Goal: Obtain resource: Download file/media

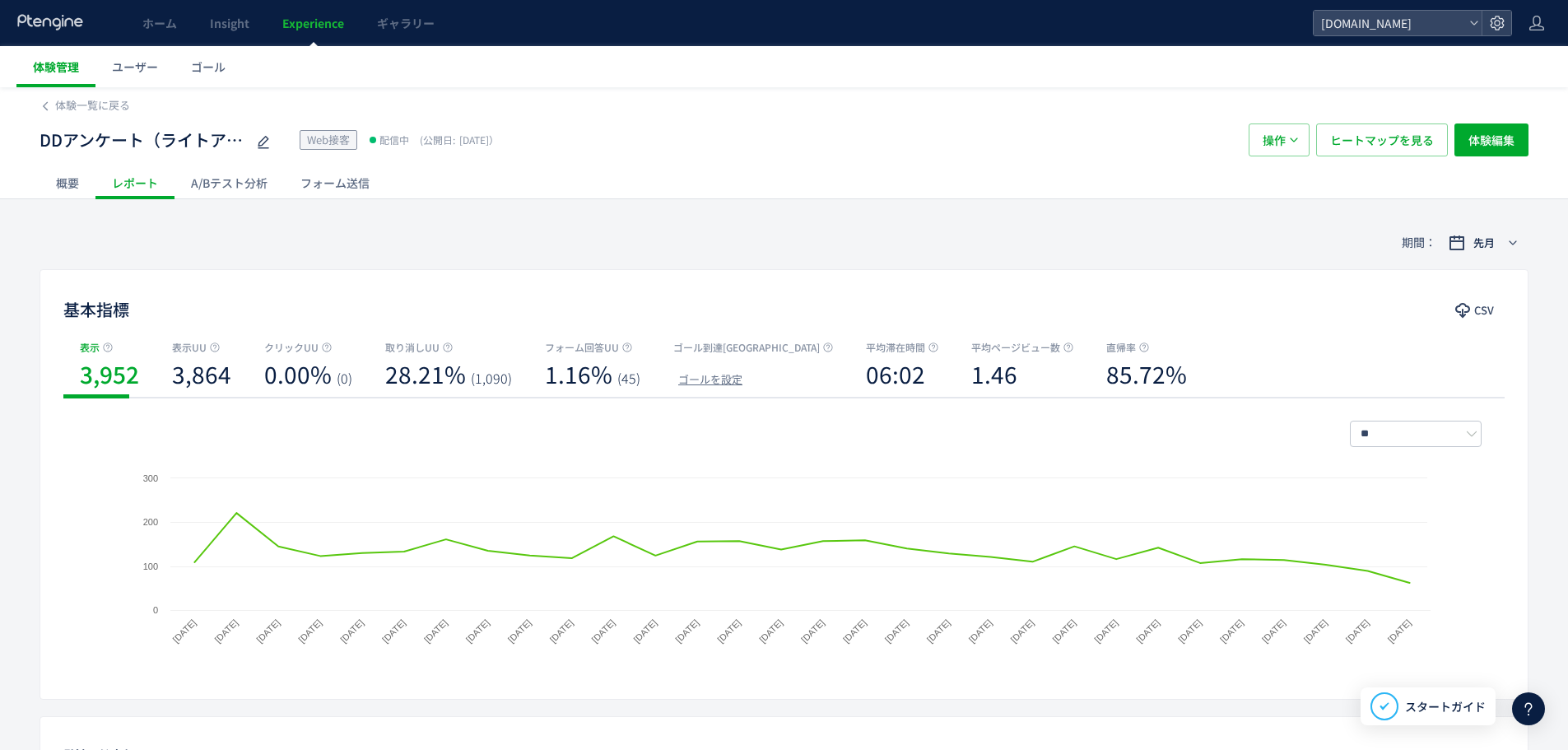
click at [46, 74] on span "体験管理" at bounding box center [55, 67] width 46 height 17
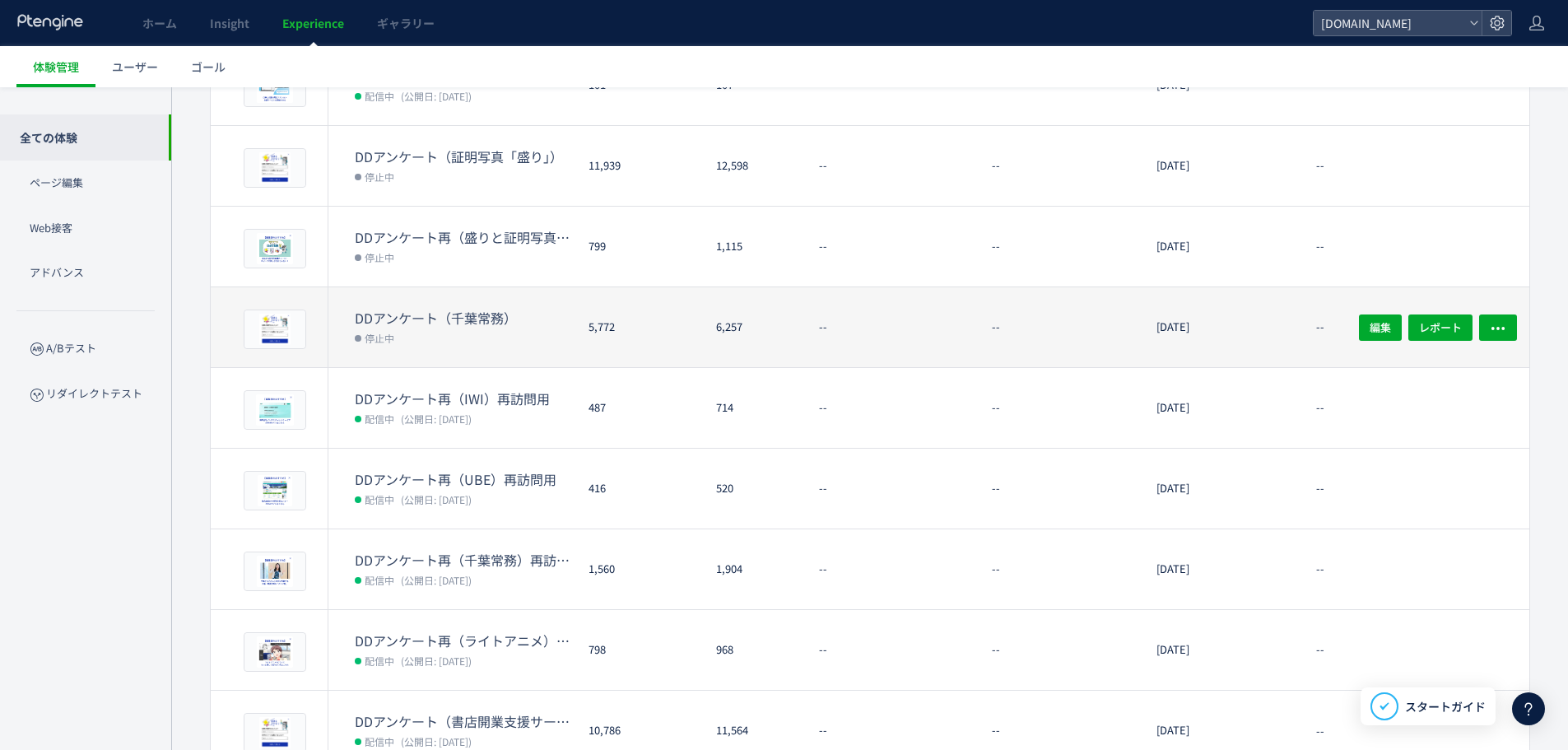
scroll to position [387, 0]
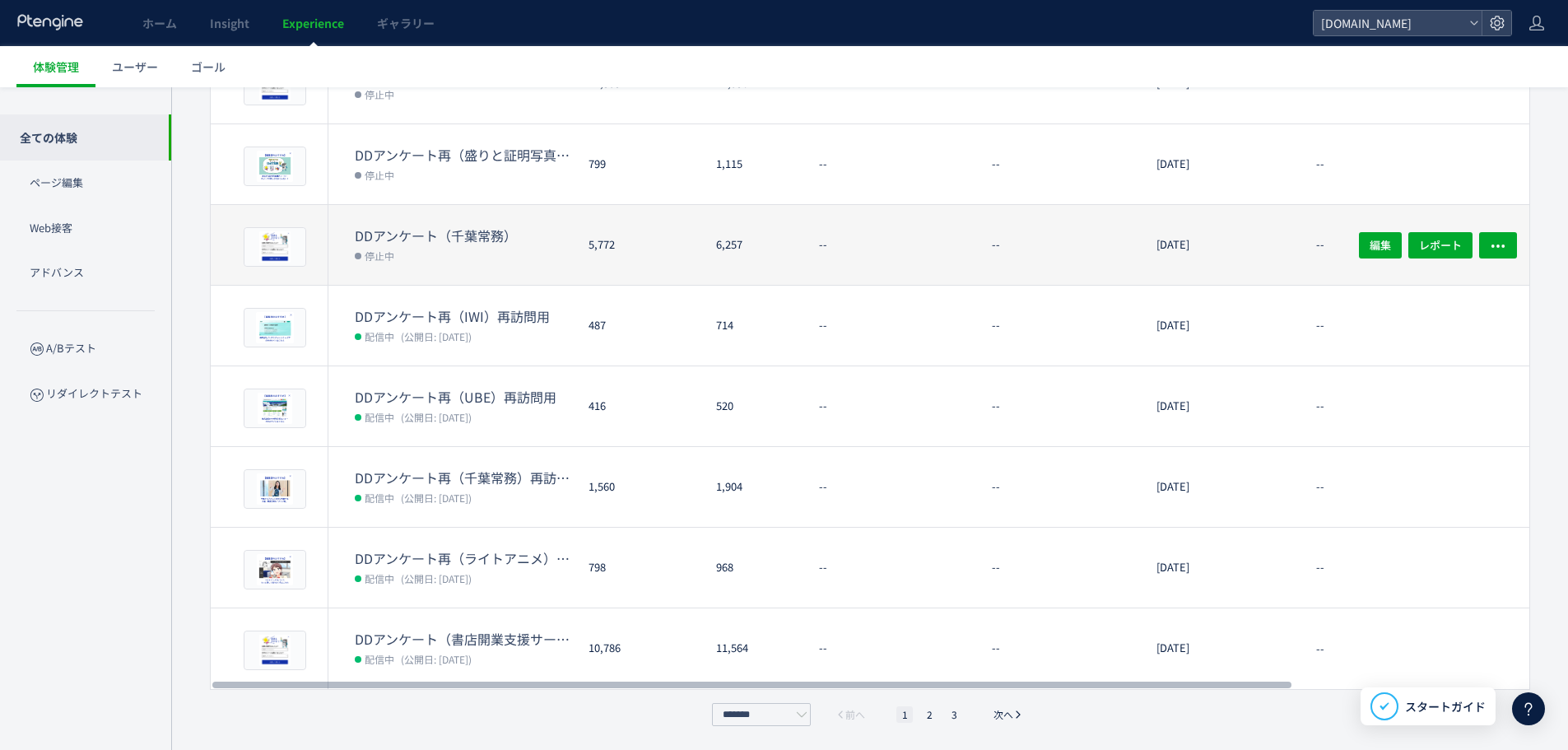
click at [465, 230] on dt "DDアンケート（千葉常務）" at bounding box center [464, 235] width 220 height 19
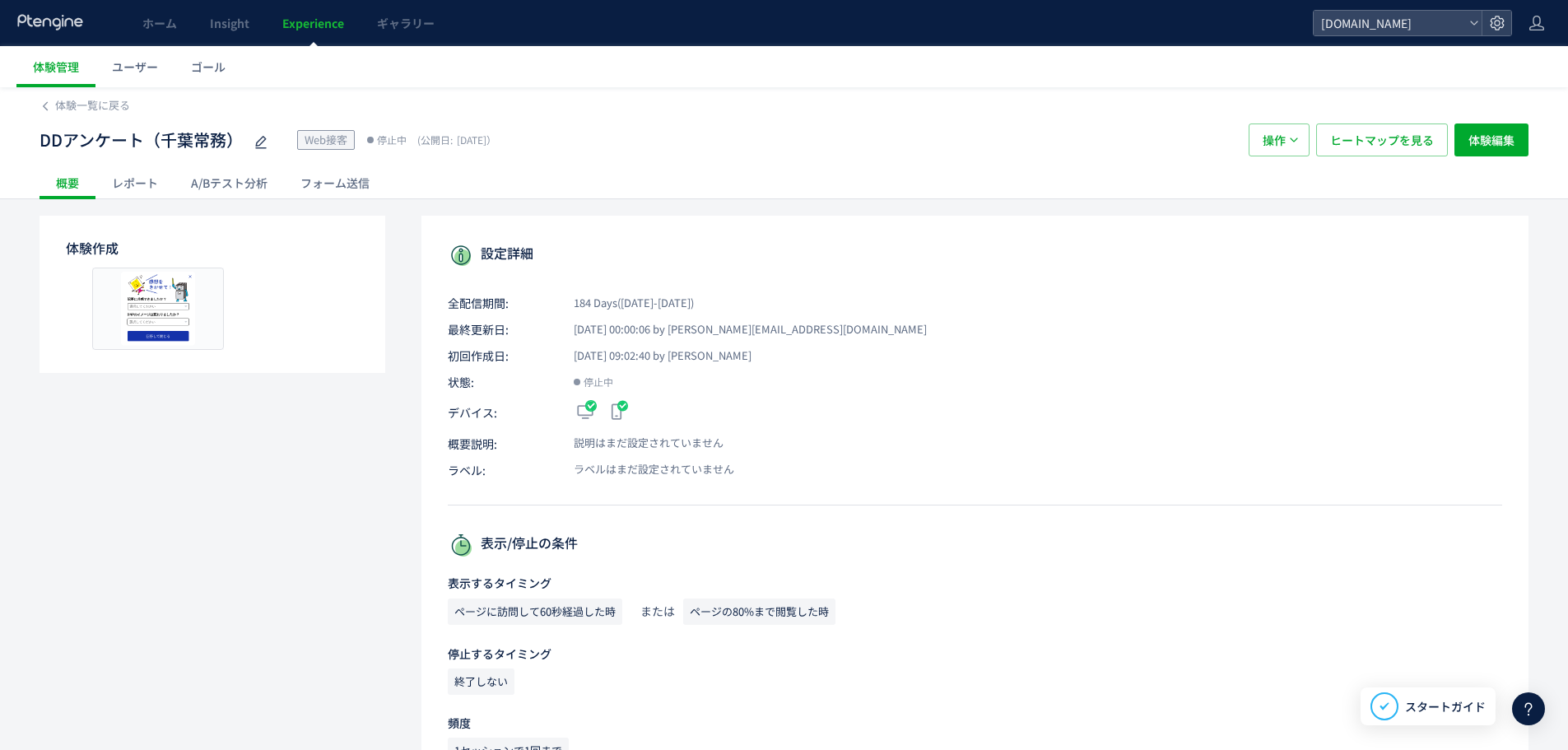
click at [146, 182] on div "レポート" at bounding box center [135, 182] width 79 height 33
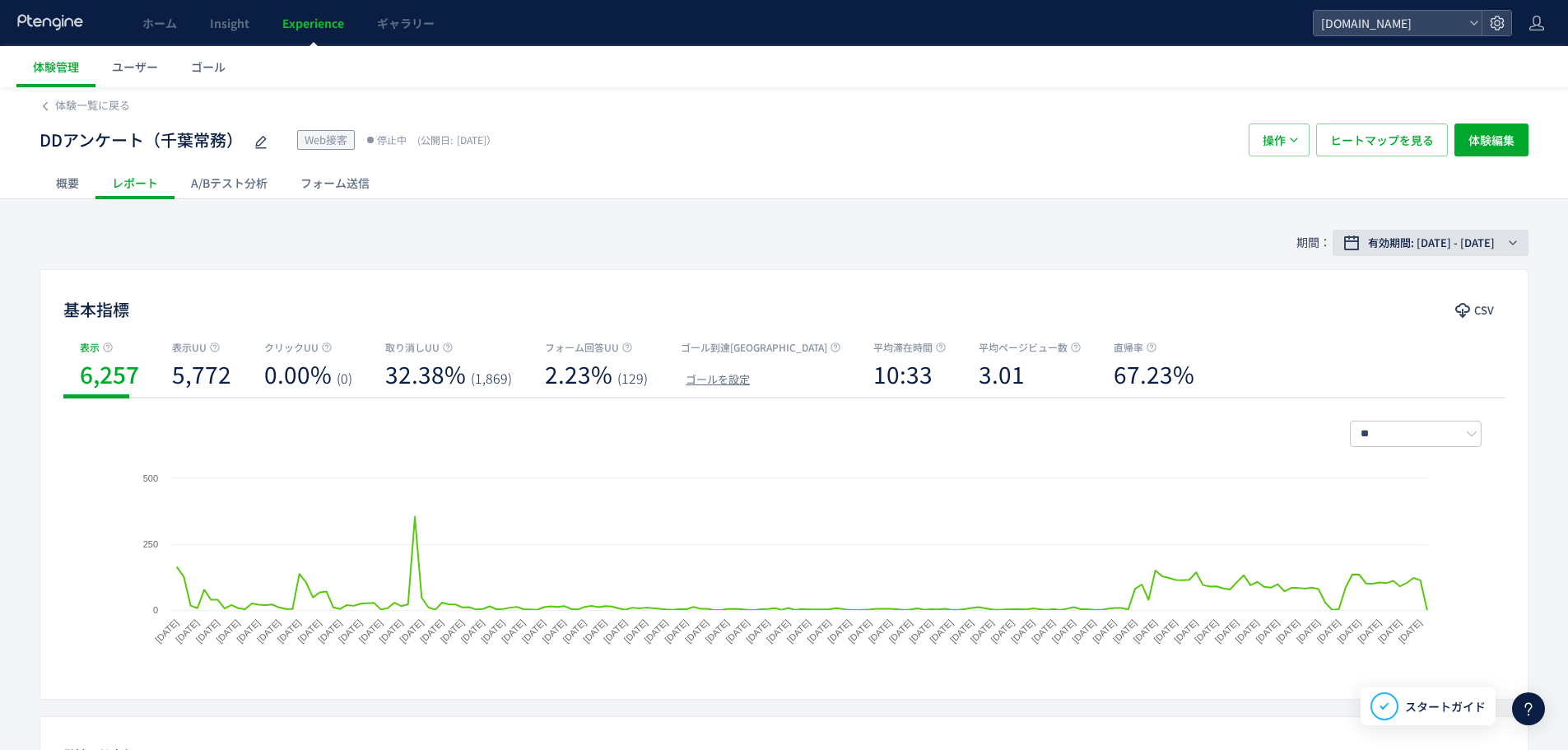
click at [1424, 238] on span "有効期間: [DATE] - [DATE]" at bounding box center [1431, 243] width 126 height 17
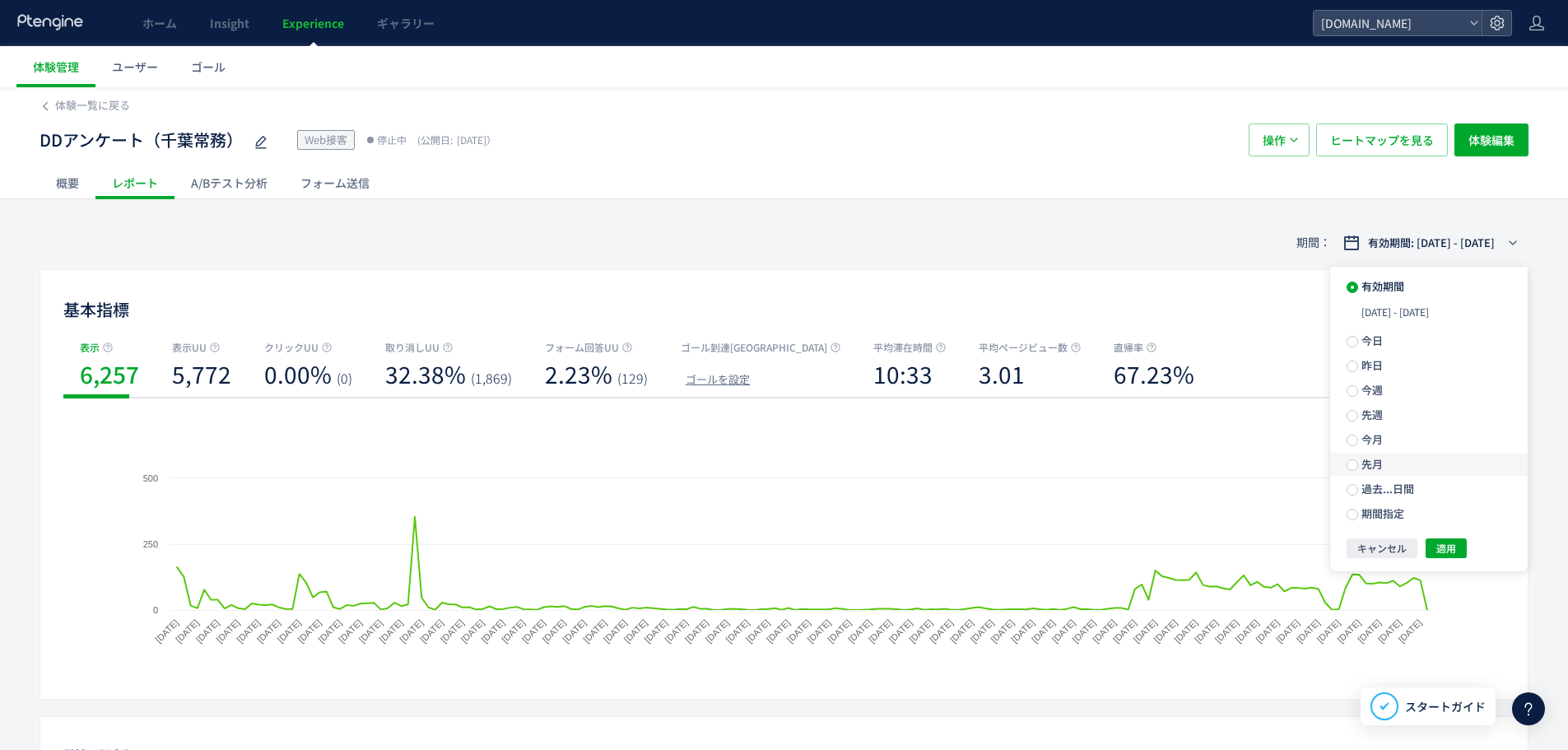
click at [1418, 453] on label "先月" at bounding box center [1429, 464] width 198 height 23
click at [1457, 515] on button "適用" at bounding box center [1446, 519] width 41 height 20
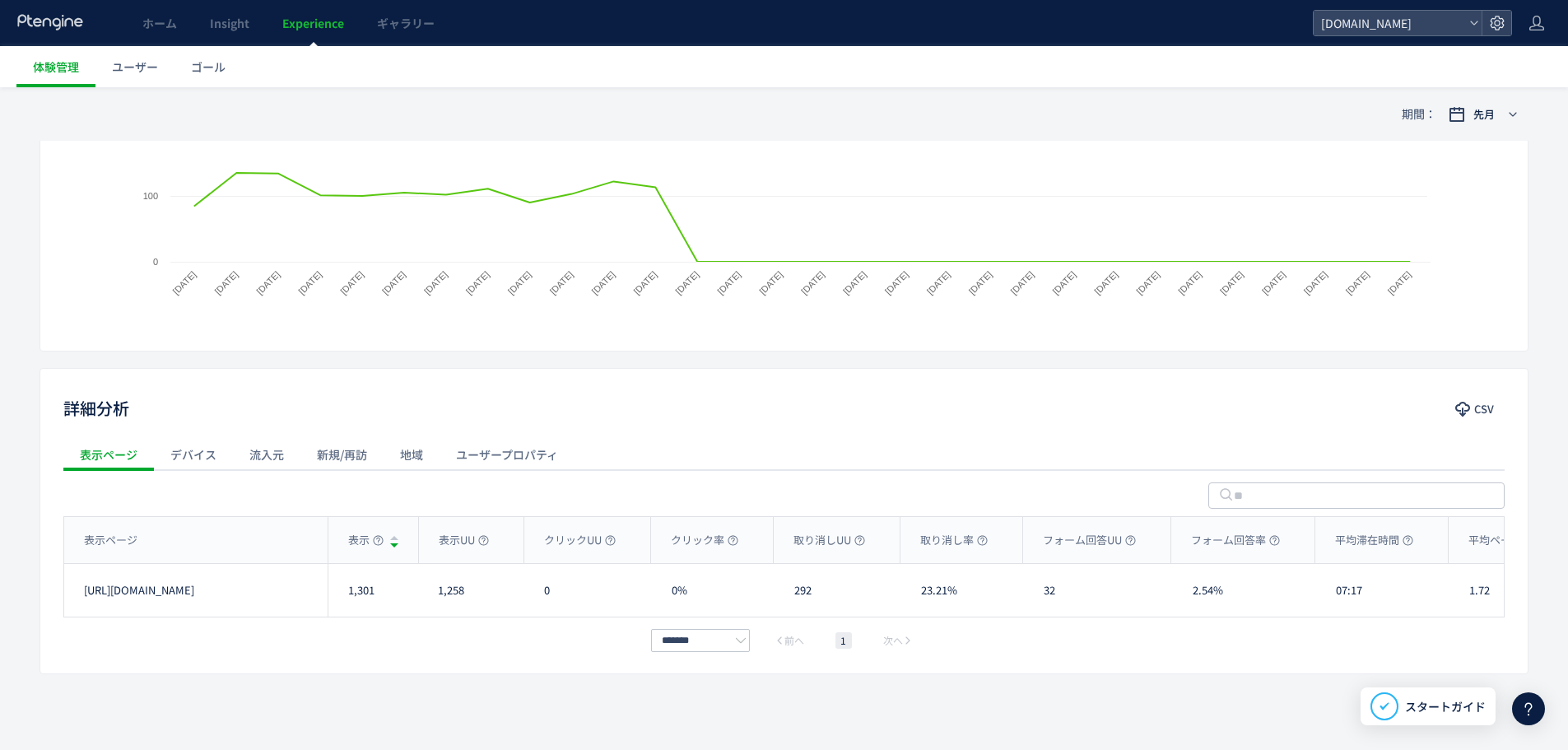
scroll to position [355, 0]
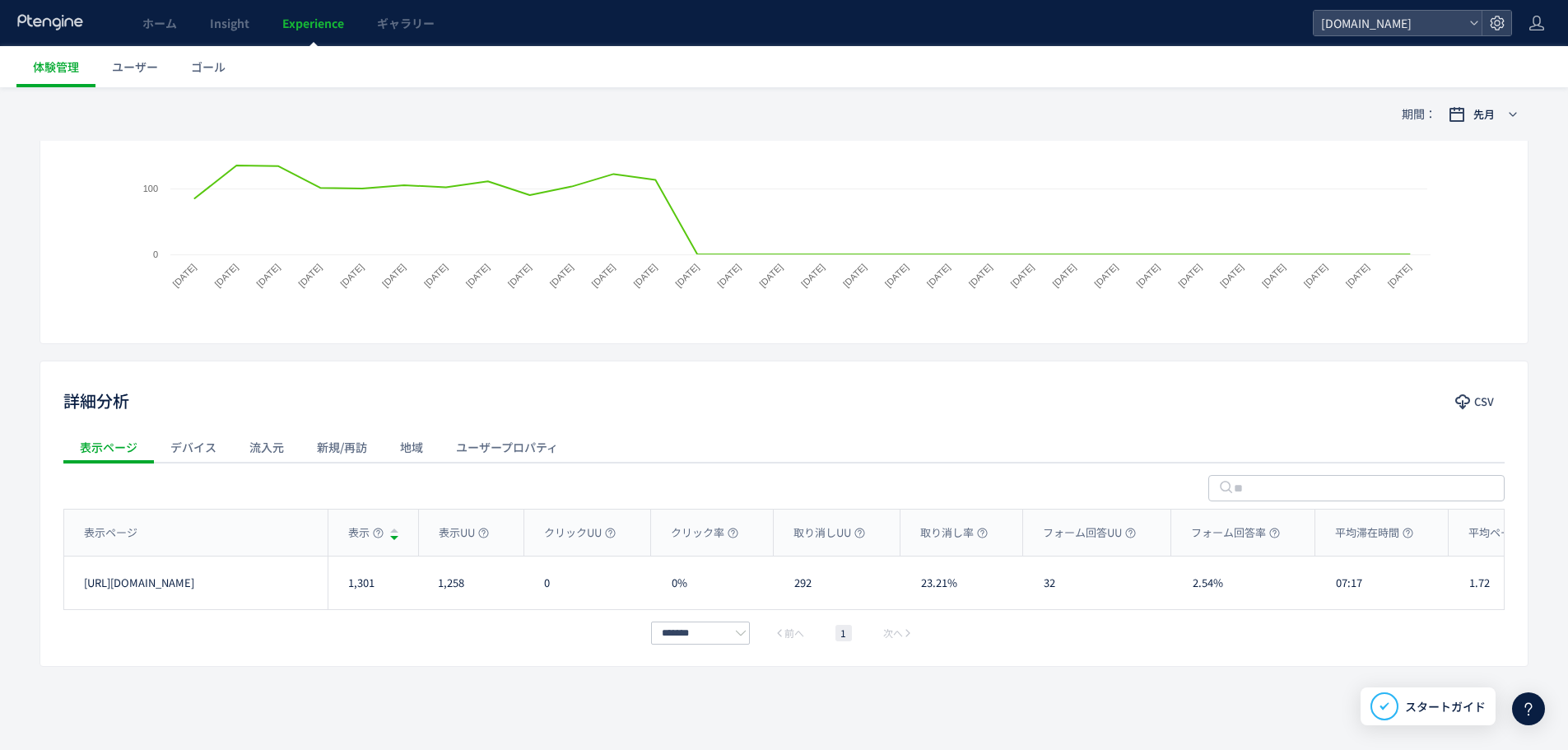
click at [262, 449] on div "流入元" at bounding box center [266, 447] width 68 height 33
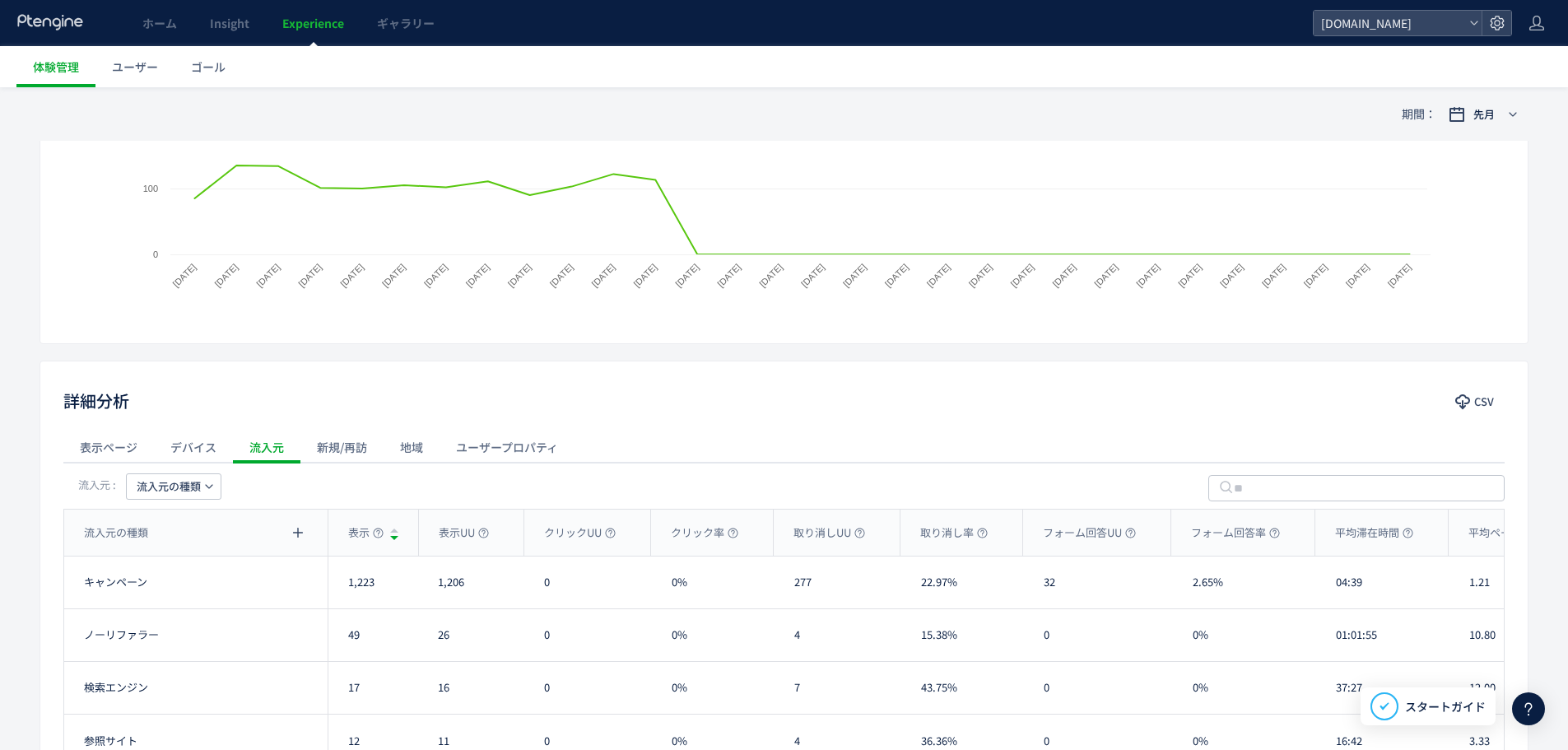
click at [203, 478] on button "流入元の種類" at bounding box center [173, 486] width 95 height 26
click at [187, 596] on li "流入元" at bounding box center [173, 592] width 113 height 29
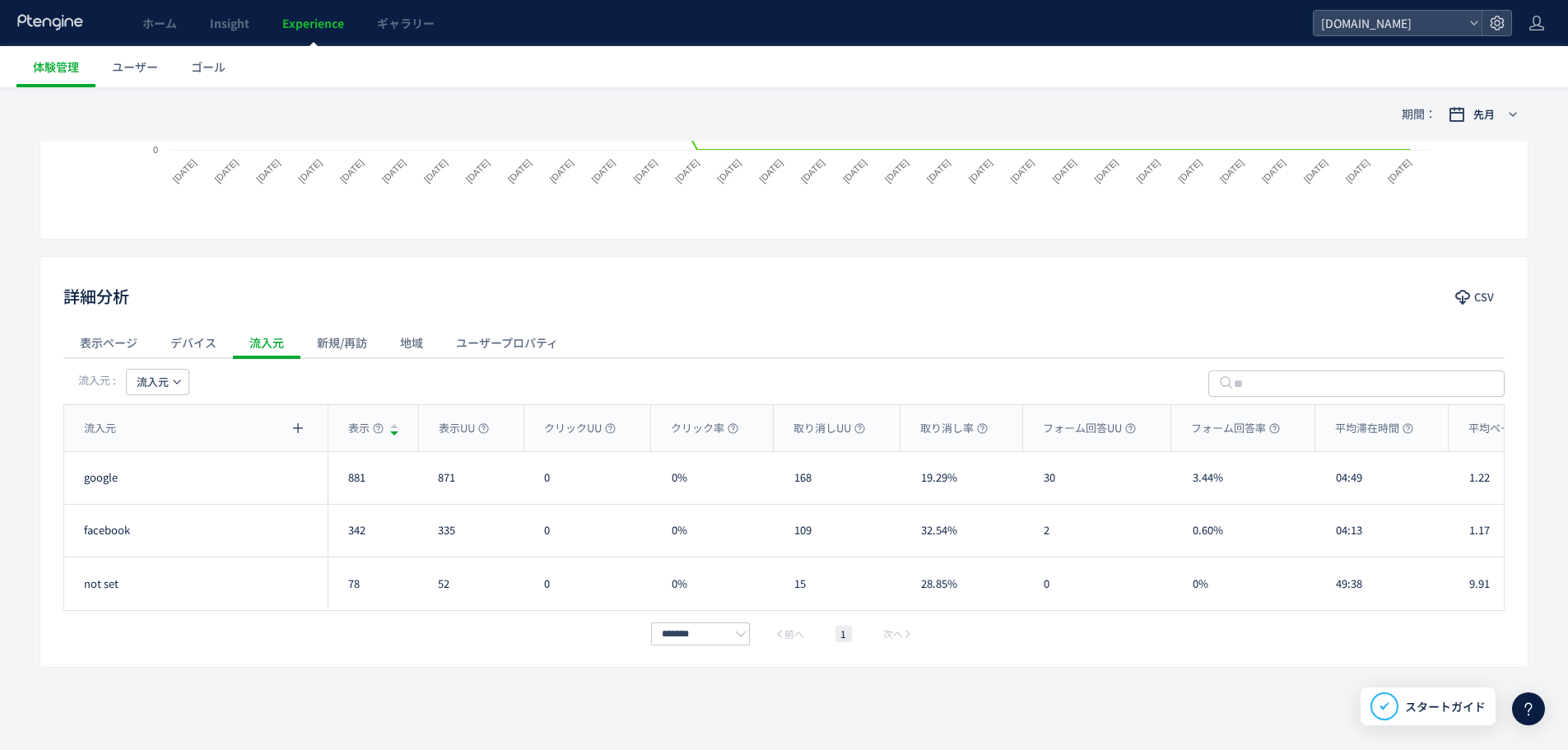
scroll to position [461, 0]
click at [1459, 302] on icon "button" at bounding box center [1462, 297] width 17 height 17
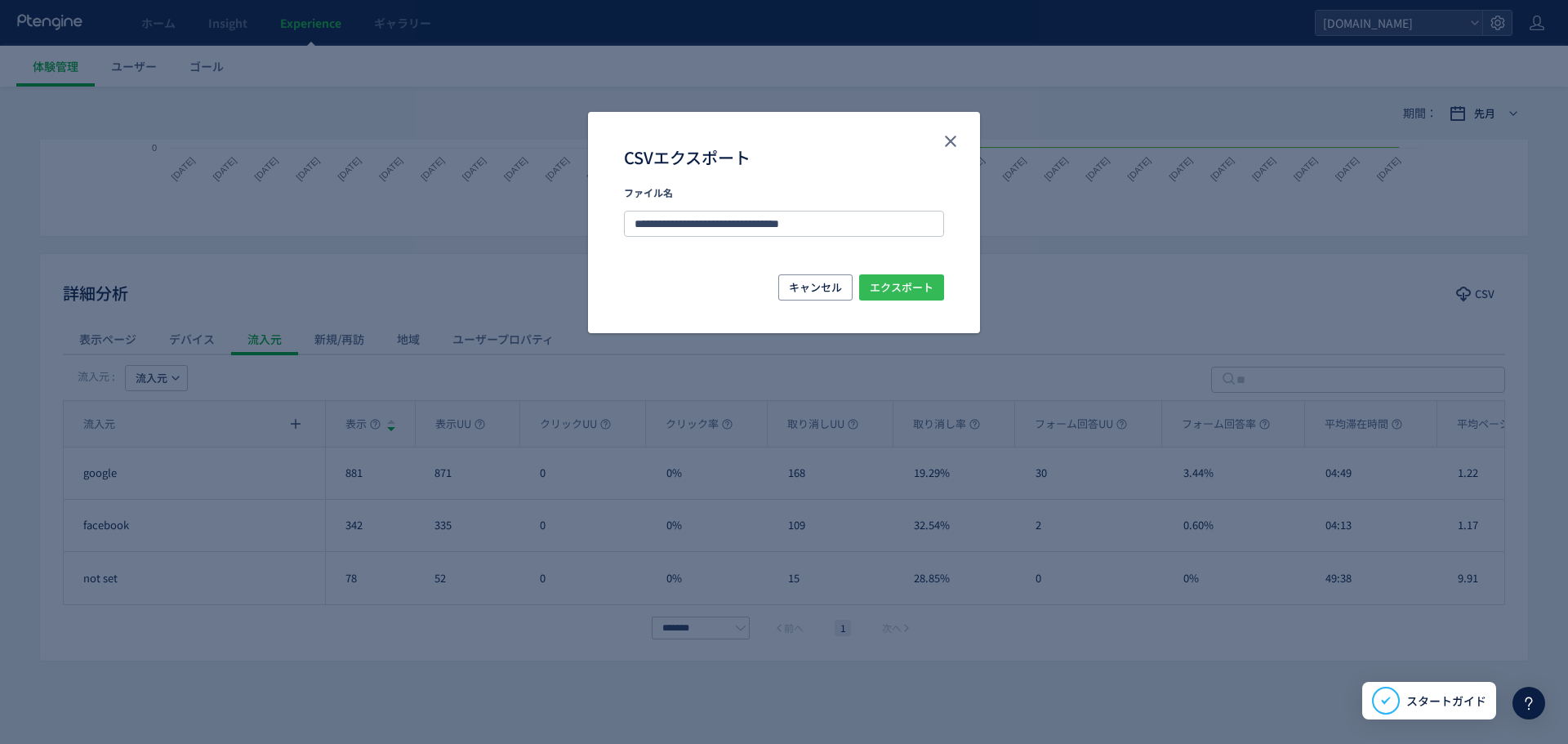
click at [900, 277] on span "エクスポート" at bounding box center [901, 287] width 64 height 26
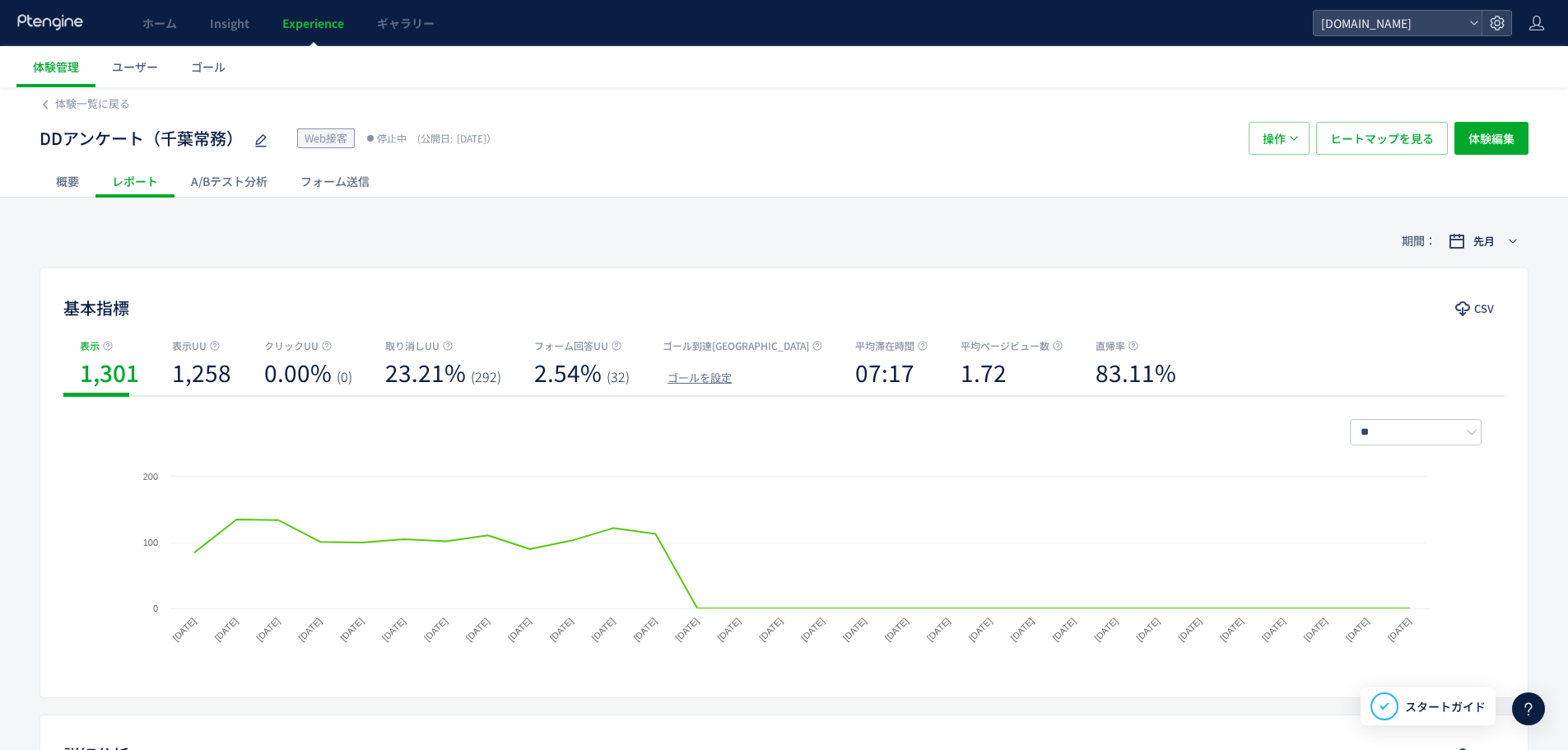
scroll to position [0, 0]
click at [345, 189] on div "フォーム送信" at bounding box center [335, 182] width 102 height 33
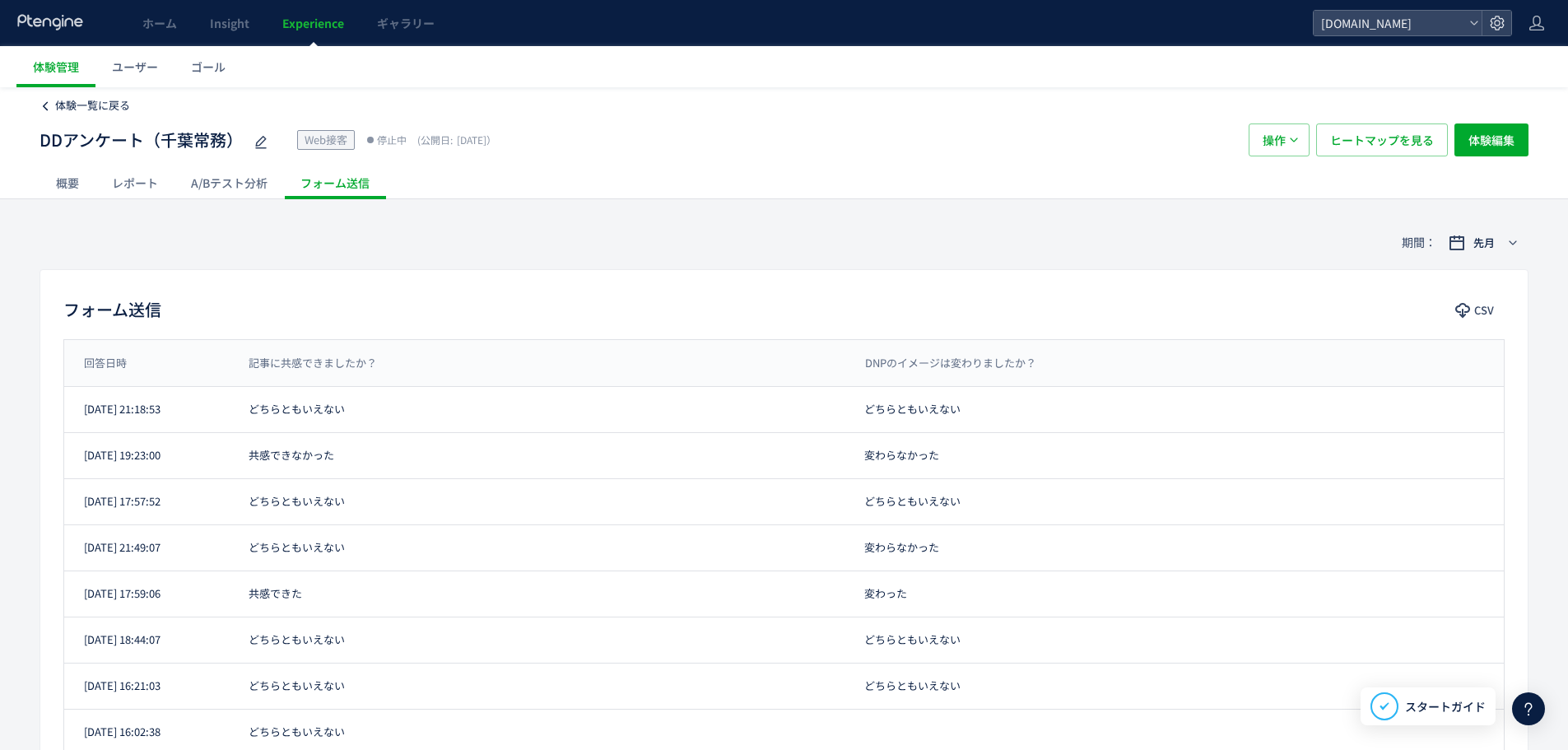
click at [79, 111] on span "体験一覧に戻る" at bounding box center [92, 105] width 75 height 16
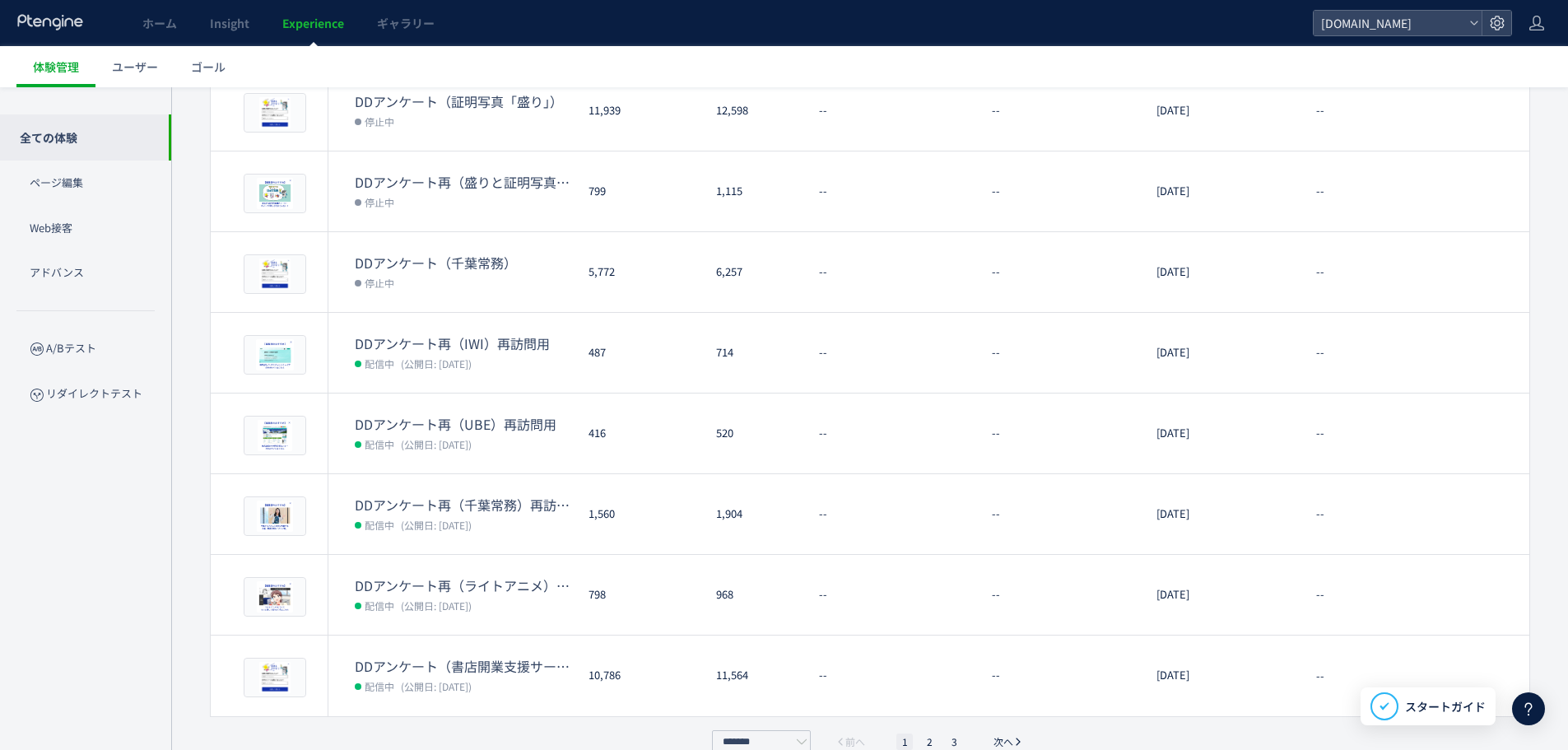
scroll to position [387, 0]
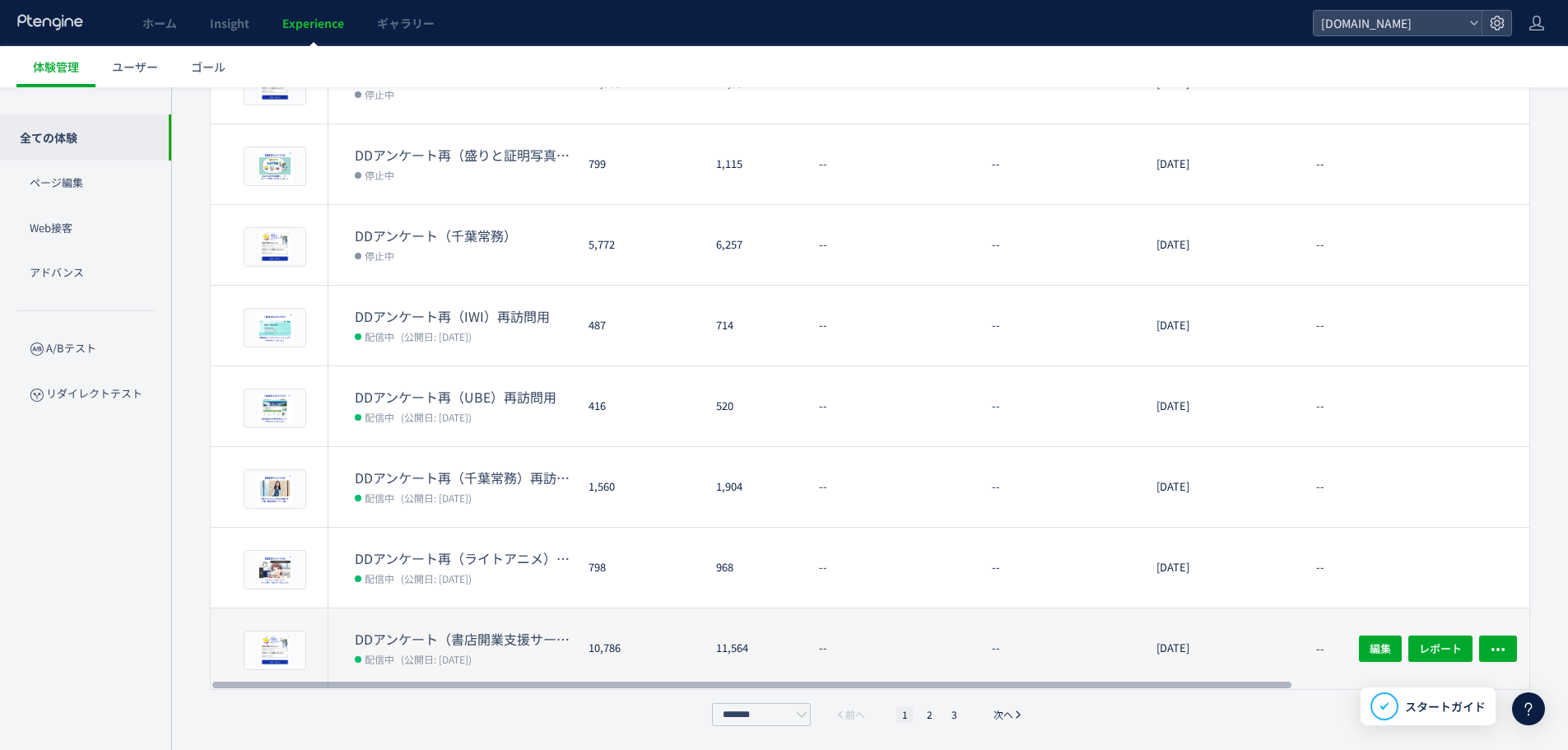
click at [548, 631] on dt "DDアンケート（書店開業支援サービス）" at bounding box center [464, 639] width 220 height 19
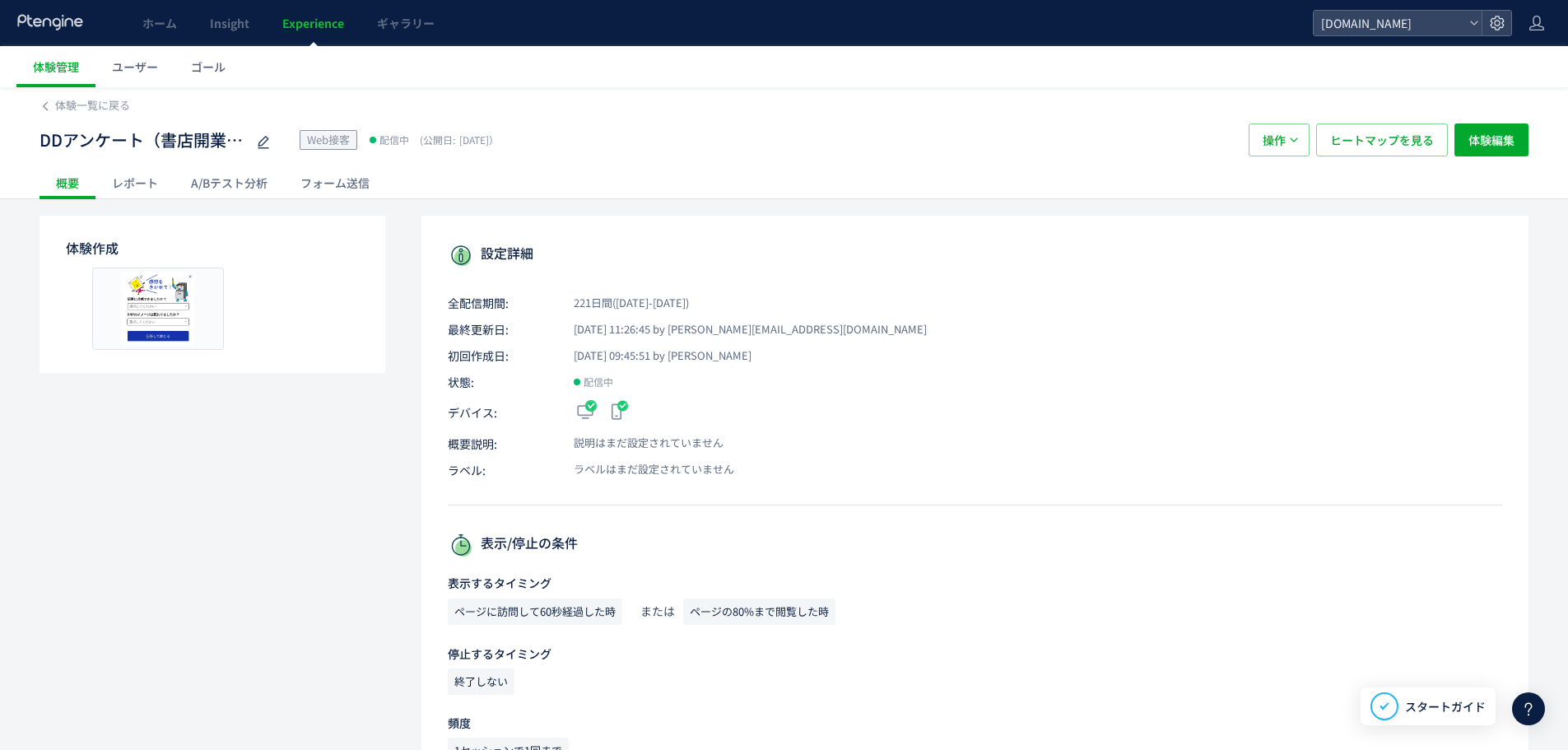
click at [137, 175] on div "レポート" at bounding box center [135, 182] width 79 height 33
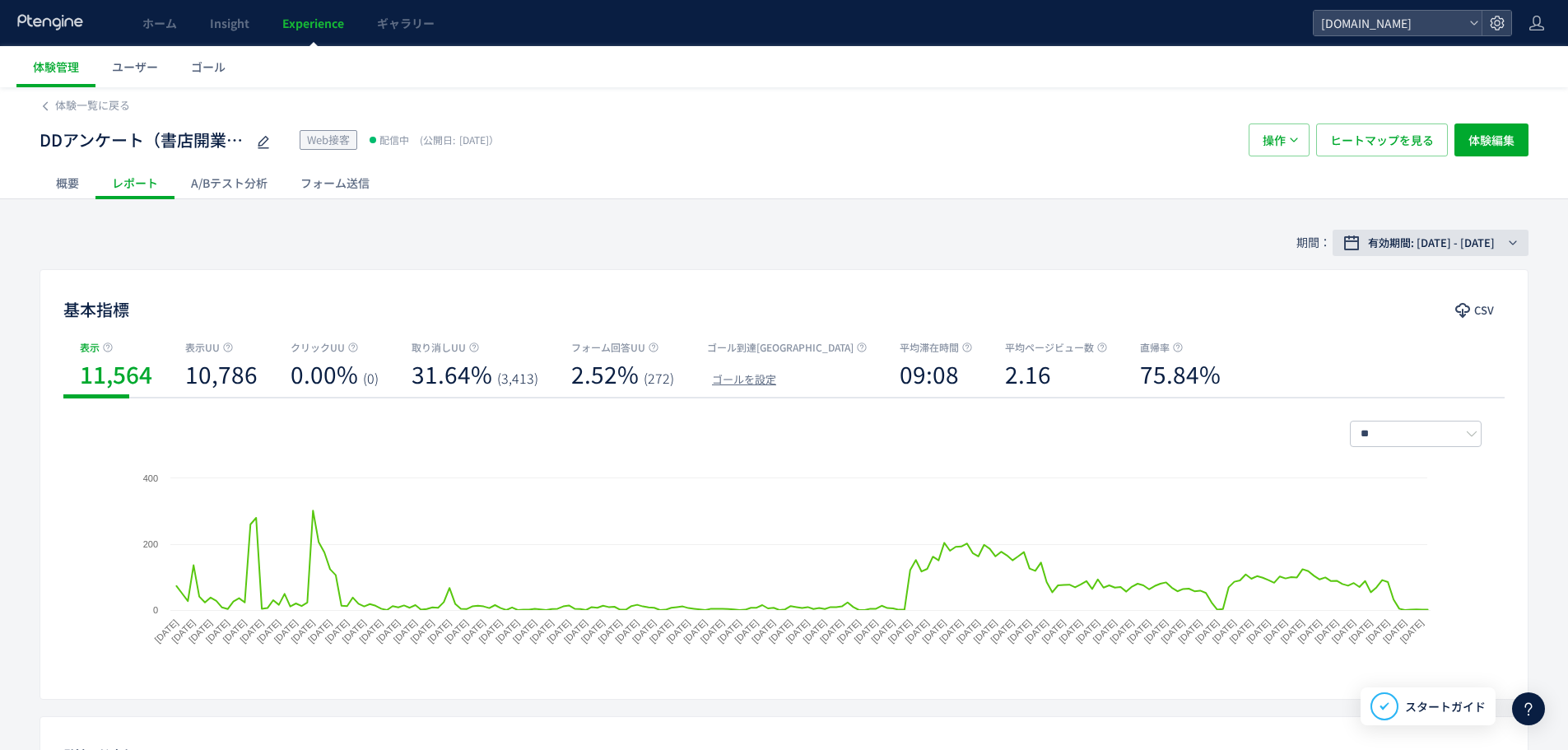
click at [1488, 243] on span "有効期間: [DATE] - [DATE]" at bounding box center [1431, 243] width 126 height 17
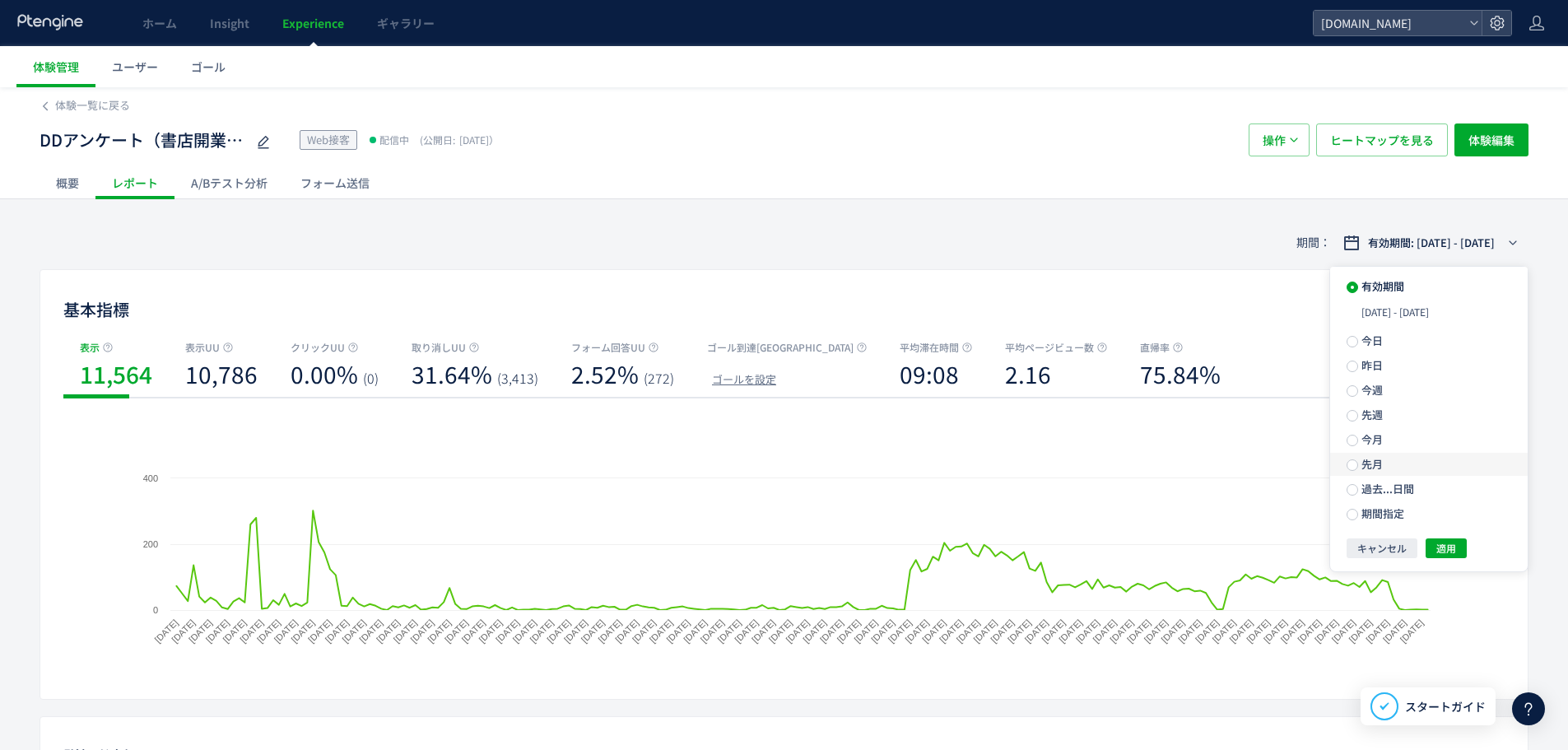
click at [1450, 460] on label "先月" at bounding box center [1429, 464] width 198 height 23
click at [1456, 515] on button "適用" at bounding box center [1446, 519] width 41 height 20
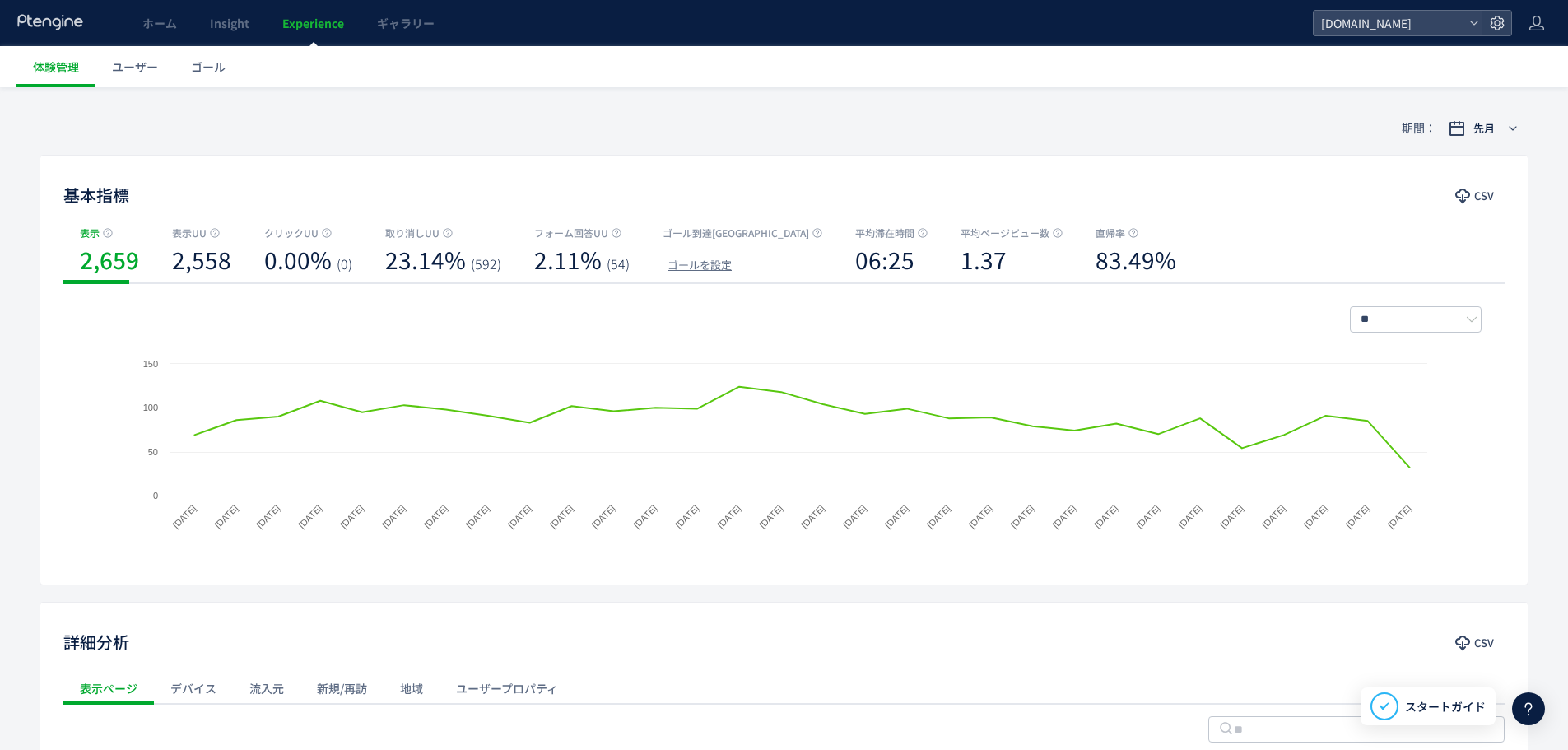
scroll to position [355, 0]
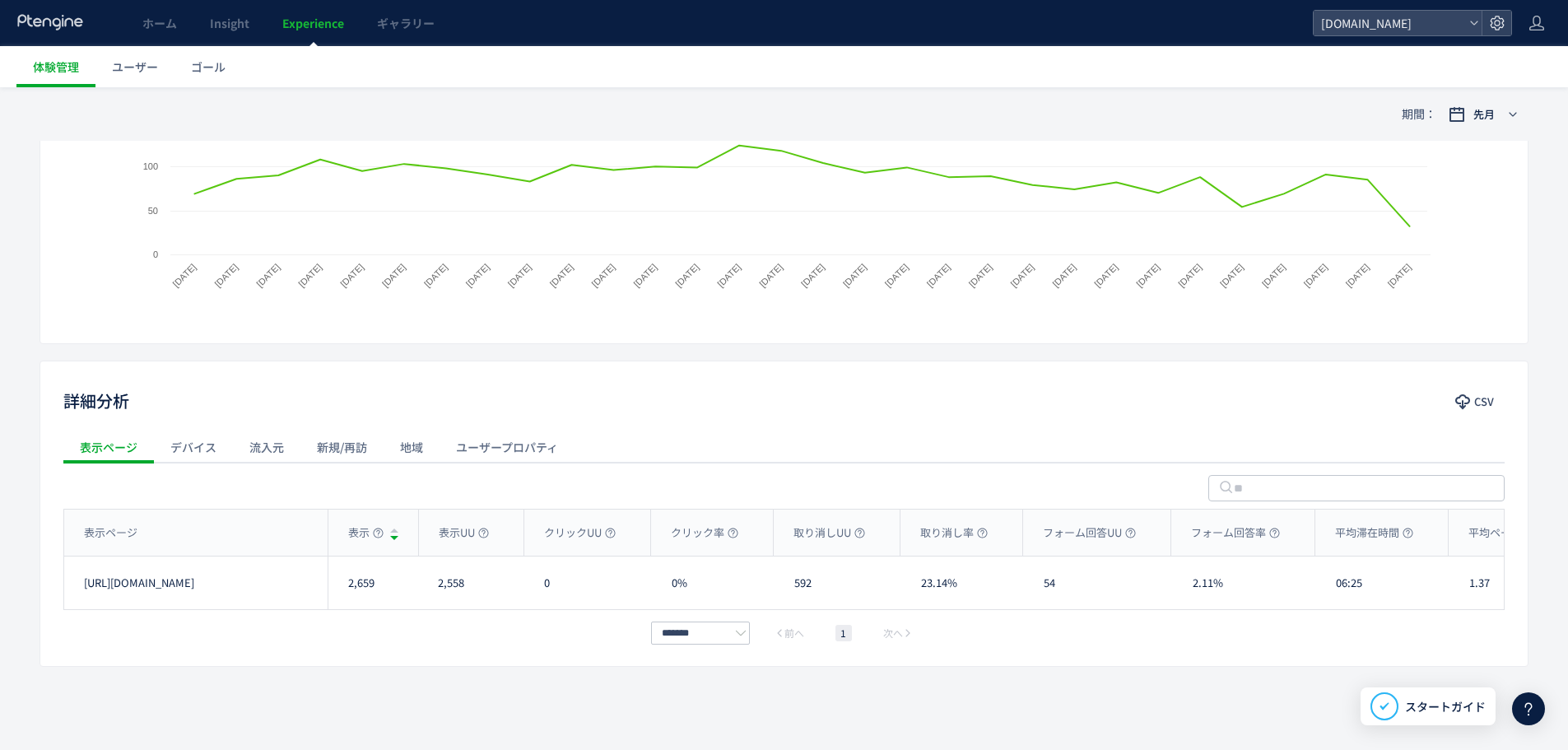
click at [249, 448] on div "流入元" at bounding box center [266, 447] width 68 height 33
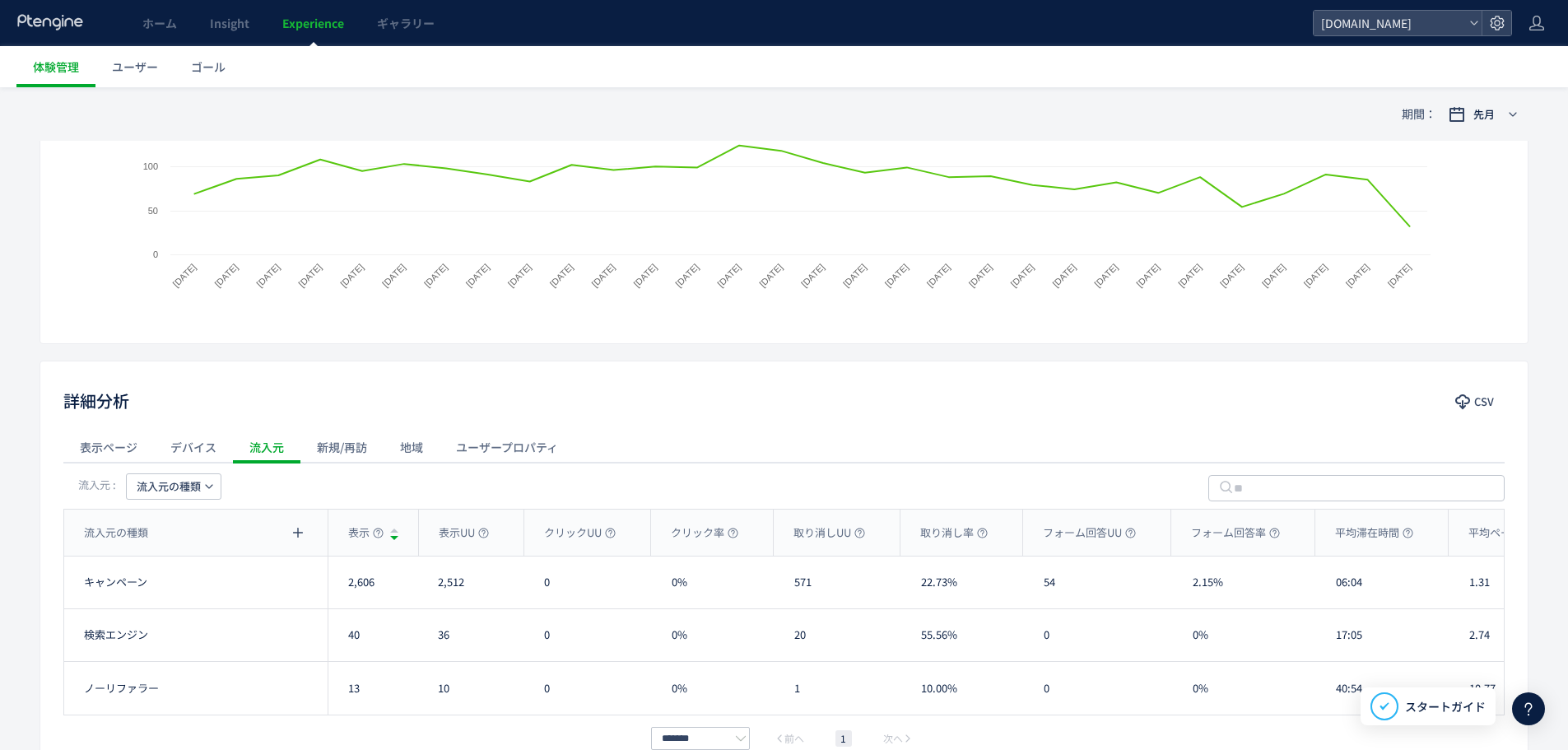
click at [168, 485] on span "流入元の種類" at bounding box center [168, 486] width 64 height 26
click at [176, 587] on li "流入元" at bounding box center [173, 592] width 113 height 29
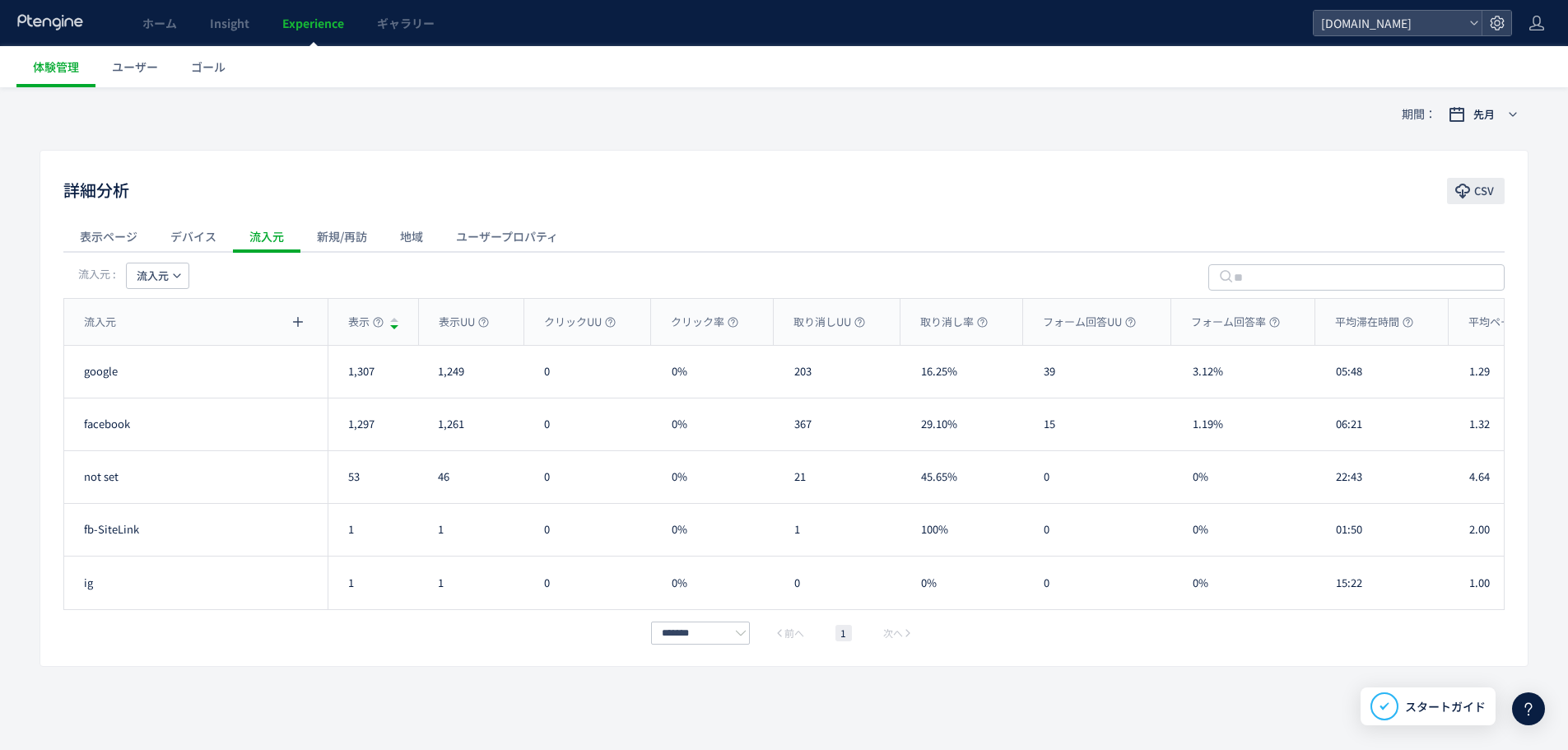
click at [1461, 191] on icon "button" at bounding box center [1462, 191] width 17 height 17
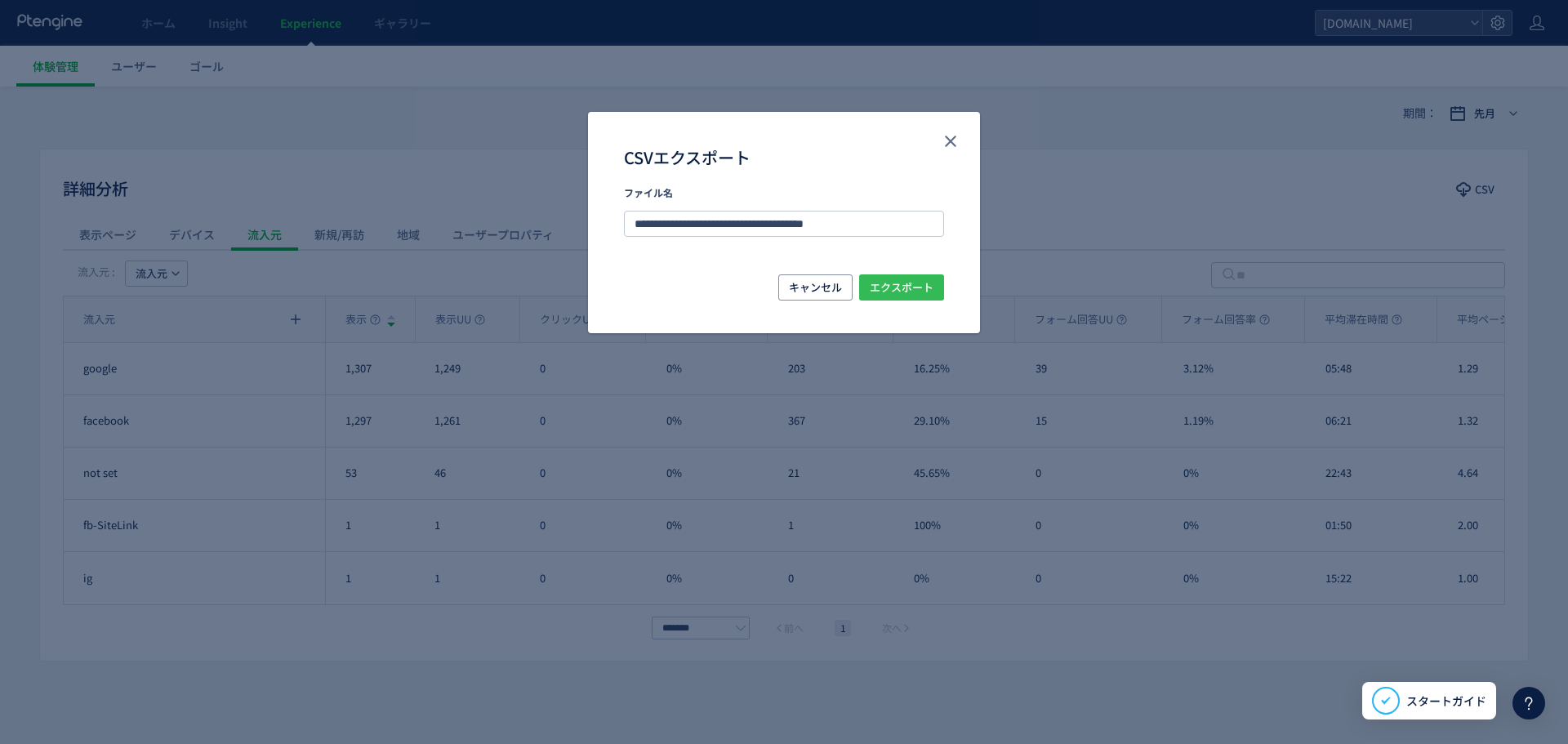
click at [884, 287] on span "エクスポート" at bounding box center [901, 287] width 64 height 26
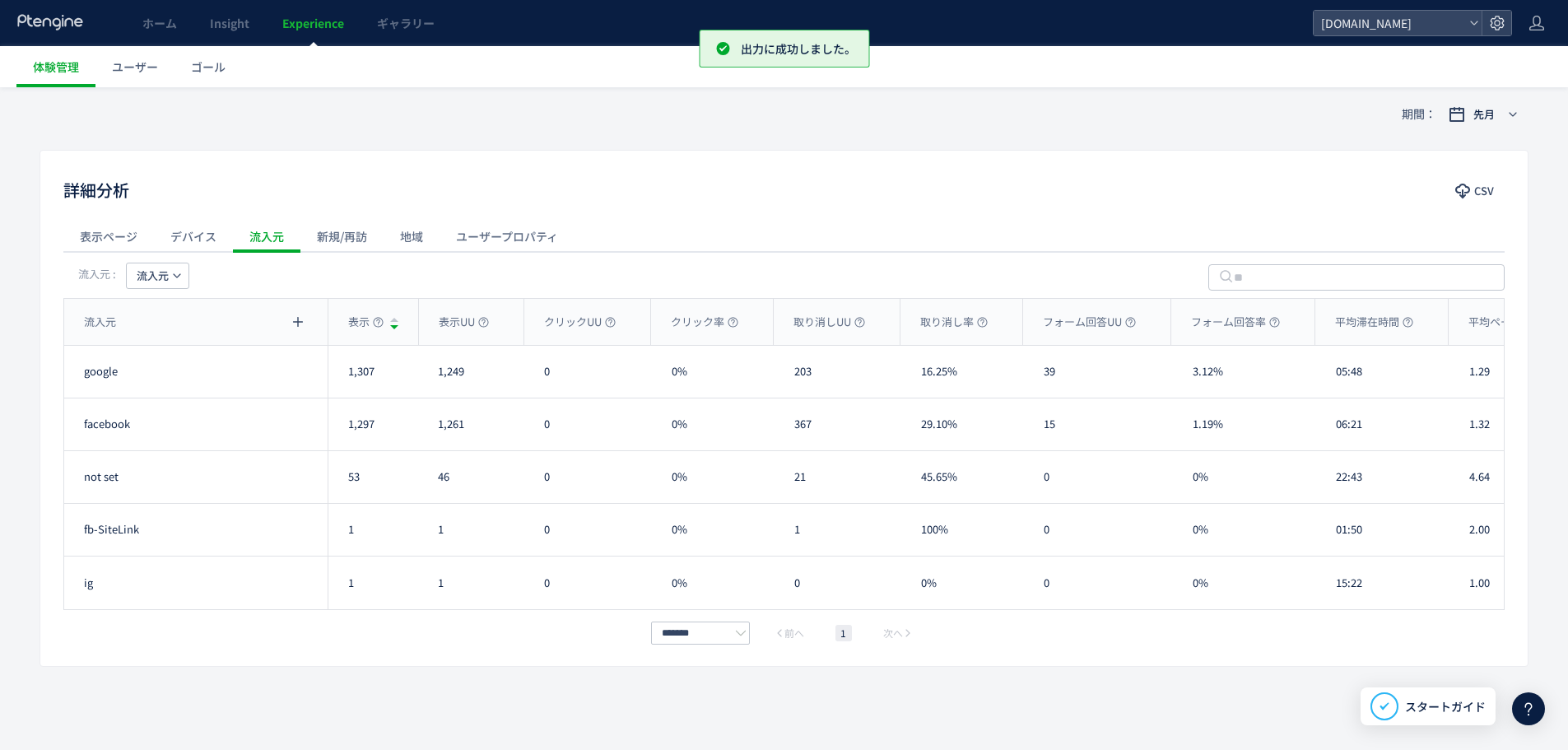
click at [1091, 185] on div "詳細分析 CSV" at bounding box center [783, 191] width 1487 height 29
click at [54, 78] on link "体験管理" at bounding box center [56, 66] width 79 height 41
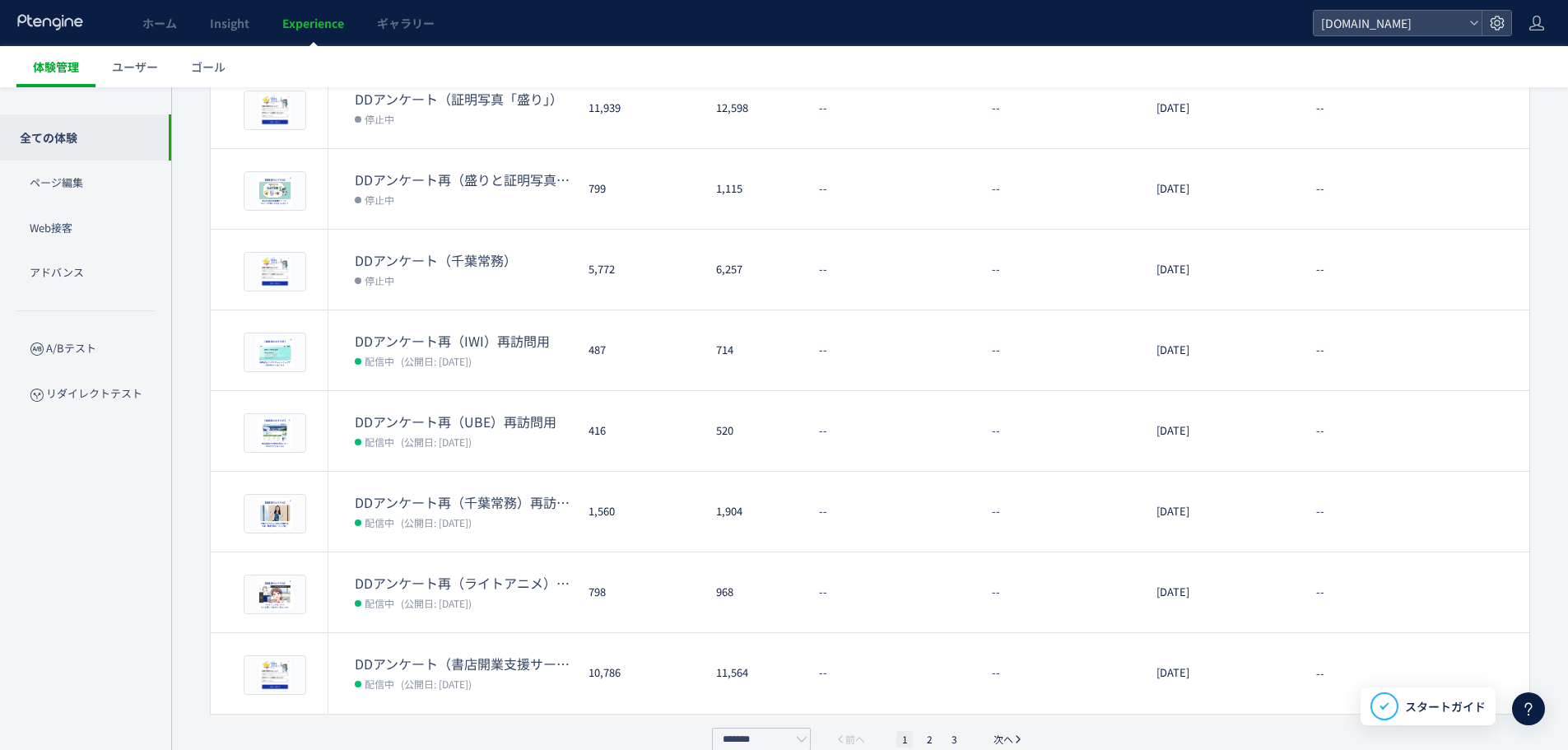
scroll to position [387, 0]
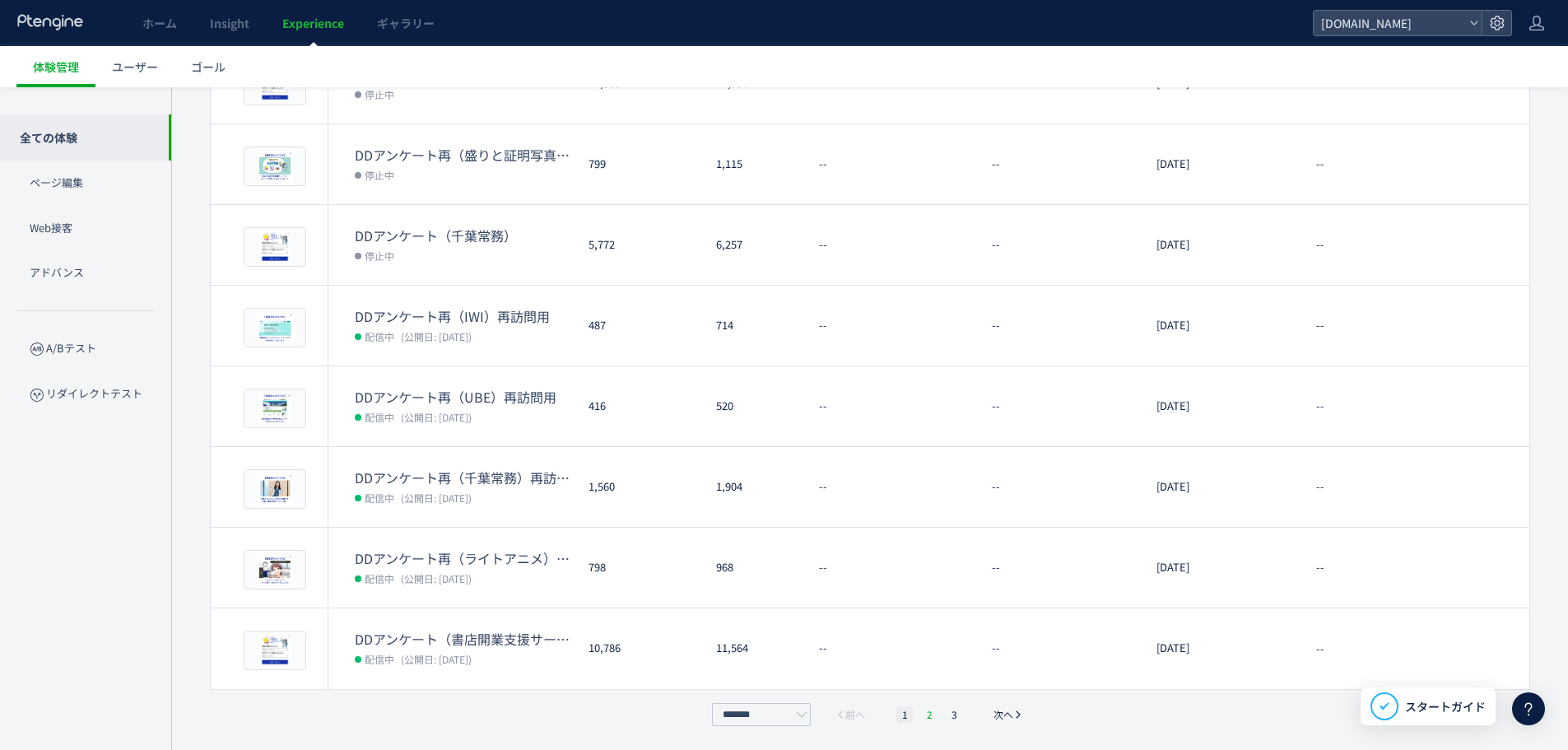
click at [924, 712] on li "2" at bounding box center [929, 715] width 17 height 17
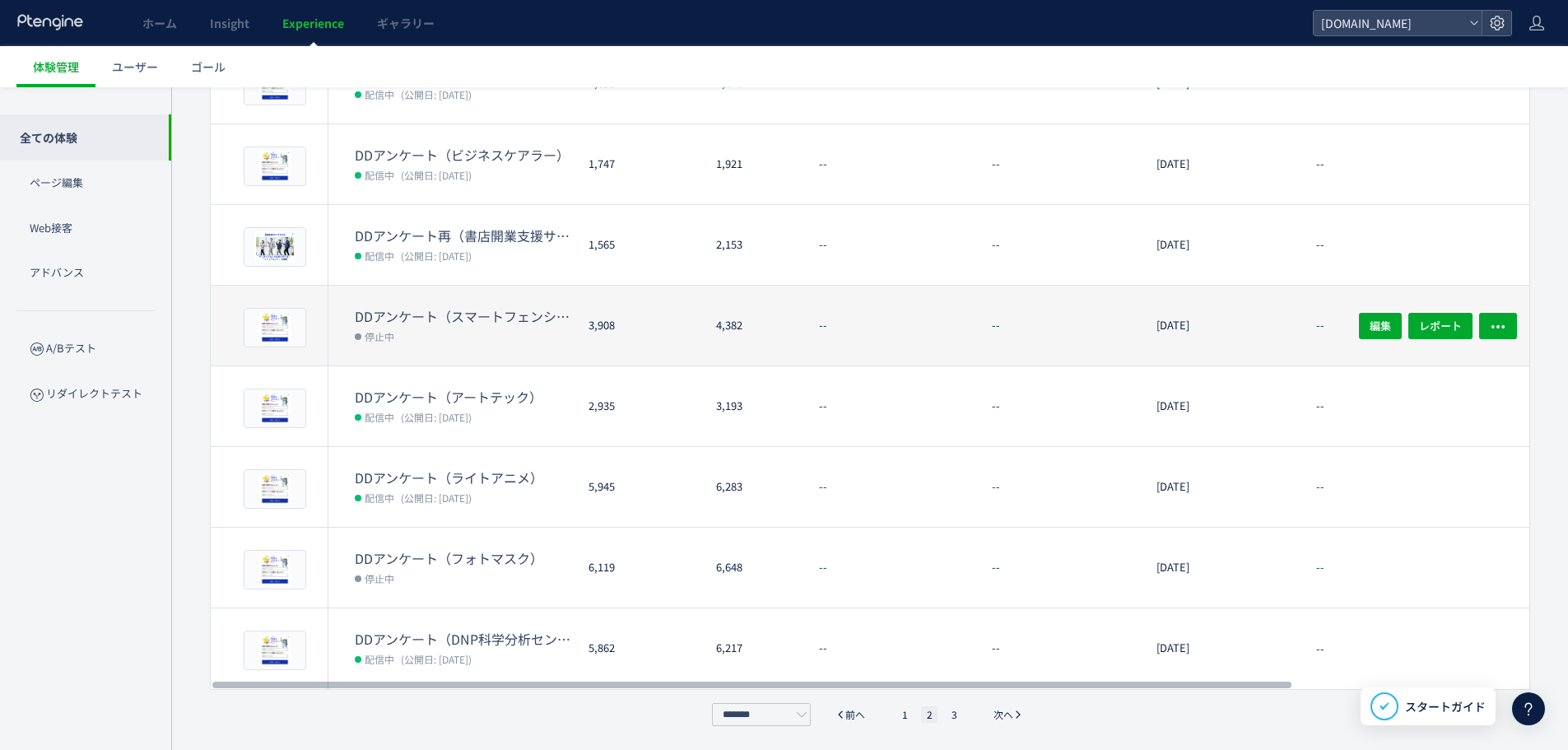
click at [454, 480] on dt "DDアンケート（ライトアニメ）" at bounding box center [464, 478] width 220 height 19
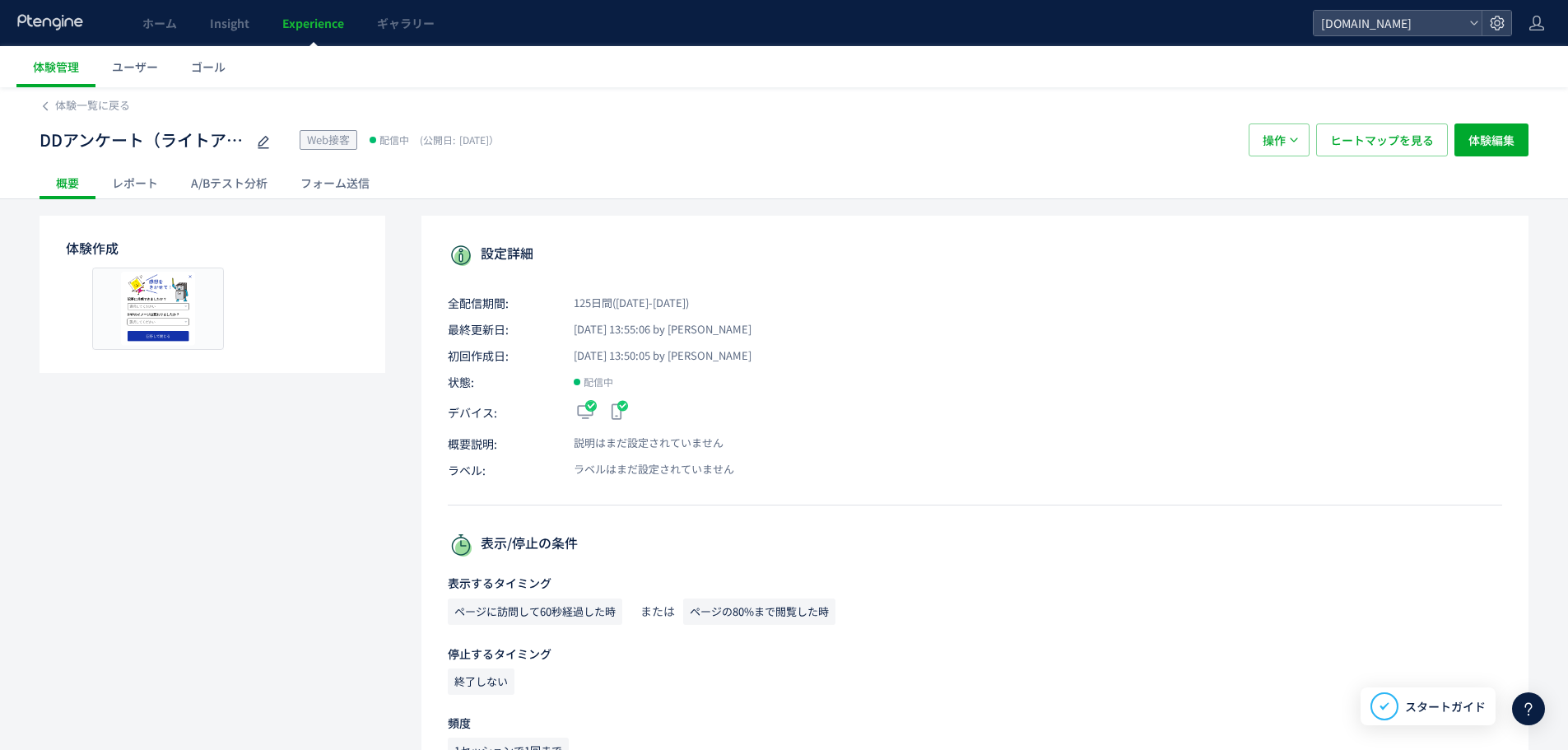
click at [147, 174] on div "レポート" at bounding box center [135, 182] width 79 height 33
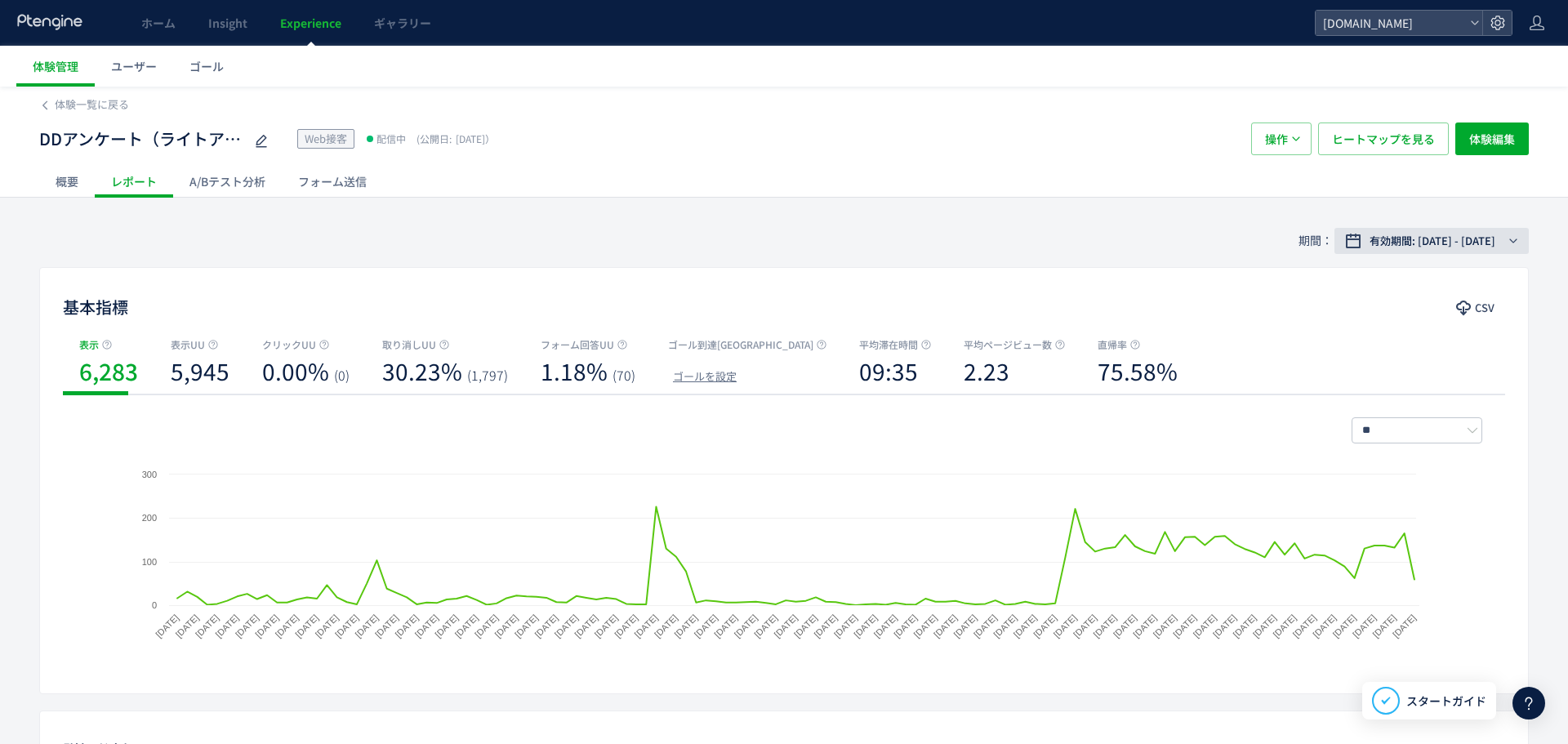
click at [1380, 244] on span "有効期間: [DATE] - [DATE]" at bounding box center [1432, 241] width 126 height 17
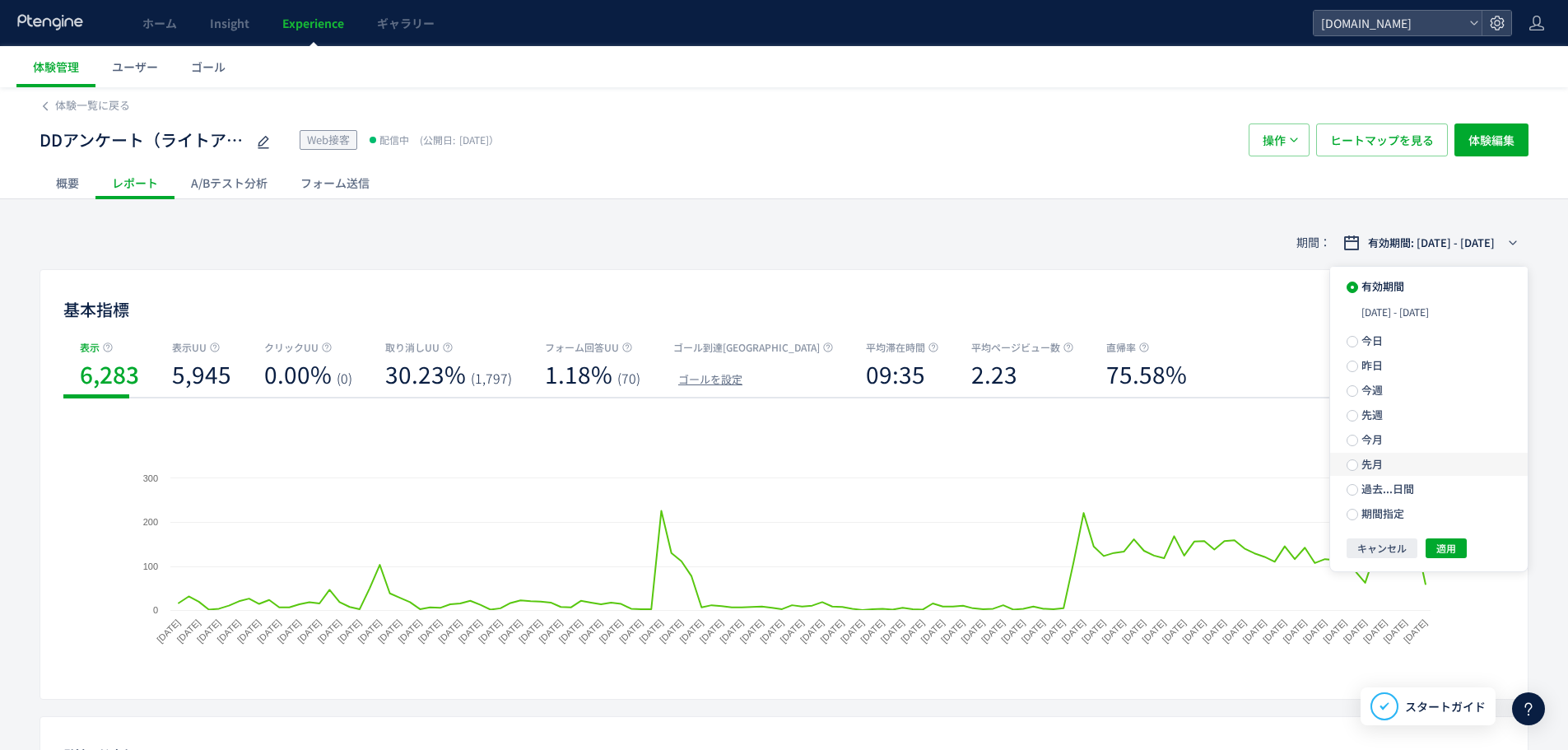
click at [1406, 458] on label "先月" at bounding box center [1429, 464] width 198 height 23
click at [1443, 524] on span "適用" at bounding box center [1446, 519] width 20 height 20
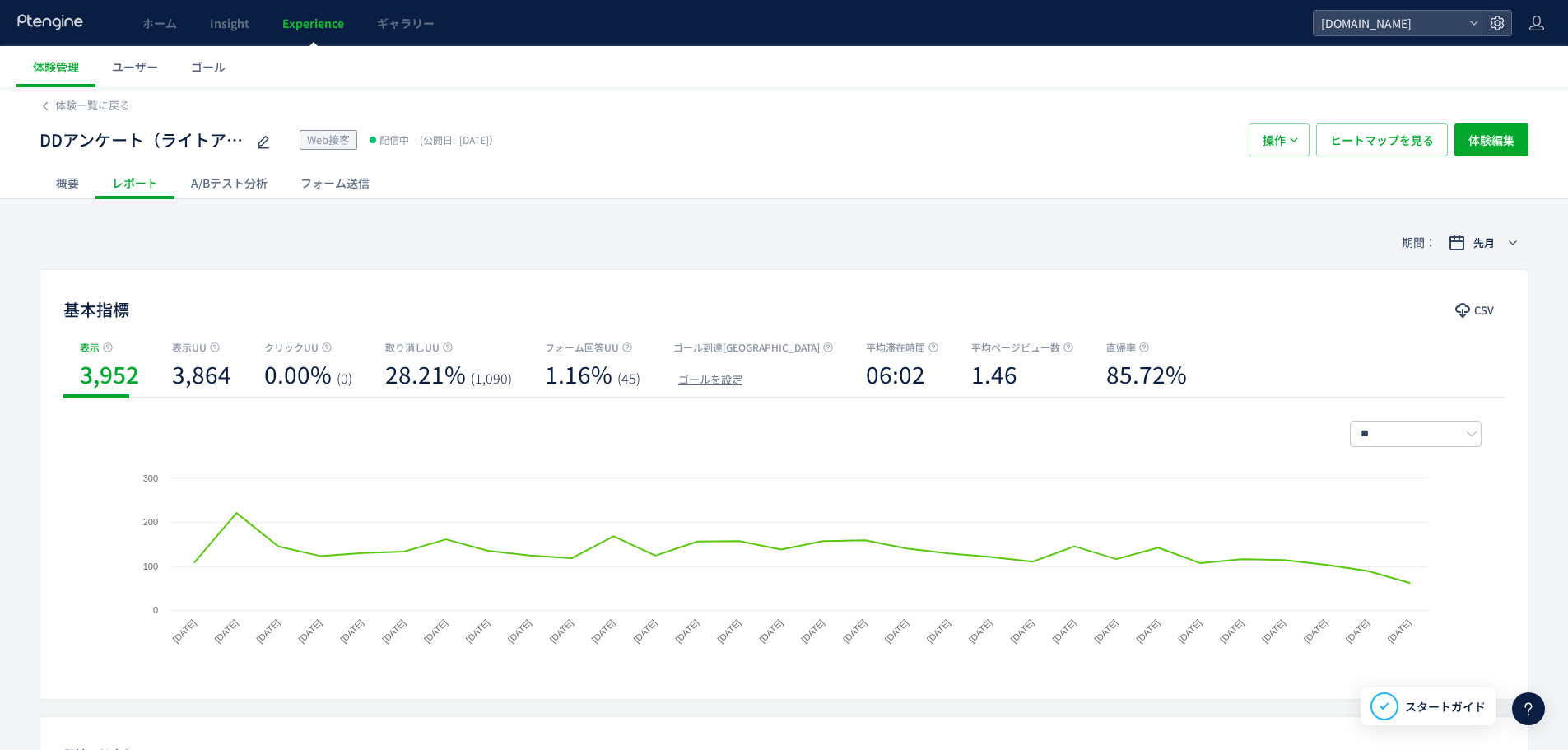
scroll to position [355, 0]
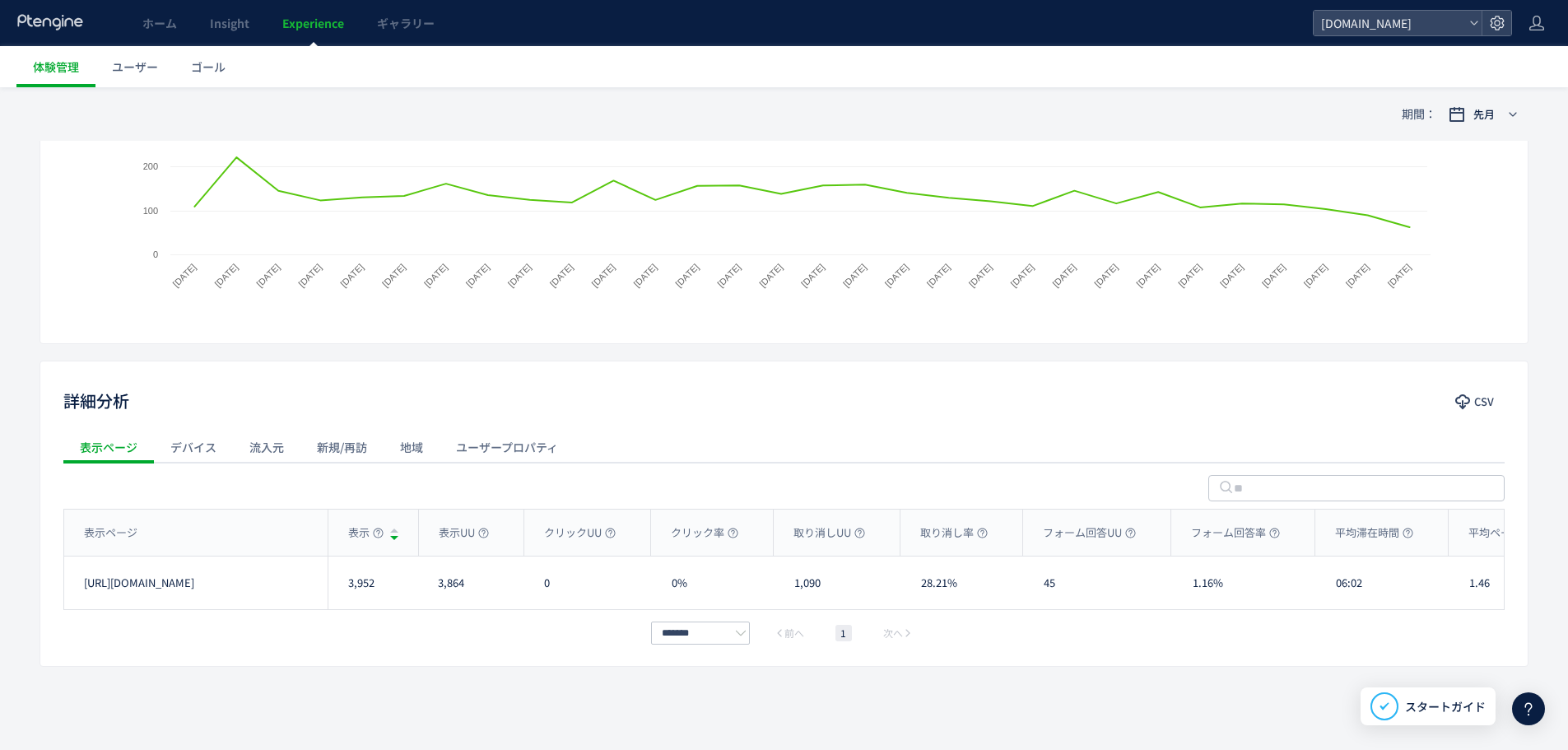
click at [274, 447] on div "流入元" at bounding box center [266, 447] width 68 height 33
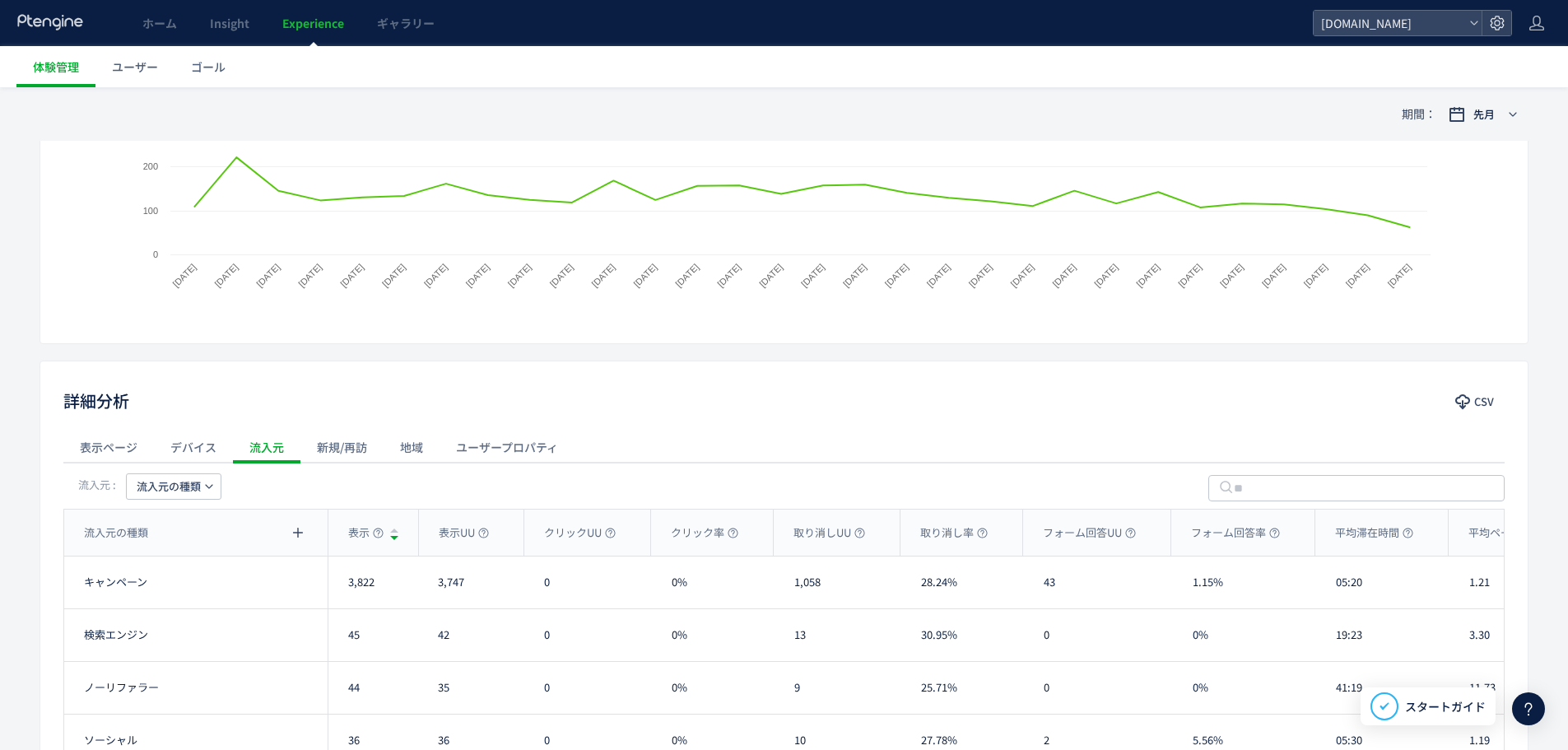
click at [181, 489] on span "流入元の種類" at bounding box center [168, 486] width 64 height 26
click at [191, 591] on li "流入元" at bounding box center [173, 592] width 113 height 29
click at [1473, 404] on button "CSV" at bounding box center [1475, 401] width 58 height 26
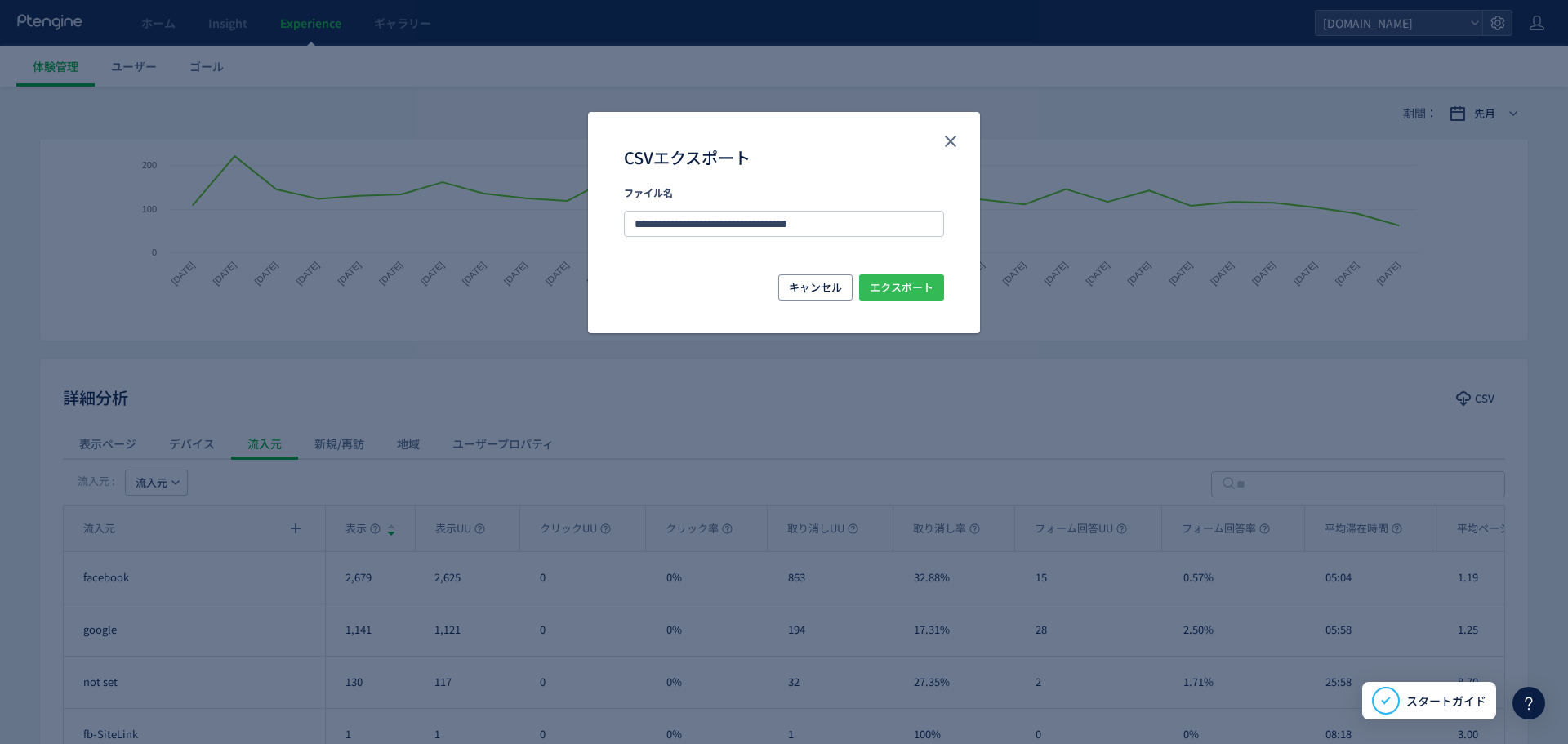
click at [903, 291] on span "エクスポート" at bounding box center [901, 287] width 64 height 26
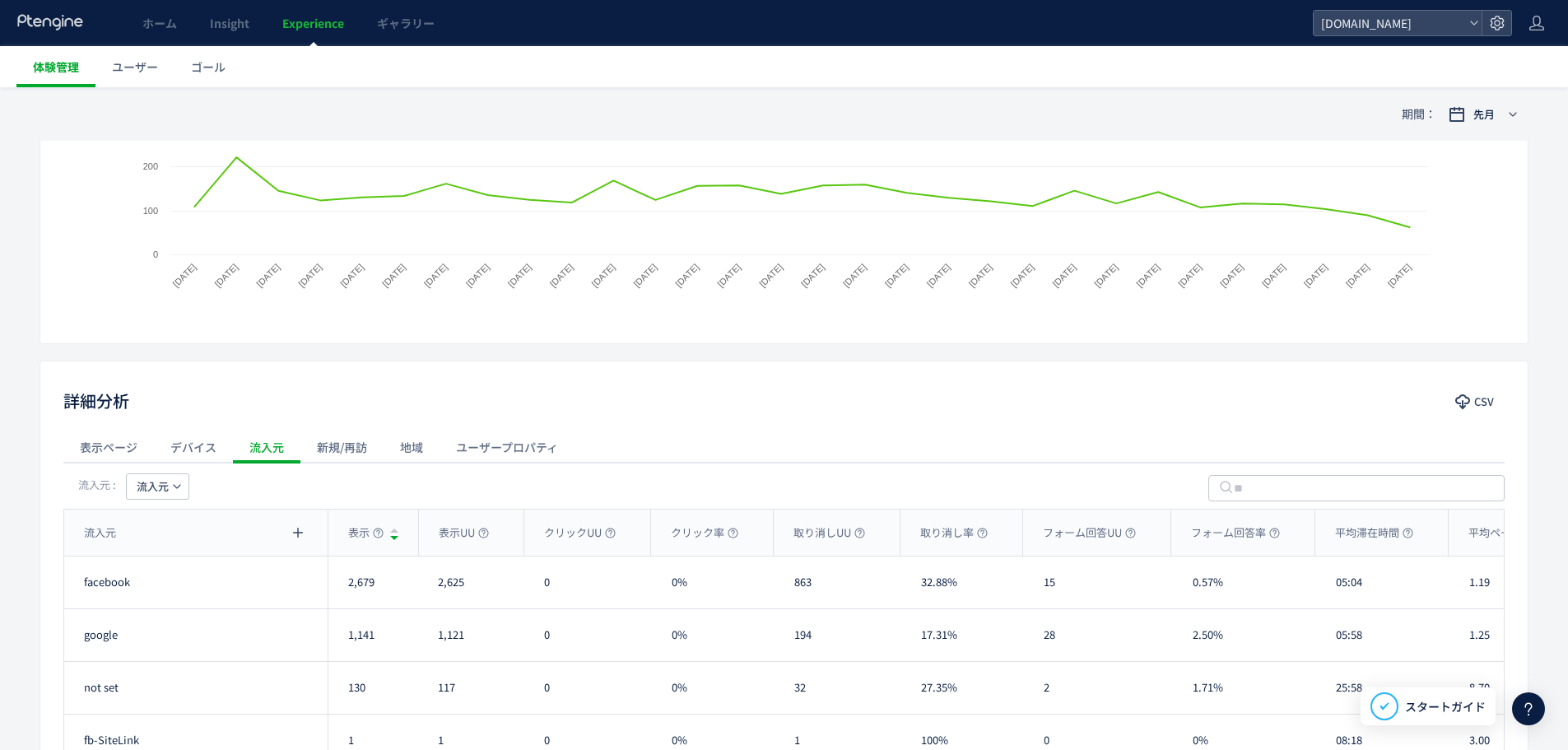
click at [70, 70] on span "体験管理" at bounding box center [55, 67] width 46 height 17
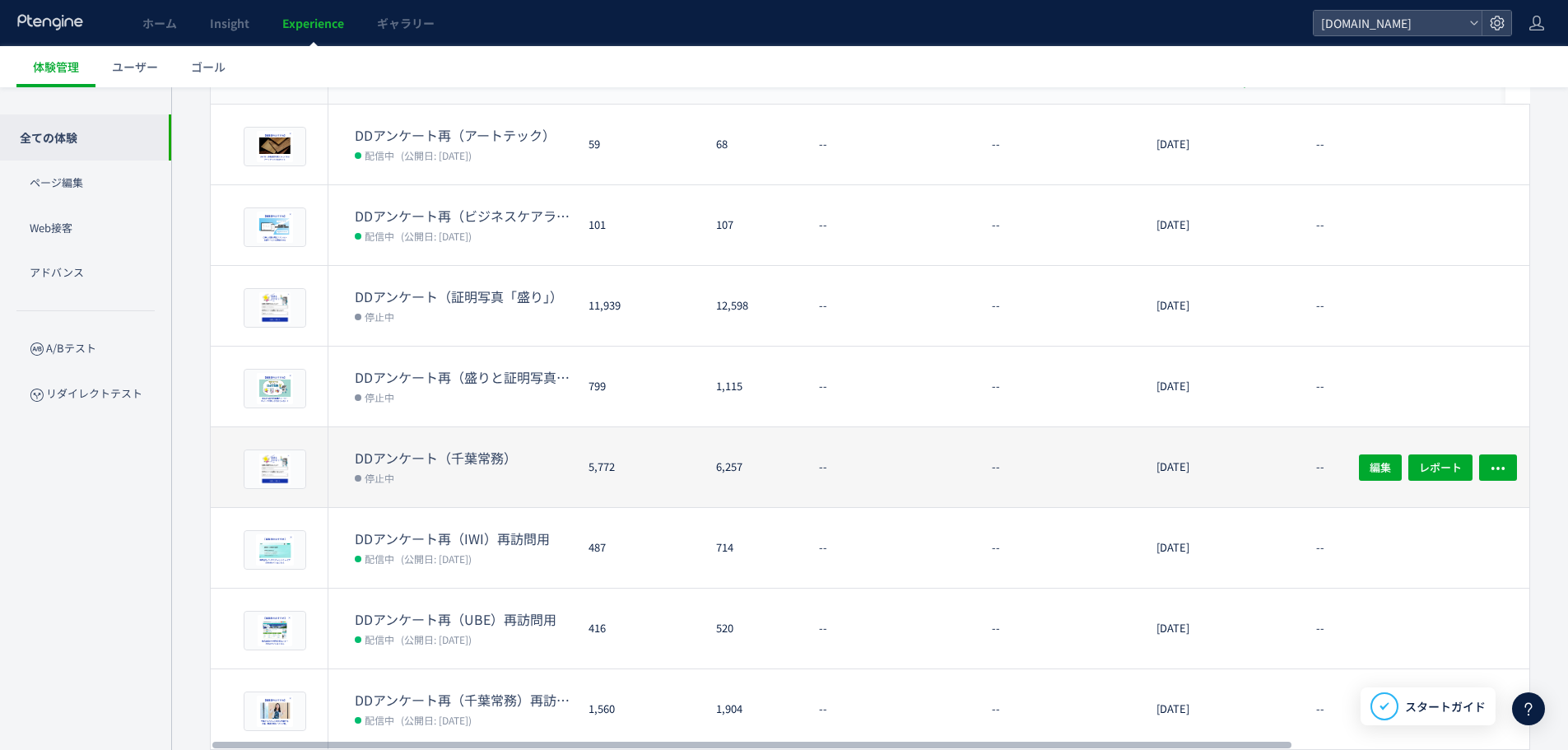
scroll to position [387, 0]
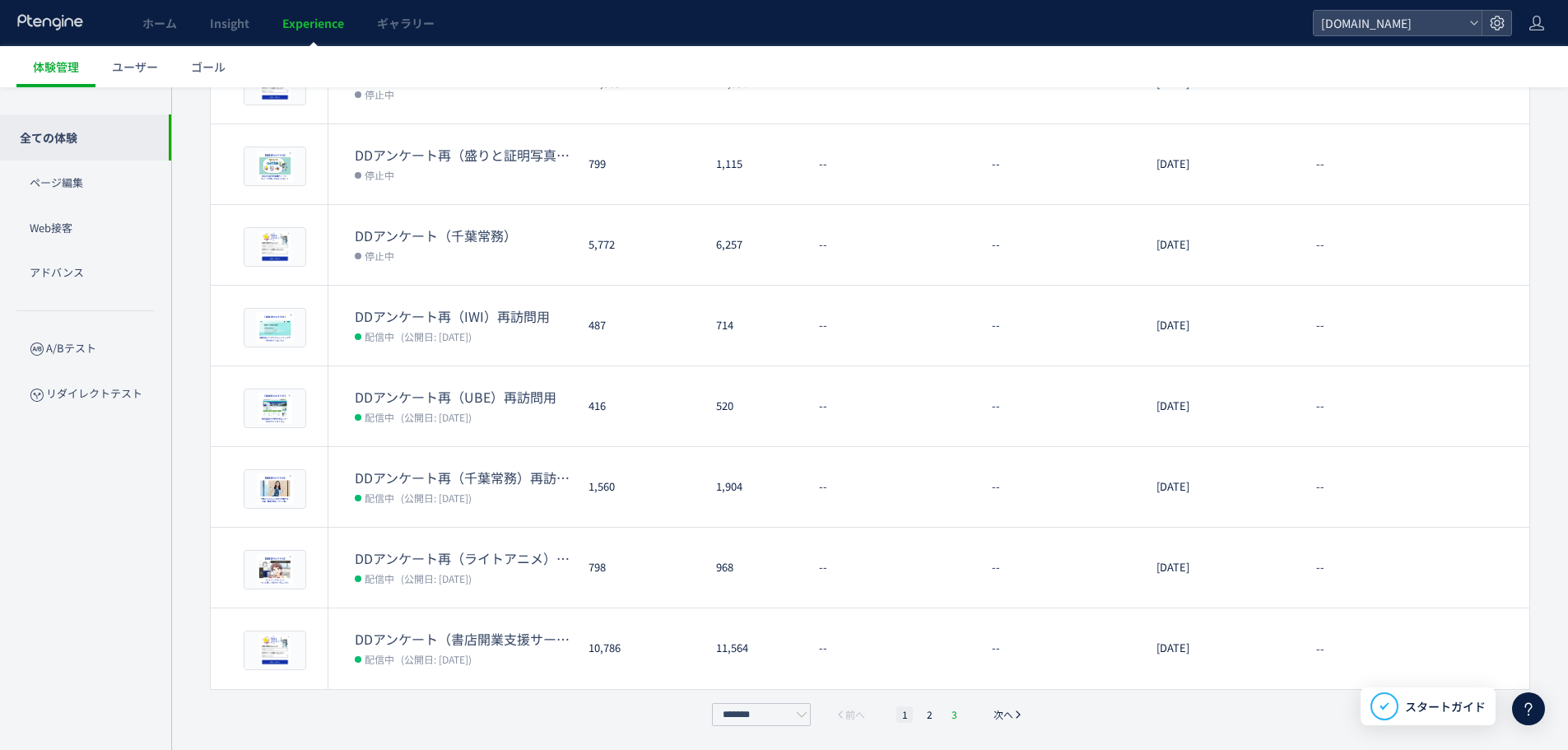
click at [951, 712] on li "3" at bounding box center [954, 715] width 17 height 17
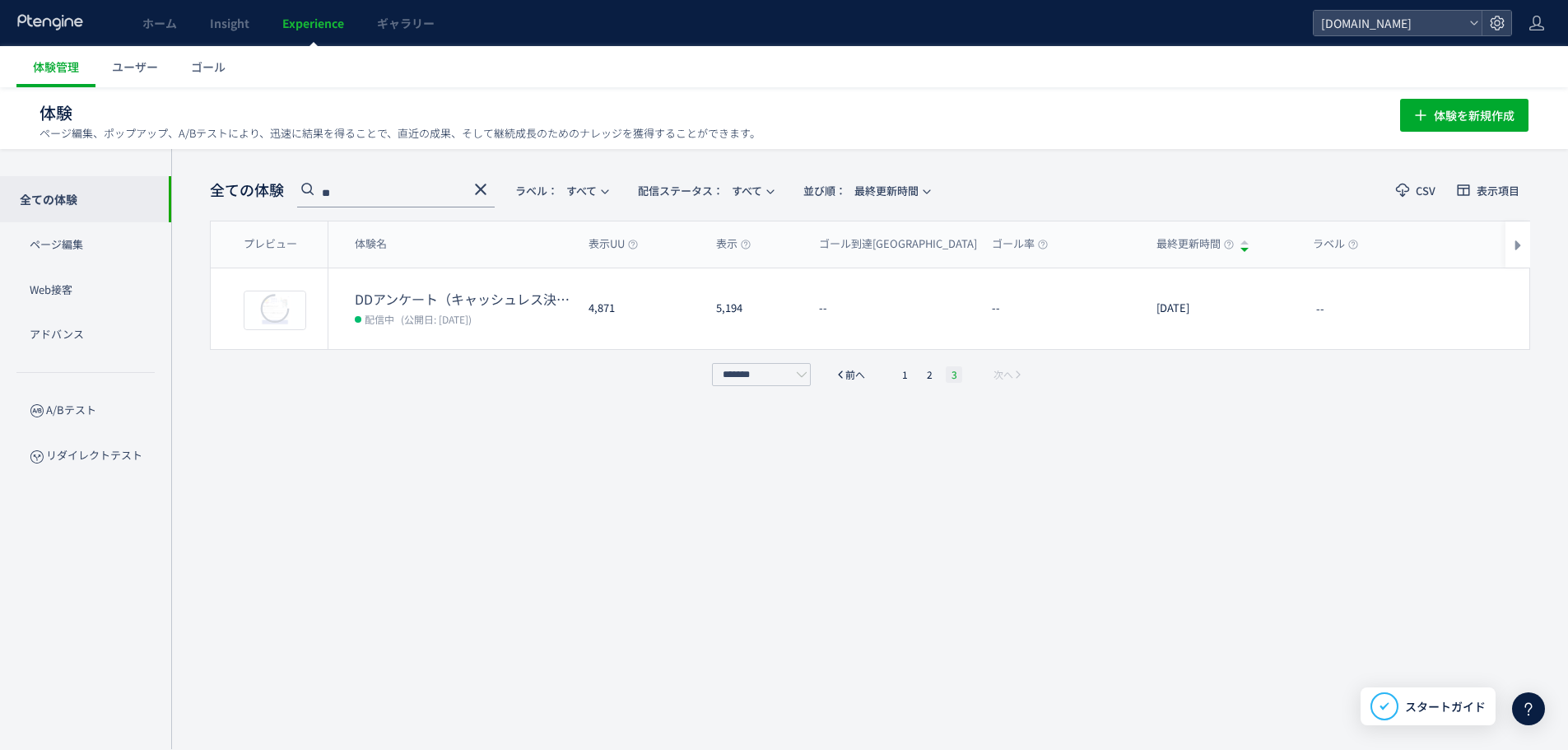
scroll to position [1, 0]
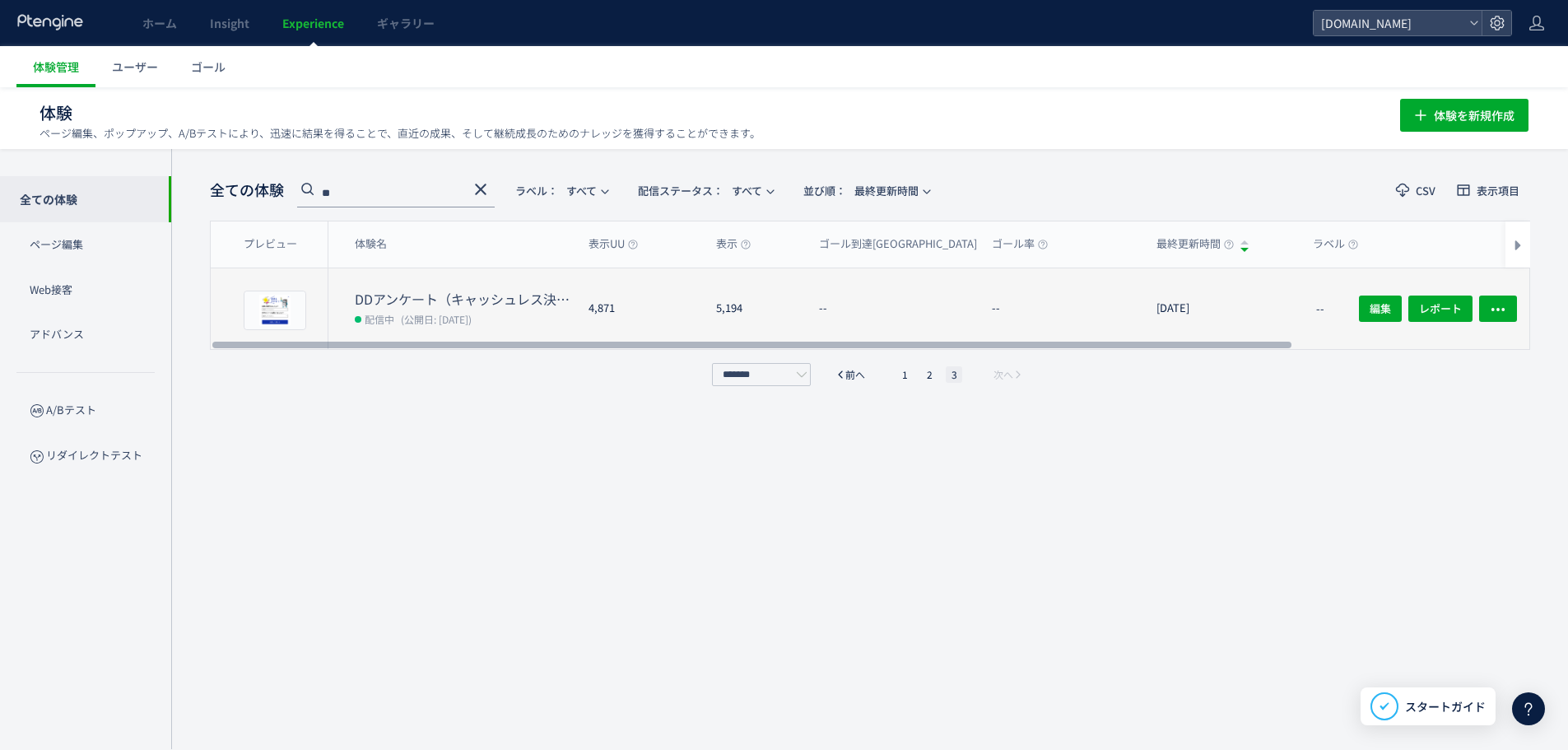
click at [470, 298] on dt "DDアンケート（キャッシュレス決裁×IWI）" at bounding box center [464, 299] width 220 height 19
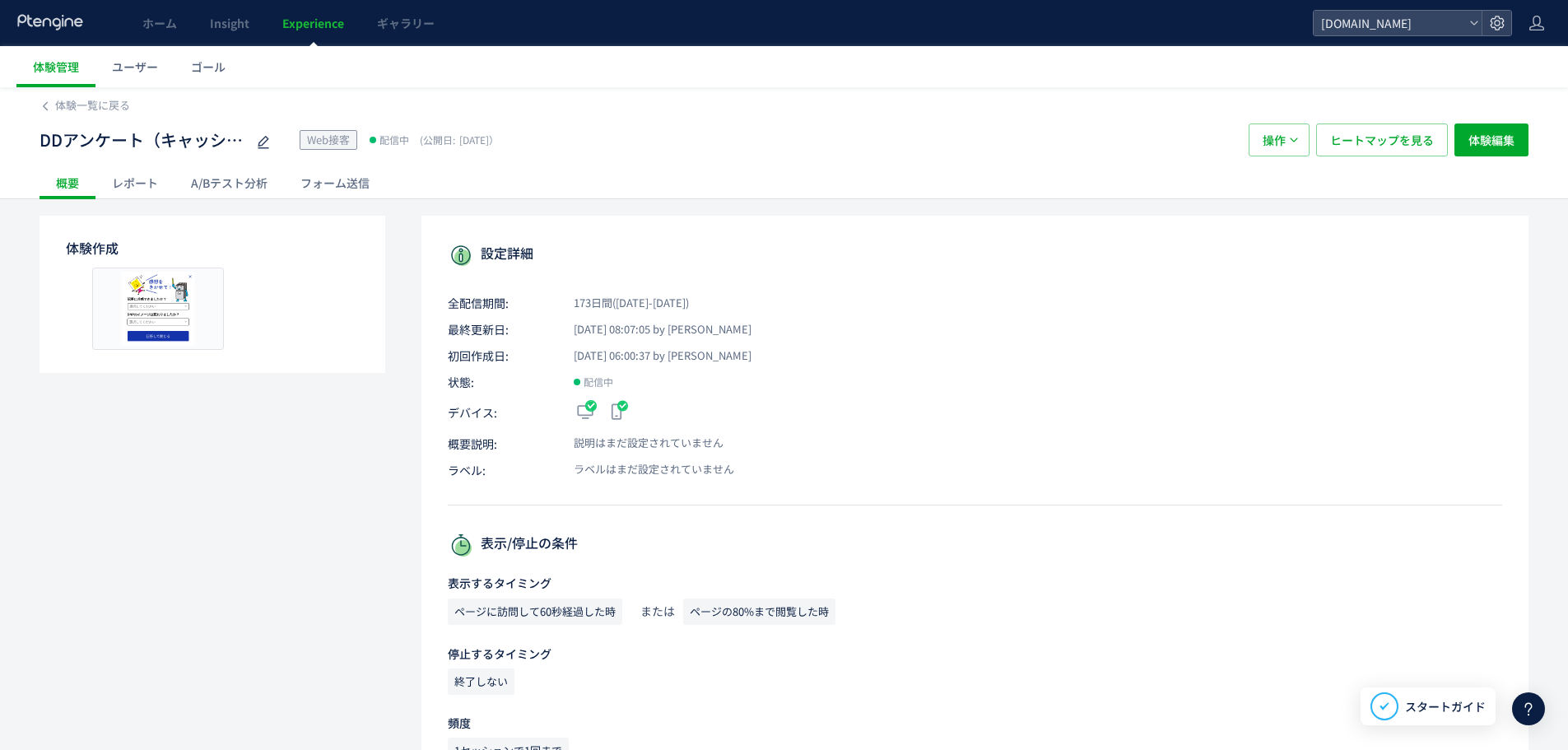
click at [130, 184] on div "レポート" at bounding box center [135, 182] width 79 height 33
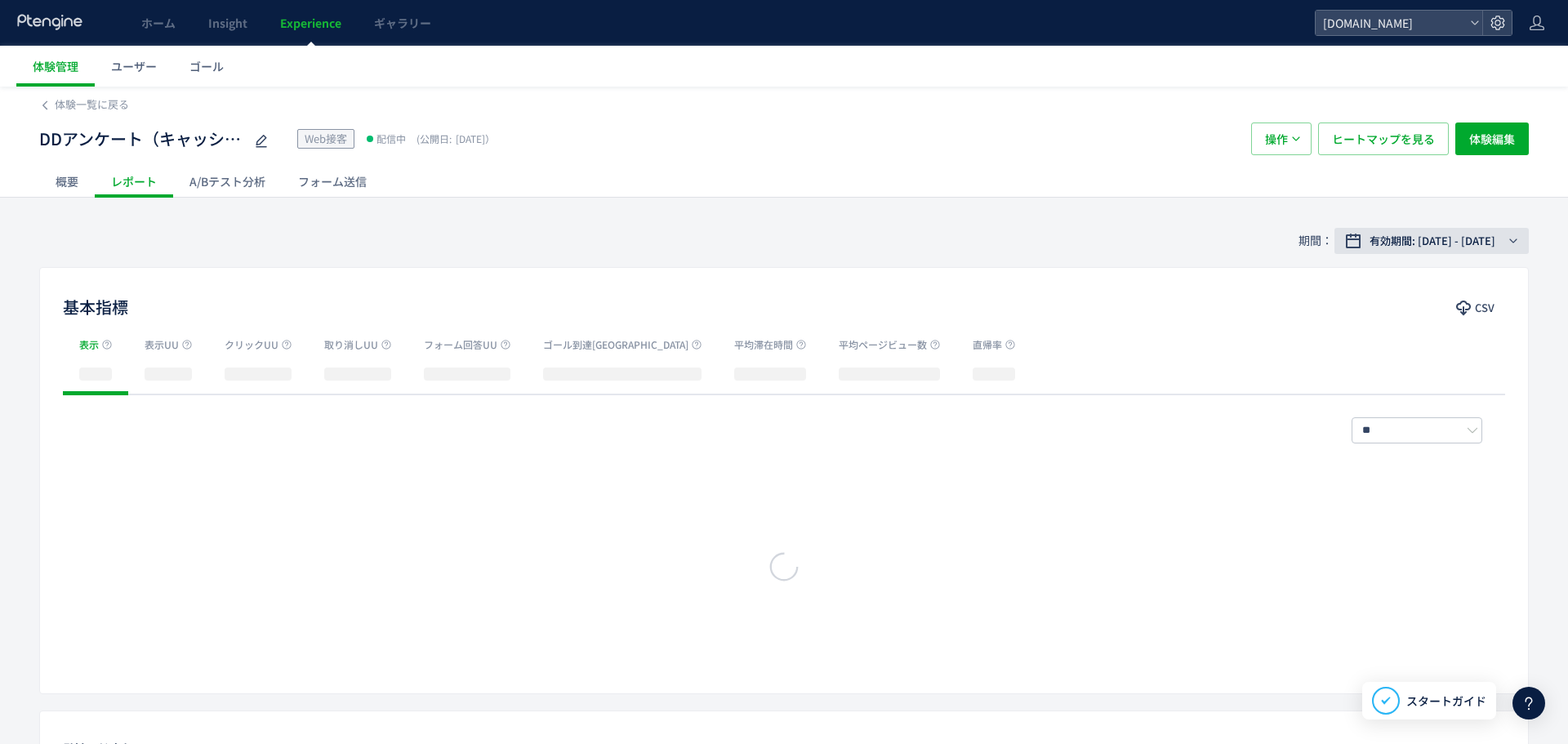
click at [1418, 234] on span "有効期間: [DATE] - [DATE]" at bounding box center [1432, 241] width 126 height 17
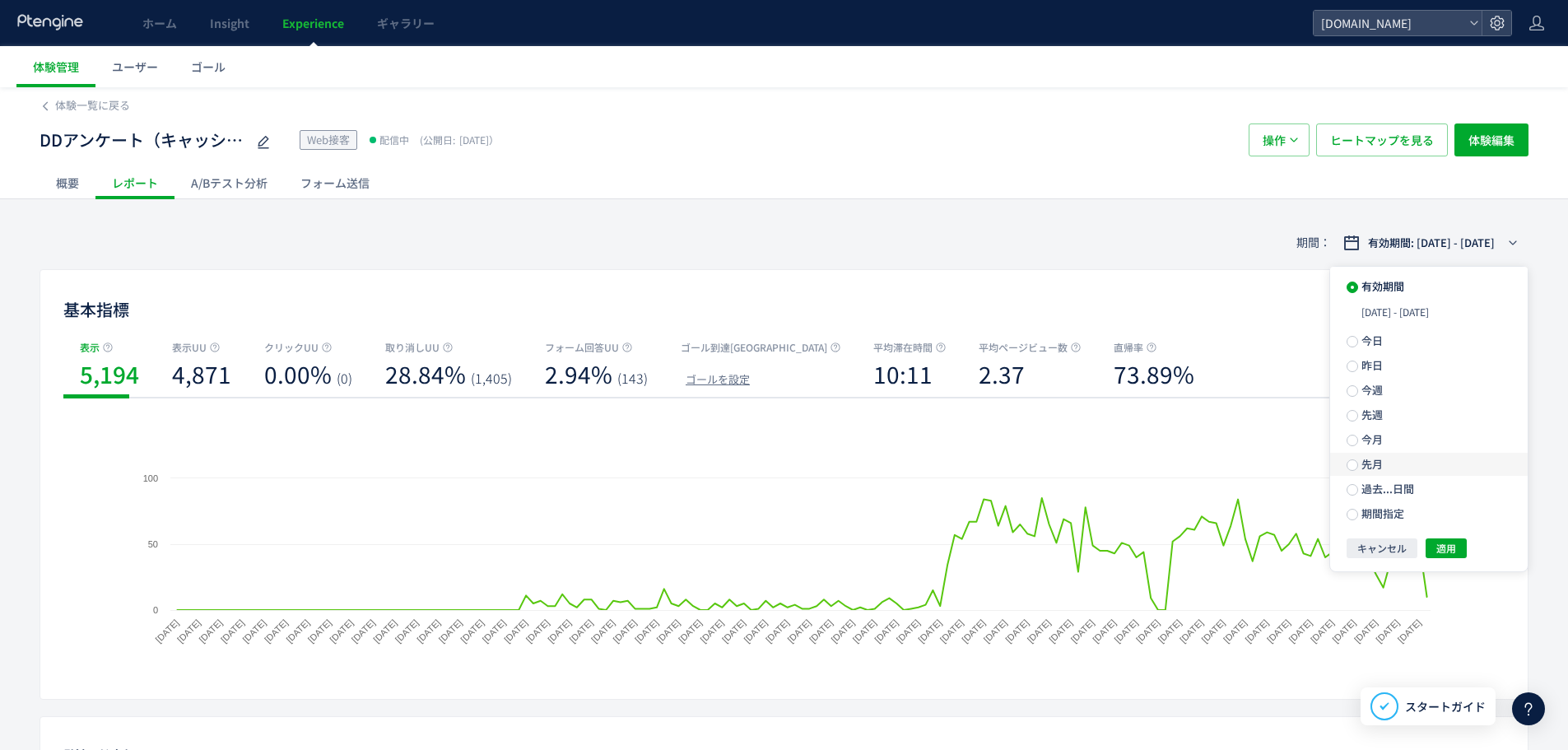
click at [1429, 461] on label "先月" at bounding box center [1429, 464] width 198 height 23
click at [1454, 522] on span "適用" at bounding box center [1446, 519] width 20 height 20
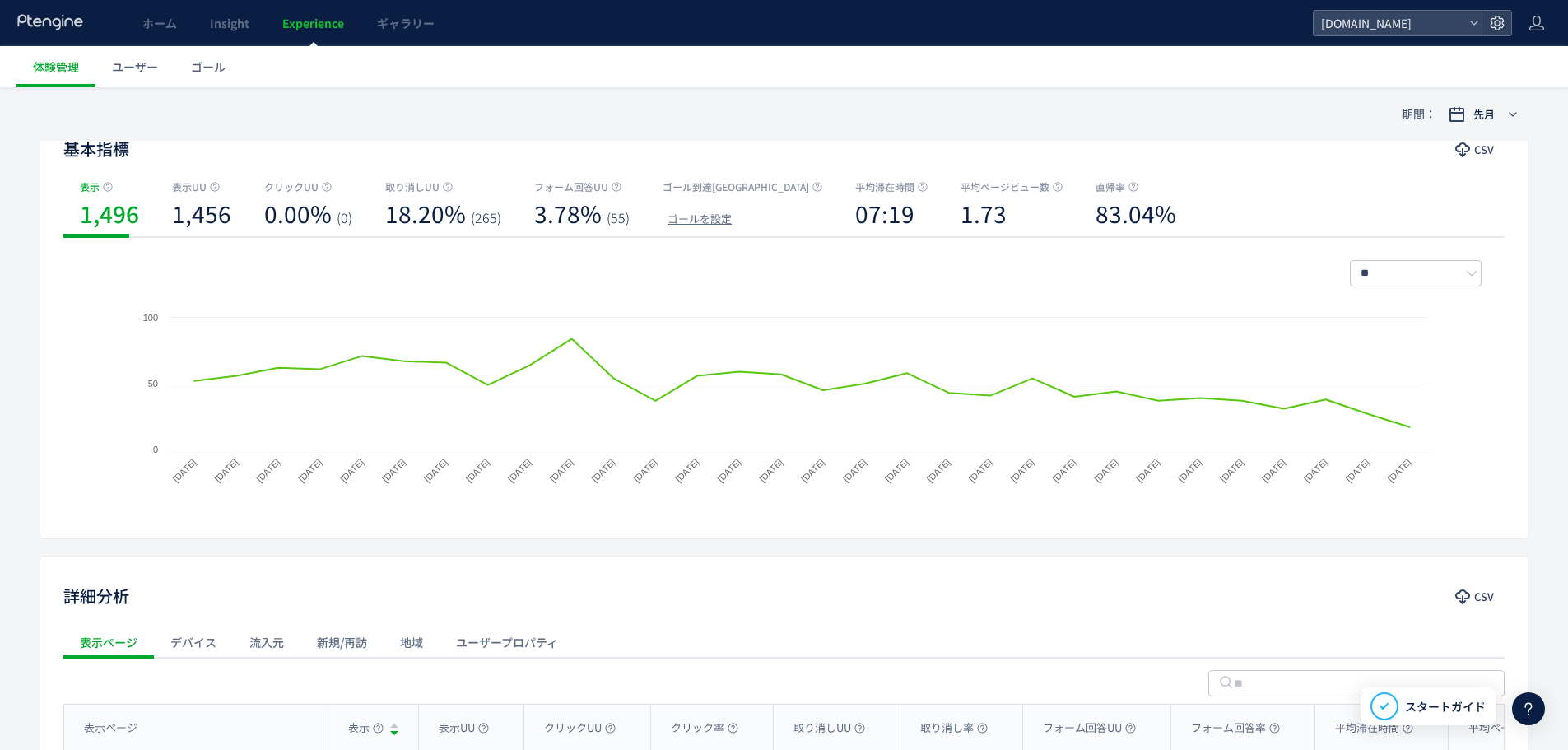
scroll to position [355, 0]
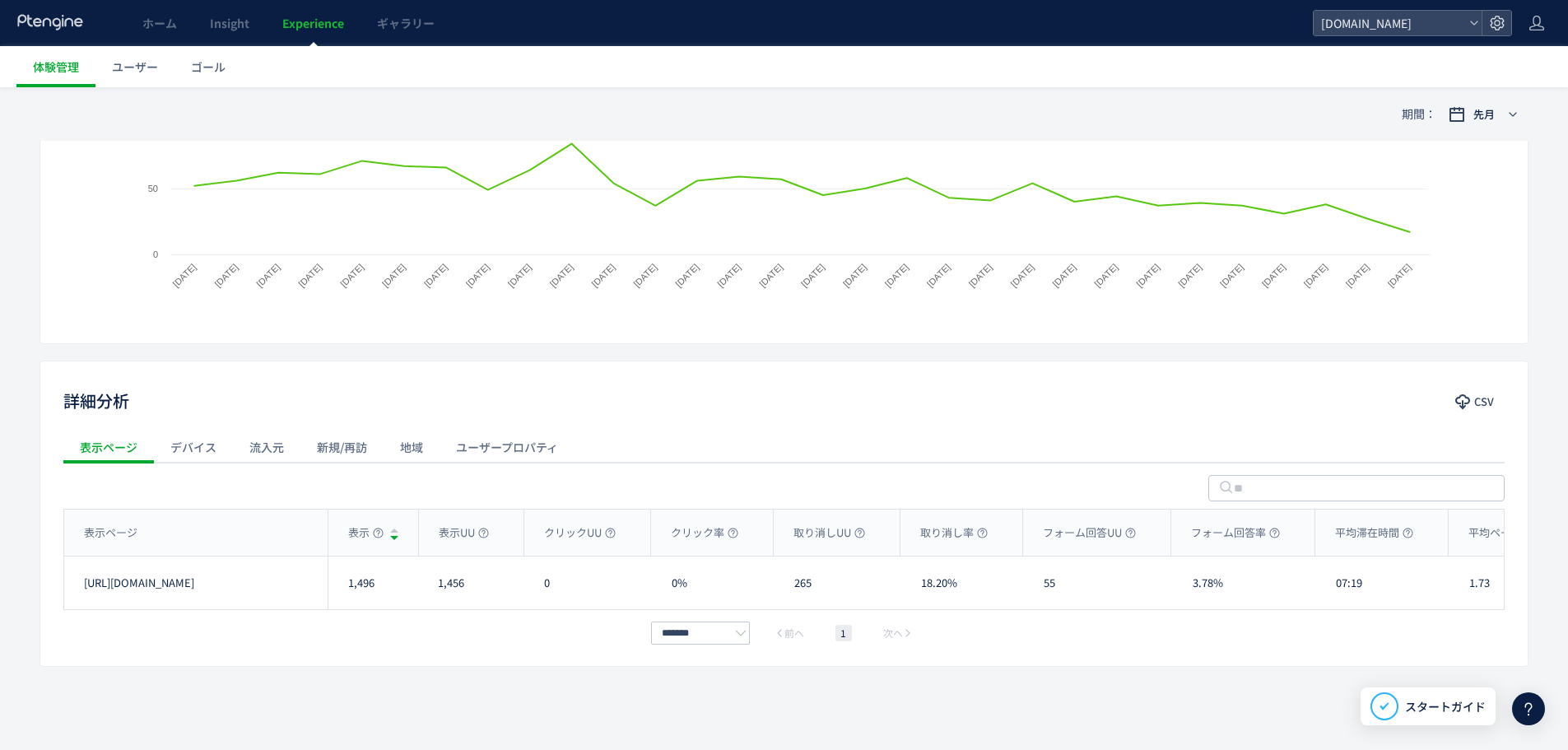
click at [265, 448] on div "流入元" at bounding box center [266, 447] width 68 height 33
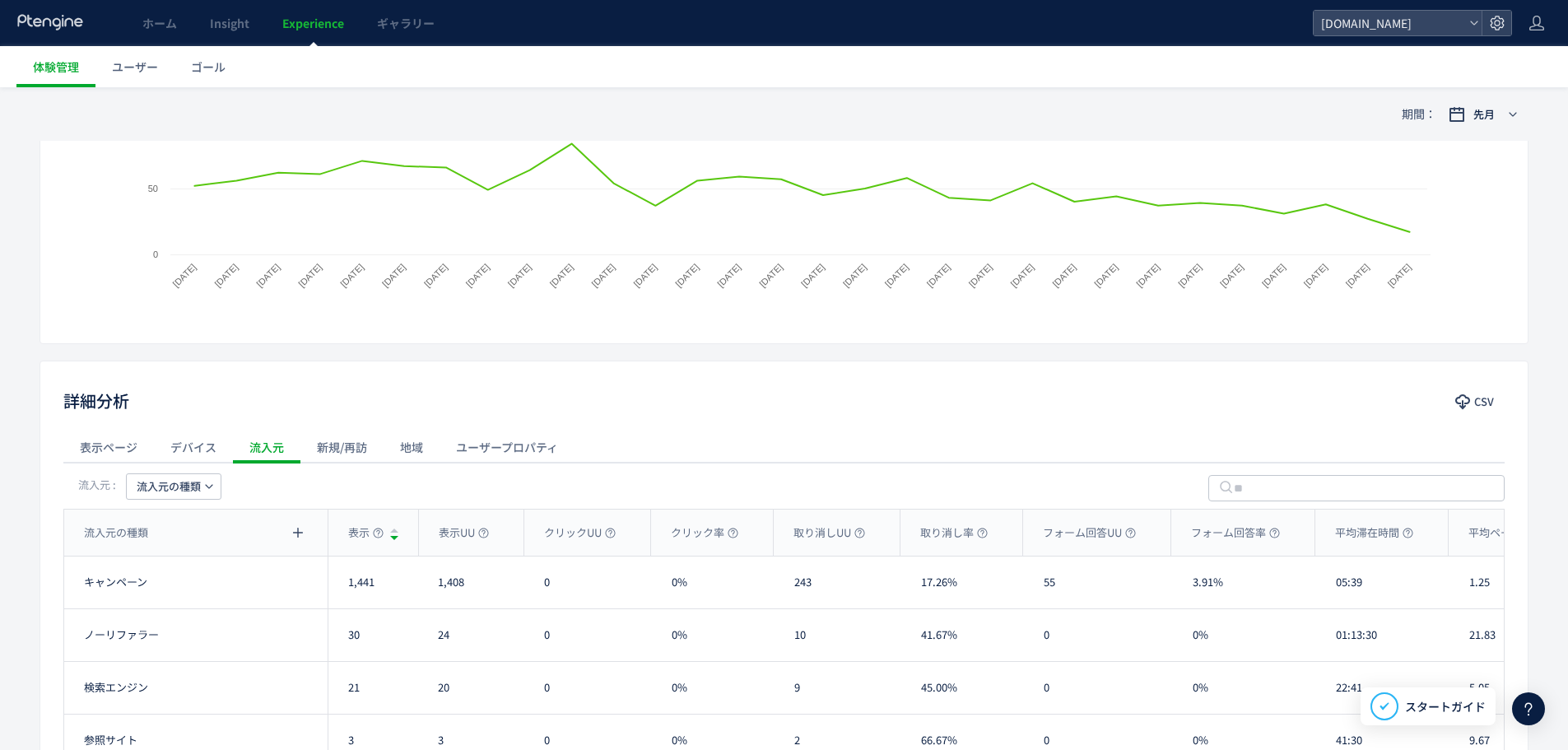
click at [192, 494] on span "流入元の種類" at bounding box center [168, 486] width 64 height 26
click at [188, 590] on li "流入元" at bounding box center [173, 592] width 113 height 29
click at [1495, 396] on button "CSV" at bounding box center [1475, 401] width 58 height 26
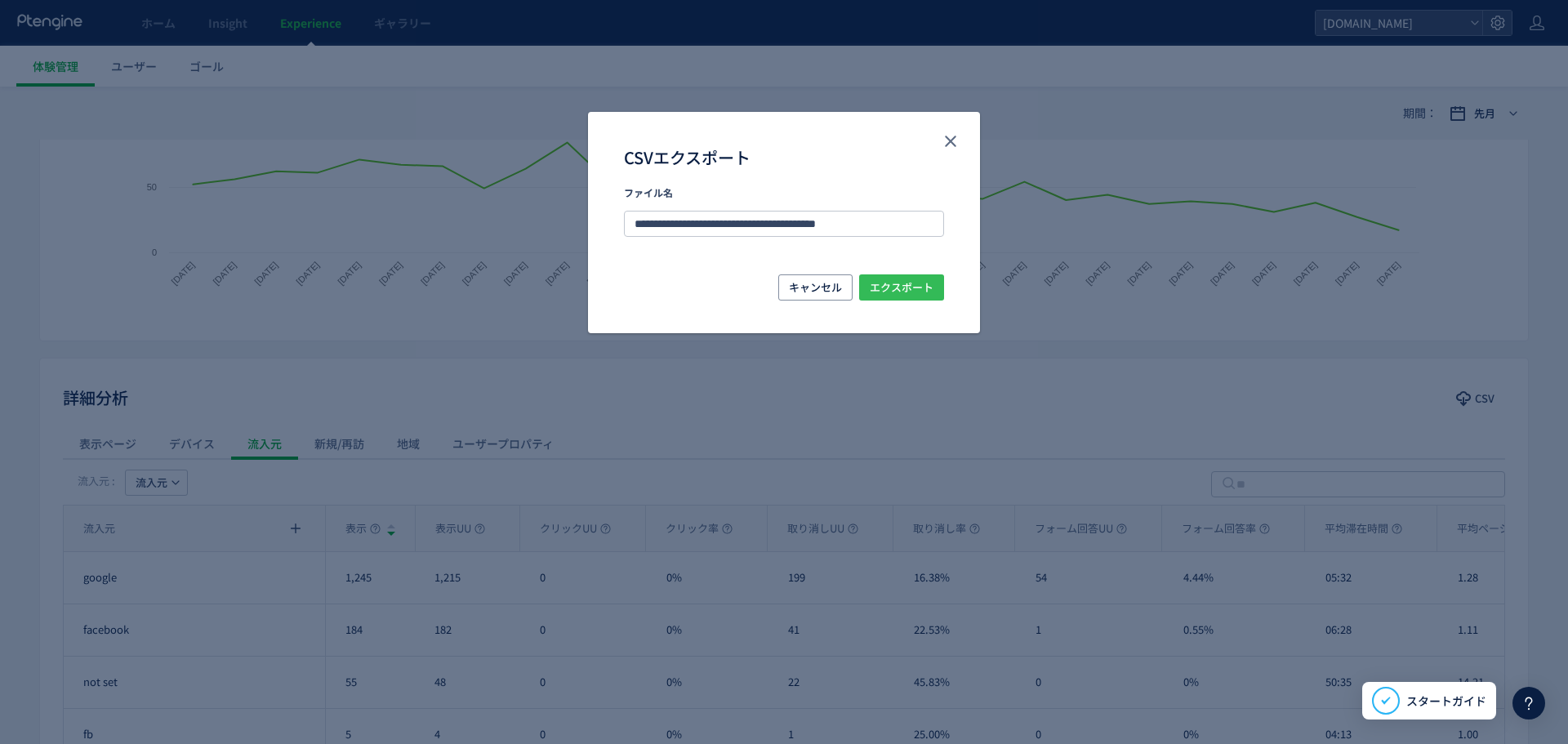
click at [914, 292] on span "エクスポート" at bounding box center [901, 287] width 64 height 26
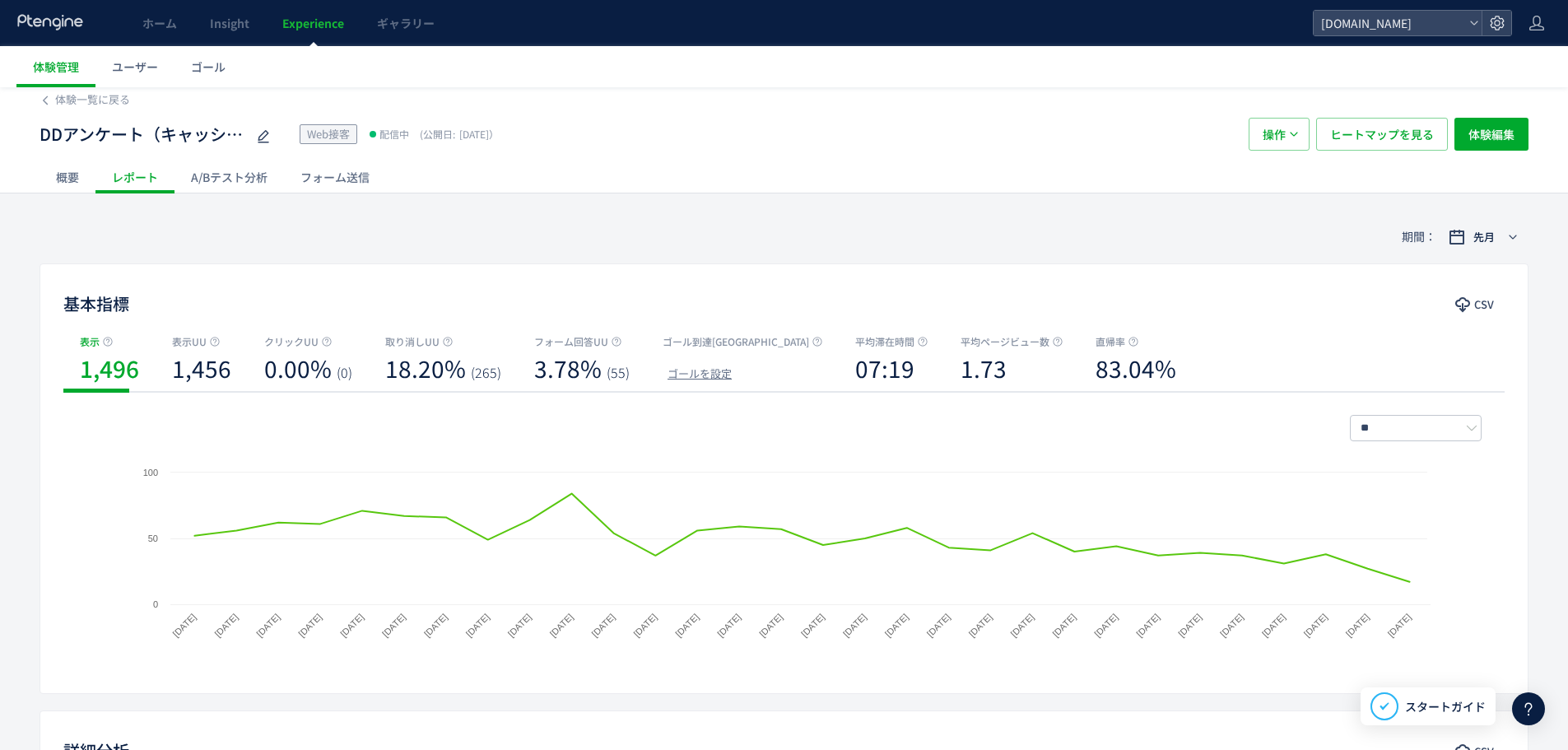
scroll to position [0, 0]
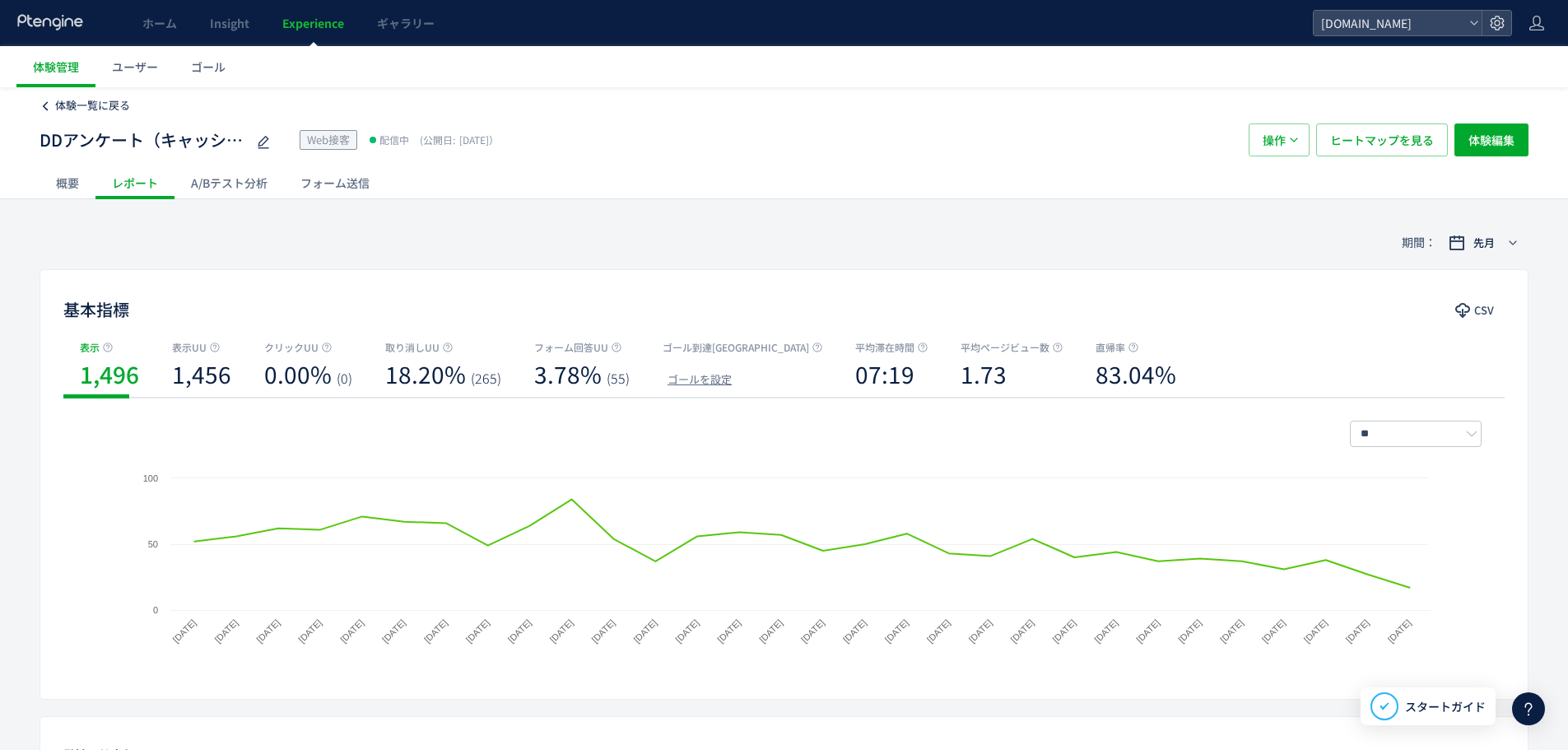
click at [85, 109] on span "体験一覧に戻る" at bounding box center [92, 105] width 75 height 16
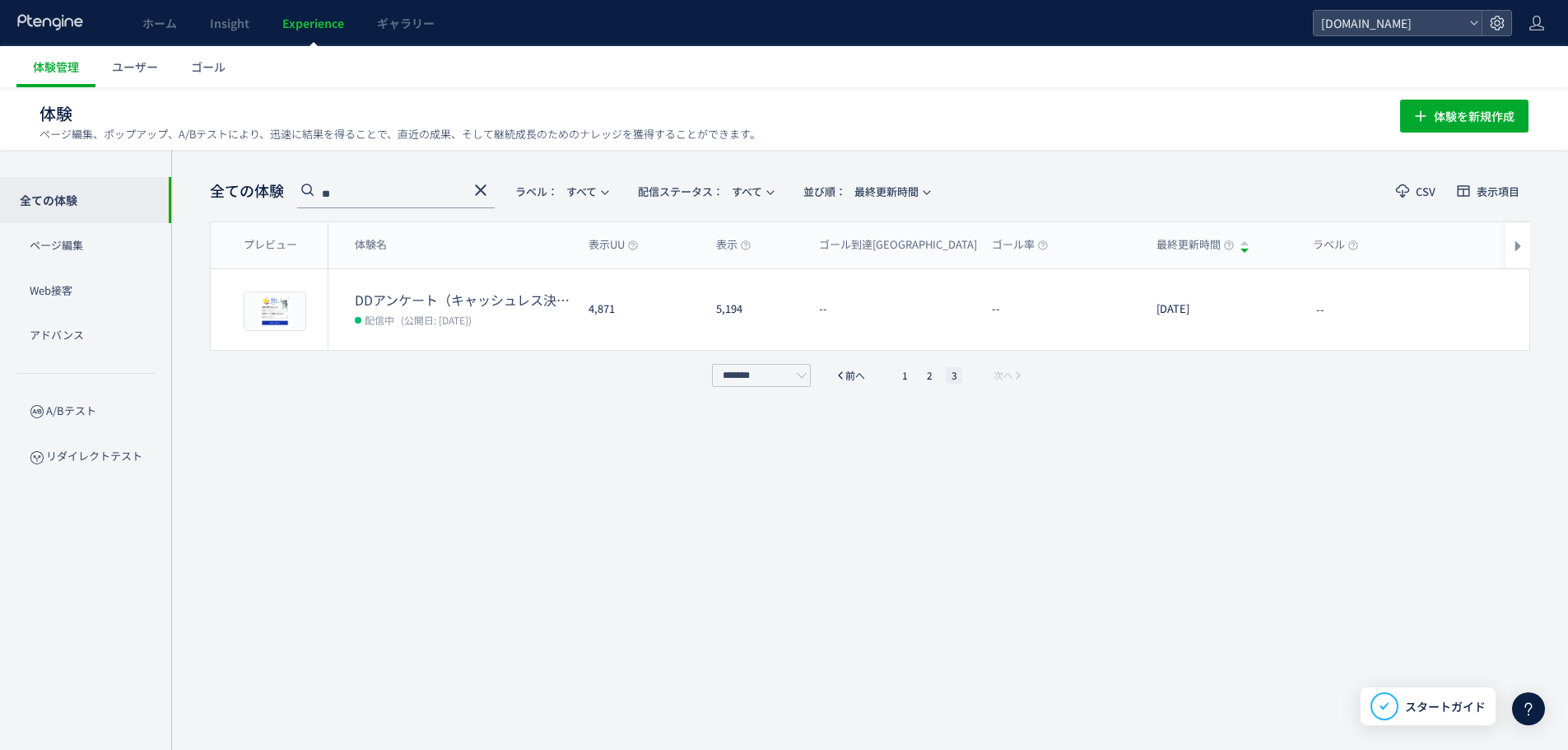
scroll to position [1, 0]
click at [921, 368] on li "2" at bounding box center [929, 375] width 17 height 17
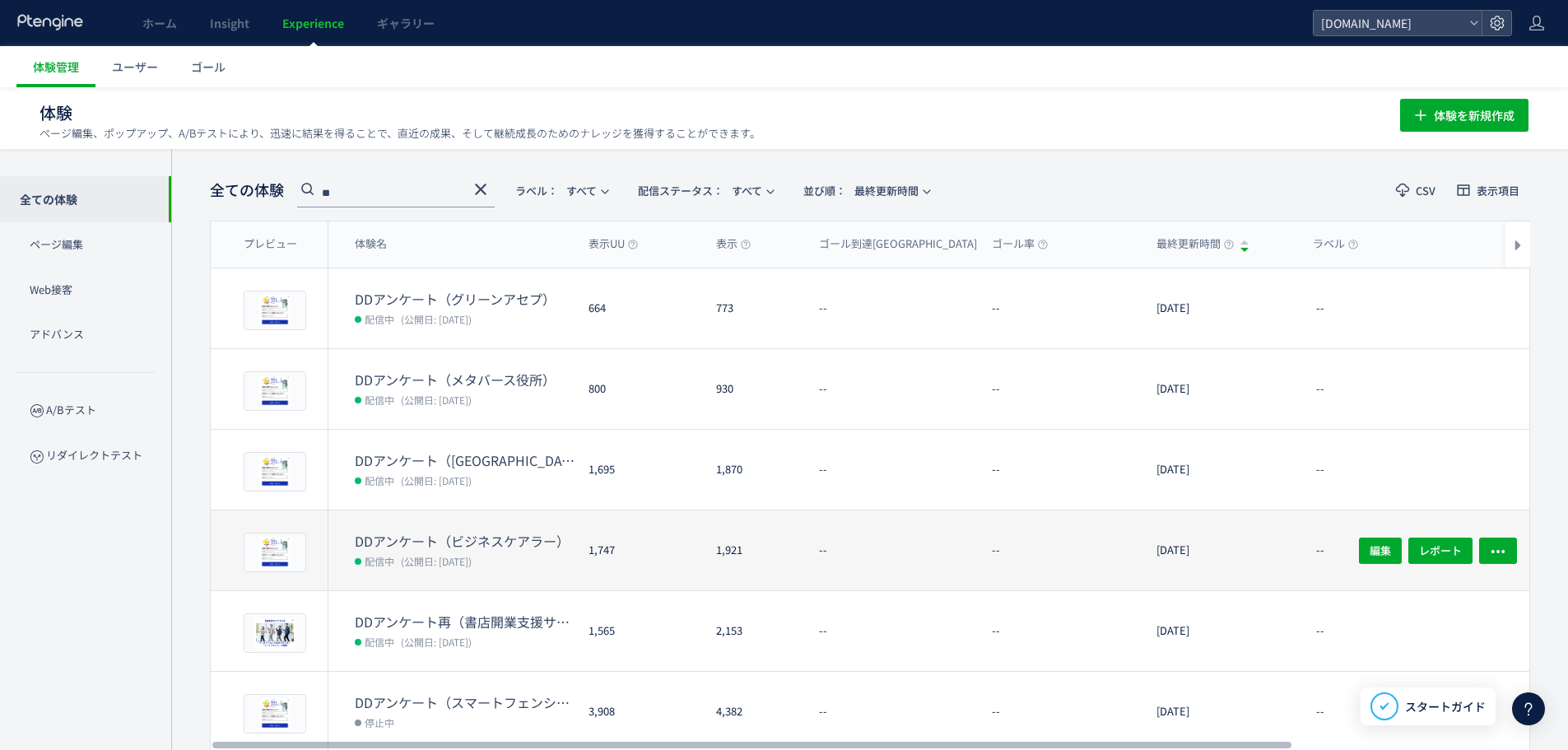
scroll to position [387, 0]
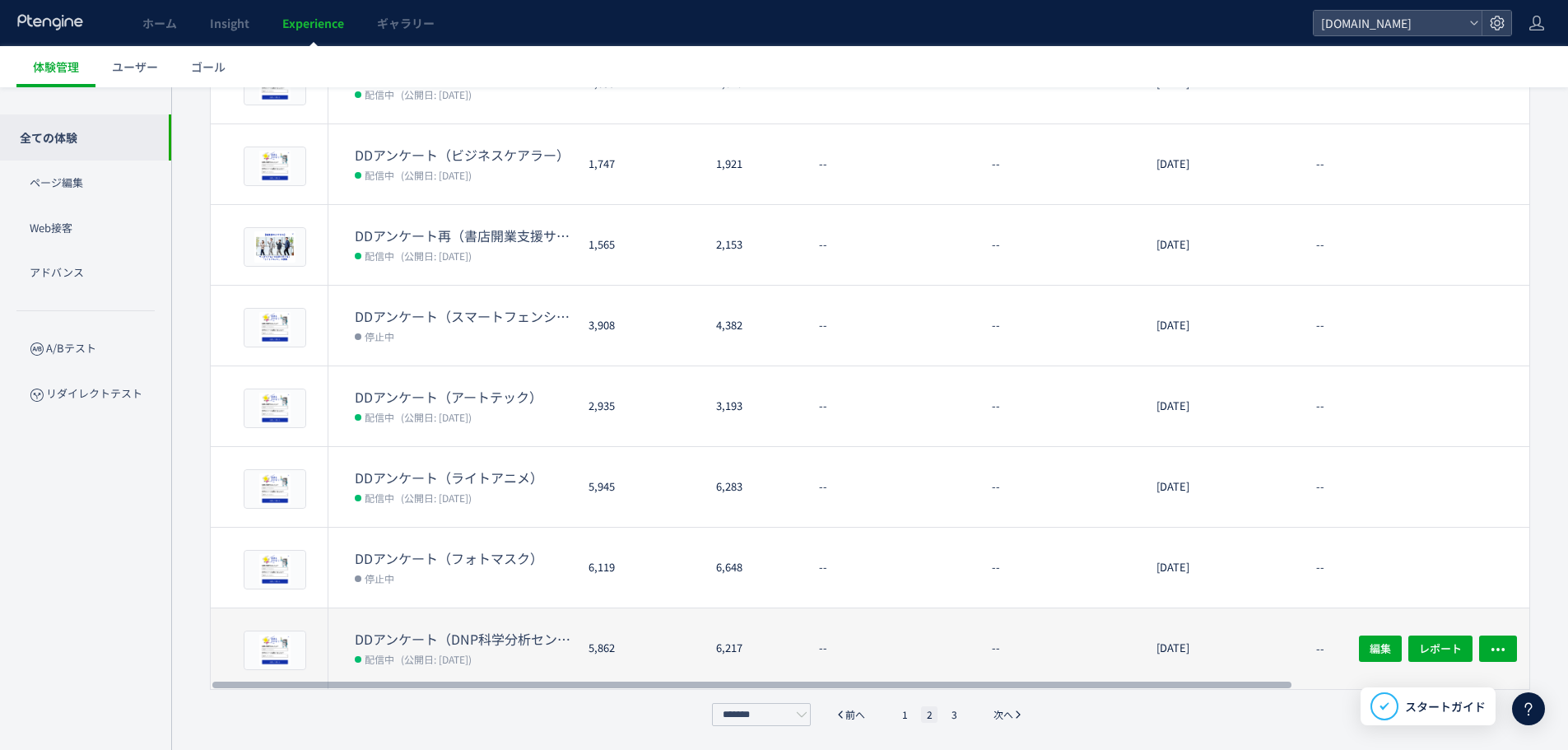
click at [529, 638] on dt "DDアンケート（DNP科学分析センター）" at bounding box center [464, 639] width 220 height 19
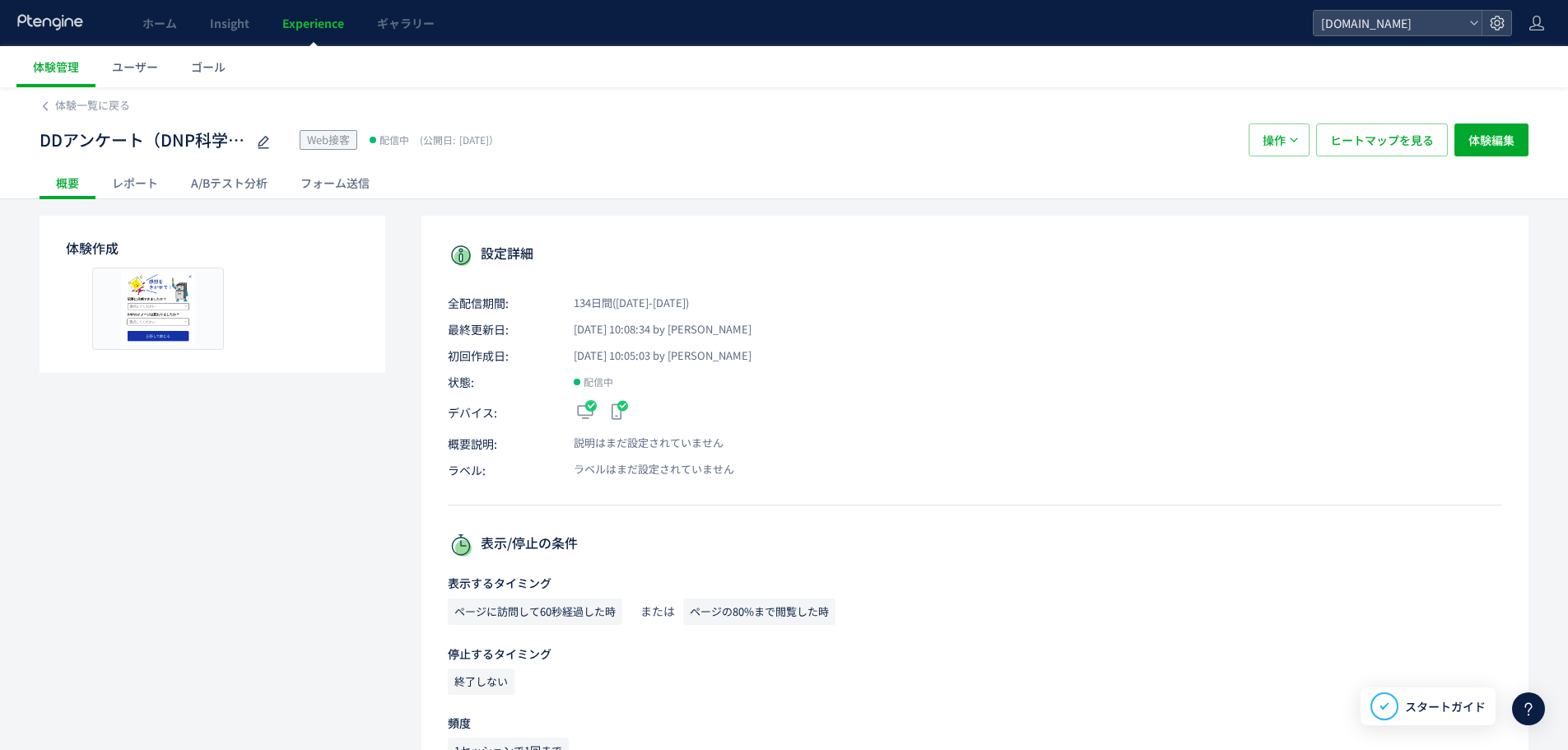
click at [149, 174] on div "レポート" at bounding box center [135, 182] width 79 height 33
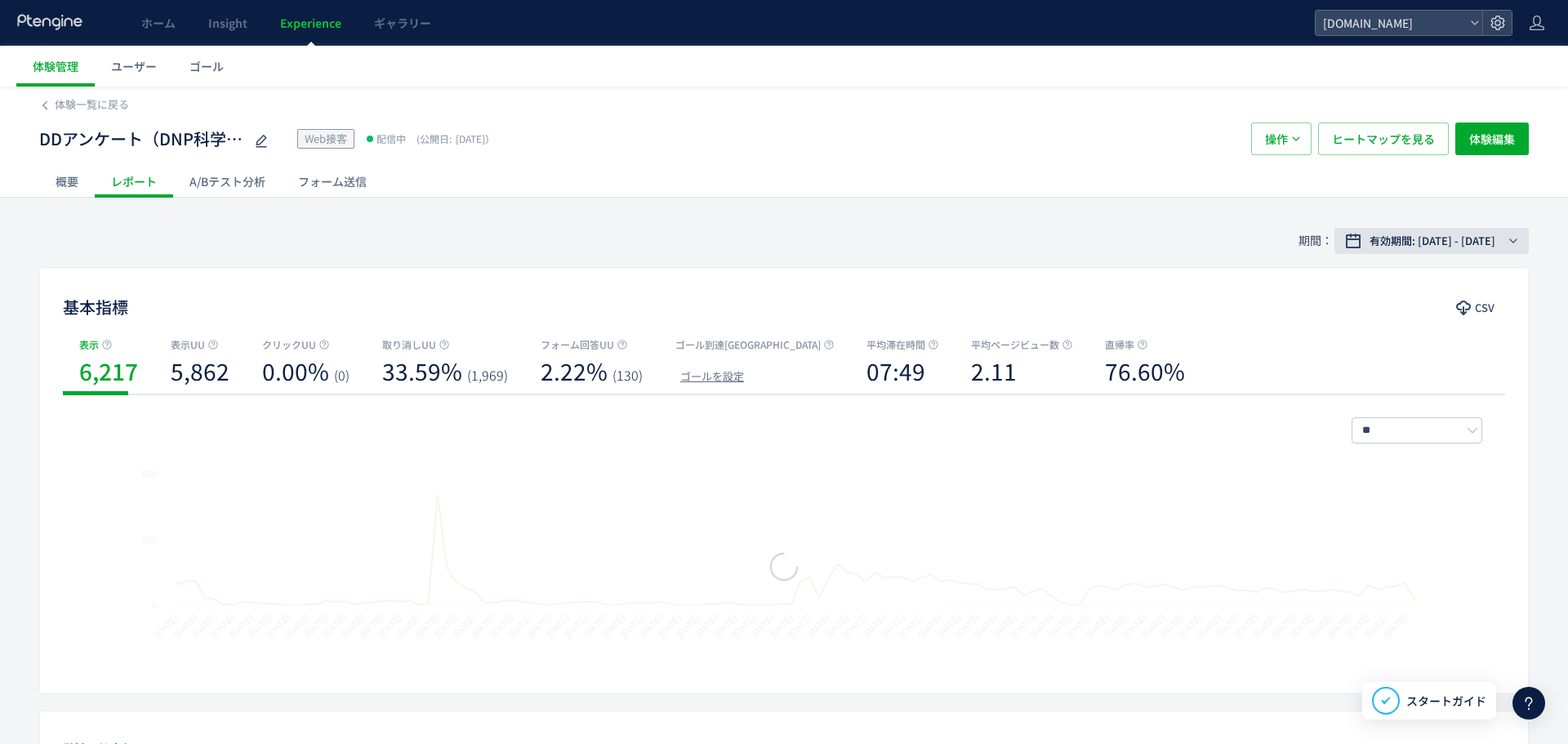
click at [1418, 235] on span "有効期間: [DATE] - [DATE]" at bounding box center [1432, 241] width 126 height 17
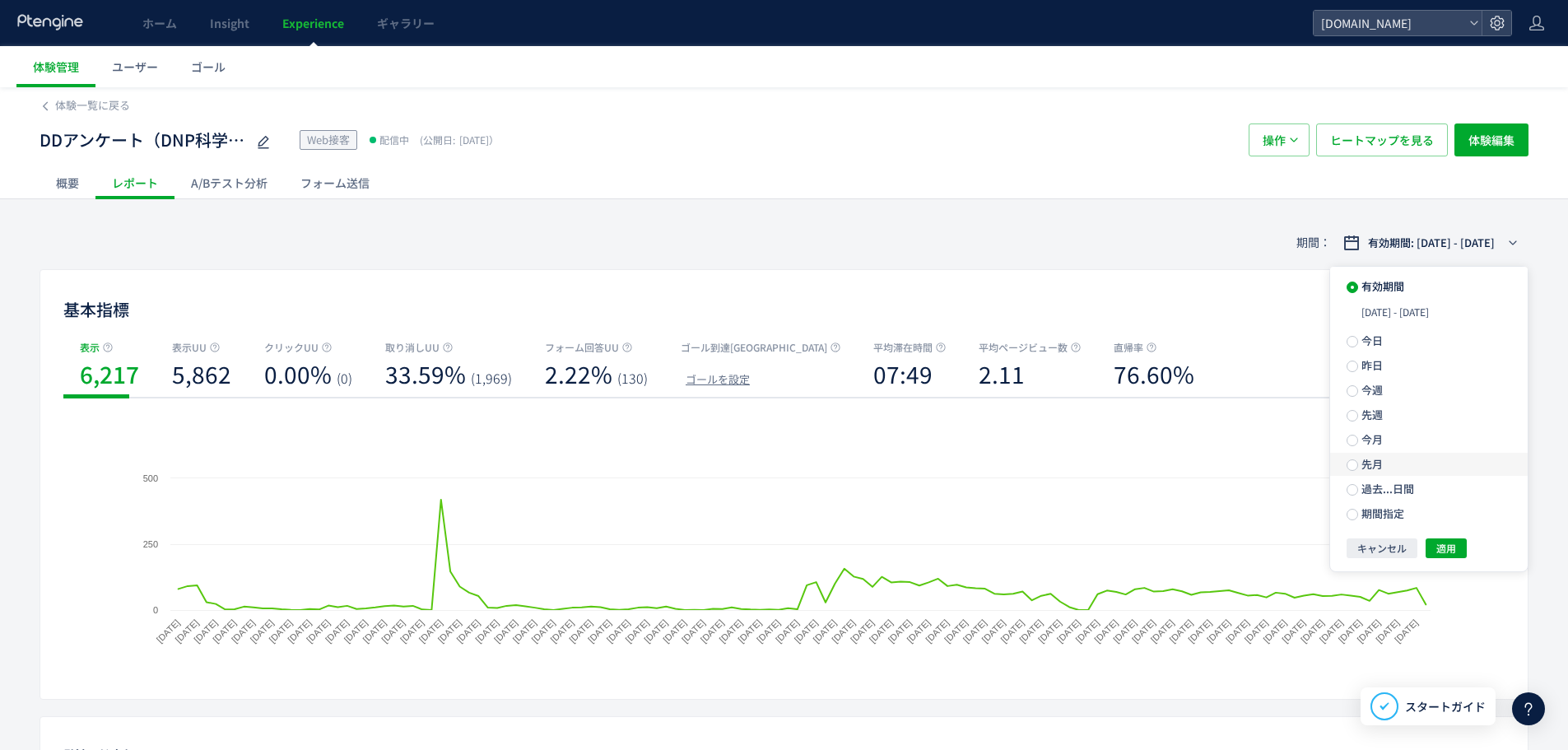
click at [1434, 462] on label "先月" at bounding box center [1429, 464] width 198 height 23
click at [1449, 520] on span "適用" at bounding box center [1446, 519] width 20 height 20
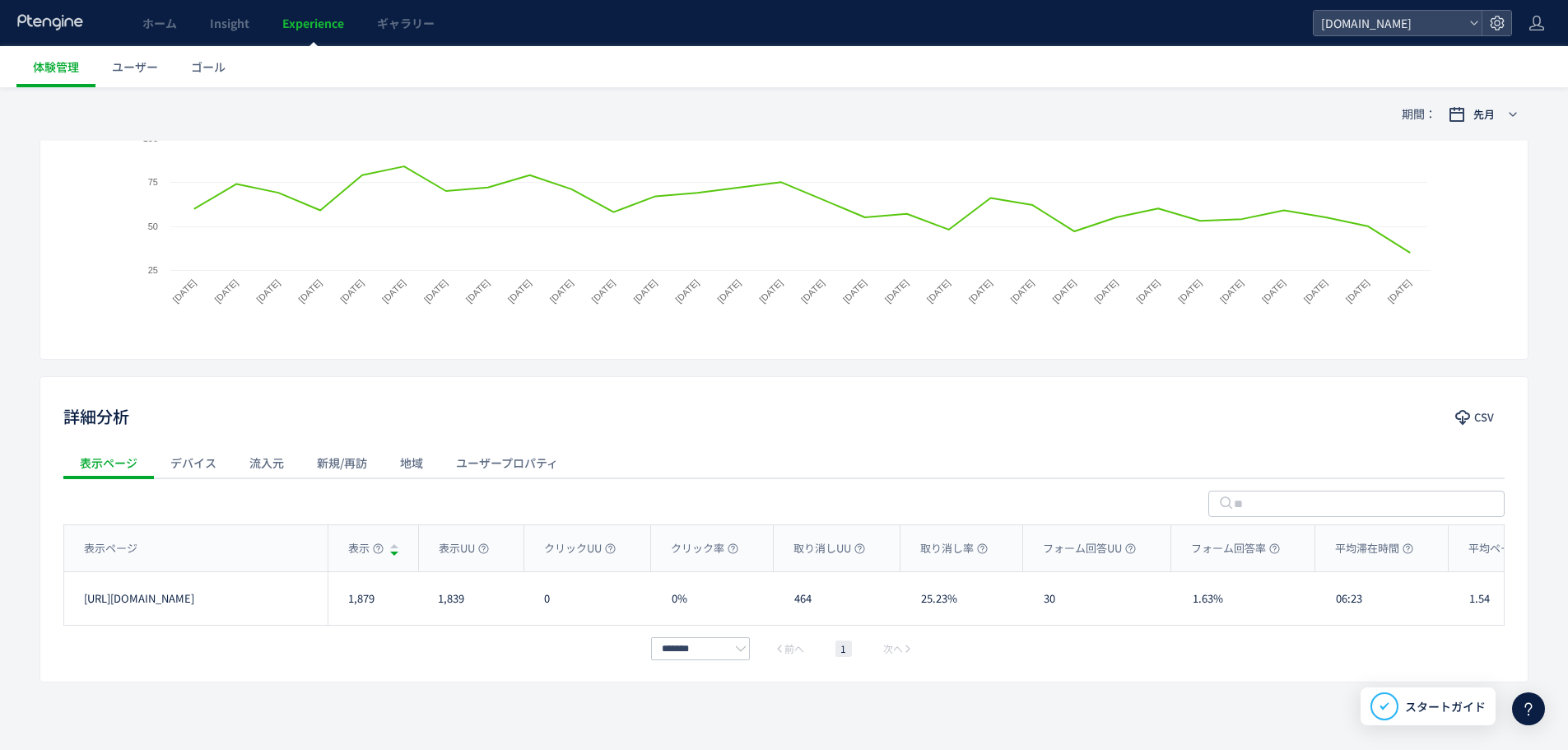
scroll to position [355, 0]
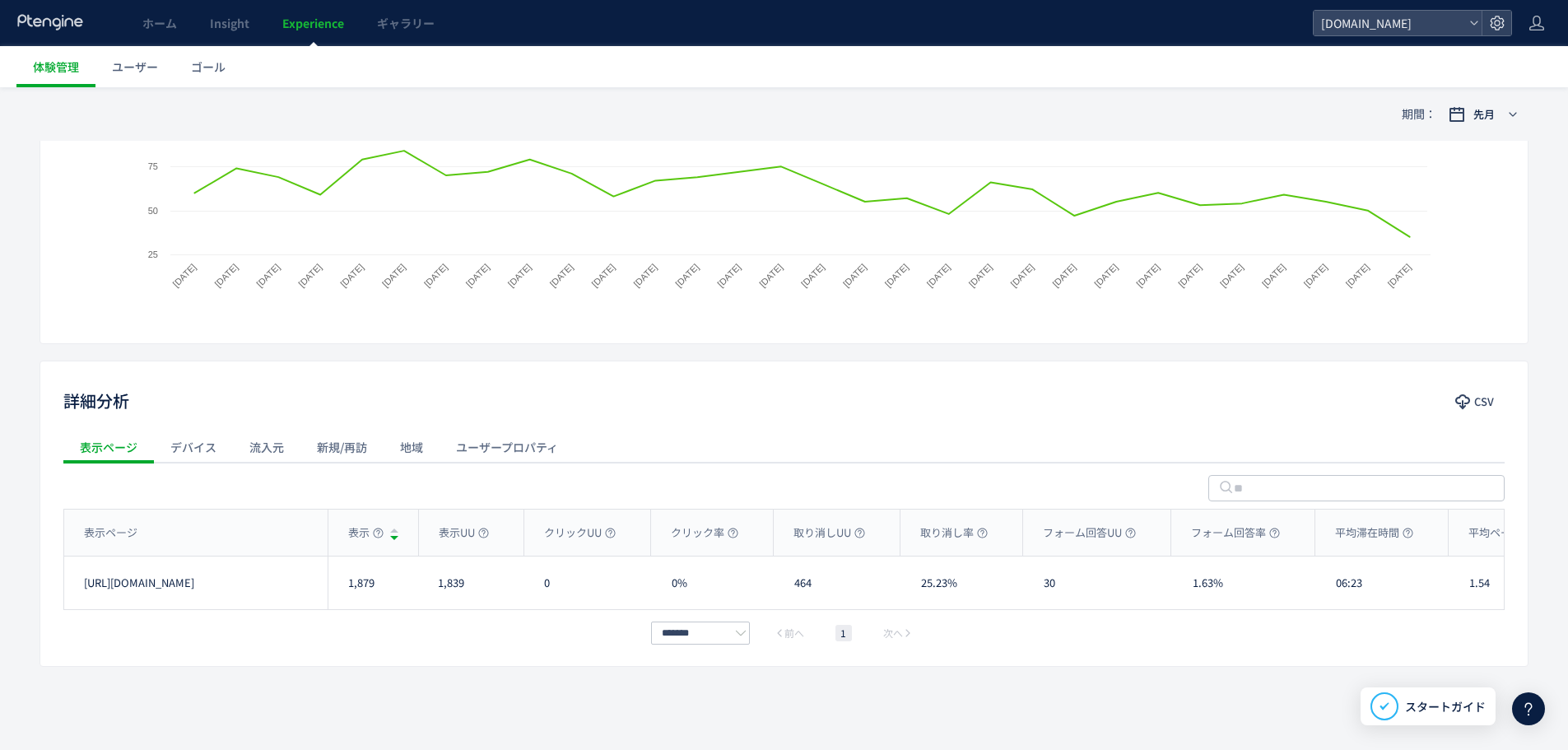
click at [279, 447] on div "流入元" at bounding box center [266, 447] width 68 height 33
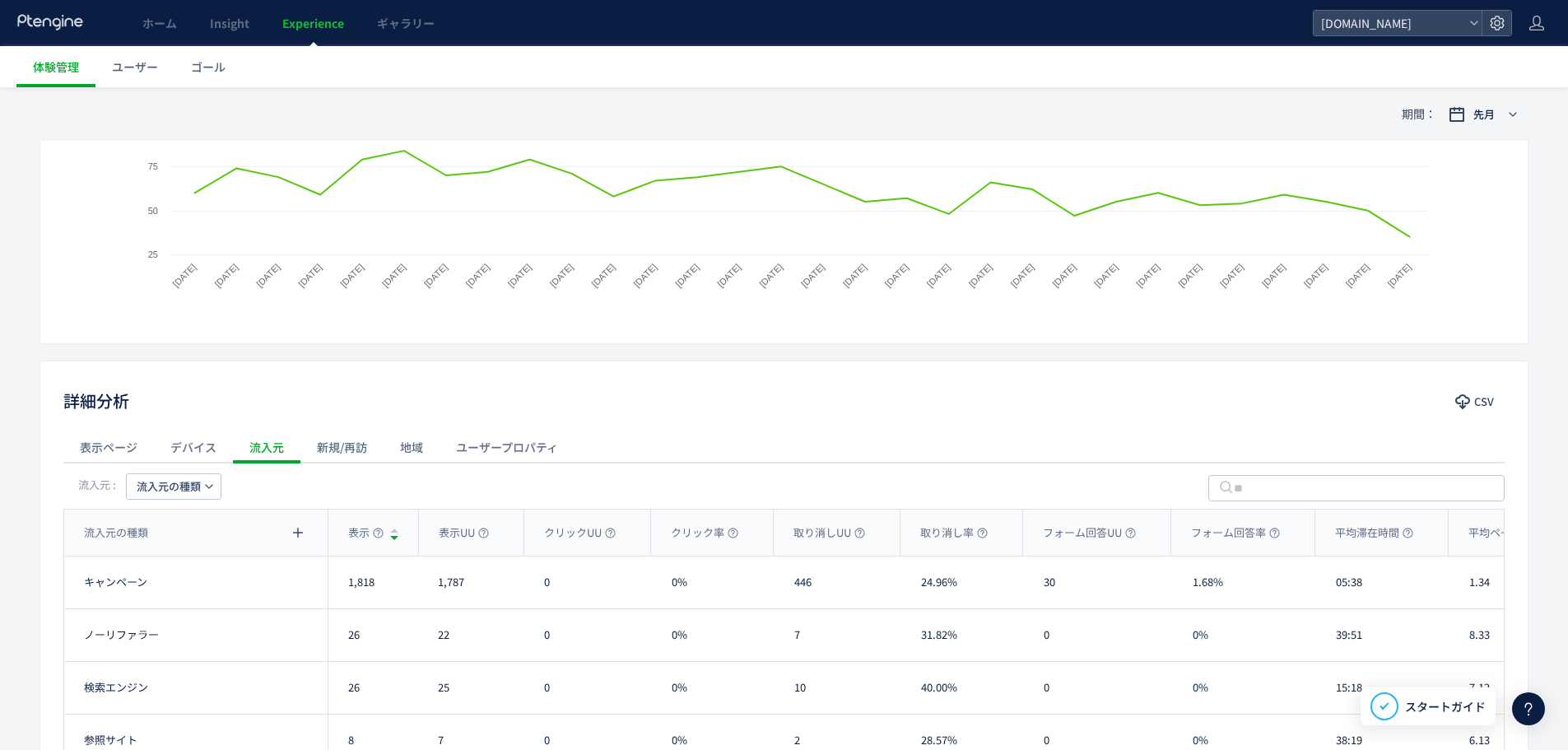
click at [195, 473] on div "流入元の種類" at bounding box center [173, 486] width 95 height 26
click at [195, 488] on span "流入元の種類" at bounding box center [168, 486] width 64 height 26
click at [218, 585] on li "流入元" at bounding box center [173, 592] width 113 height 29
click at [1473, 396] on button "CSV" at bounding box center [1475, 401] width 58 height 26
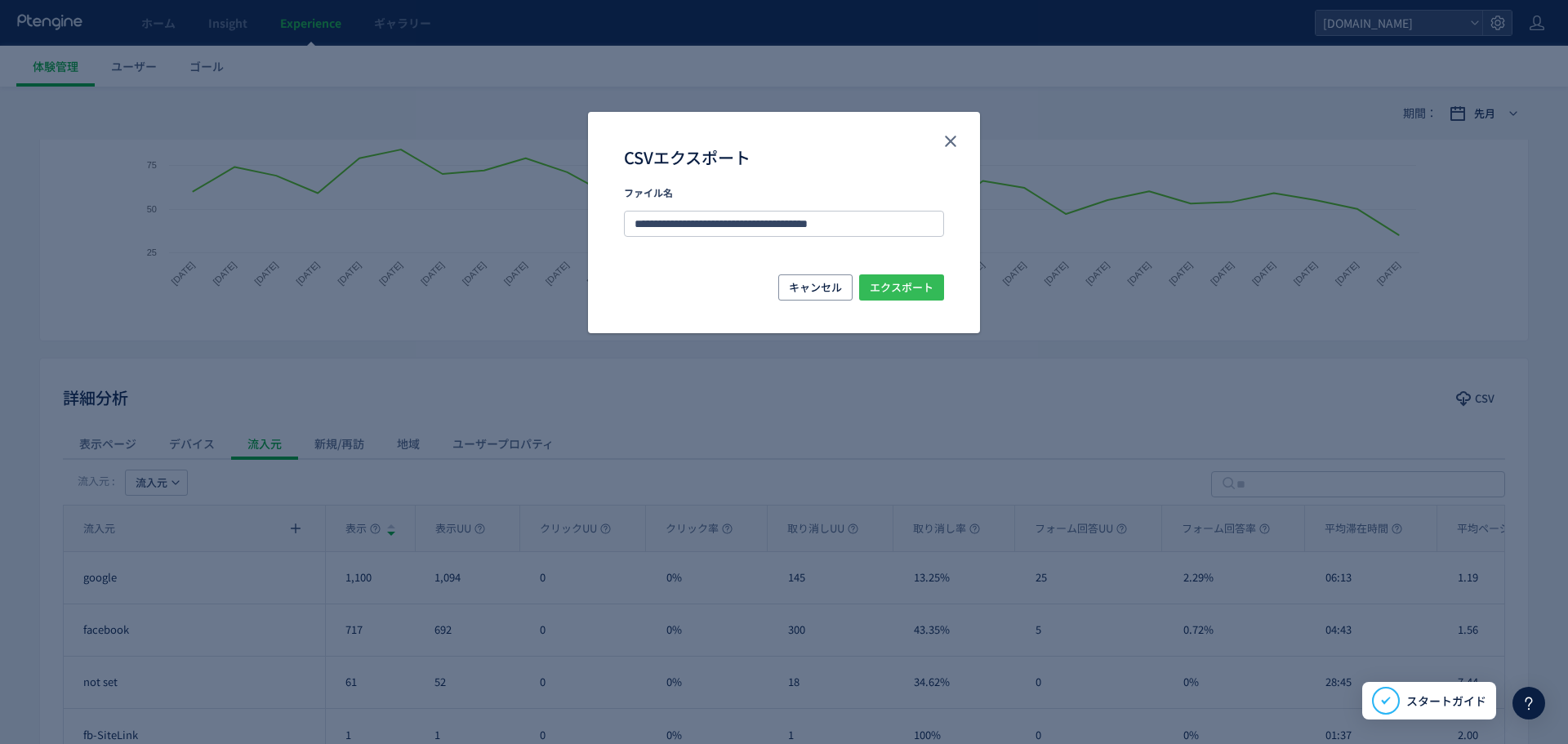
click at [929, 283] on span "エクスポート" at bounding box center [901, 287] width 64 height 26
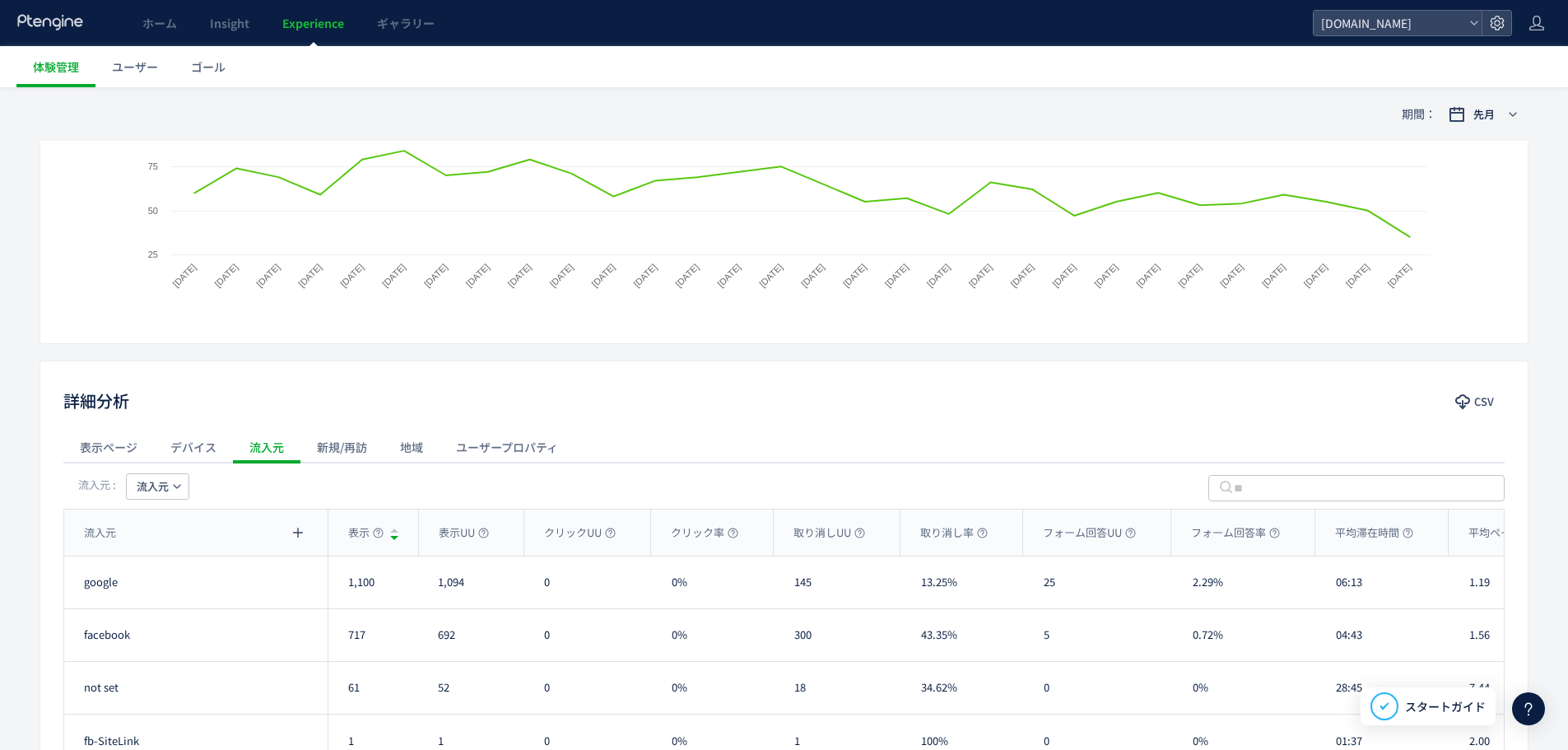
click at [317, 93] on div "期間： 先月" at bounding box center [783, 114] width 1488 height 54
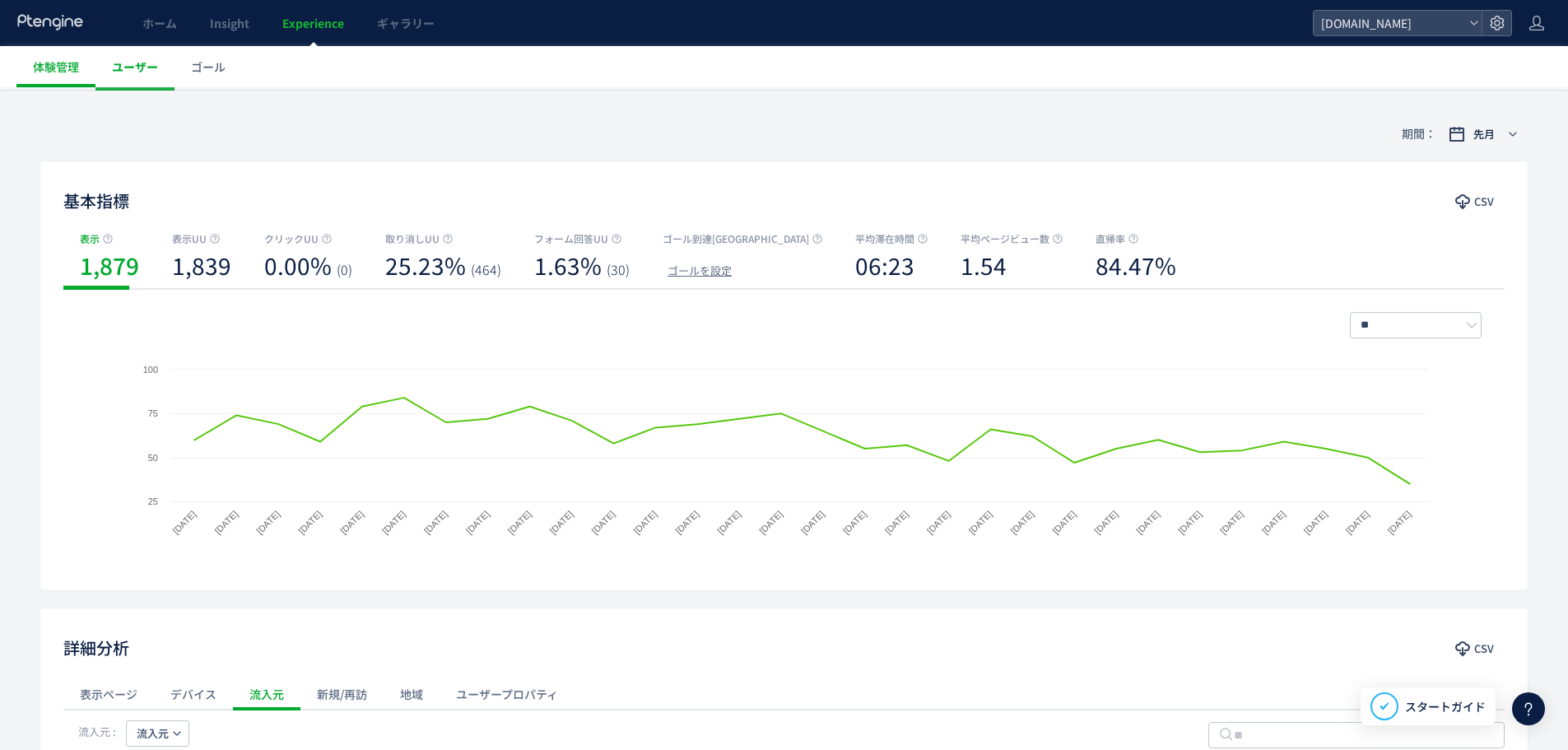
scroll to position [0, 0]
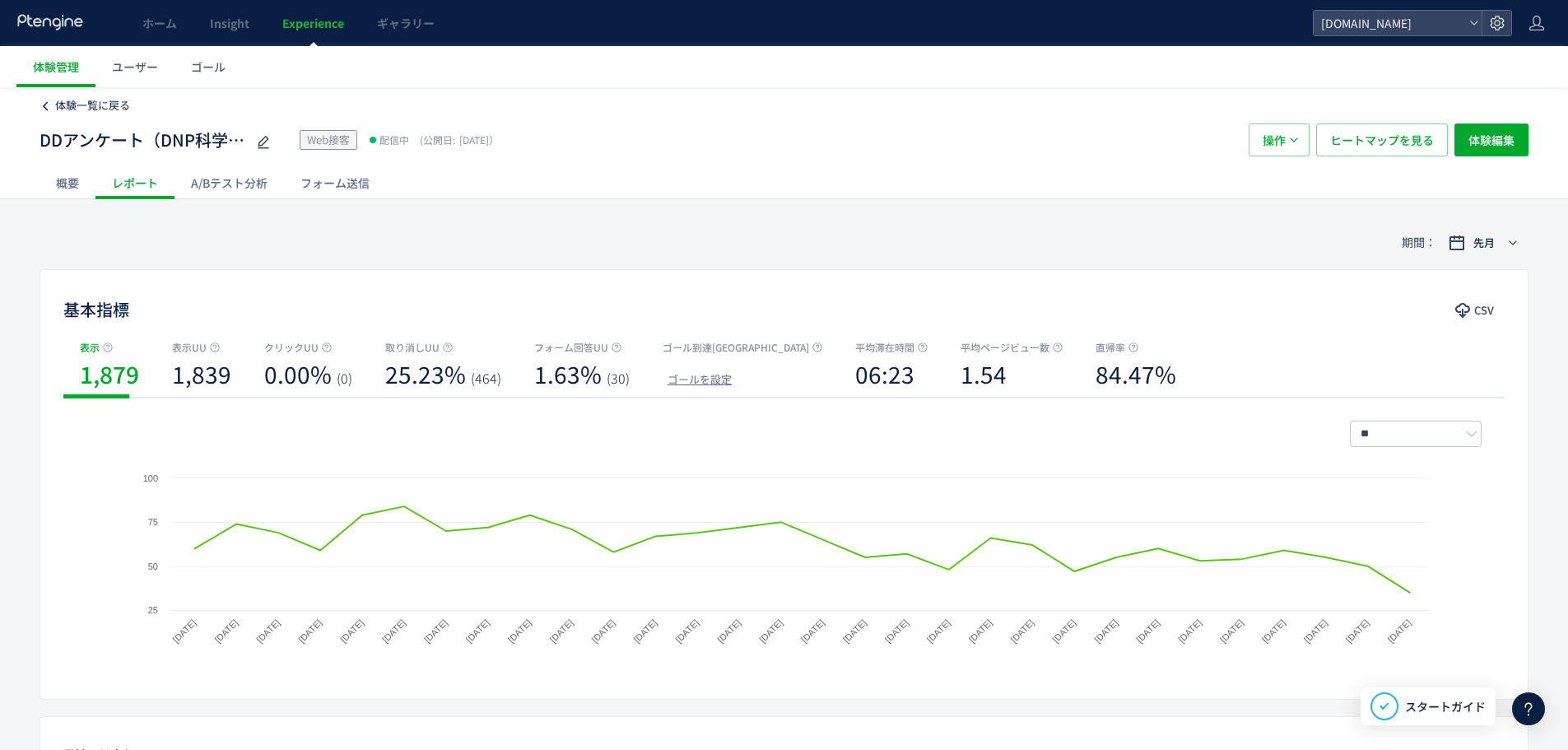
click at [75, 113] on span "体験一覧に戻る" at bounding box center [92, 105] width 75 height 16
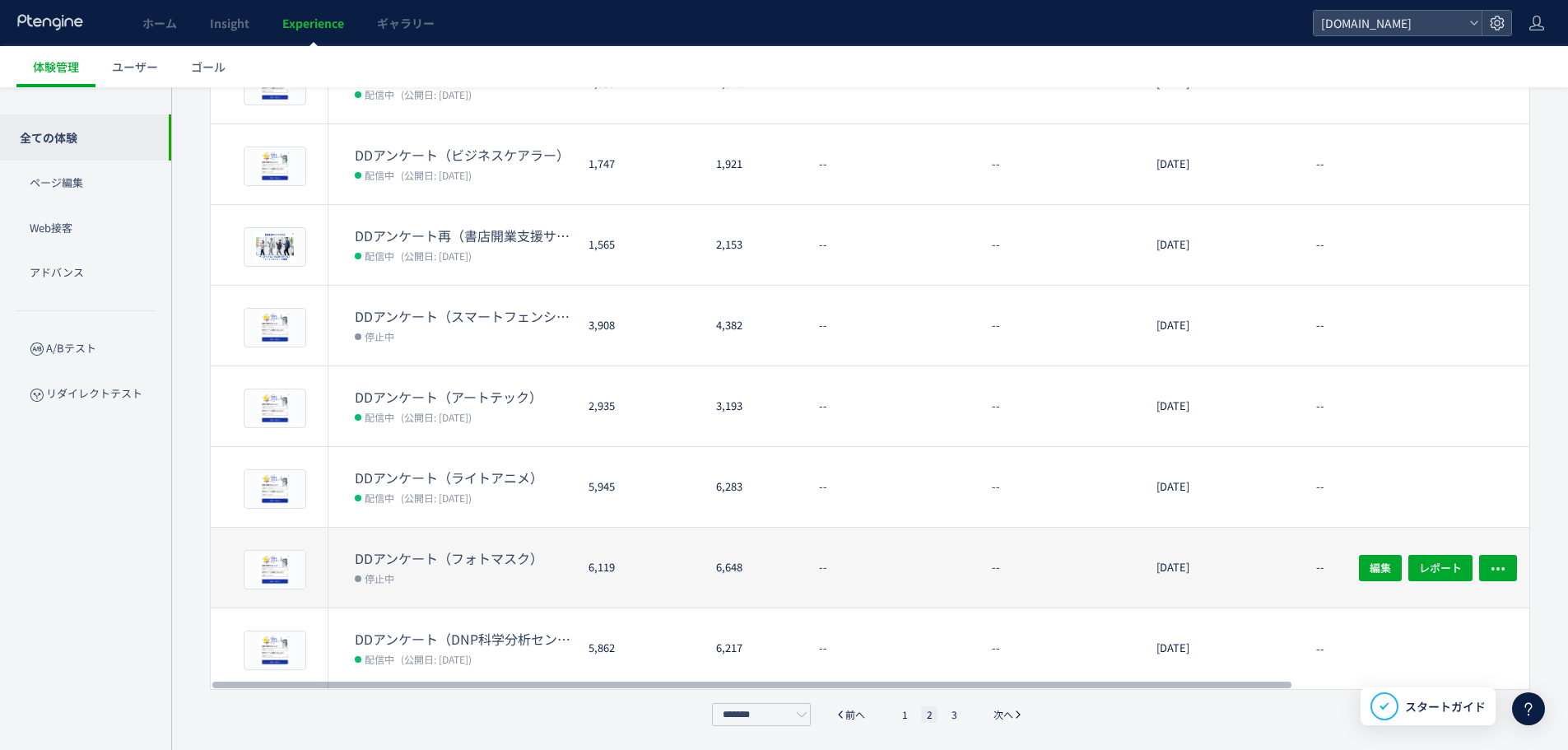
scroll to position [305, 0]
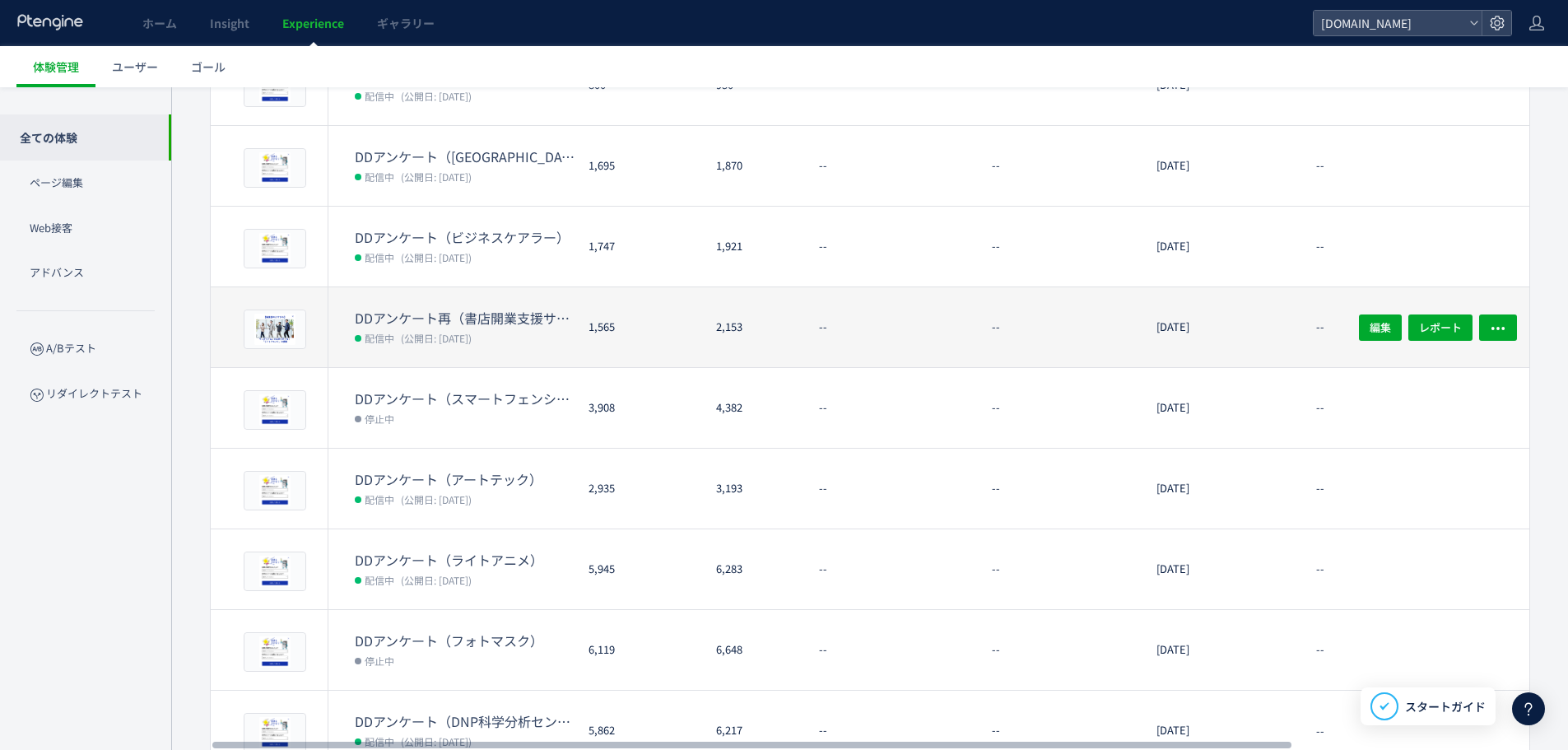
click at [482, 327] on dd "配信中 (公開日: [DATE])" at bounding box center [464, 338] width 220 height 22
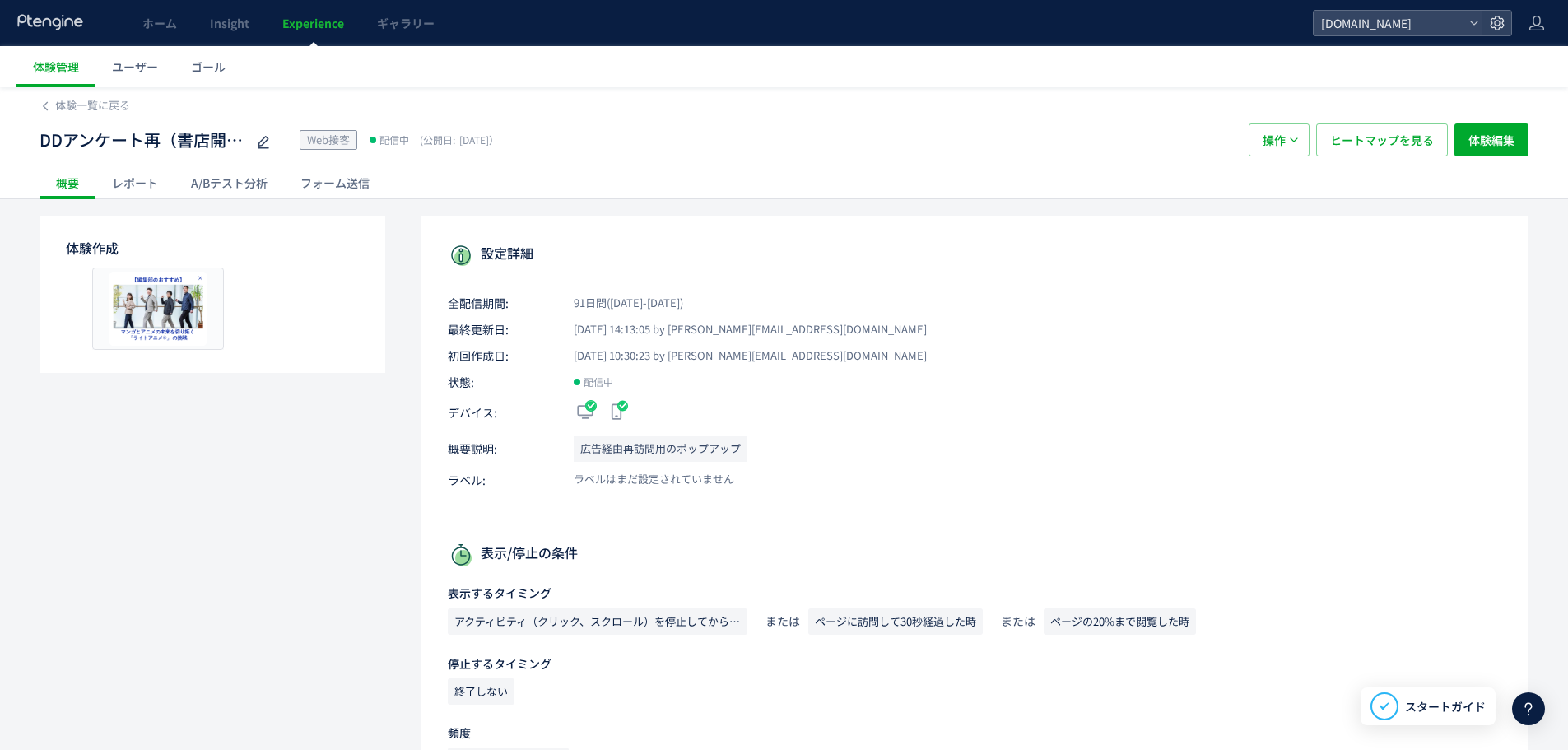
click at [145, 181] on div "レポート" at bounding box center [135, 182] width 79 height 33
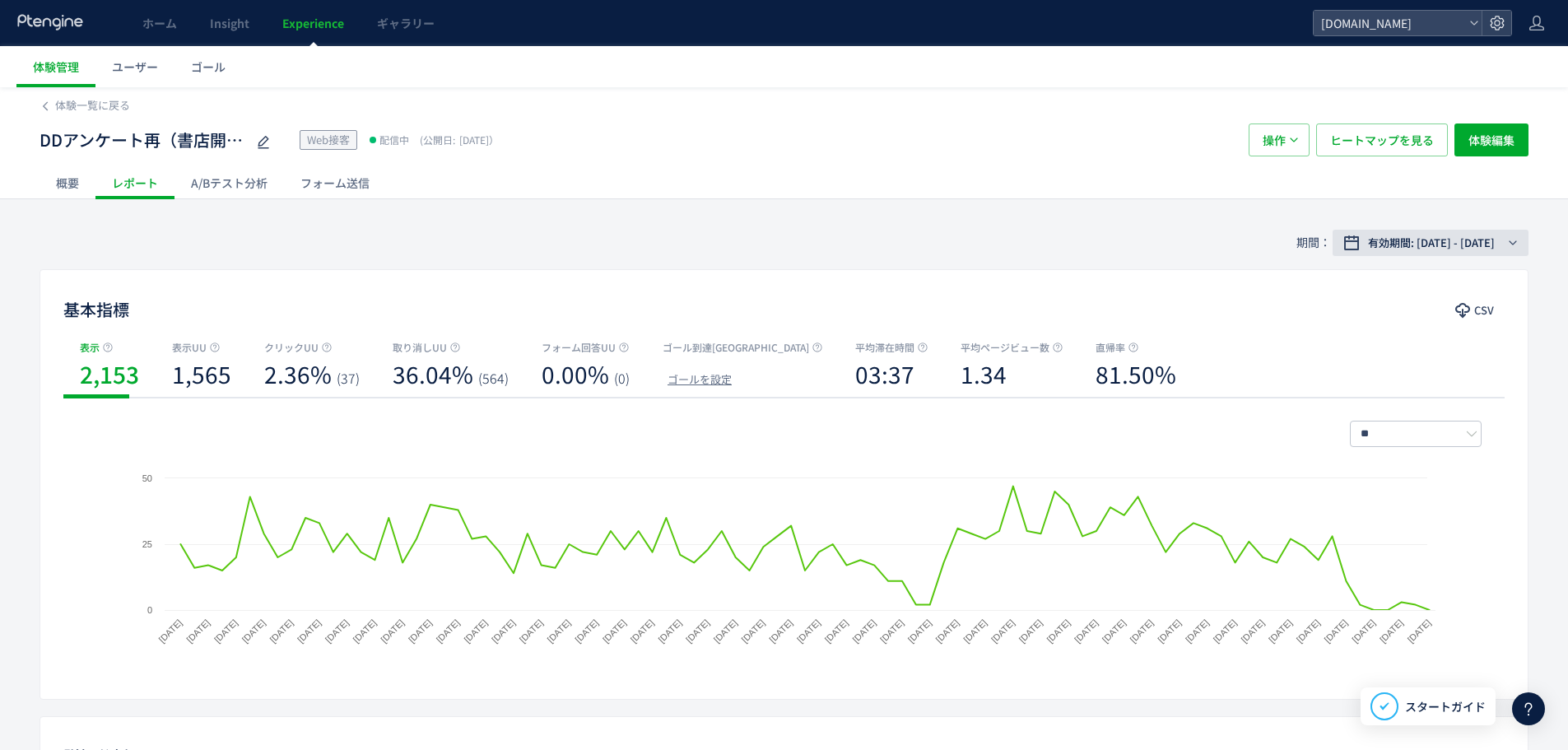
click at [1401, 241] on span "有効期間: [DATE] - [DATE]" at bounding box center [1431, 243] width 126 height 17
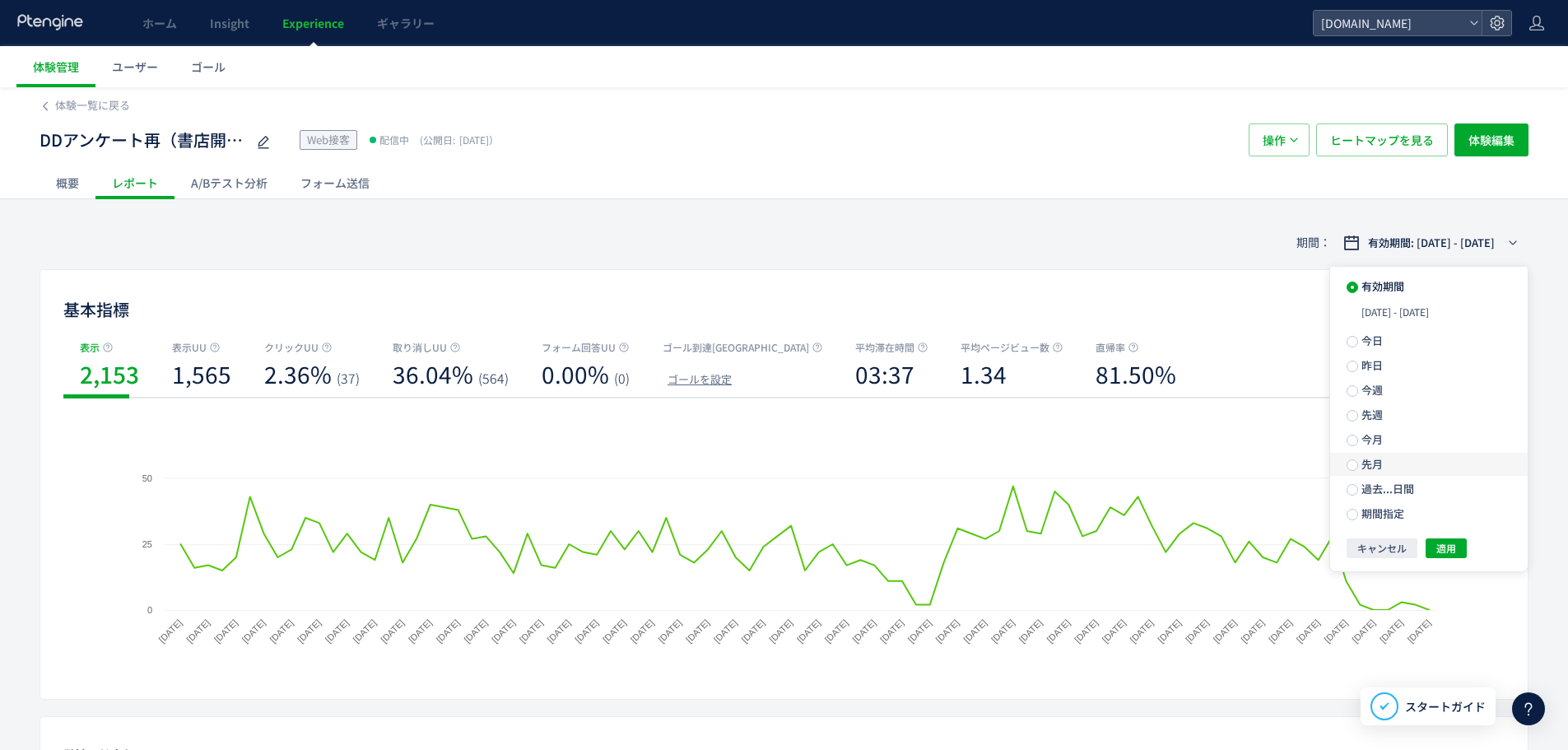
click at [1462, 467] on label "先月" at bounding box center [1429, 464] width 198 height 23
click at [1462, 511] on div "有効期間 [DATE] [DATE] 今週 先週 今月 先月 過去...日間 期間指定 キャンセル 適用" at bounding box center [1429, 397] width 198 height 261
click at [1462, 511] on button "適用" at bounding box center [1446, 519] width 41 height 20
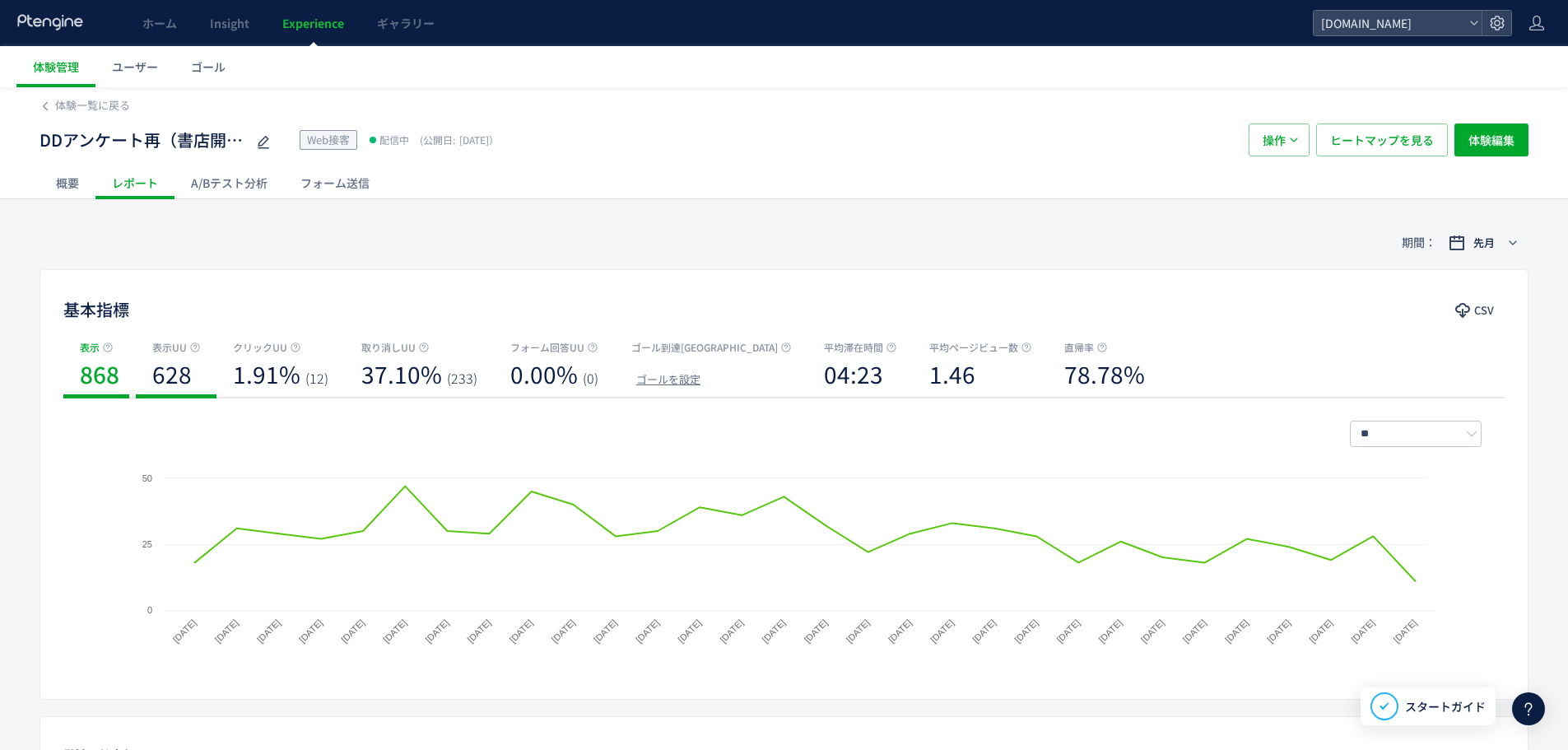
scroll to position [355, 0]
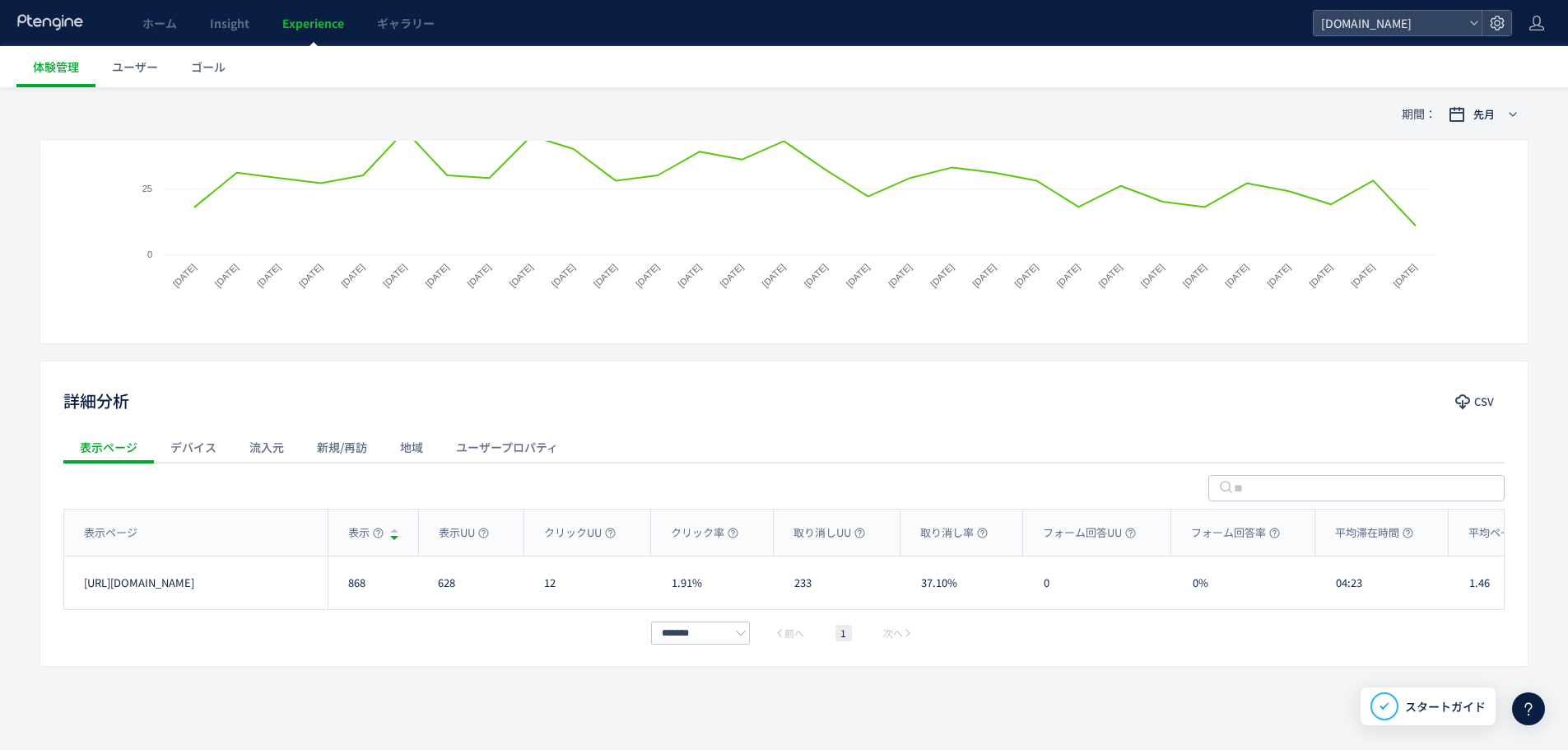
click at [268, 447] on div "流入元" at bounding box center [266, 447] width 68 height 33
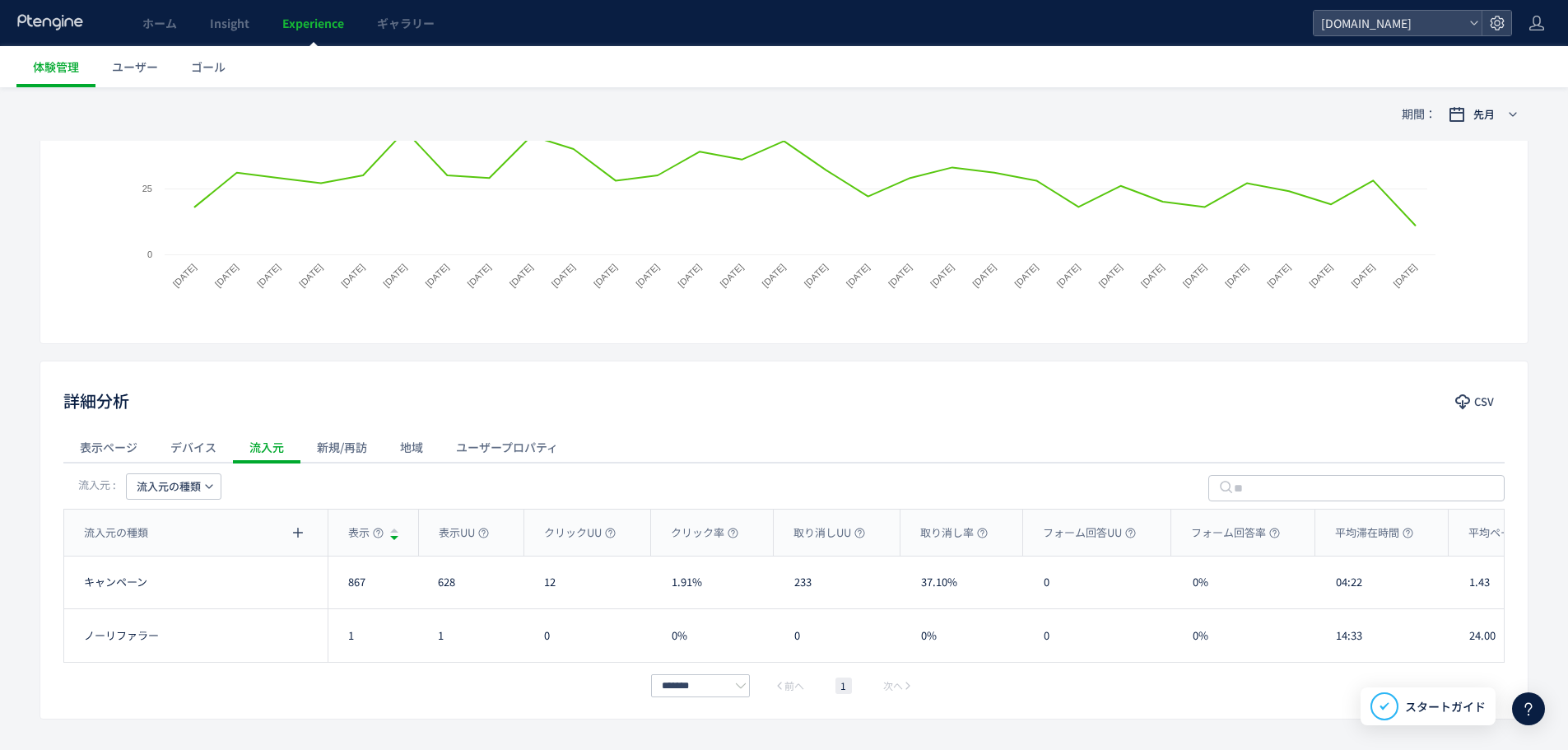
click at [199, 491] on span "流入元の種類" at bounding box center [168, 486] width 64 height 26
click at [195, 587] on li "流入元" at bounding box center [173, 592] width 113 height 29
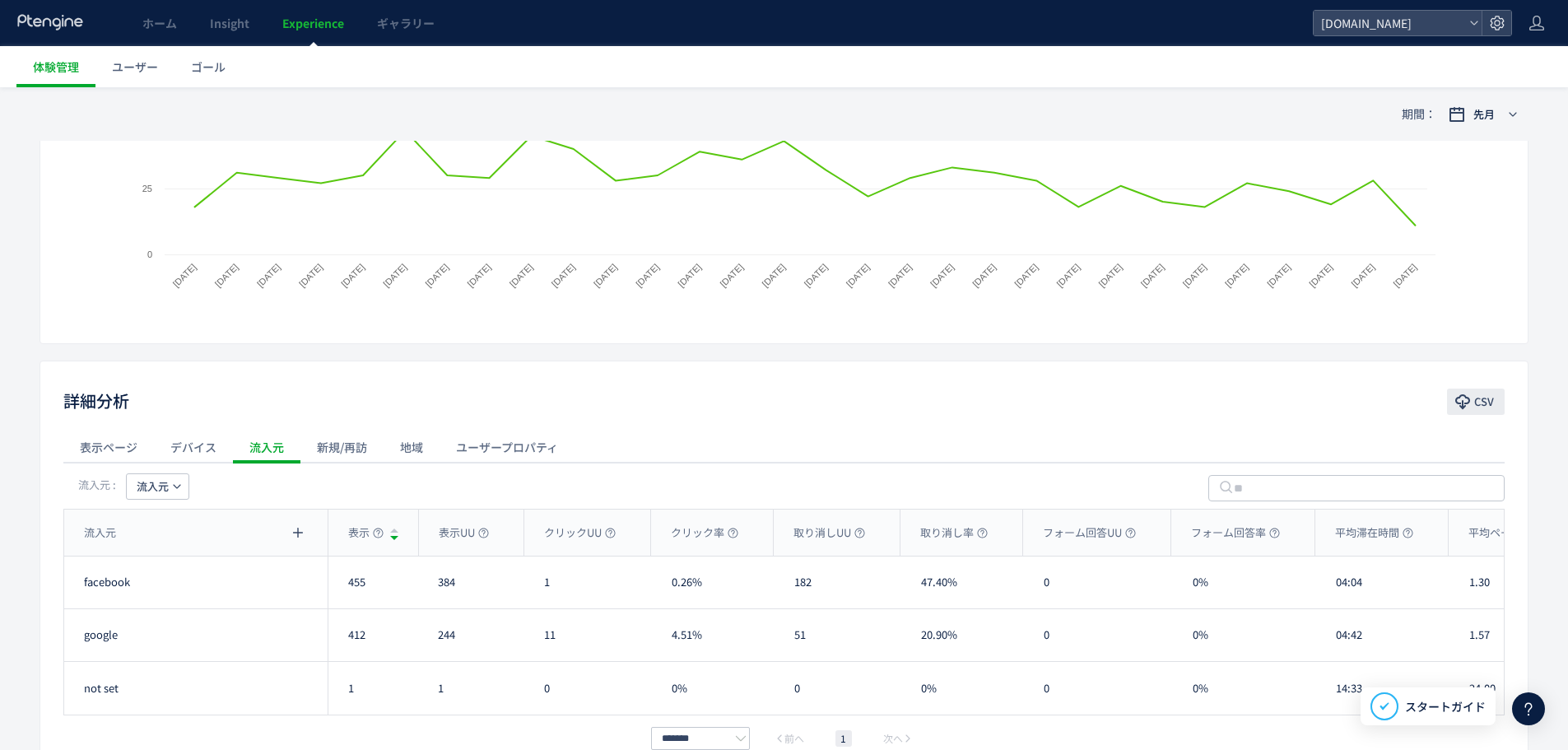
click at [1501, 399] on button "CSV" at bounding box center [1475, 401] width 58 height 26
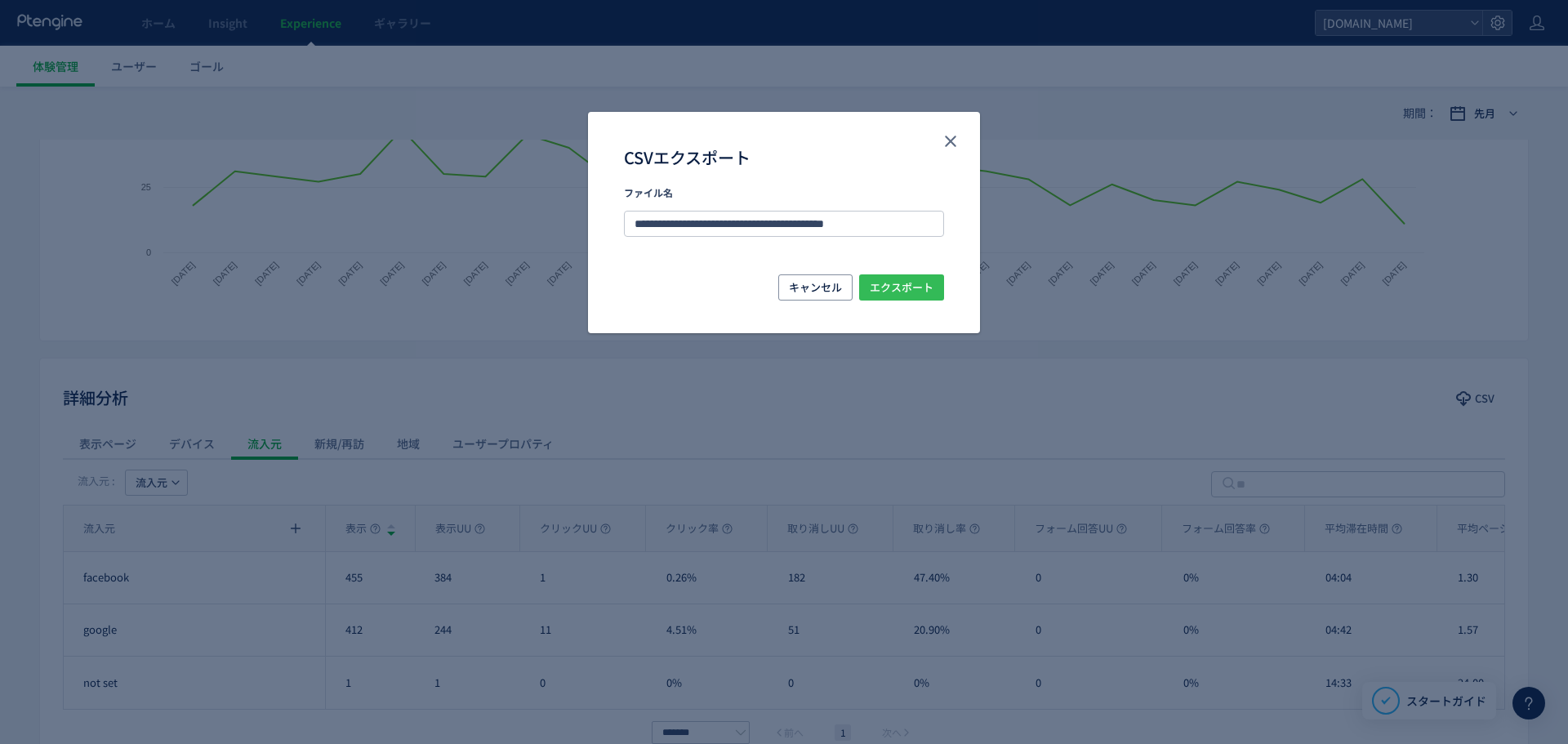
click at [925, 280] on span "エクスポート" at bounding box center [901, 287] width 64 height 26
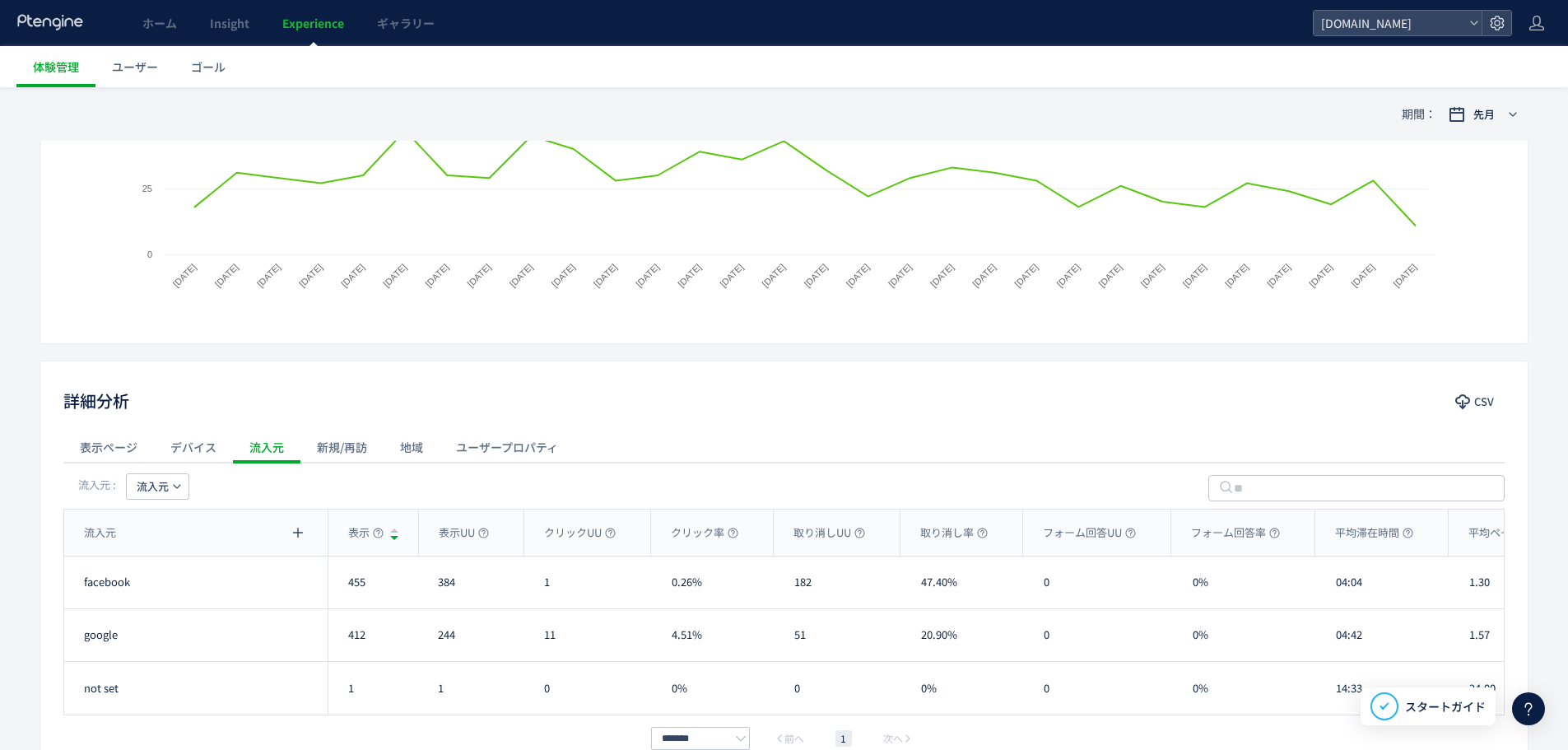
scroll to position [0, 0]
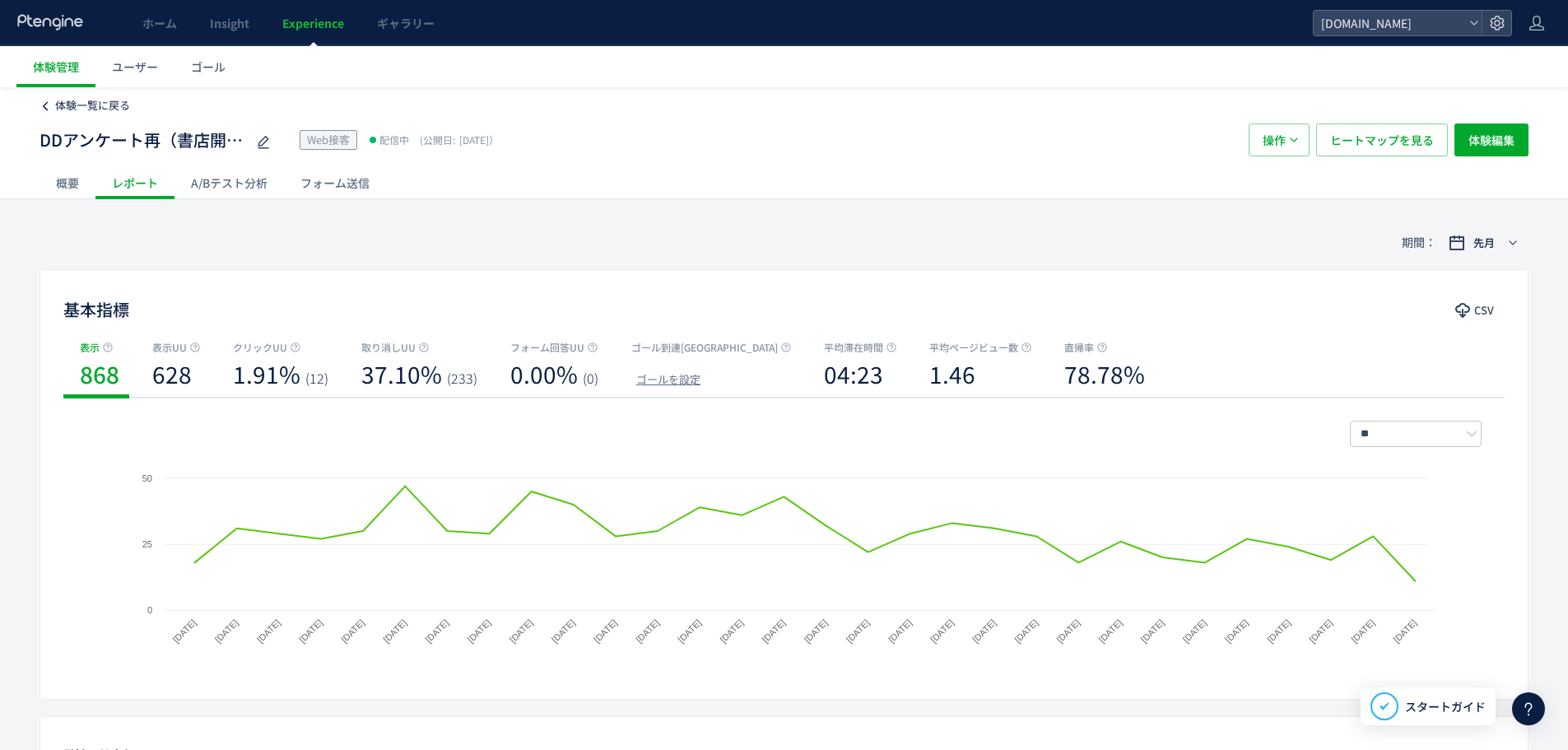
click at [115, 111] on span "体験一覧に戻る" at bounding box center [92, 105] width 75 height 16
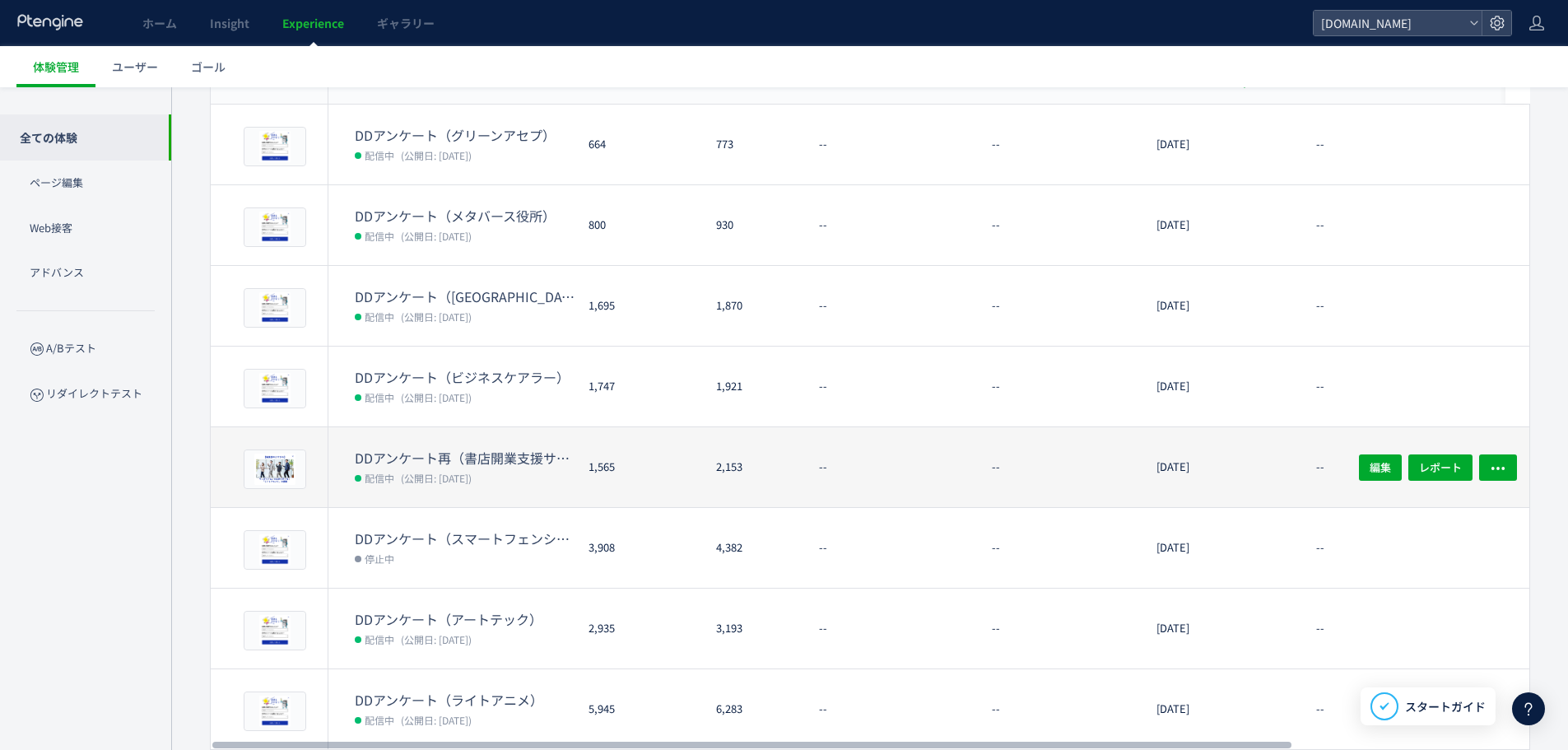
scroll to position [387, 0]
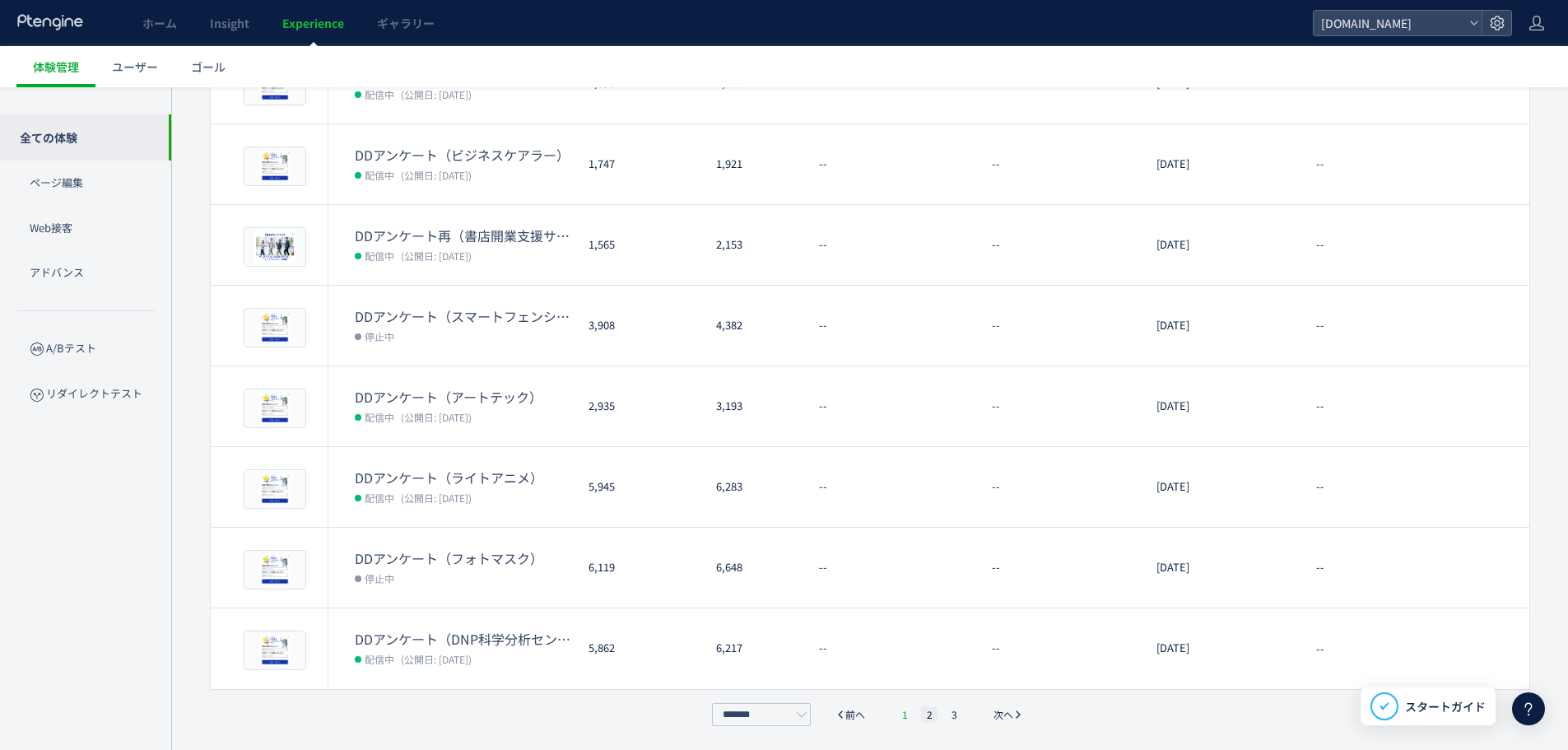
click at [905, 713] on li "1" at bounding box center [905, 715] width 17 height 17
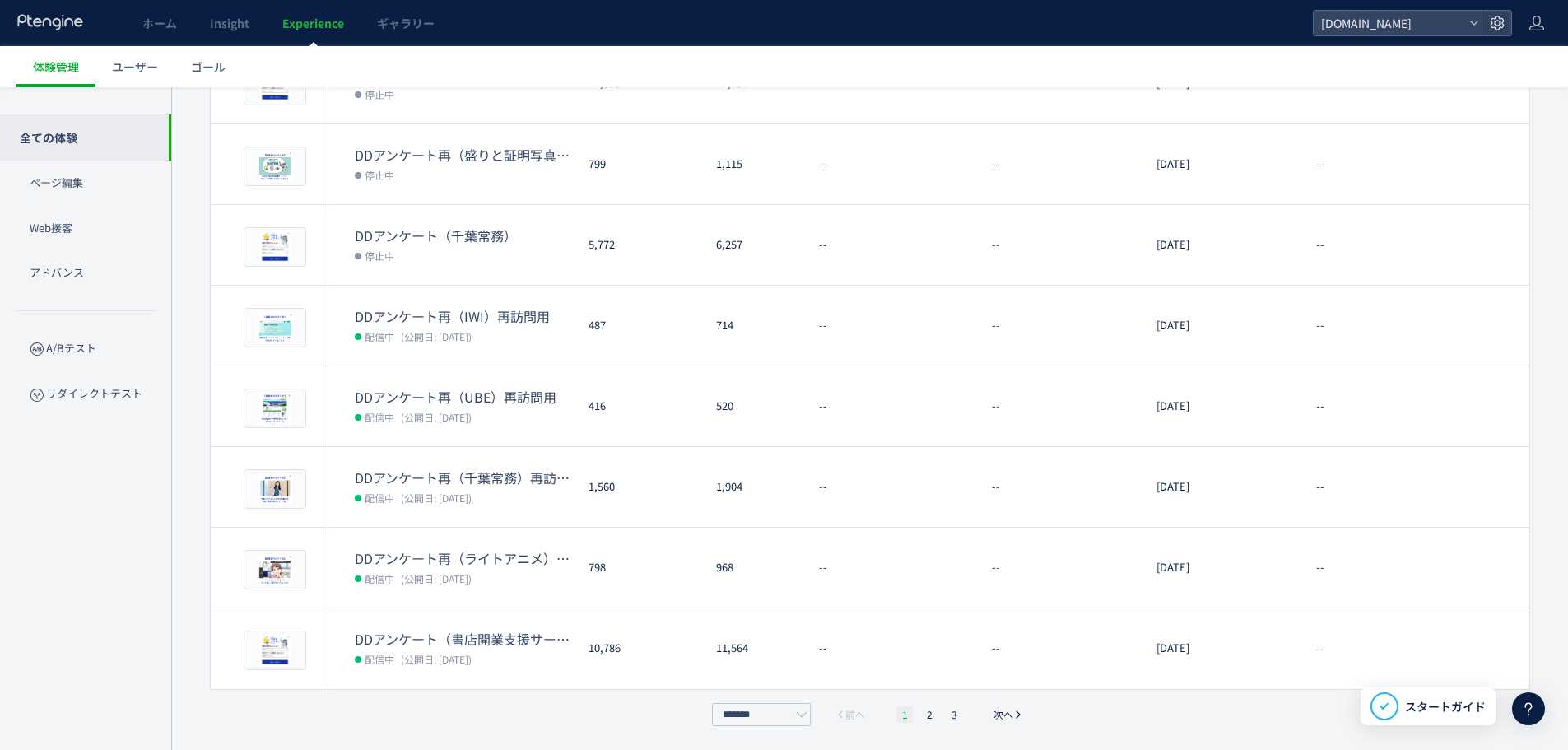
click at [901, 711] on li "1" at bounding box center [905, 715] width 17 height 17
click at [191, 701] on div "全ての体験 ** ラベル： すべて 配信ステータス​： すべて 並び順： 最終更新時間 CSV 表示項目 プレビュー 体験名 表示UU 表示 ゴール到達UU …" at bounding box center [869, 256] width 1396 height 988
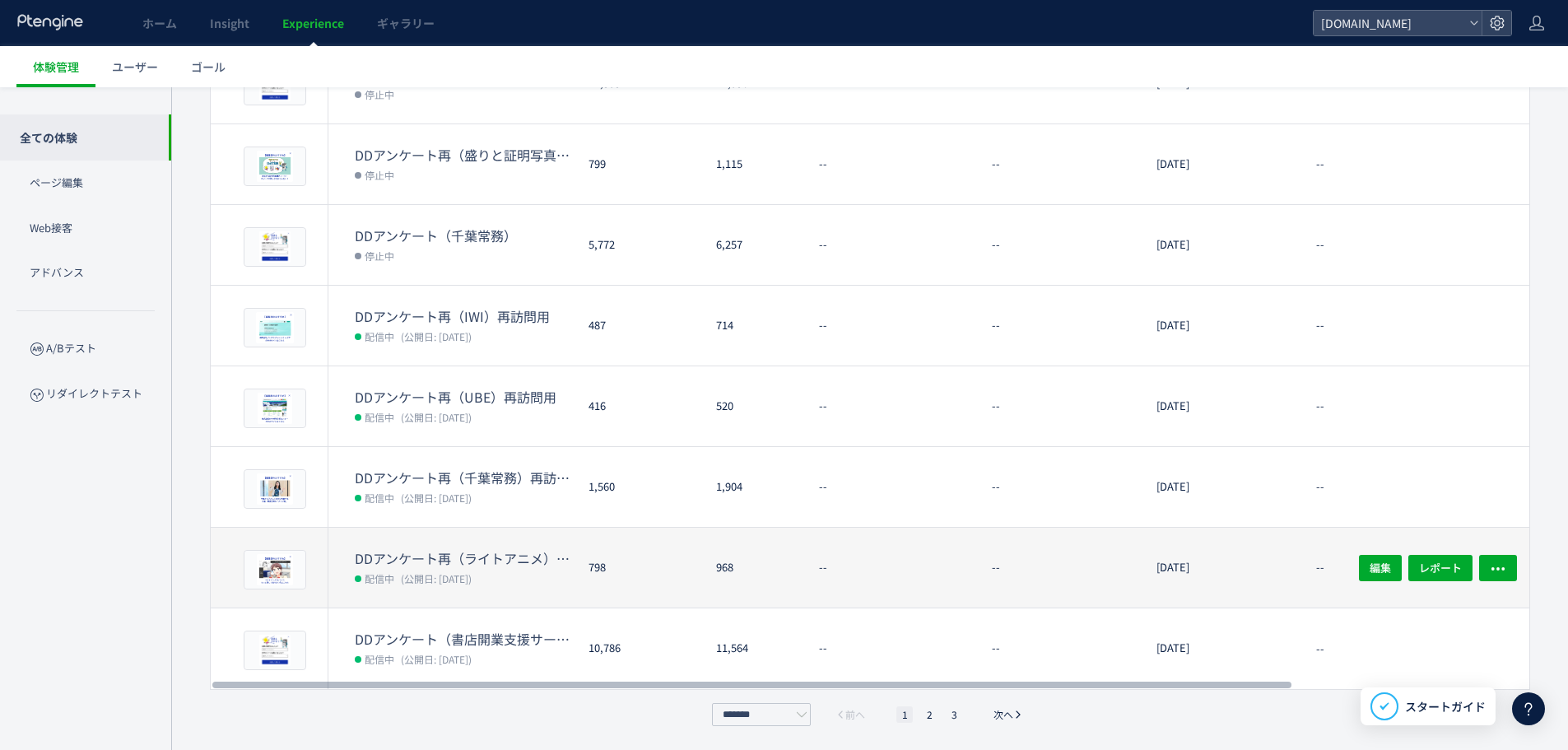
click at [444, 560] on dt "DDアンケート再（ライトアニメ）再訪問用" at bounding box center [464, 558] width 220 height 19
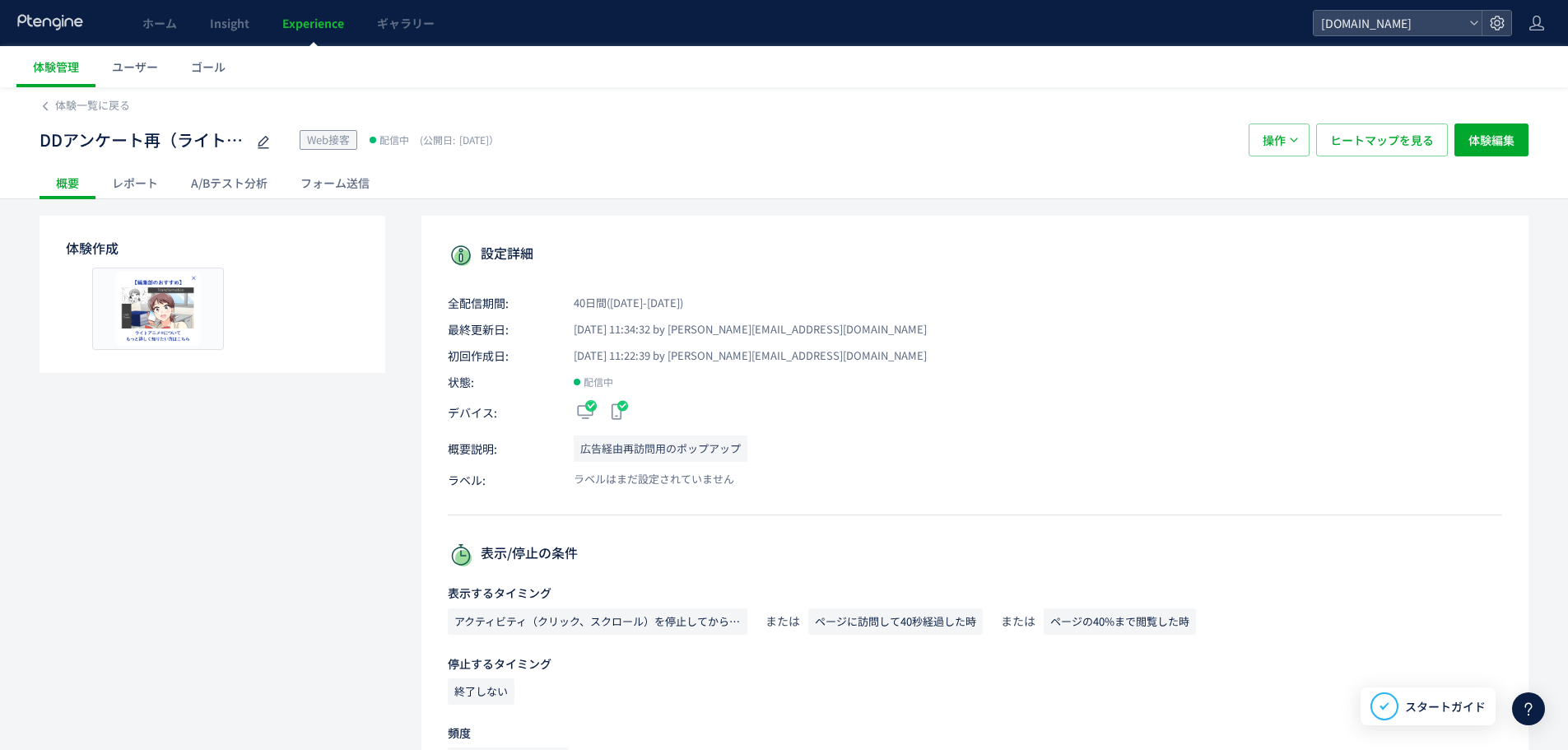
click at [141, 179] on div "レポート" at bounding box center [135, 182] width 79 height 33
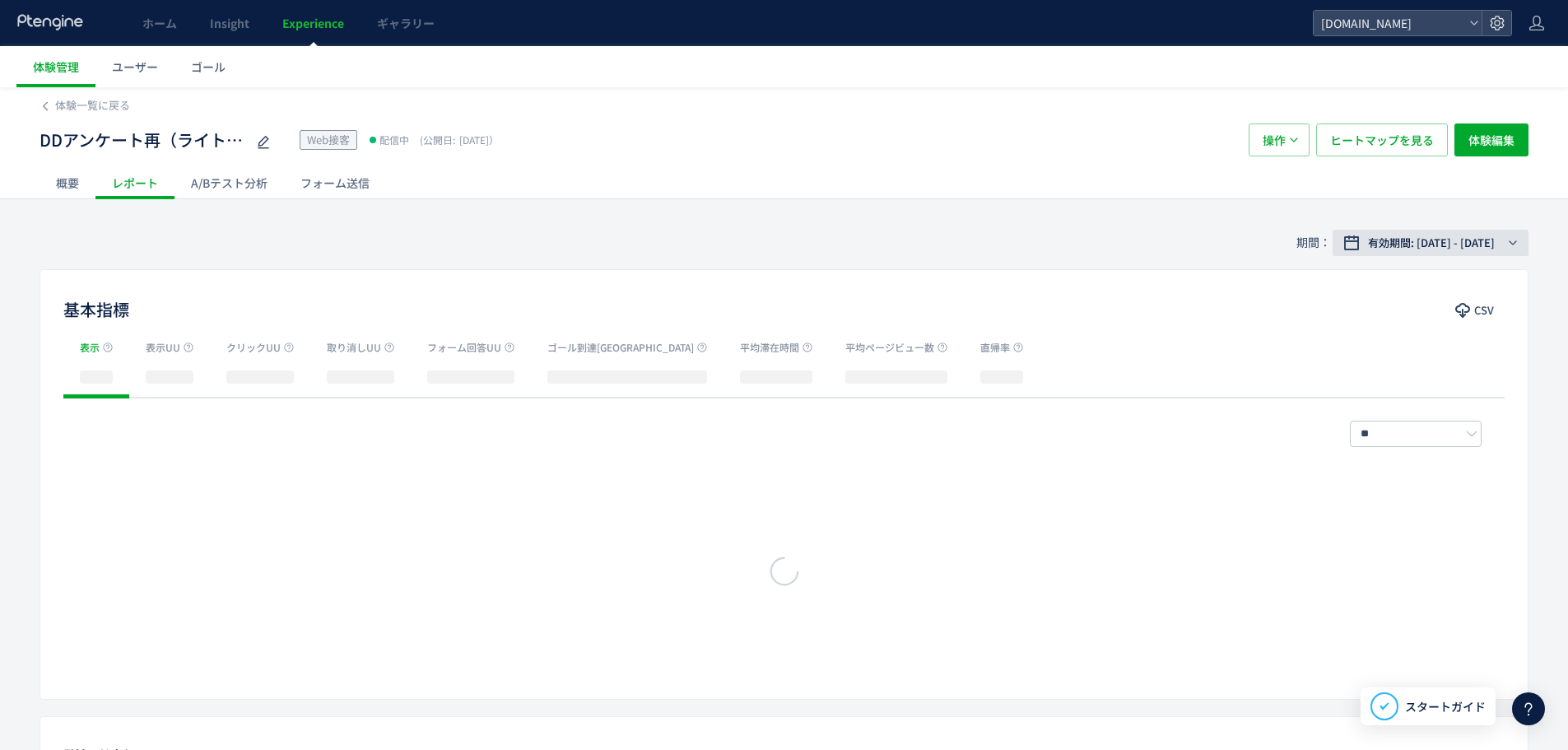
click at [1471, 241] on span "有効期間: [DATE] - [DATE]" at bounding box center [1431, 243] width 126 height 17
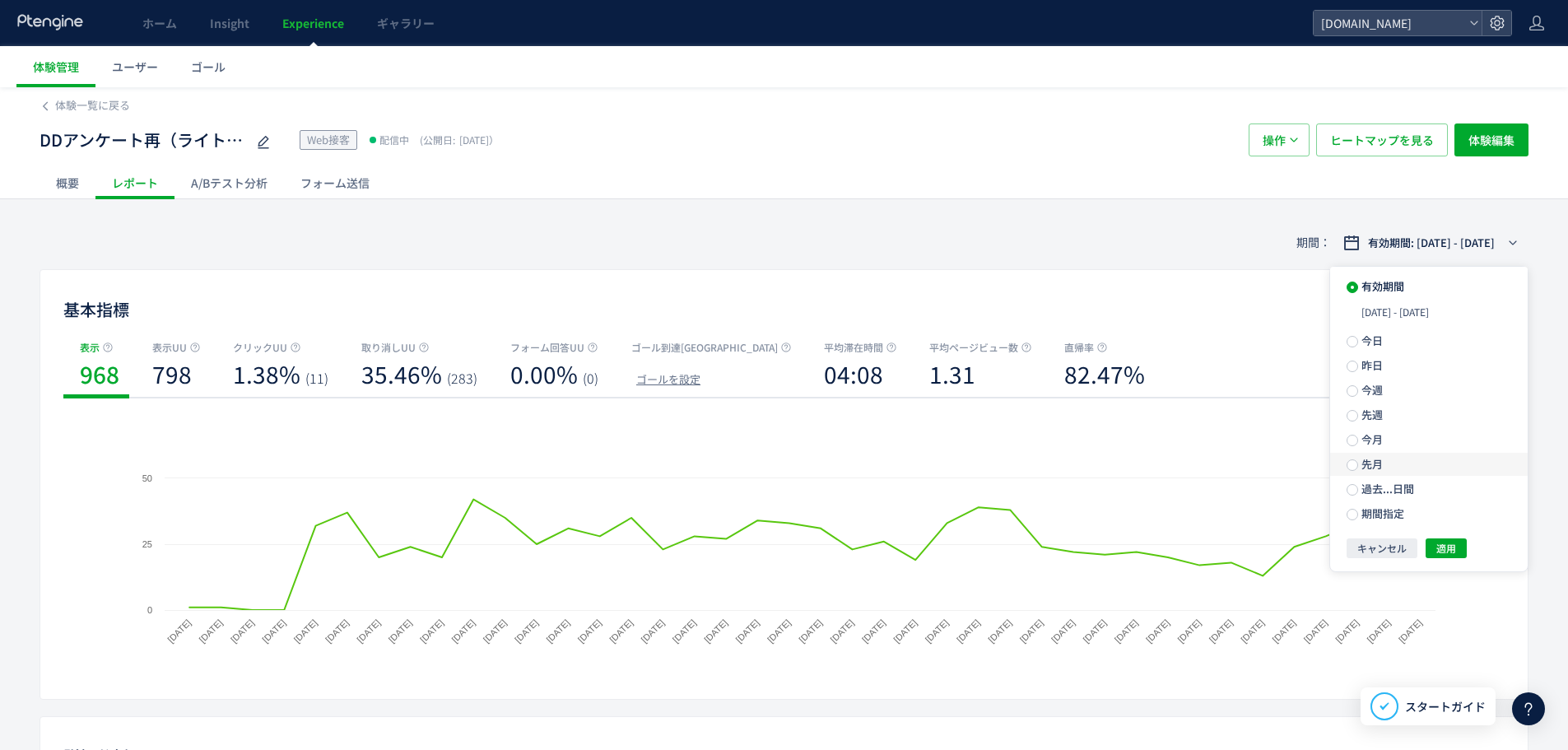
click at [1480, 471] on label "先月" at bounding box center [1429, 464] width 198 height 23
click at [1458, 518] on button "適用" at bounding box center [1446, 519] width 41 height 20
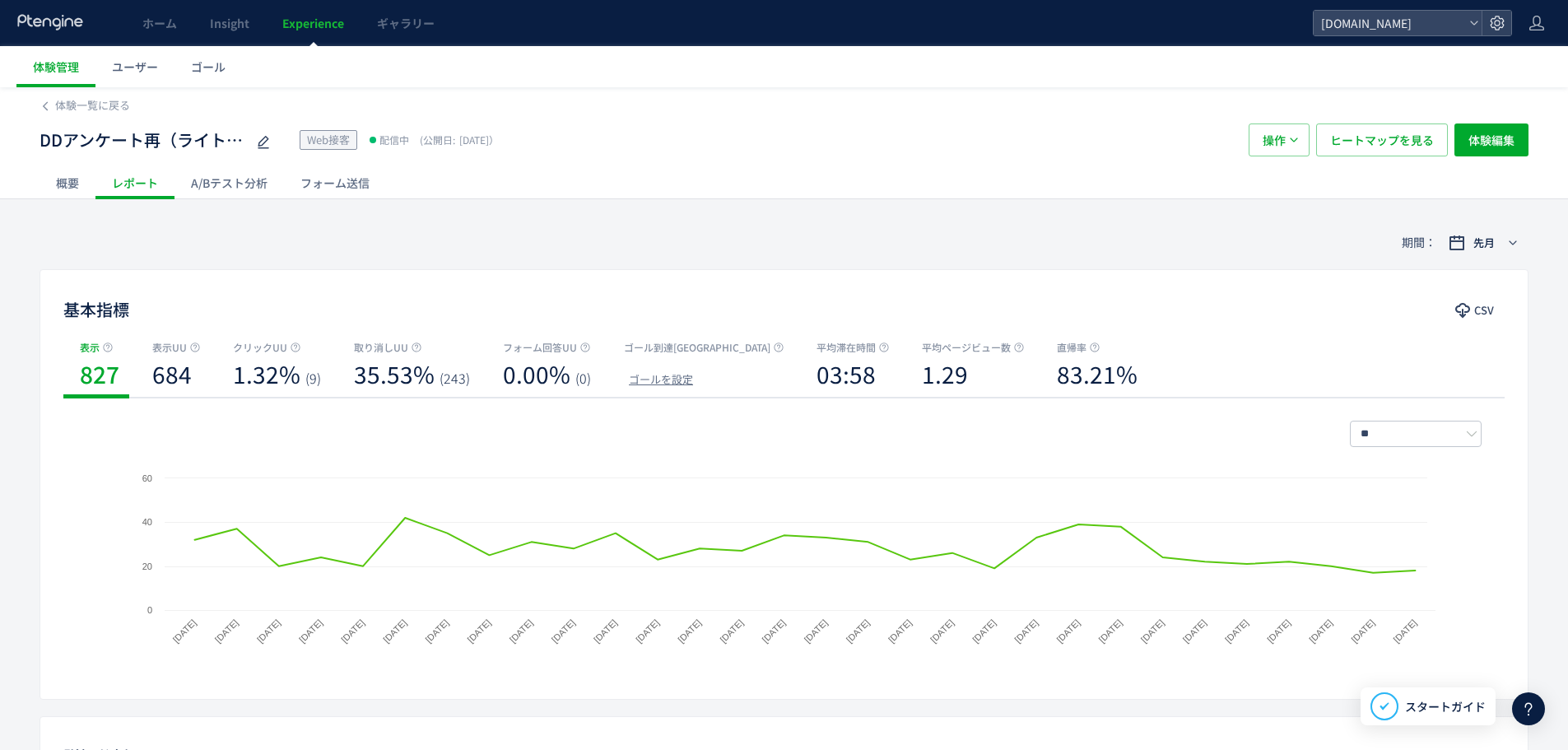
click at [99, 538] on div "Created with Highcharts 9.1.2 [DATE] [DATE] [DATE] [DATE] [DATE] [DATE] [DATE] …" at bounding box center [783, 573] width 1395 height 206
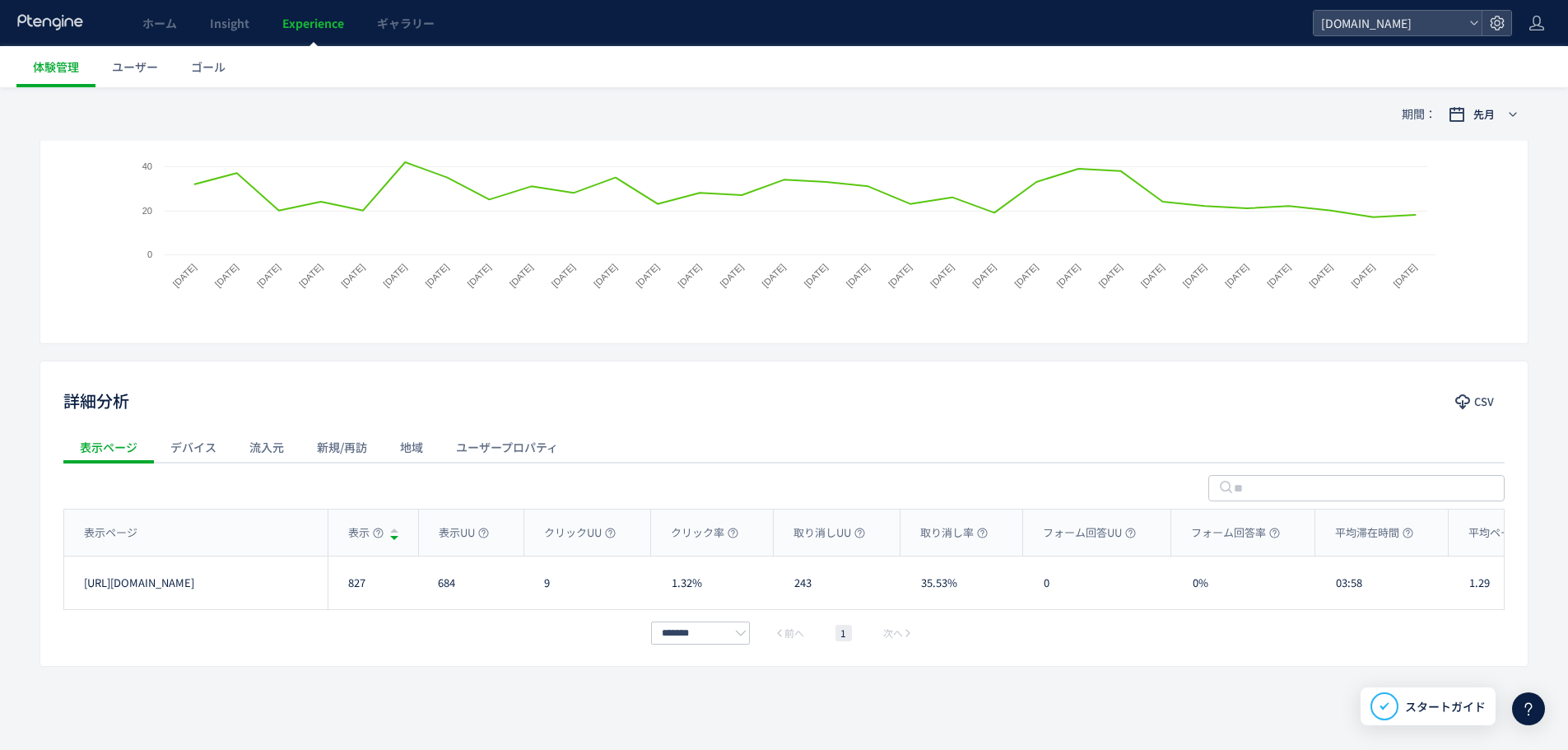
click at [266, 453] on div "流入元" at bounding box center [266, 447] width 68 height 33
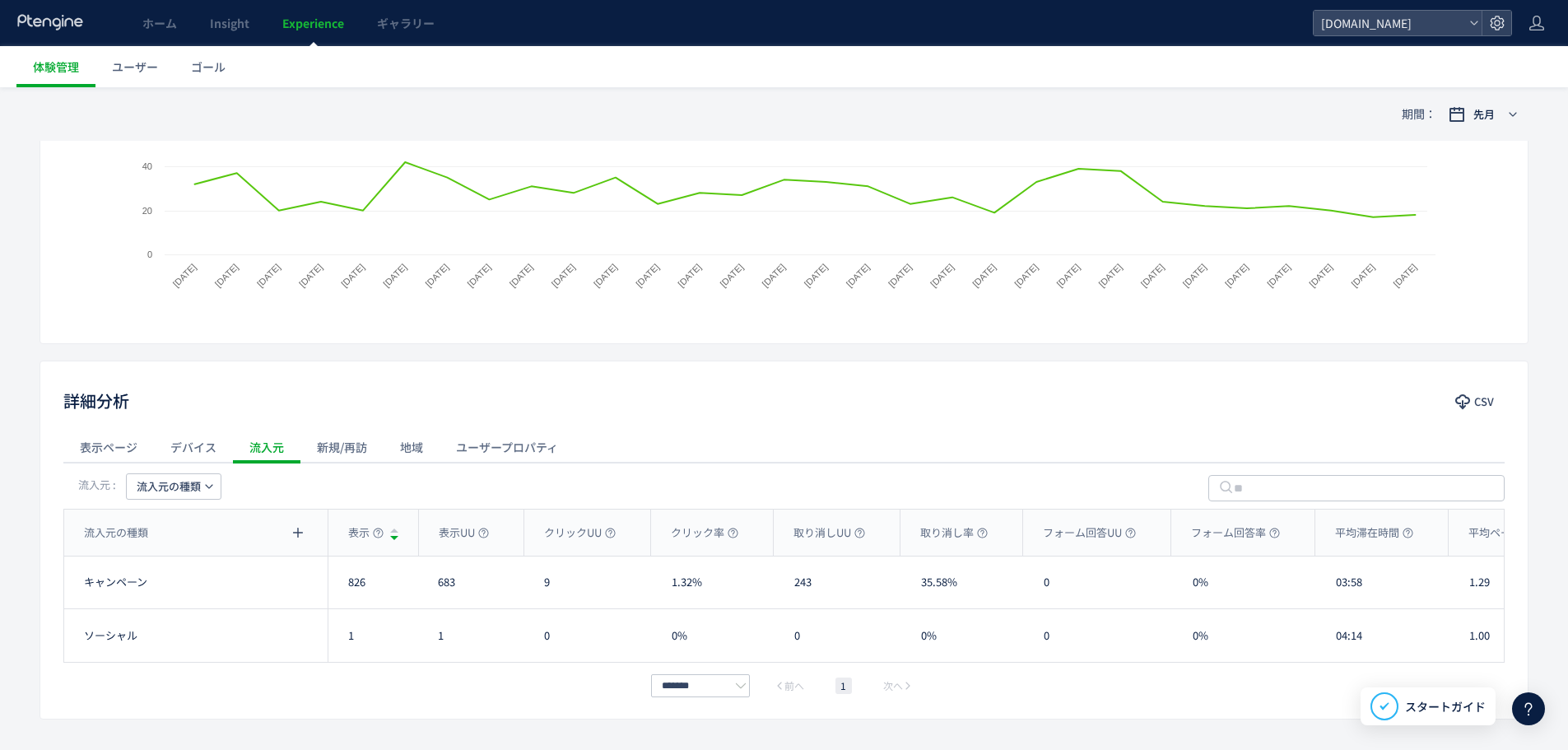
click at [189, 484] on span "流入元の種類" at bounding box center [168, 486] width 64 height 26
click at [144, 591] on li "流入元" at bounding box center [173, 592] width 113 height 29
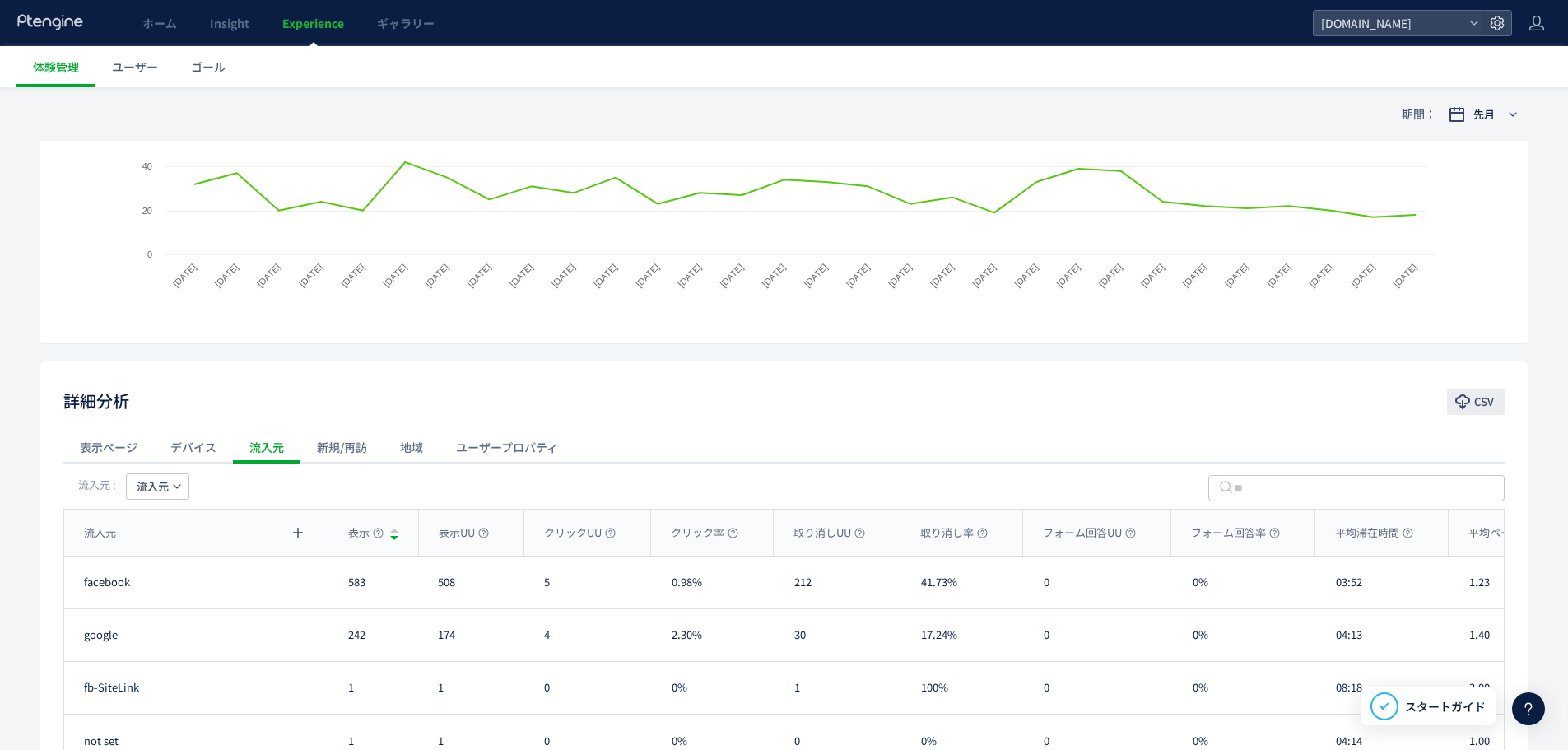
click at [1480, 396] on span "CSV" at bounding box center [1484, 401] width 20 height 26
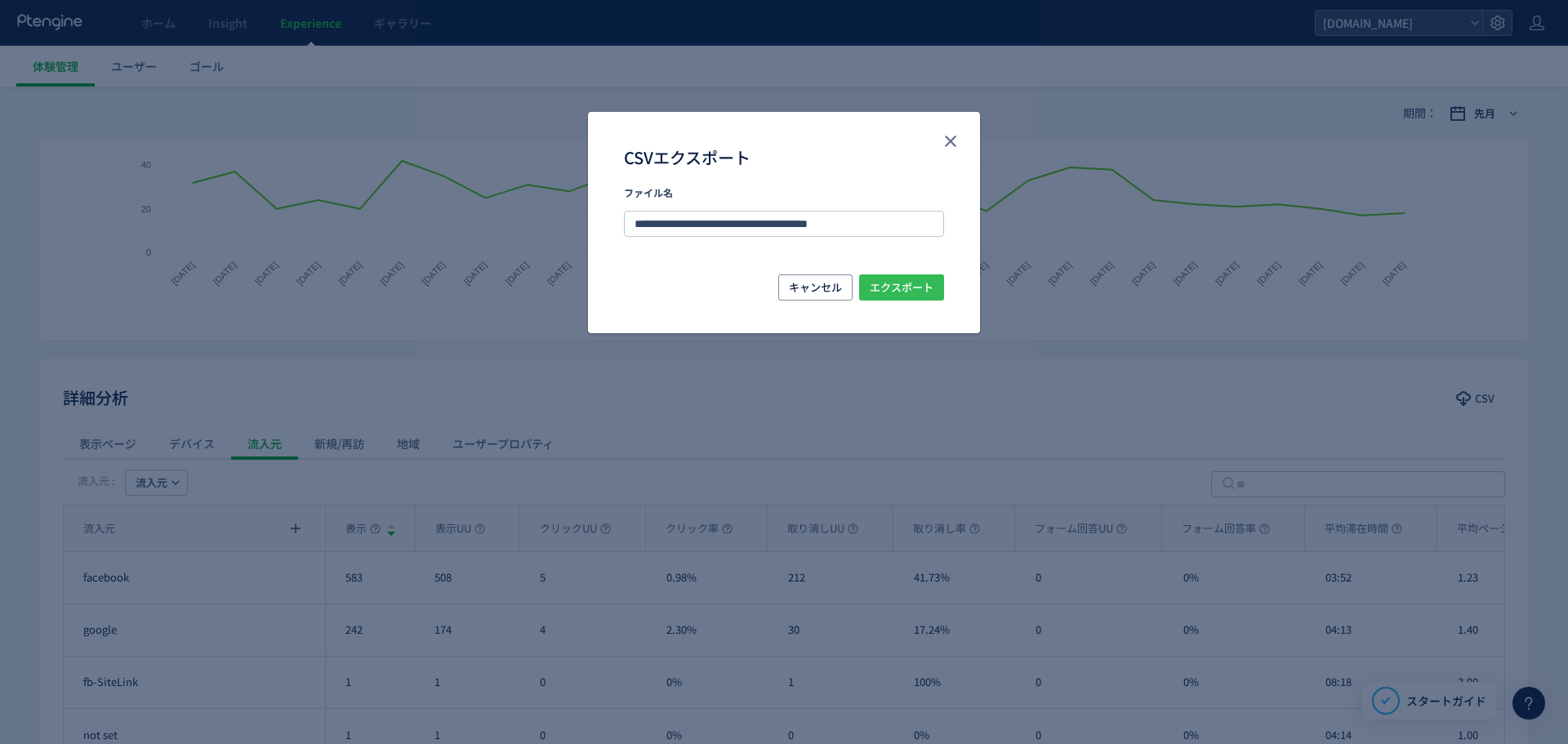
click at [884, 289] on span "エクスポート" at bounding box center [901, 287] width 64 height 26
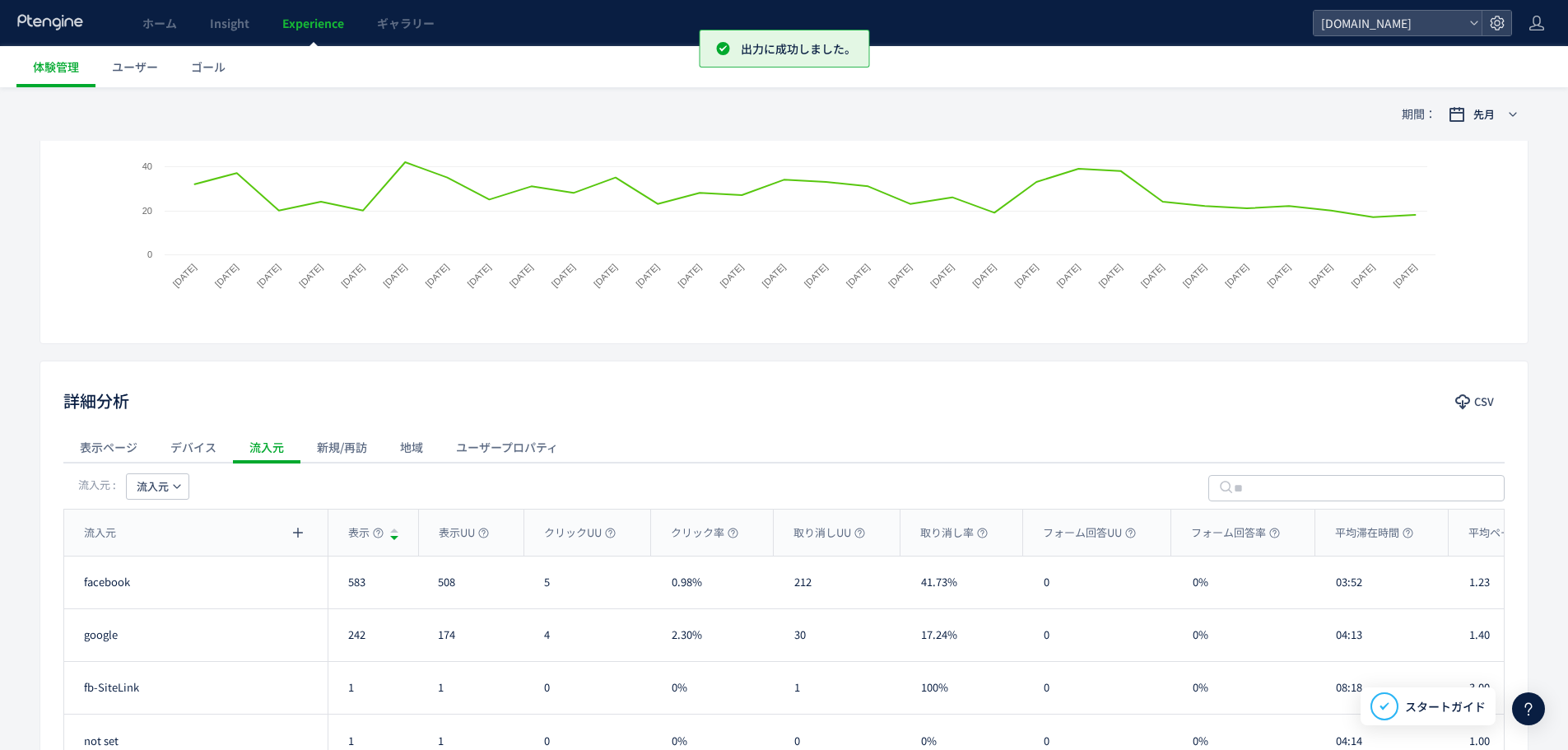
scroll to position [0, 0]
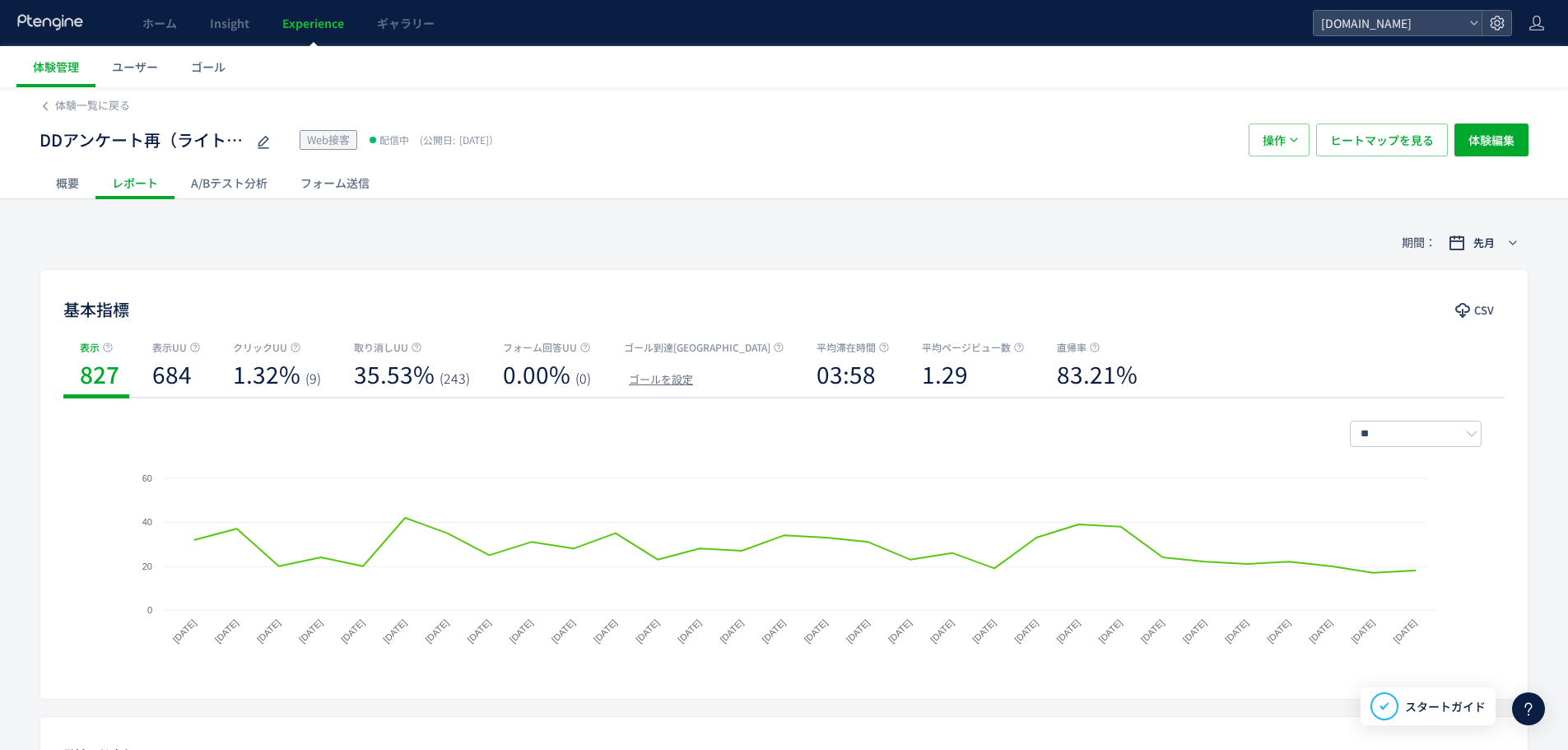
click at [49, 187] on div "概要" at bounding box center [67, 182] width 56 height 33
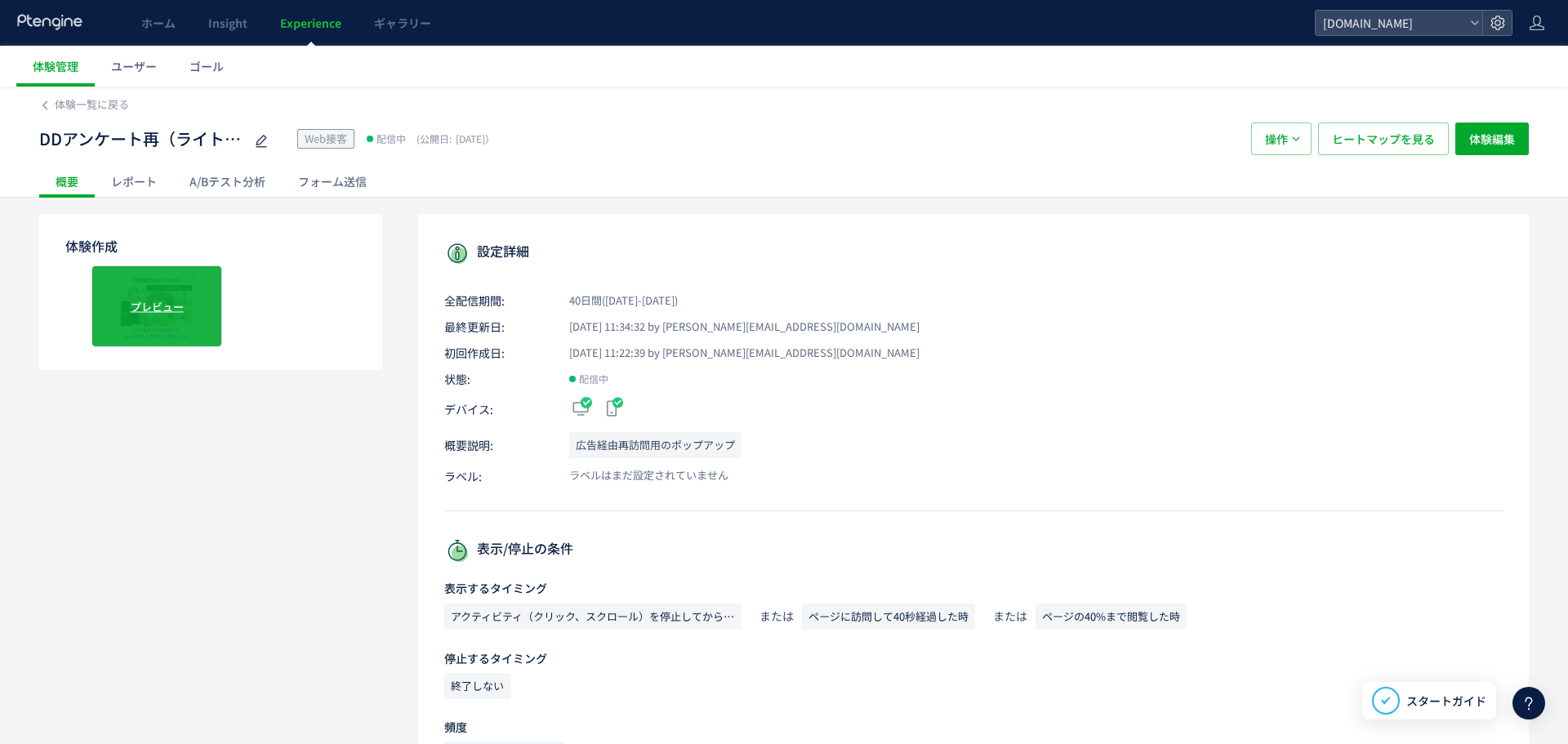
click at [122, 287] on div "プレビュー" at bounding box center [156, 306] width 131 height 81
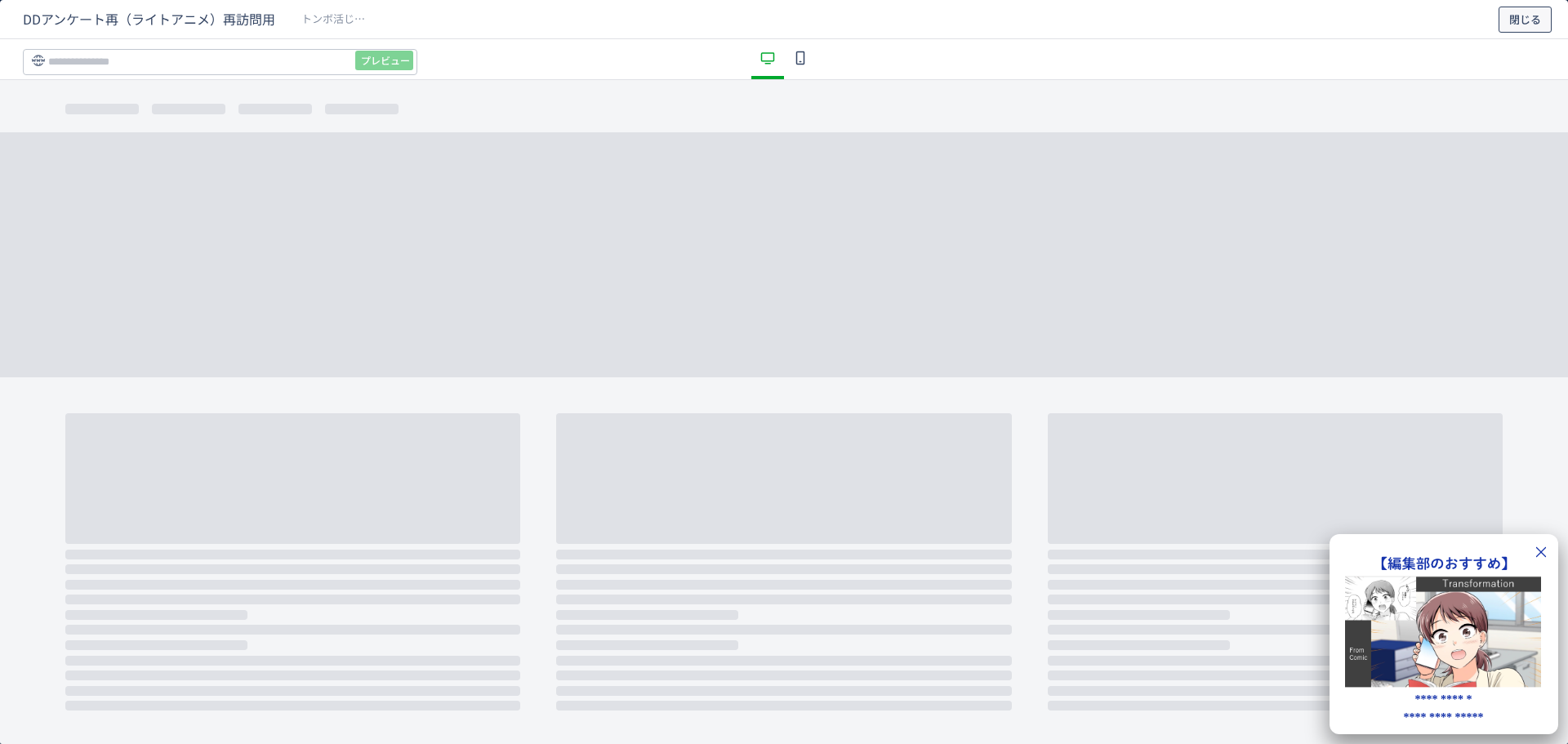
click at [1512, 22] on span "閉じる" at bounding box center [1526, 19] width 32 height 26
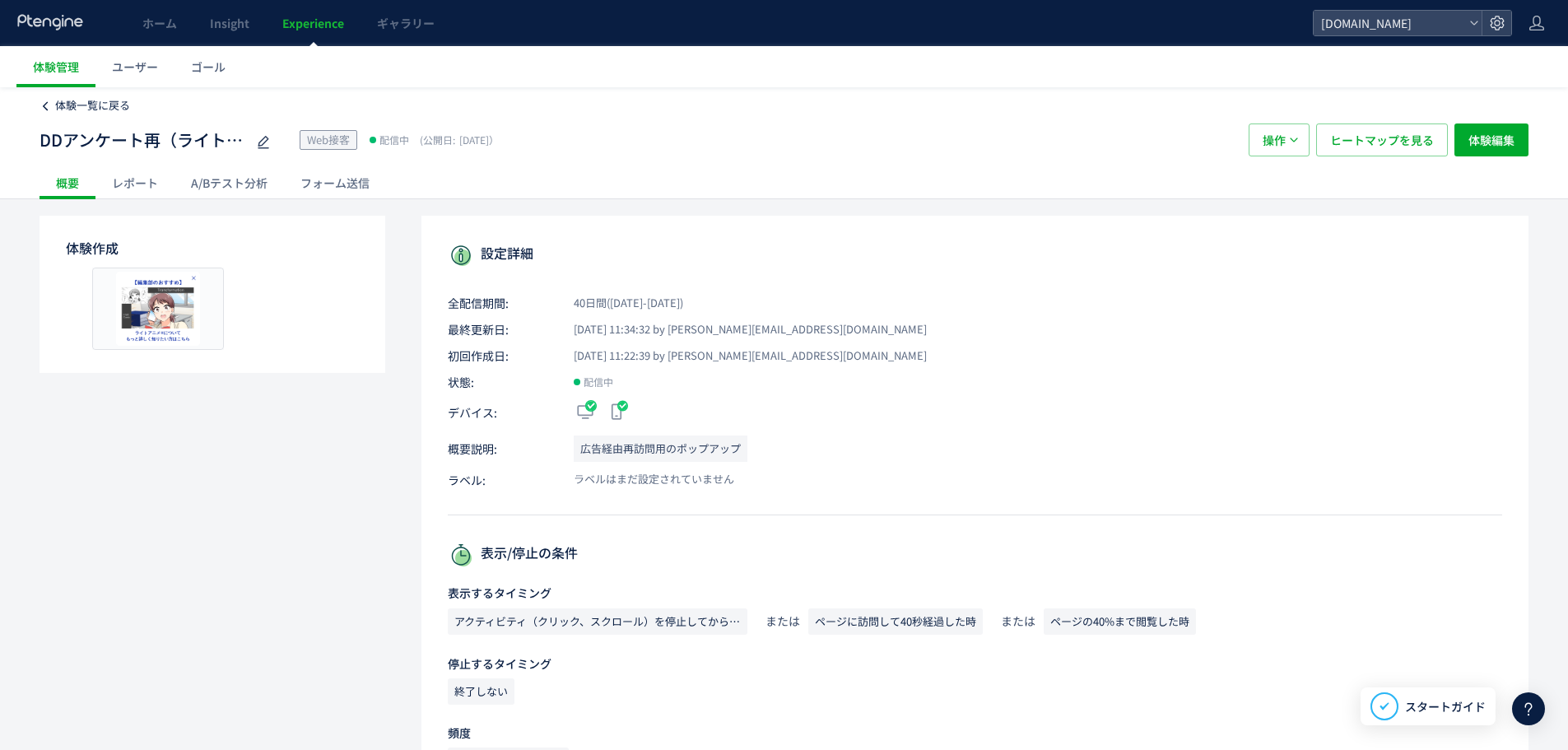
click at [117, 107] on span "体験一覧に戻る" at bounding box center [92, 105] width 75 height 16
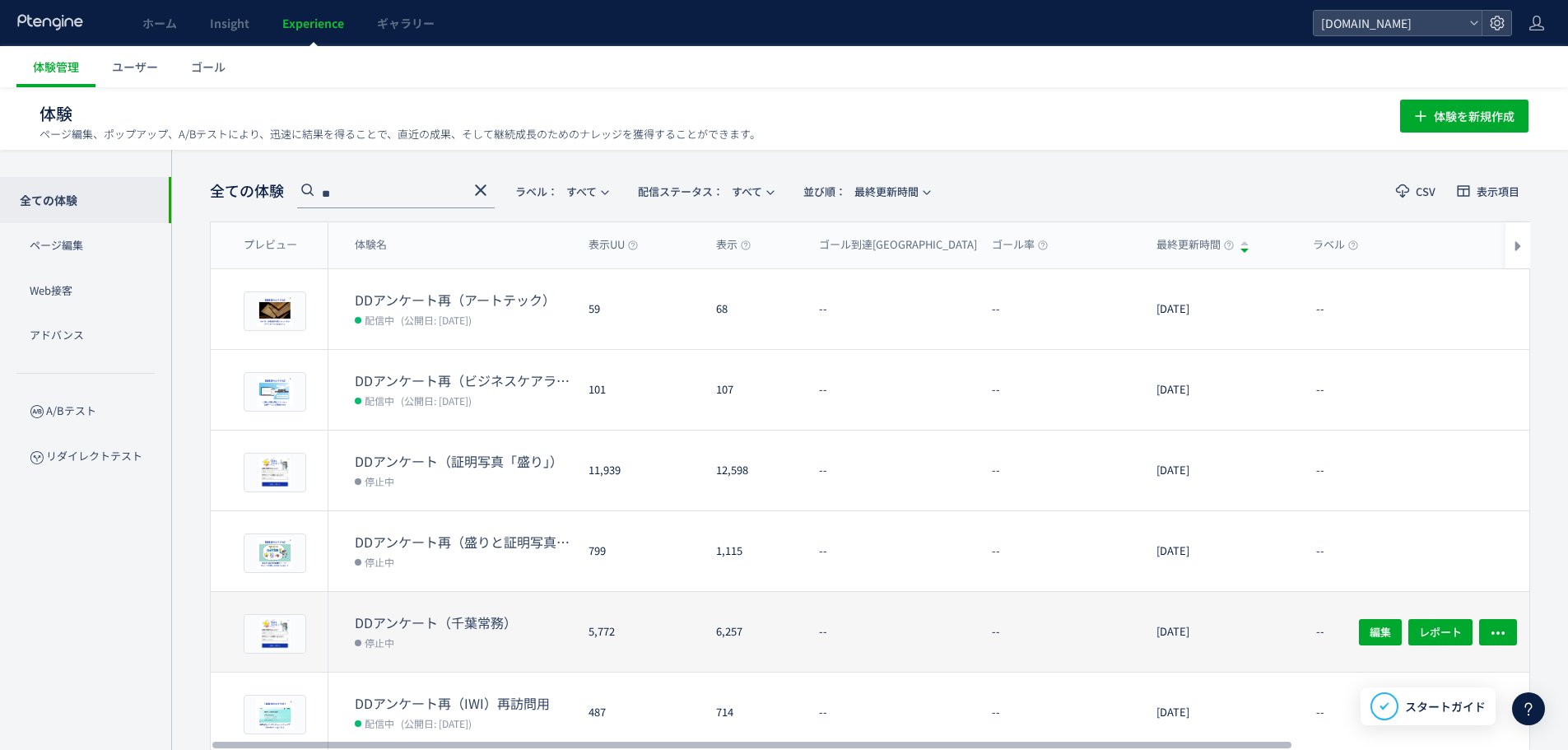
scroll to position [387, 0]
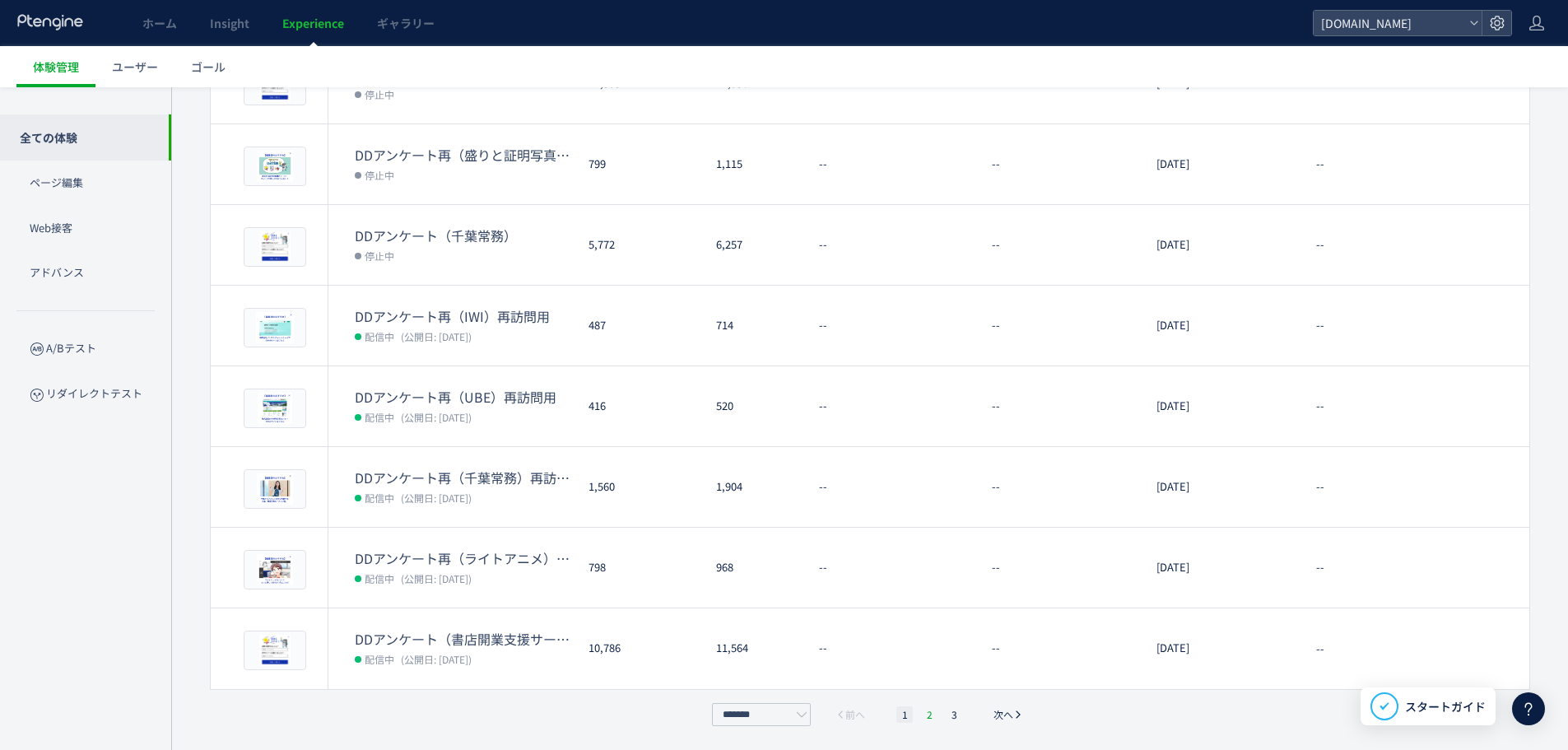
click at [936, 717] on li "2" at bounding box center [929, 715] width 17 height 17
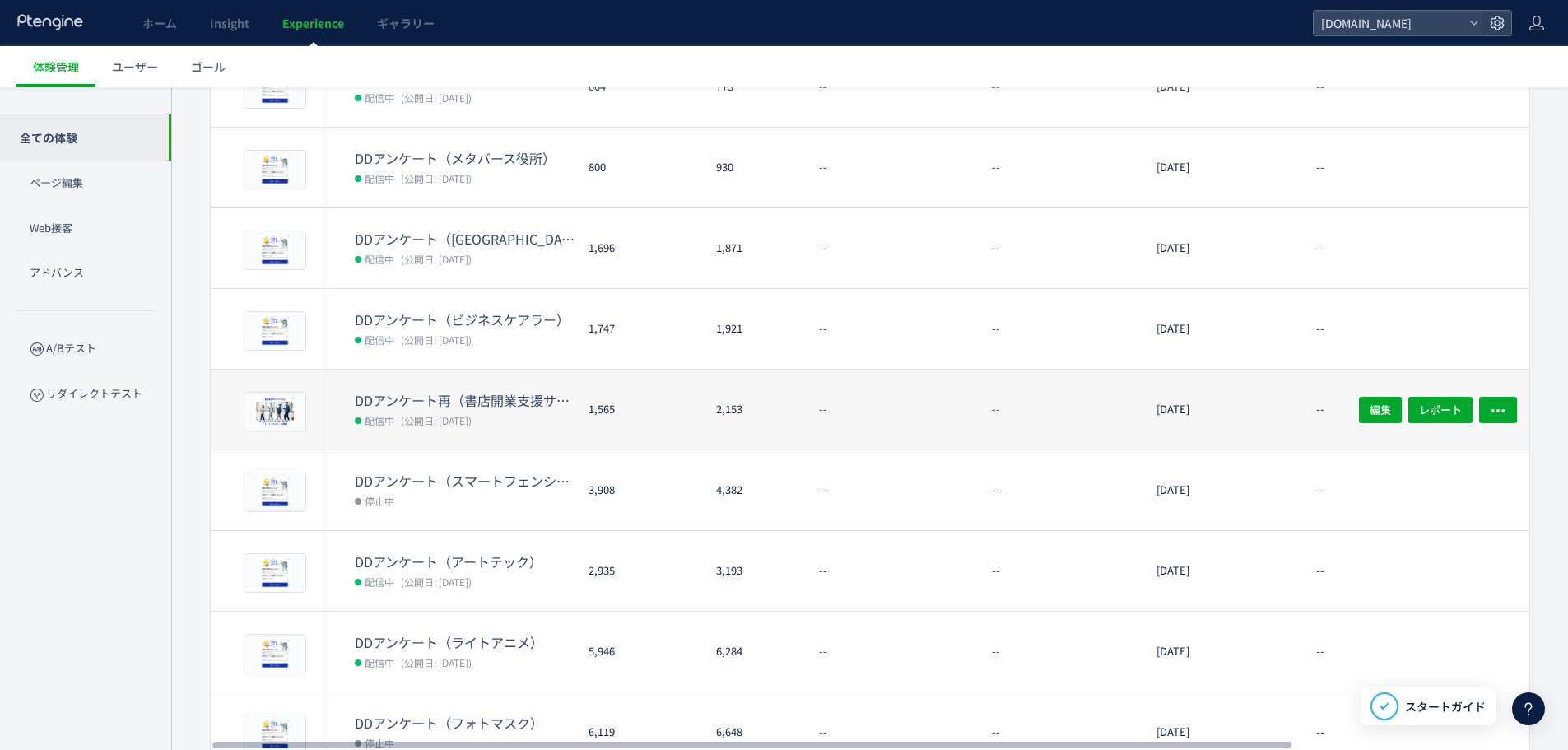
scroll to position [58, 0]
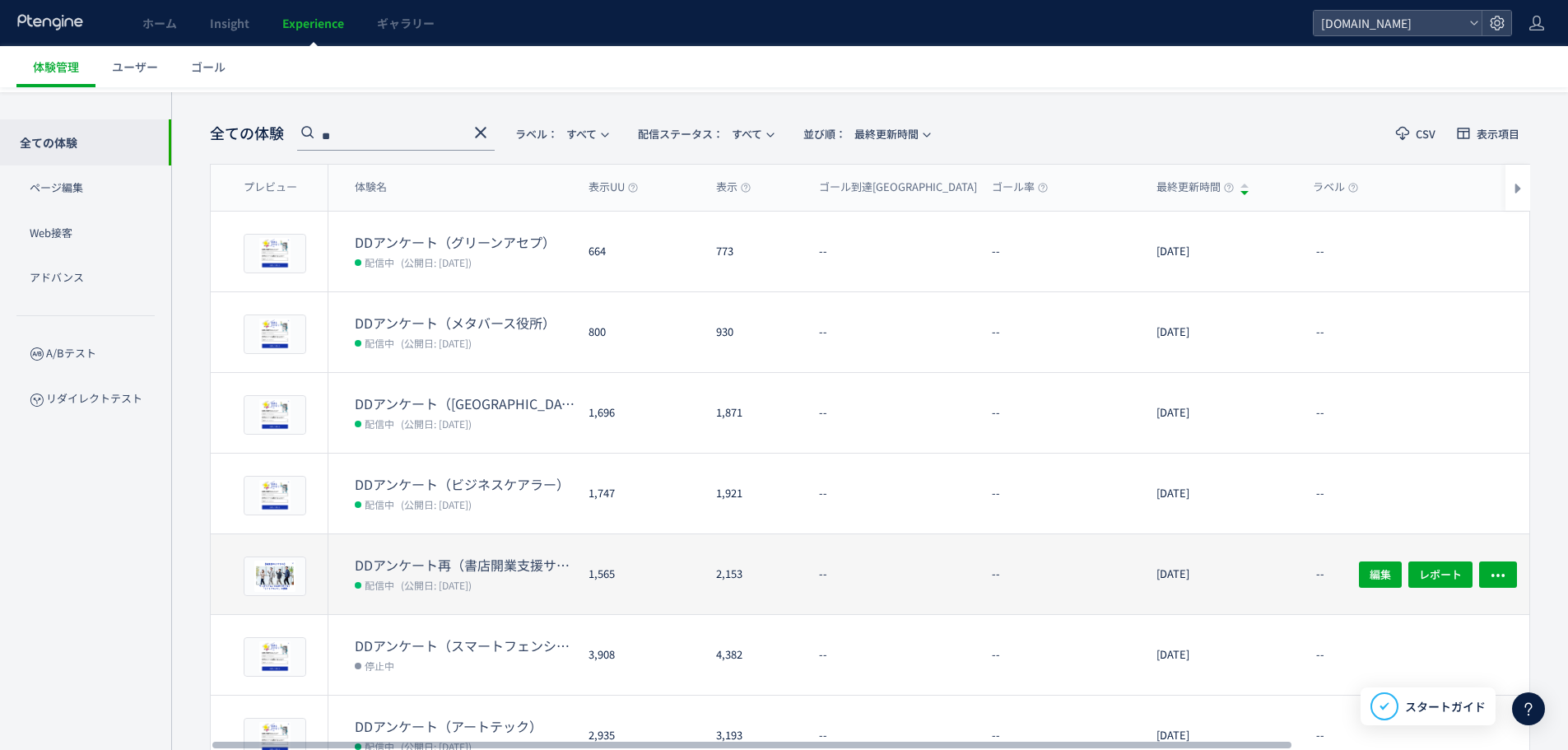
click at [472, 563] on dt "DDアンケート再（書店開業支援サービス）再訪問用" at bounding box center [464, 565] width 220 height 19
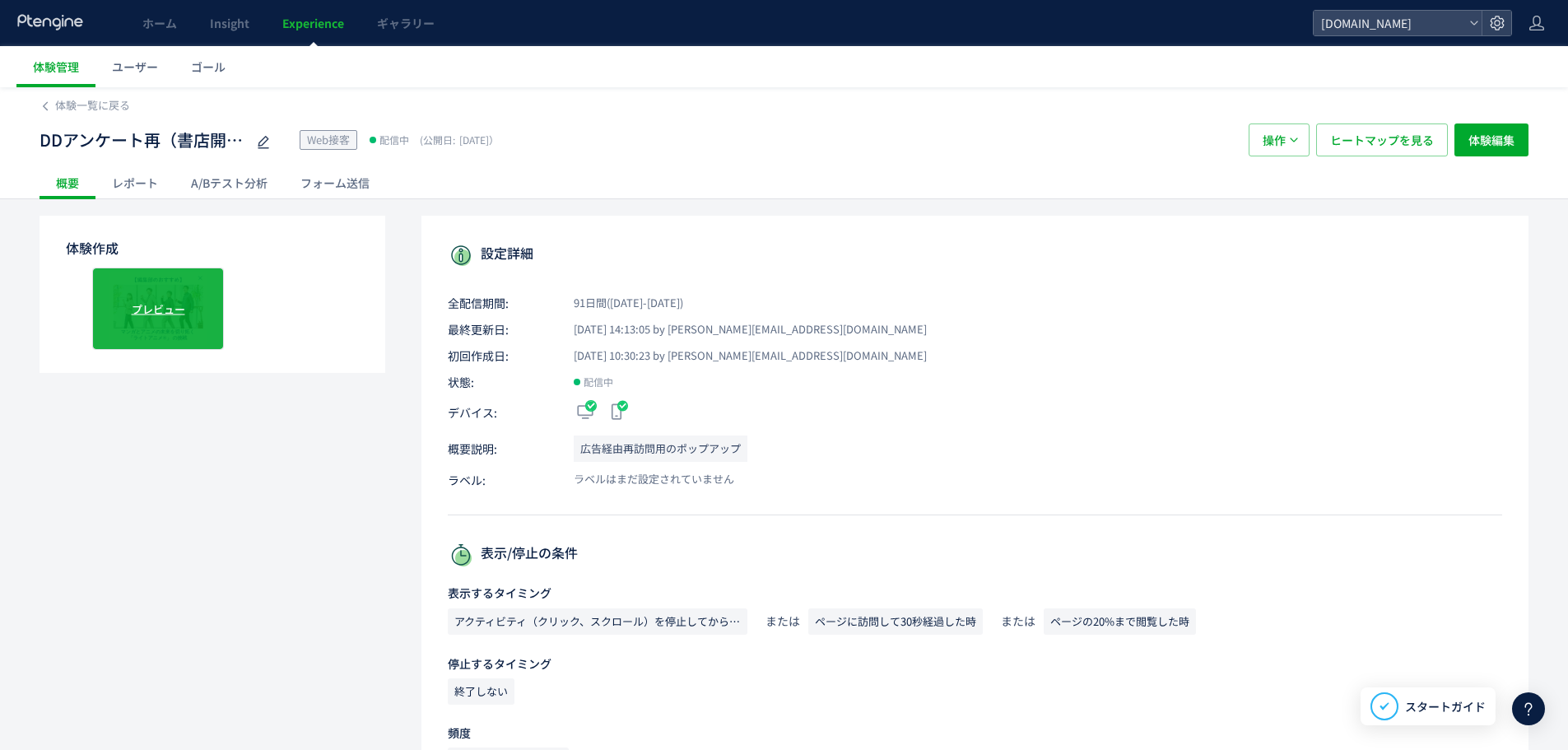
click at [173, 308] on span "プレビュー" at bounding box center [158, 308] width 54 height 16
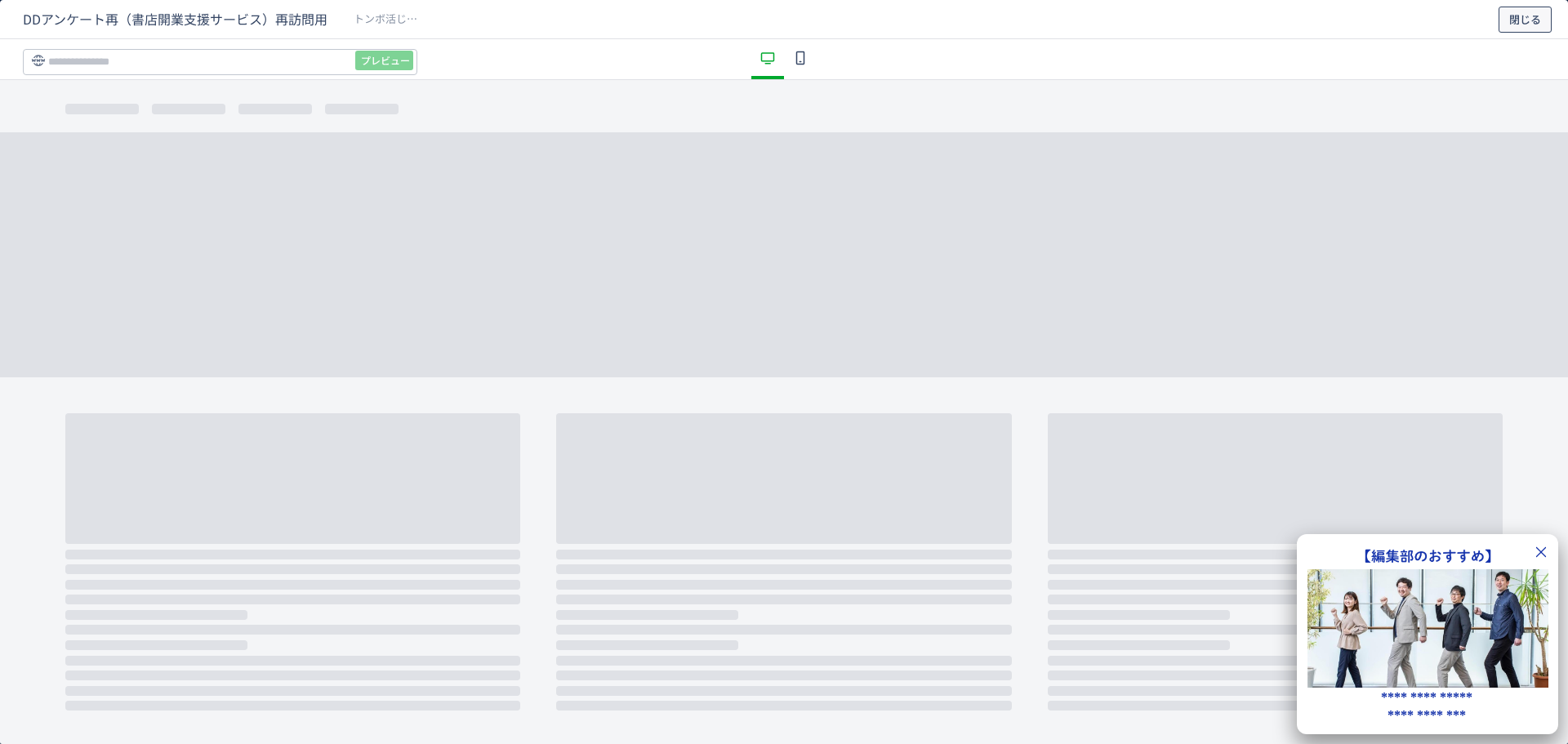
click at [1526, 12] on span "閉じる" at bounding box center [1526, 19] width 32 height 26
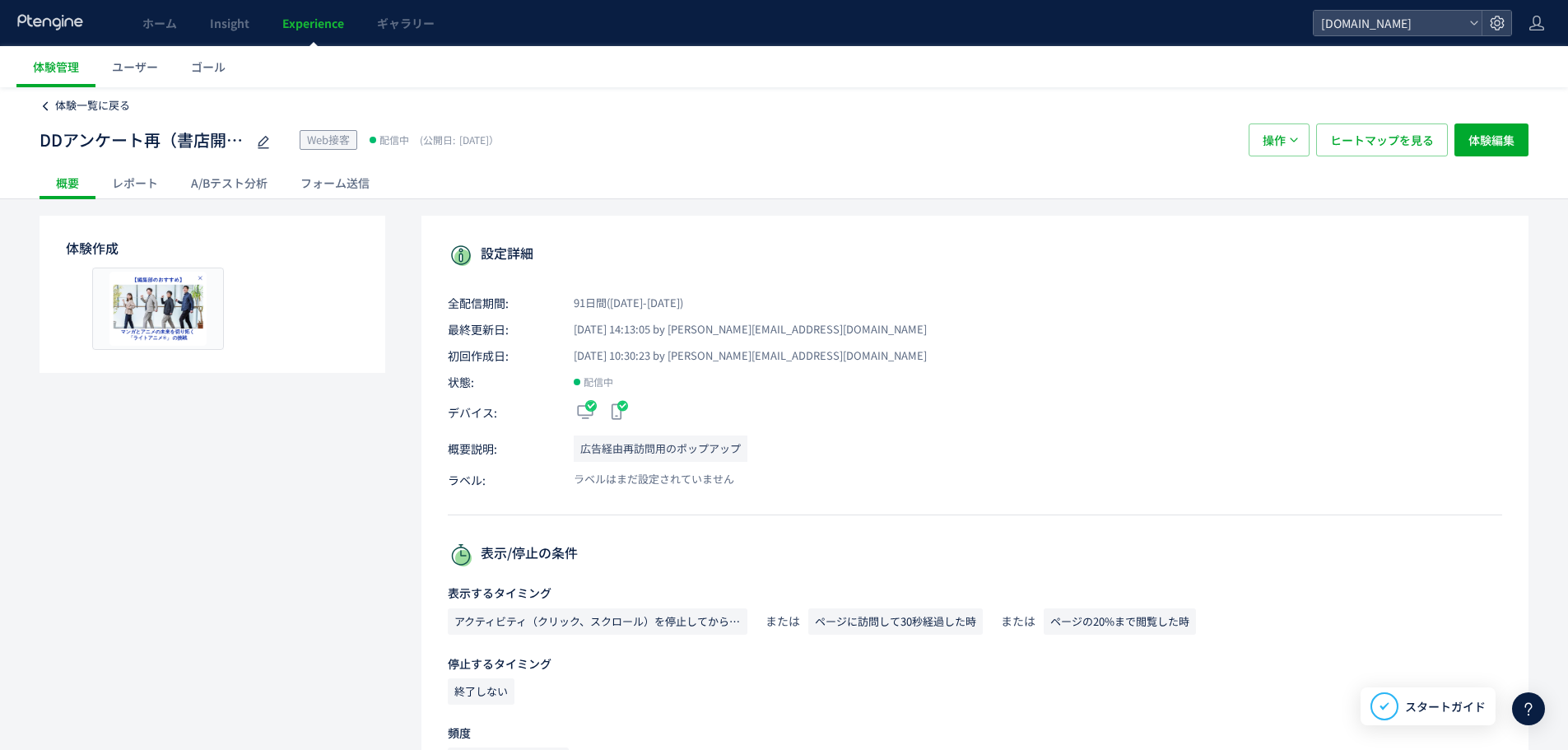
click at [101, 100] on span "体験一覧に戻る" at bounding box center [92, 105] width 75 height 16
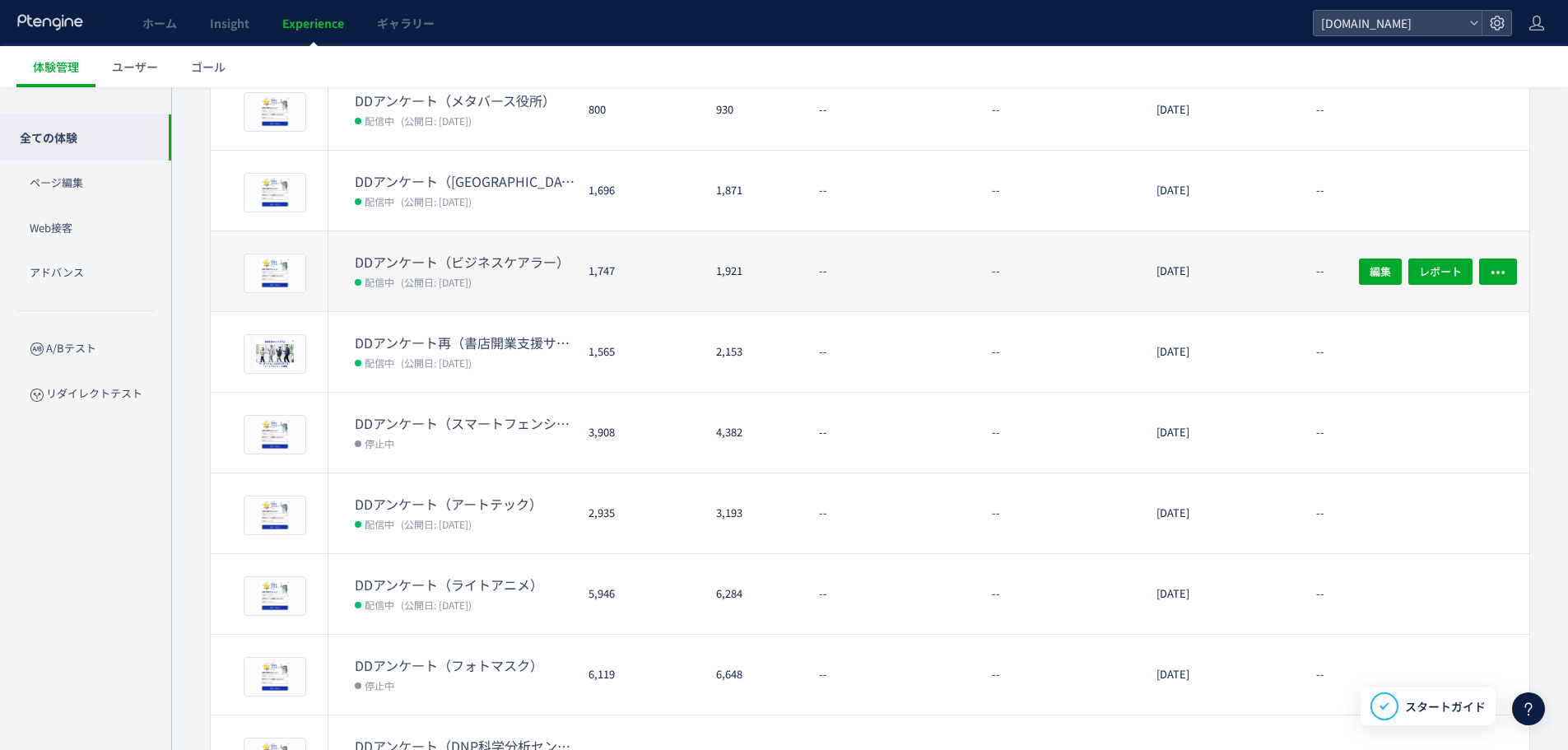
scroll to position [387, 0]
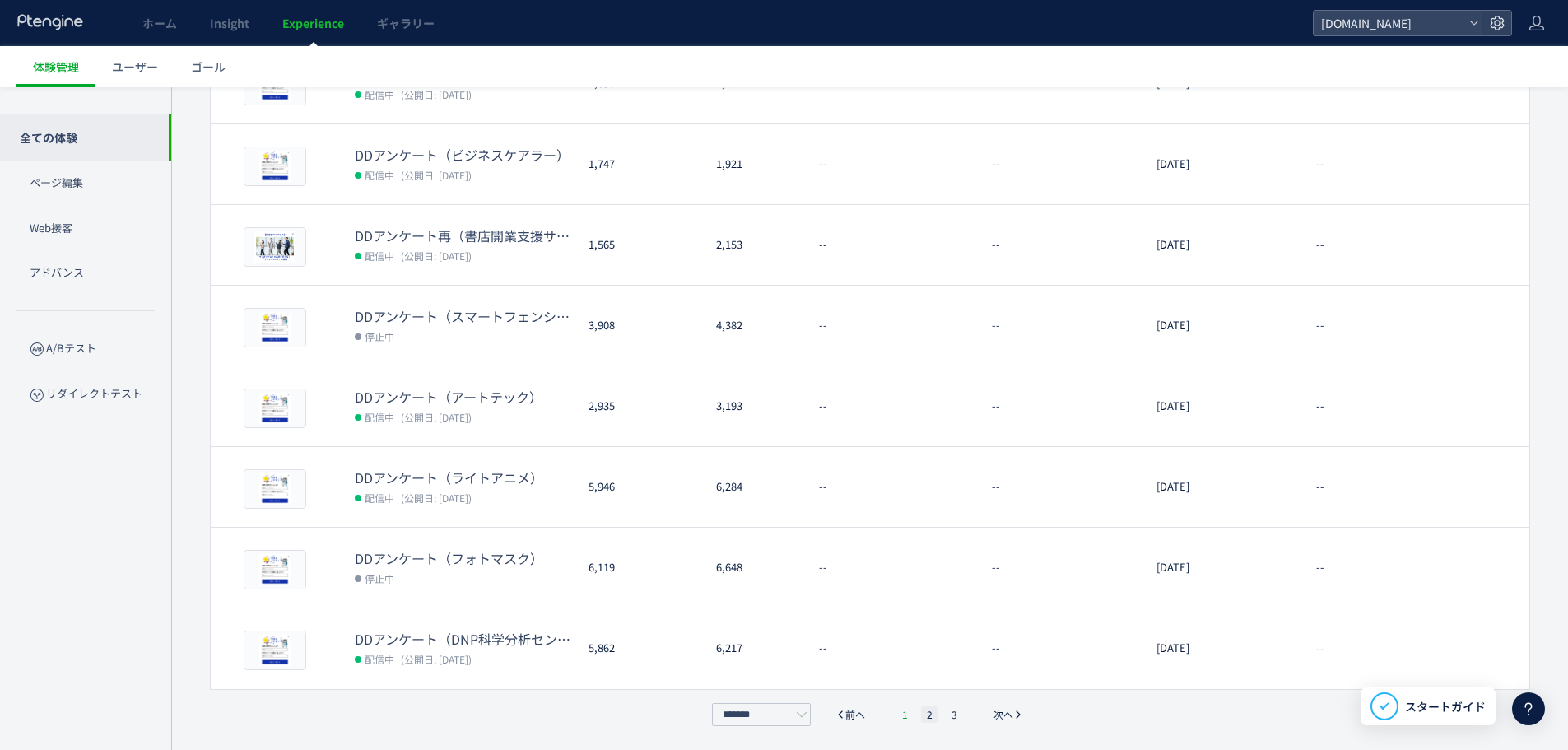
click at [900, 712] on li "1" at bounding box center [905, 715] width 17 height 17
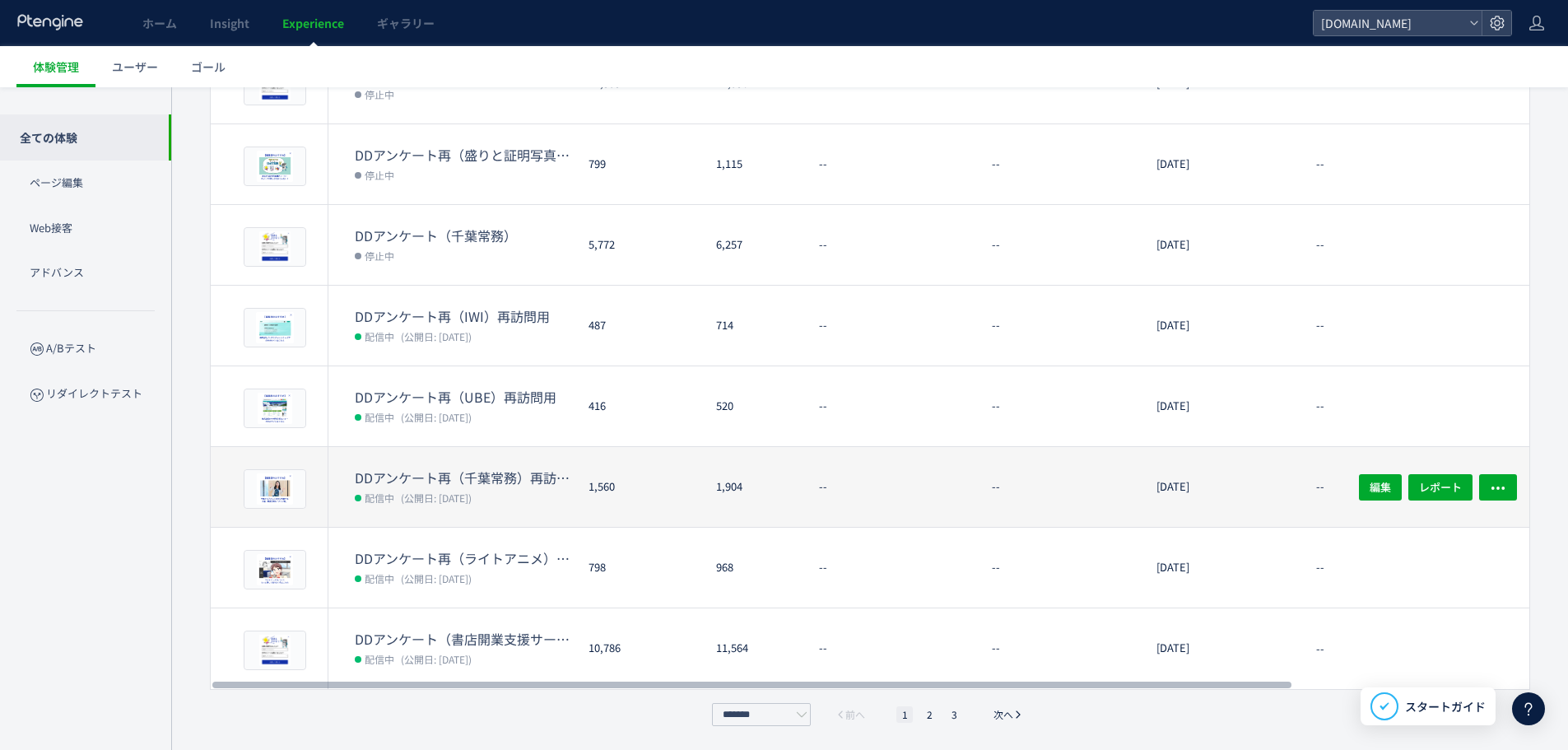
click at [481, 477] on dt "DDアンケート再（千葉常務）再訪問用" at bounding box center [464, 478] width 220 height 19
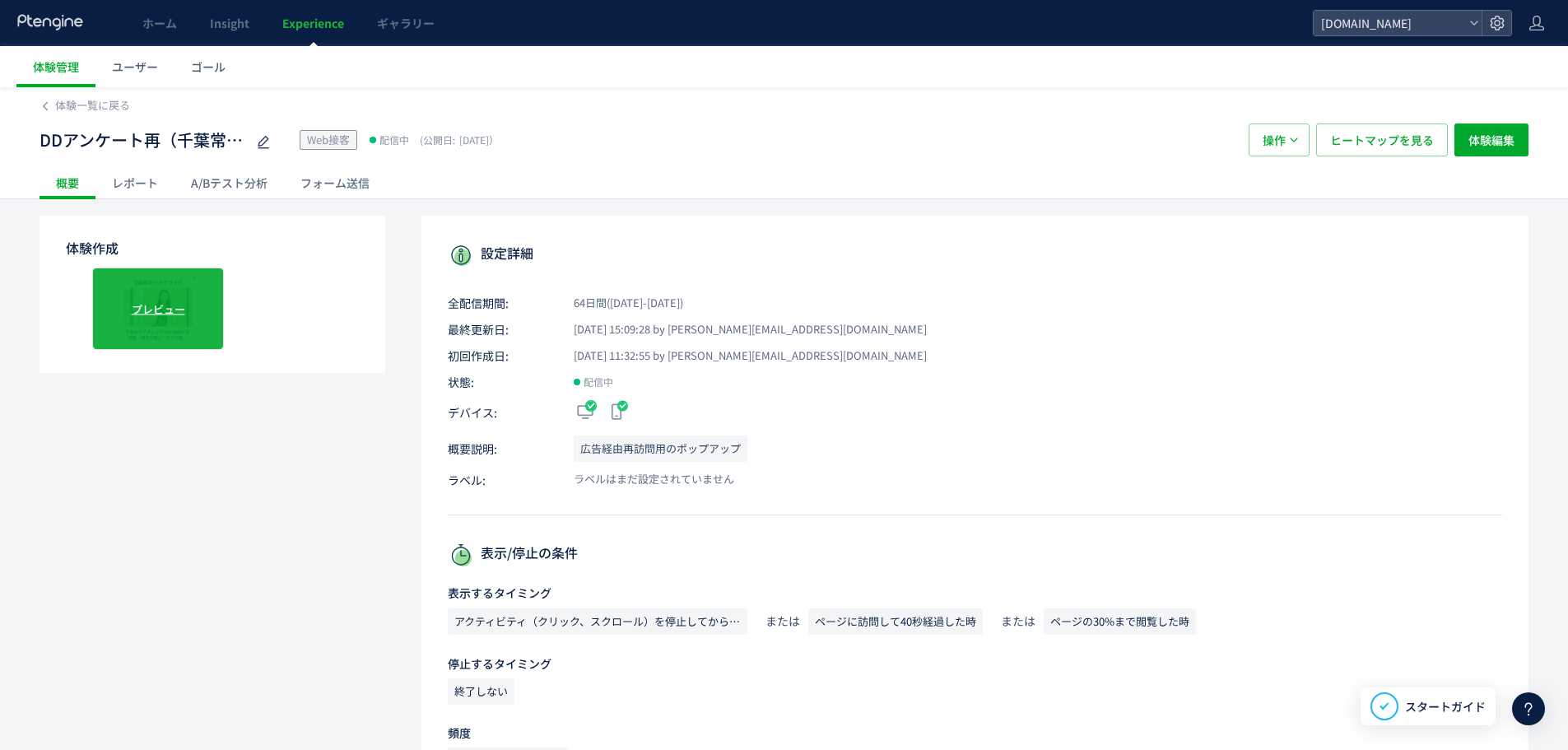
click at [173, 307] on span "プレビュー" at bounding box center [158, 308] width 54 height 16
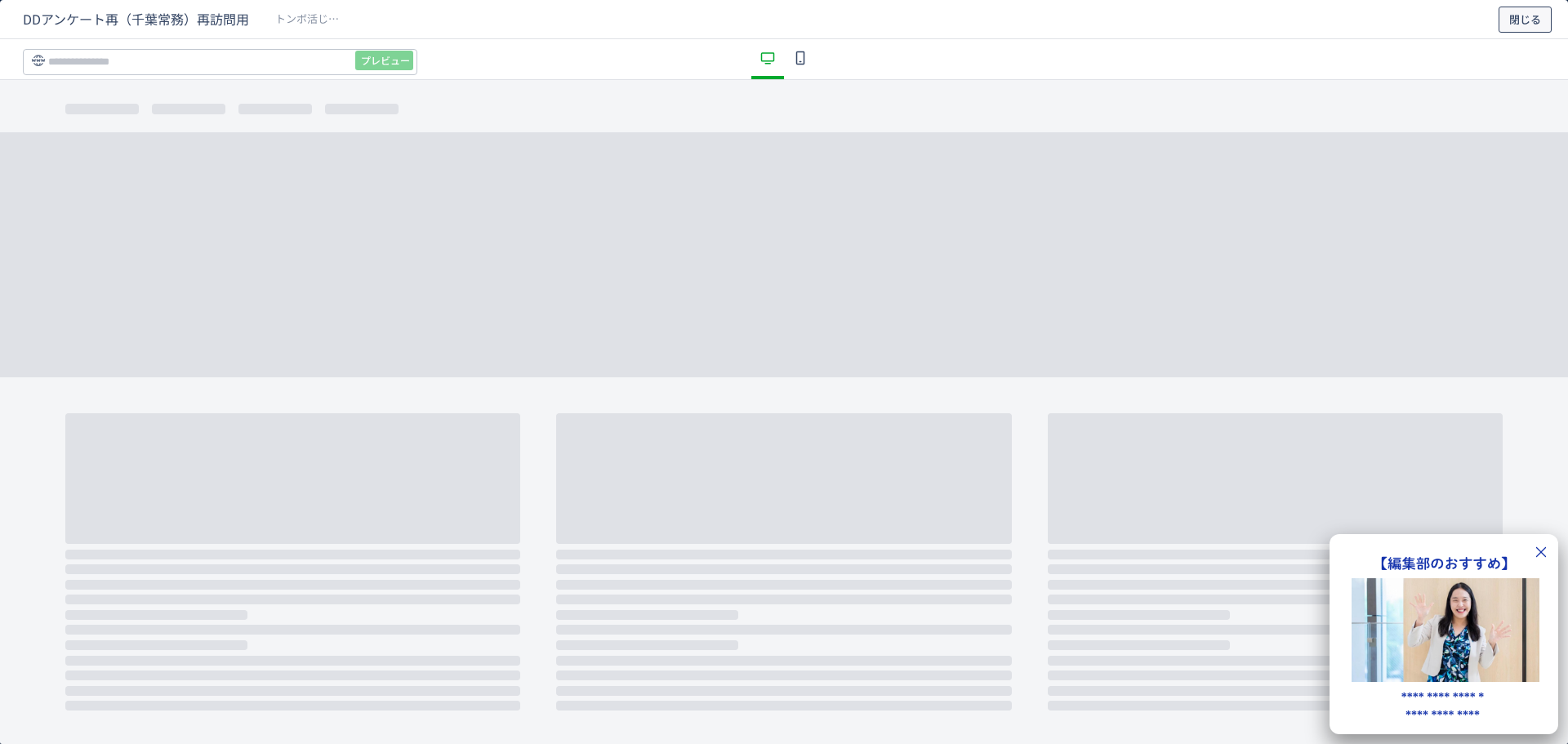
click at [1539, 16] on span "閉じる" at bounding box center [1526, 19] width 32 height 26
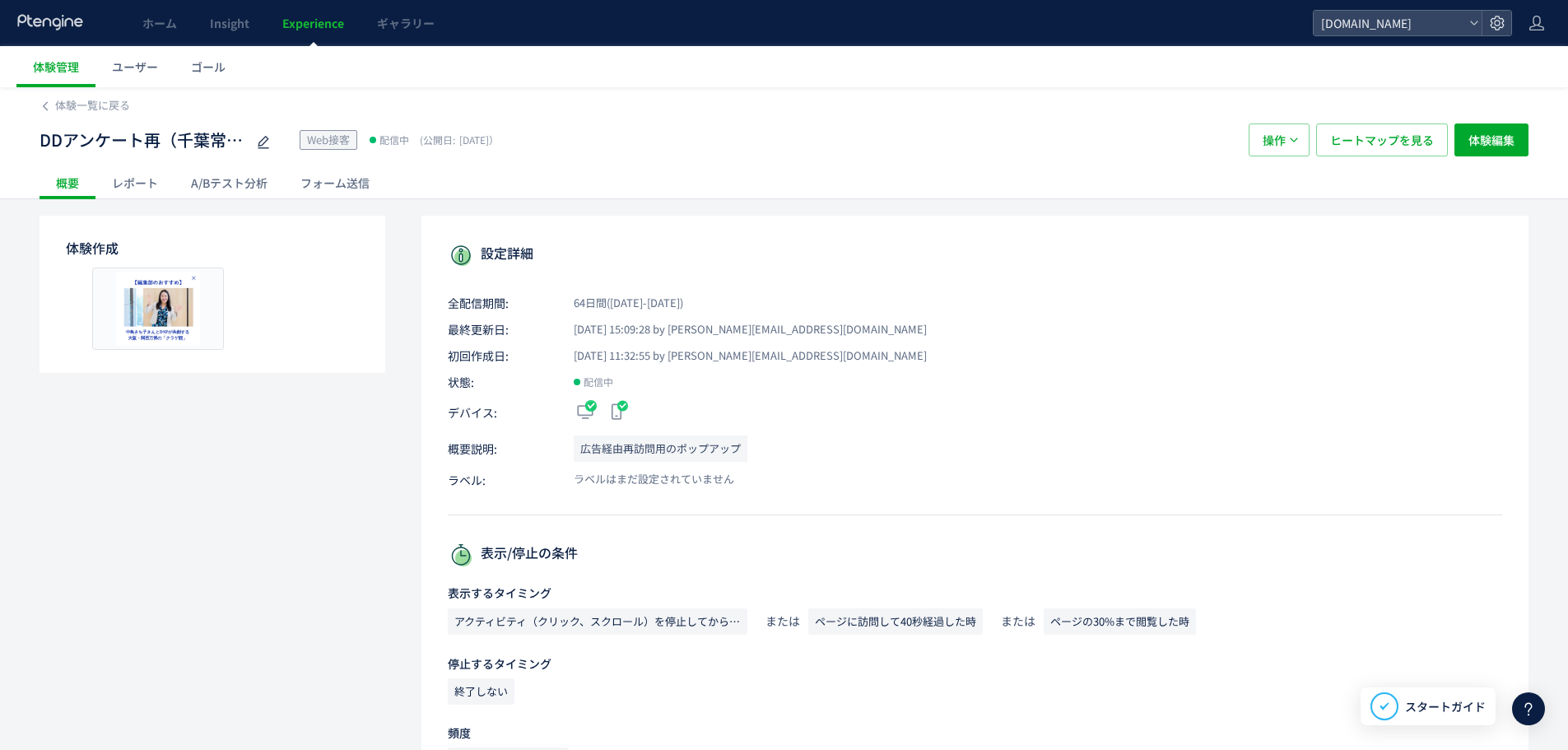
click at [148, 180] on div "レポート" at bounding box center [135, 182] width 79 height 33
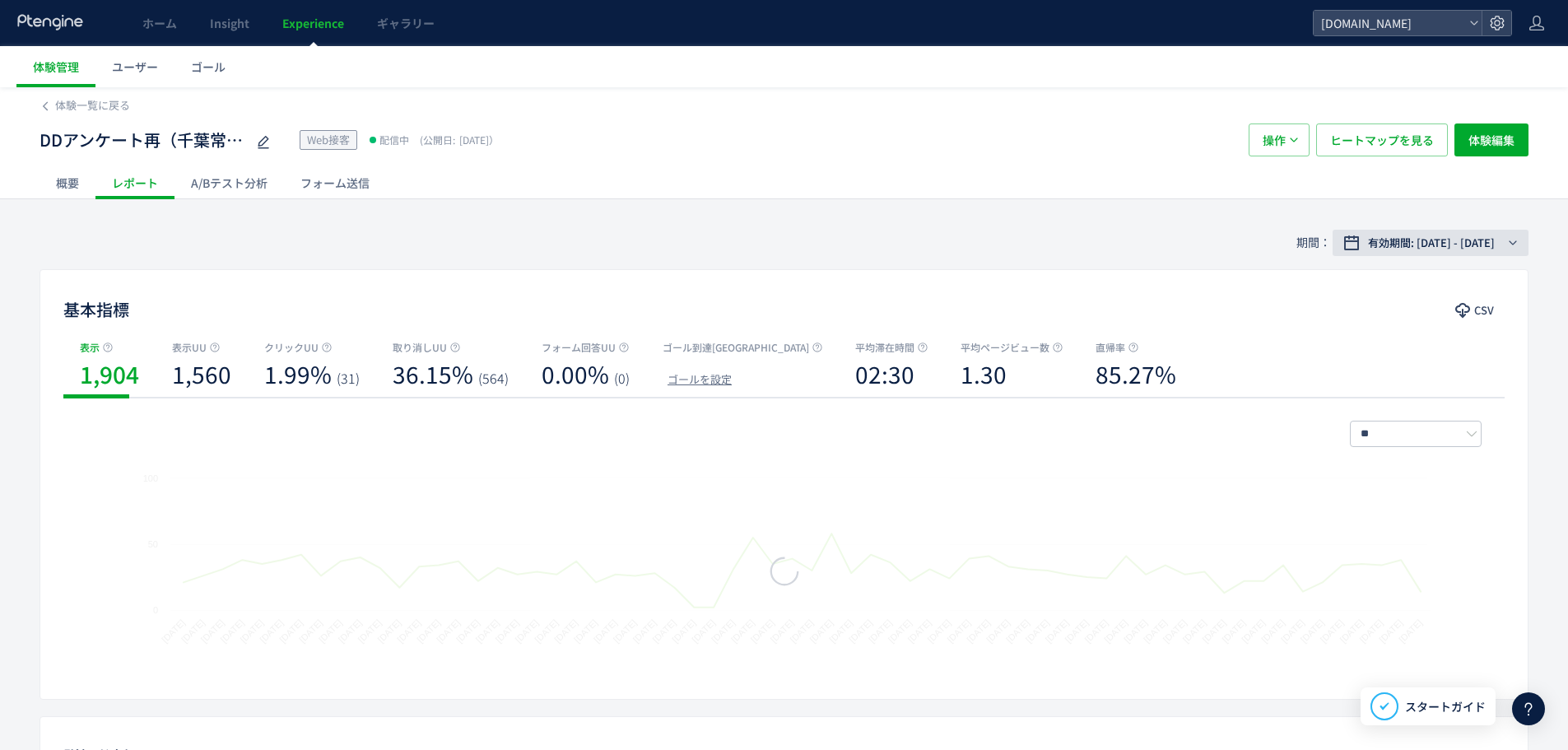
scroll to position [82, 0]
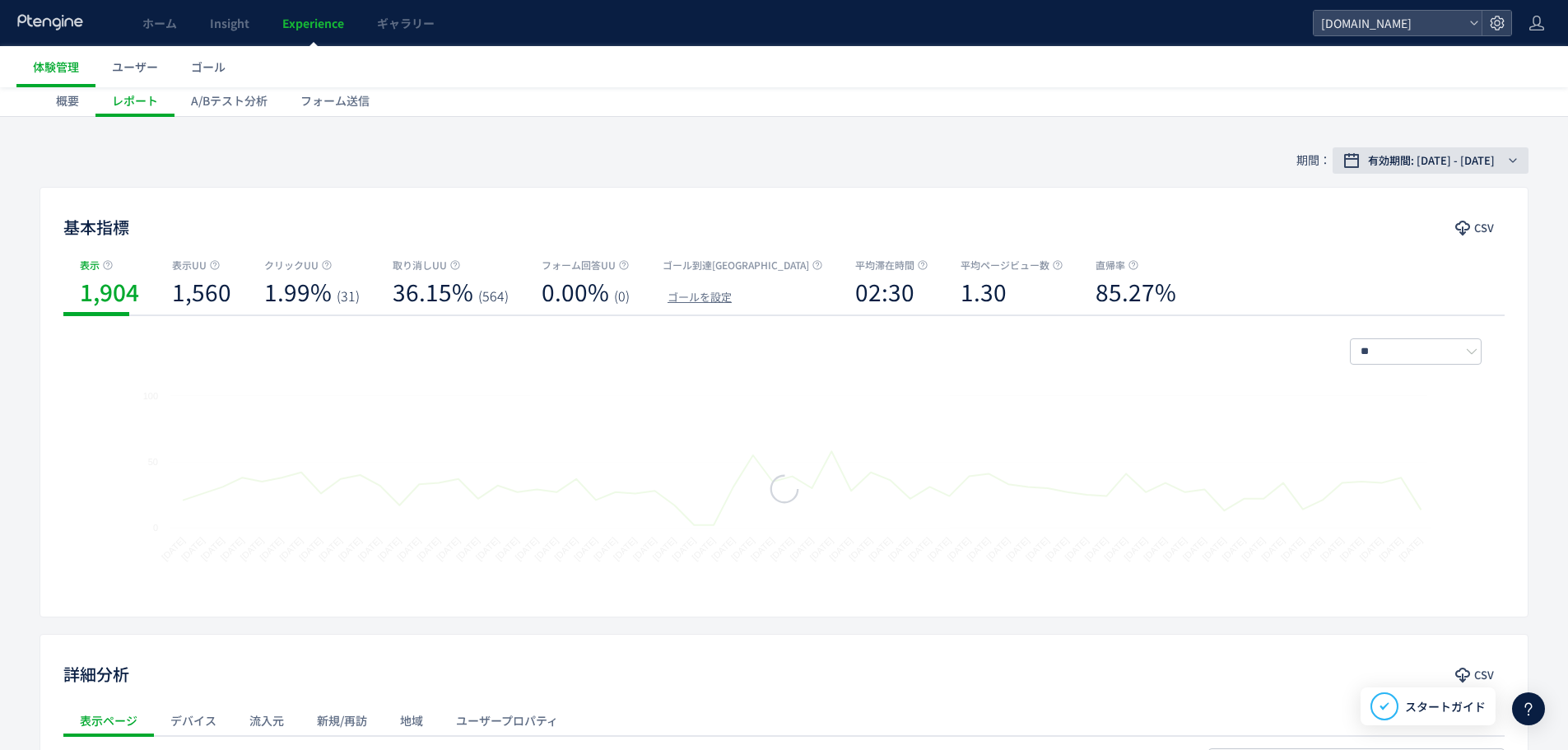
click at [1419, 164] on span "有効期間: [DATE] - [DATE]" at bounding box center [1431, 161] width 126 height 17
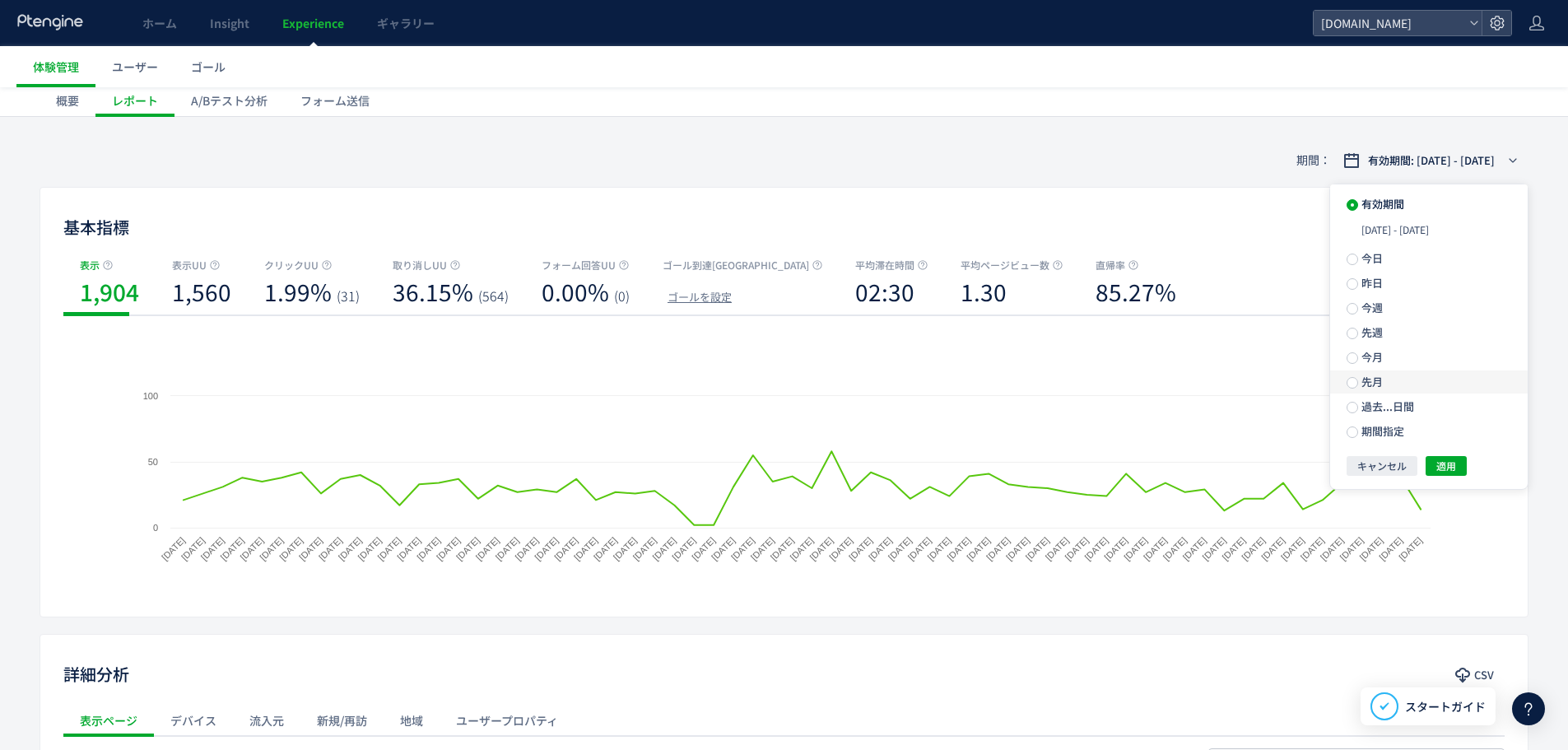
click at [1429, 376] on label "先月" at bounding box center [1429, 382] width 198 height 23
click at [1432, 435] on button "適用" at bounding box center [1446, 437] width 41 height 20
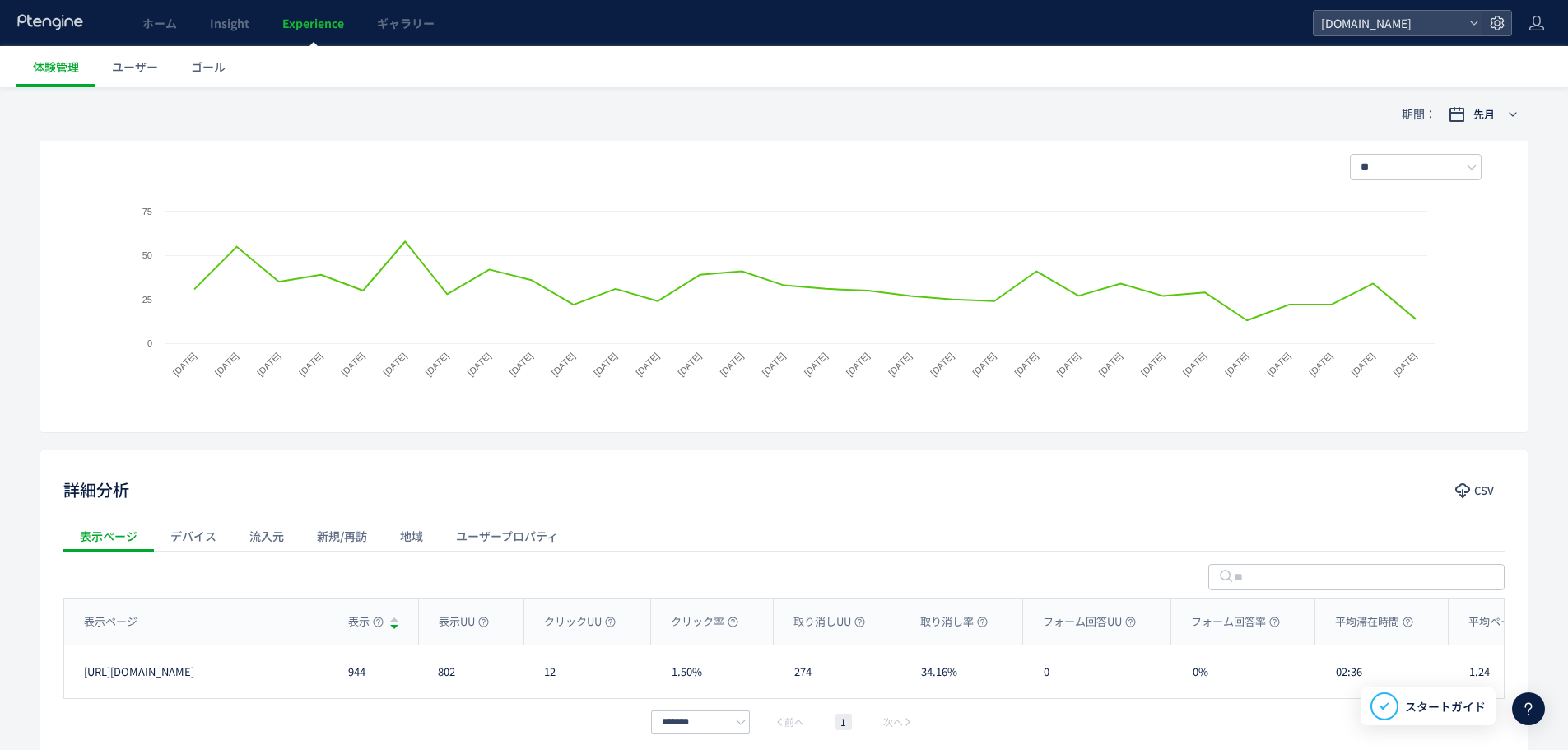
scroll to position [355, 0]
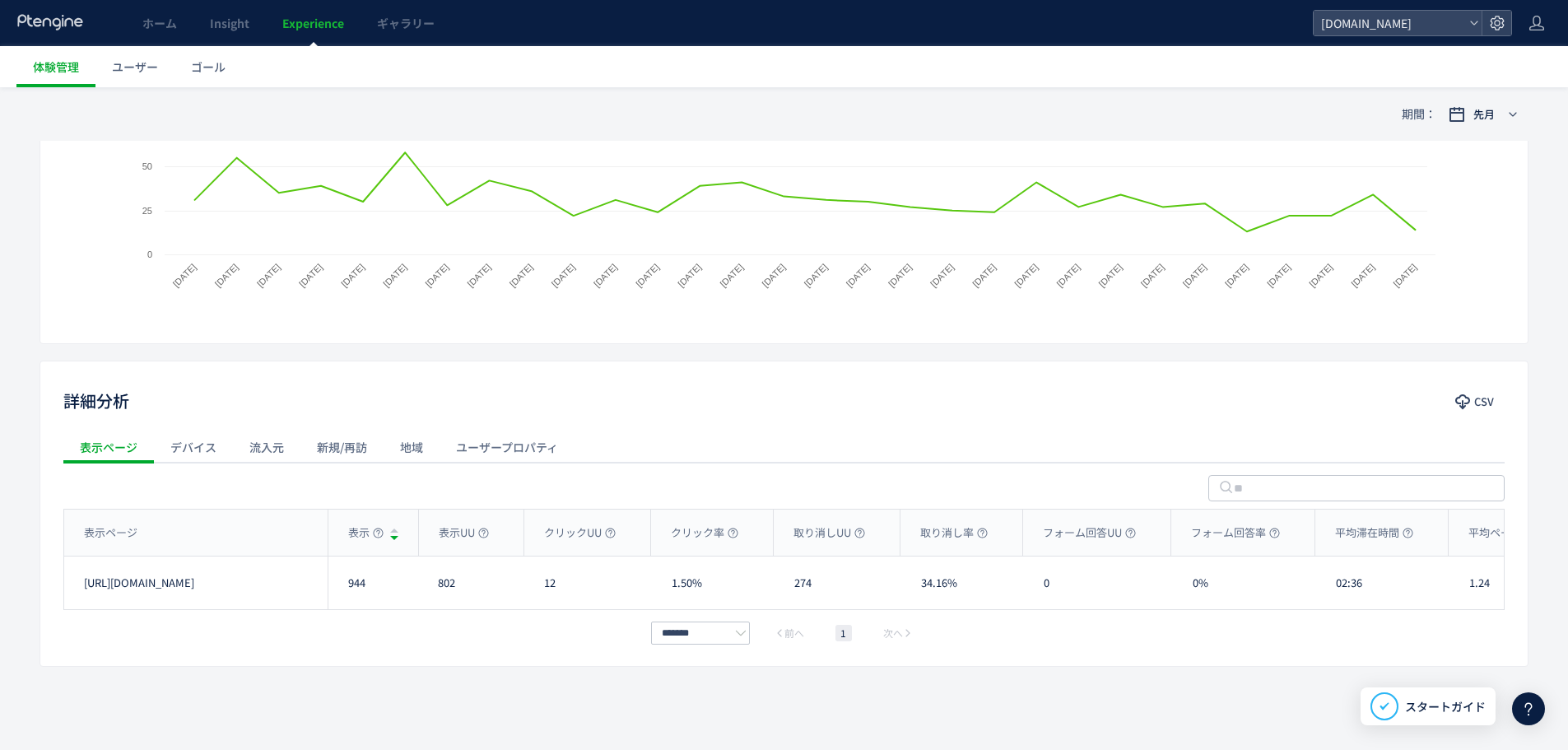
click at [259, 456] on div "流入元" at bounding box center [266, 447] width 68 height 33
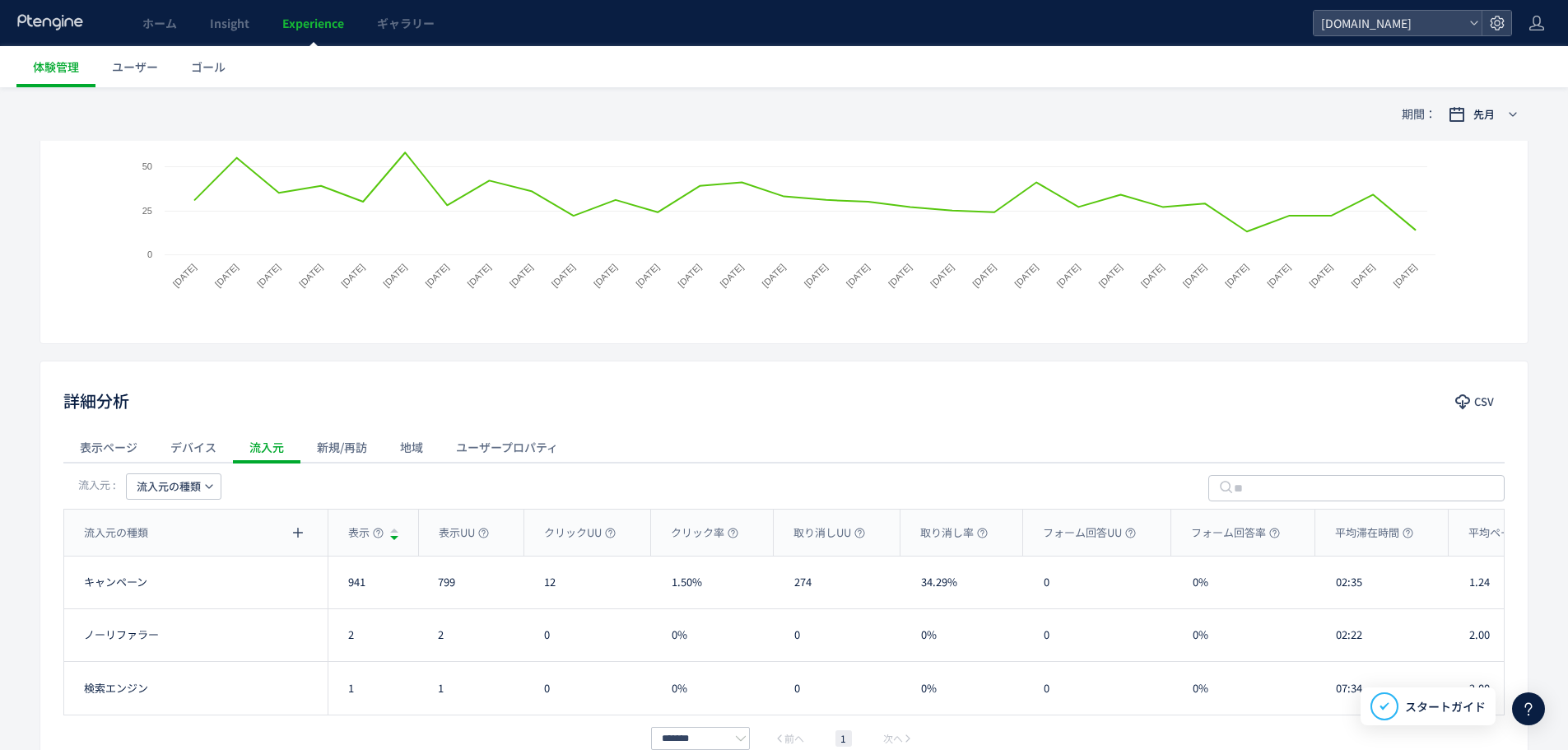
click at [190, 490] on span "流入元の種類" at bounding box center [168, 486] width 64 height 26
click at [173, 587] on li "流入元" at bounding box center [173, 592] width 113 height 29
click at [1461, 401] on icon "button" at bounding box center [1462, 402] width 17 height 17
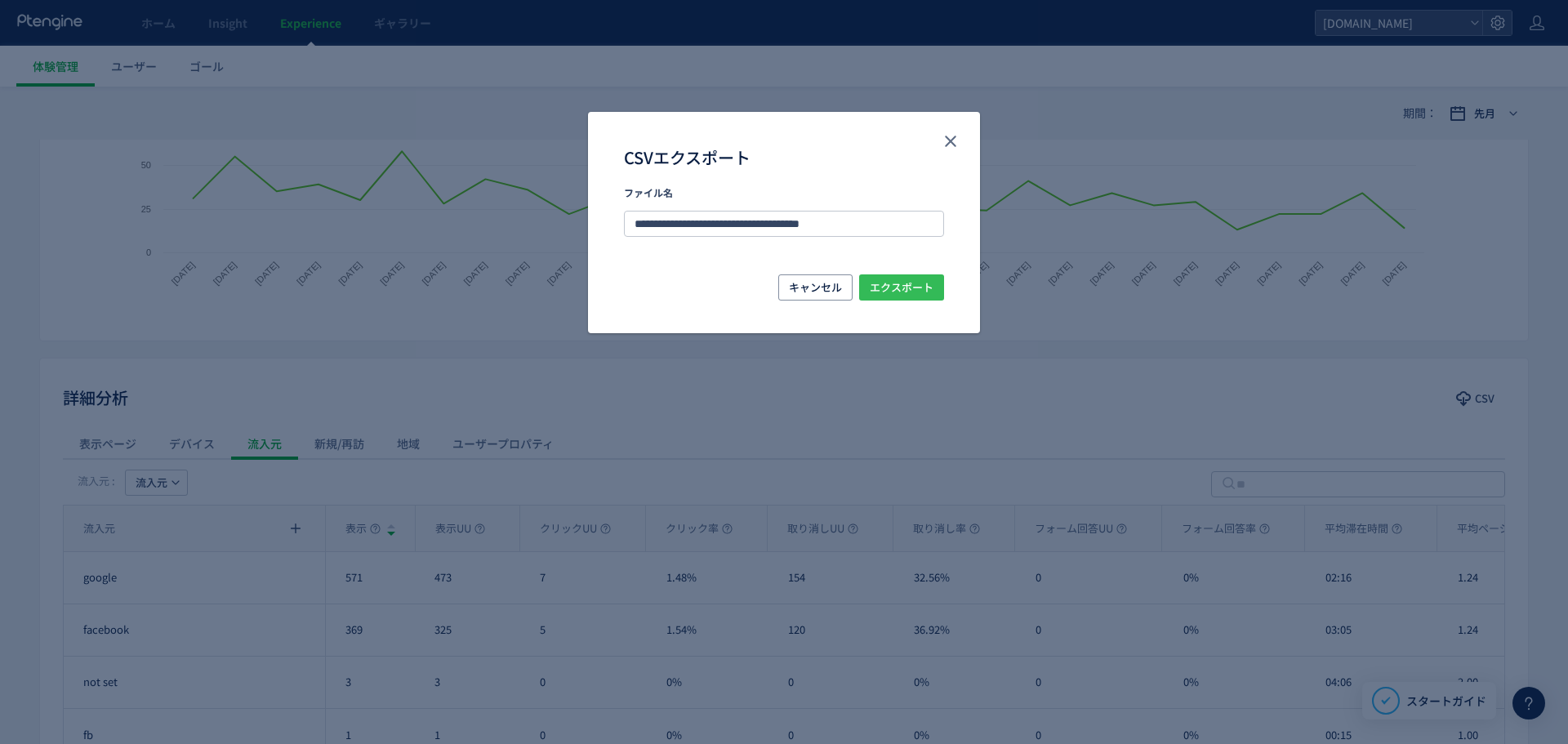
click at [910, 283] on span "エクスポート" at bounding box center [901, 287] width 64 height 26
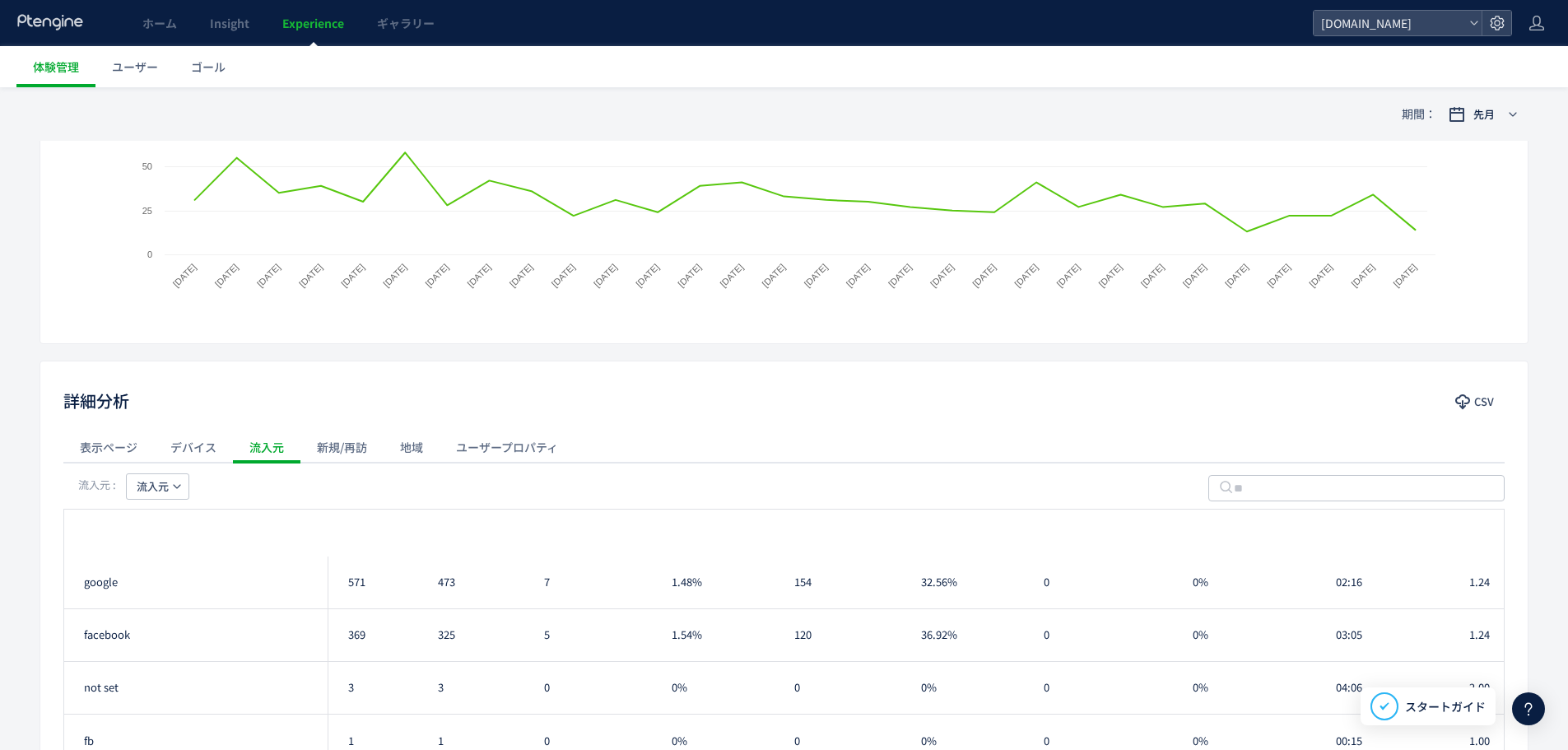
scroll to position [0, 0]
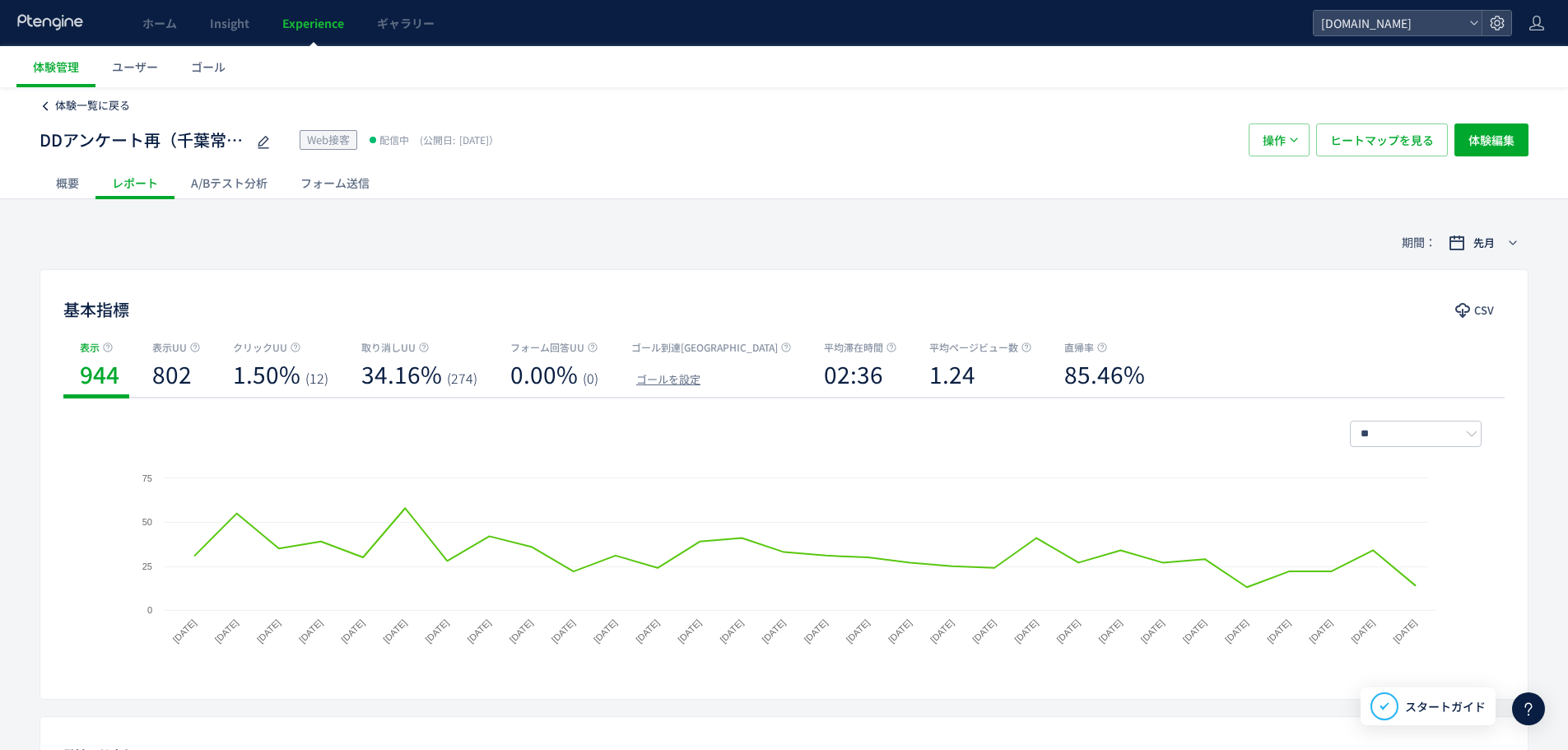
click at [115, 102] on span "体験一覧に戻る" at bounding box center [92, 105] width 75 height 16
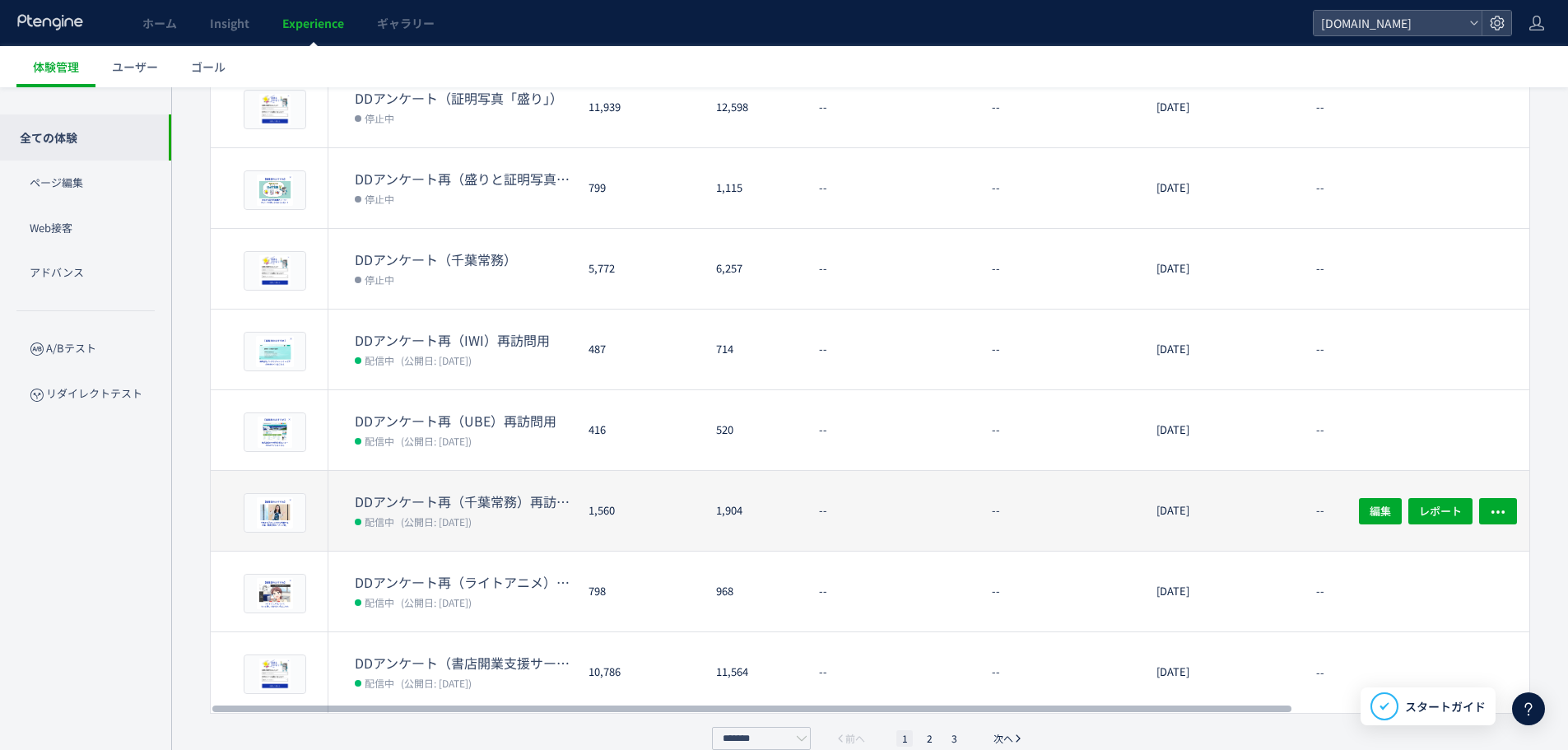
scroll to position [387, 0]
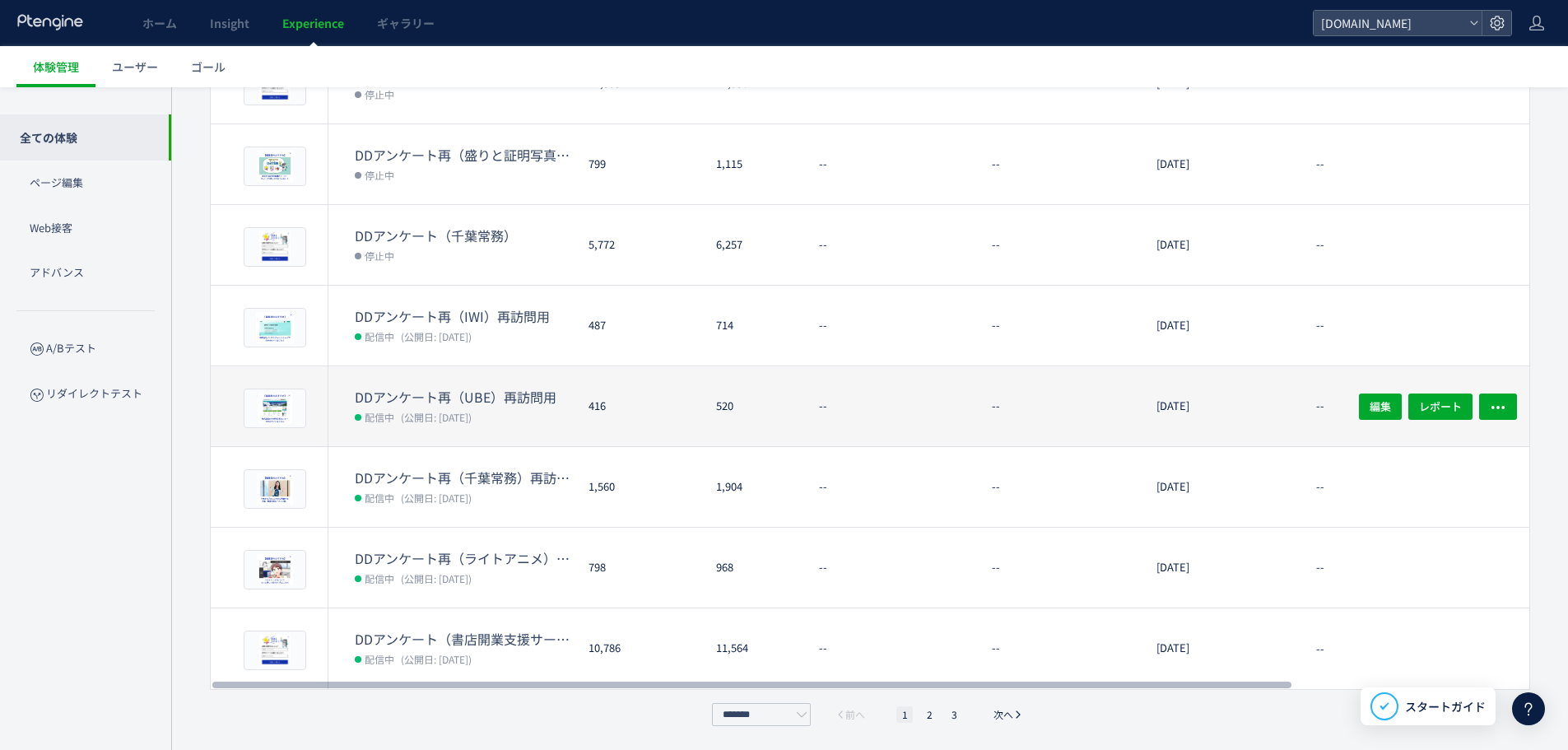
click at [501, 388] on dt "DDアンケート再（UBE）再訪問用" at bounding box center [464, 397] width 220 height 19
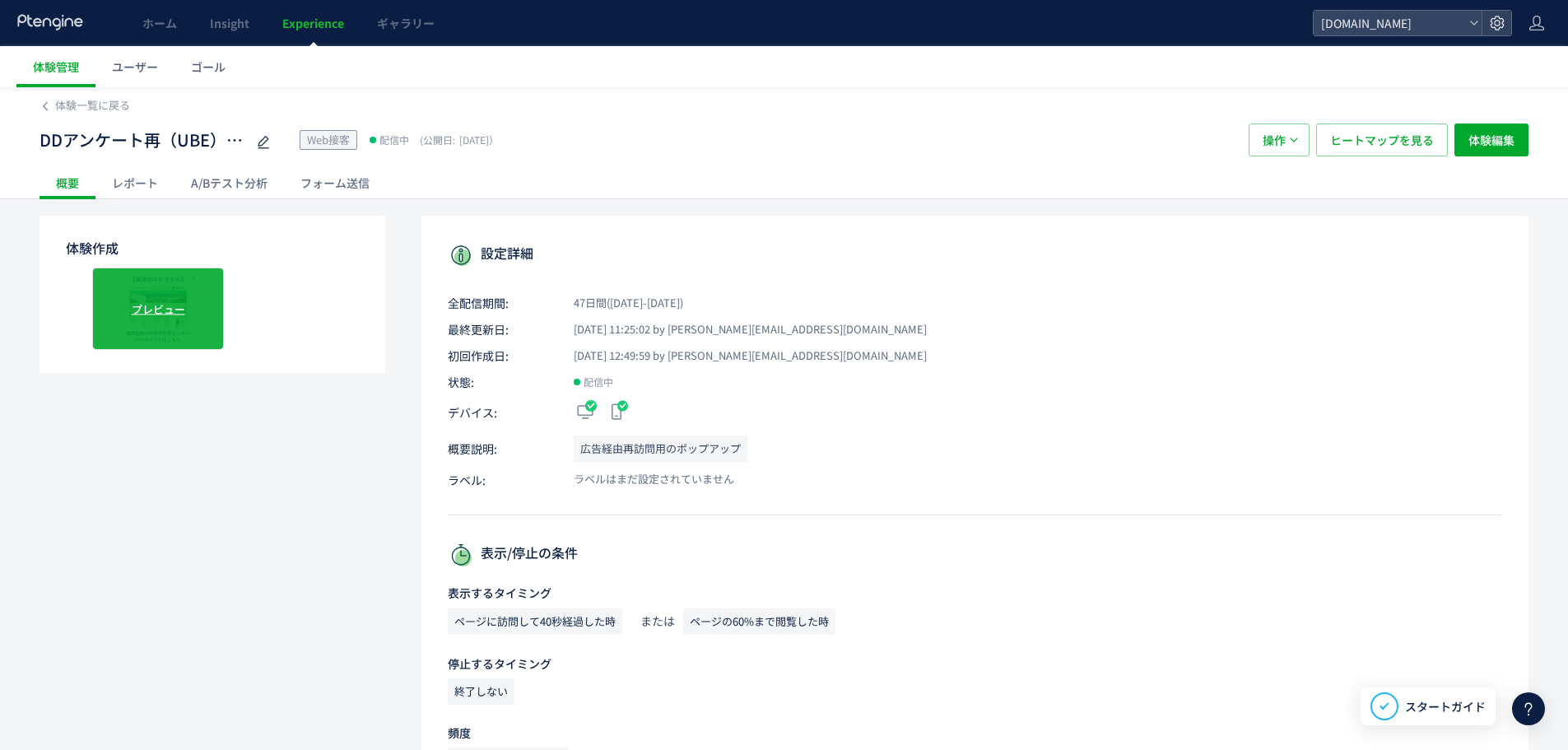
click at [188, 303] on div "プレビュー" at bounding box center [157, 308] width 132 height 82
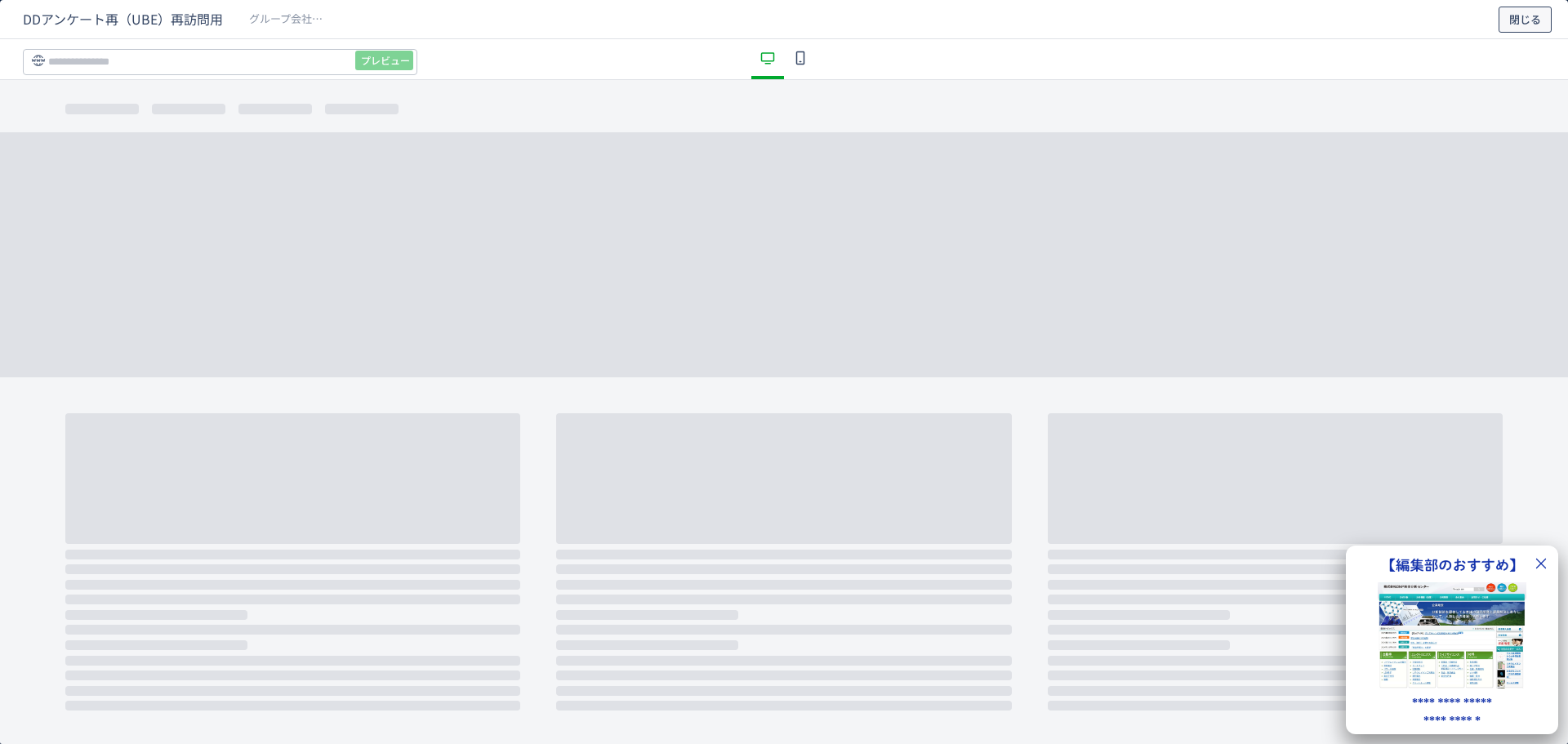
click at [1525, 27] on span "閉じる" at bounding box center [1526, 19] width 32 height 26
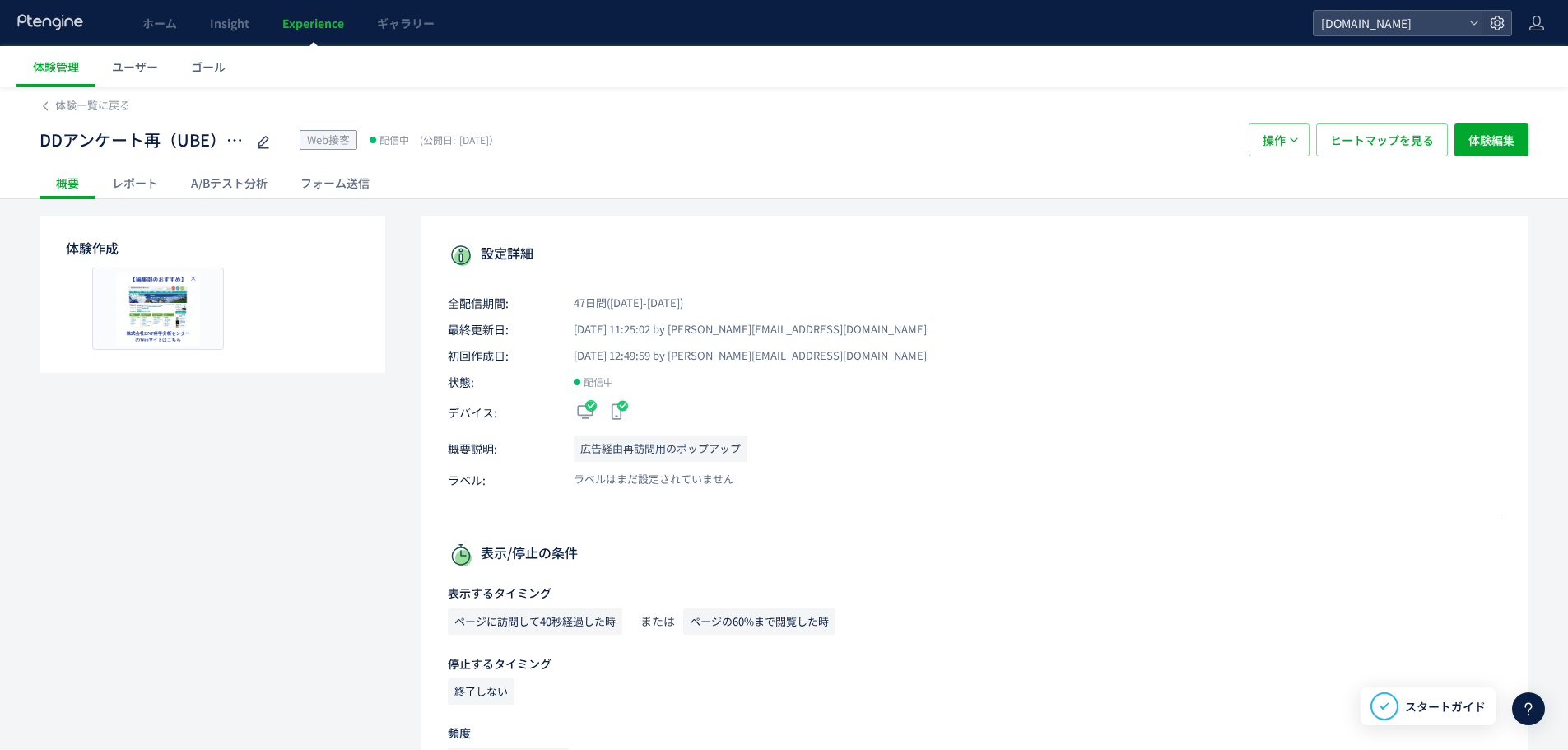
click at [120, 193] on div "レポート" at bounding box center [135, 182] width 79 height 33
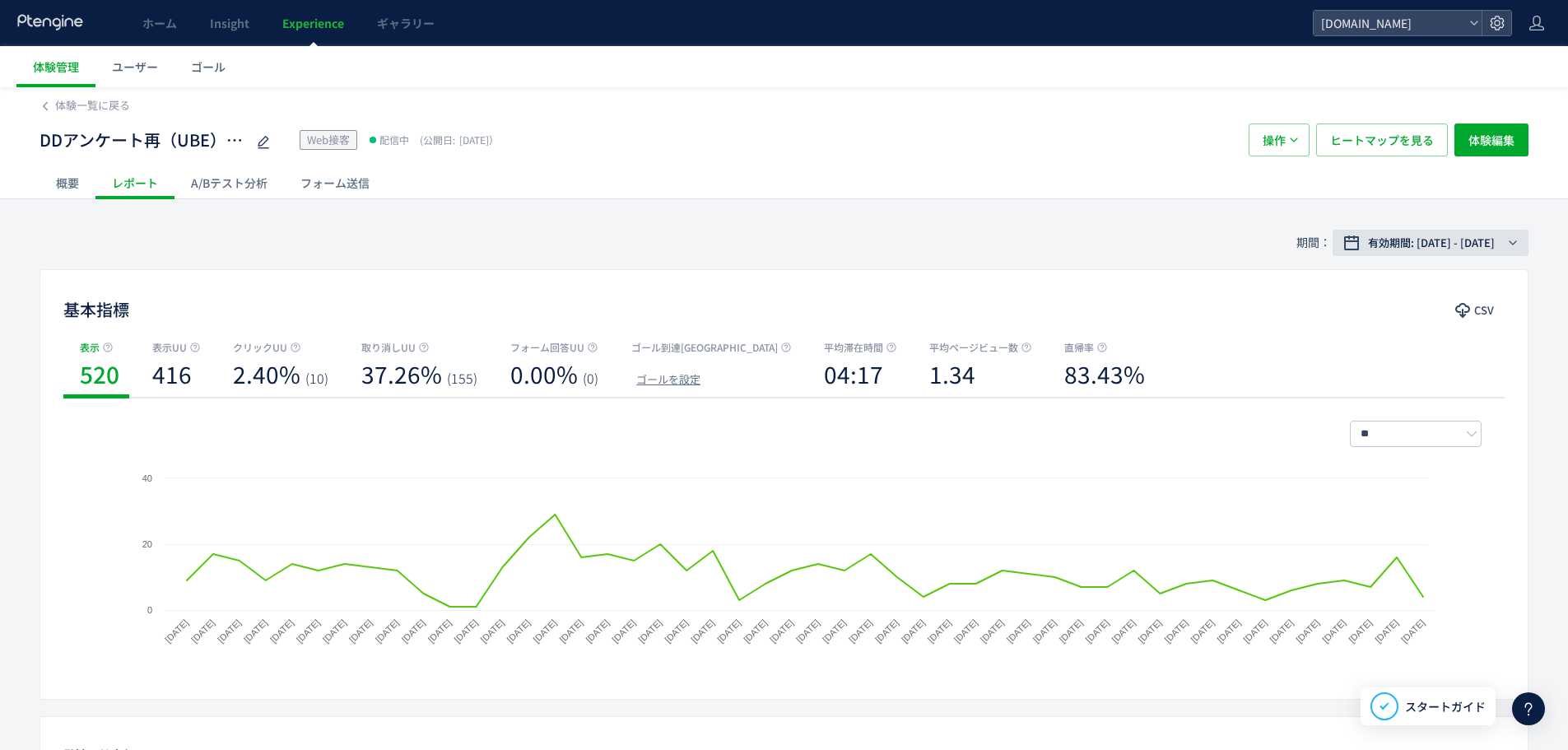
click at [1422, 244] on span "有効期間: [DATE] - [DATE]" at bounding box center [1431, 243] width 126 height 17
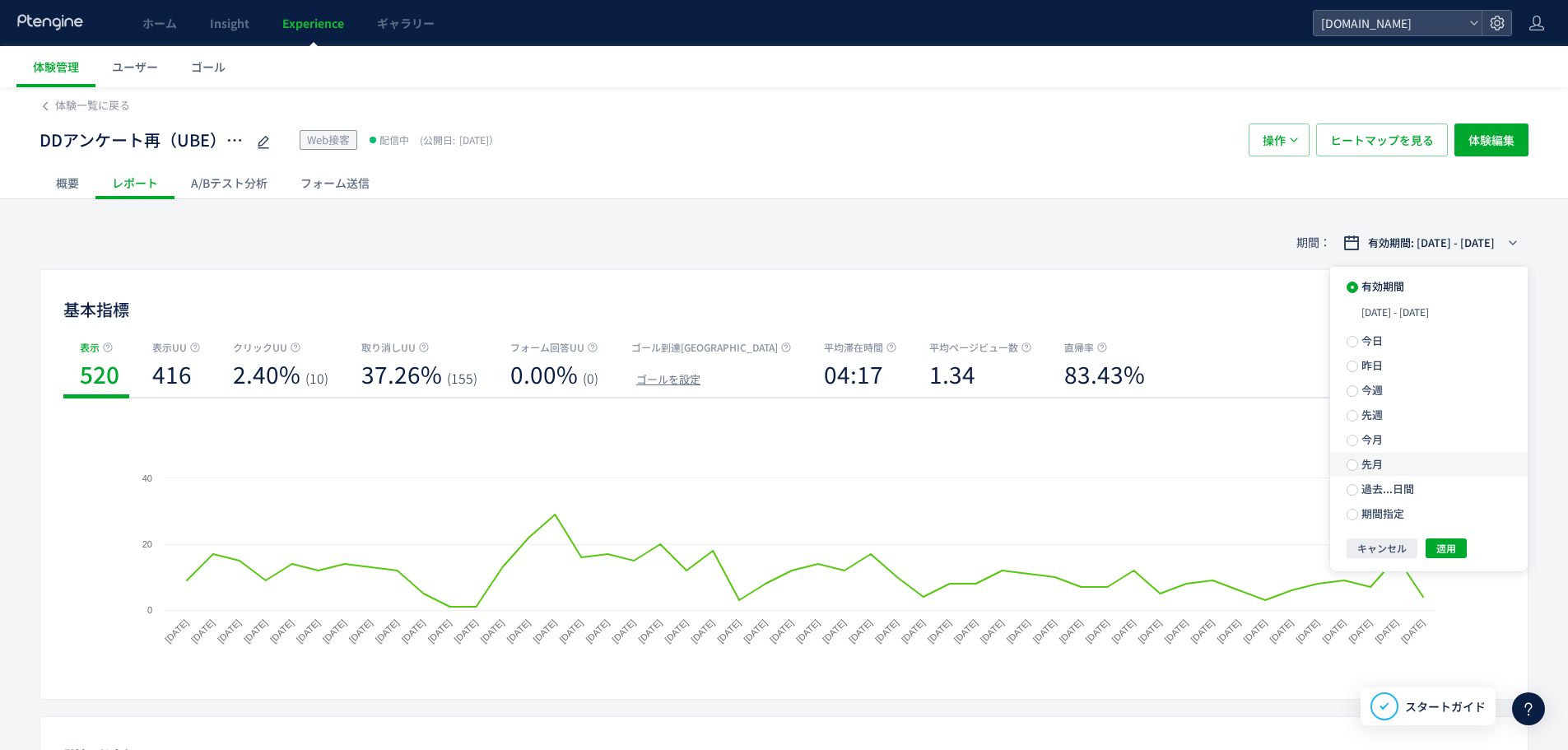
click at [1432, 461] on label "先月" at bounding box center [1429, 464] width 198 height 23
click at [1443, 523] on span "適用" at bounding box center [1446, 519] width 20 height 20
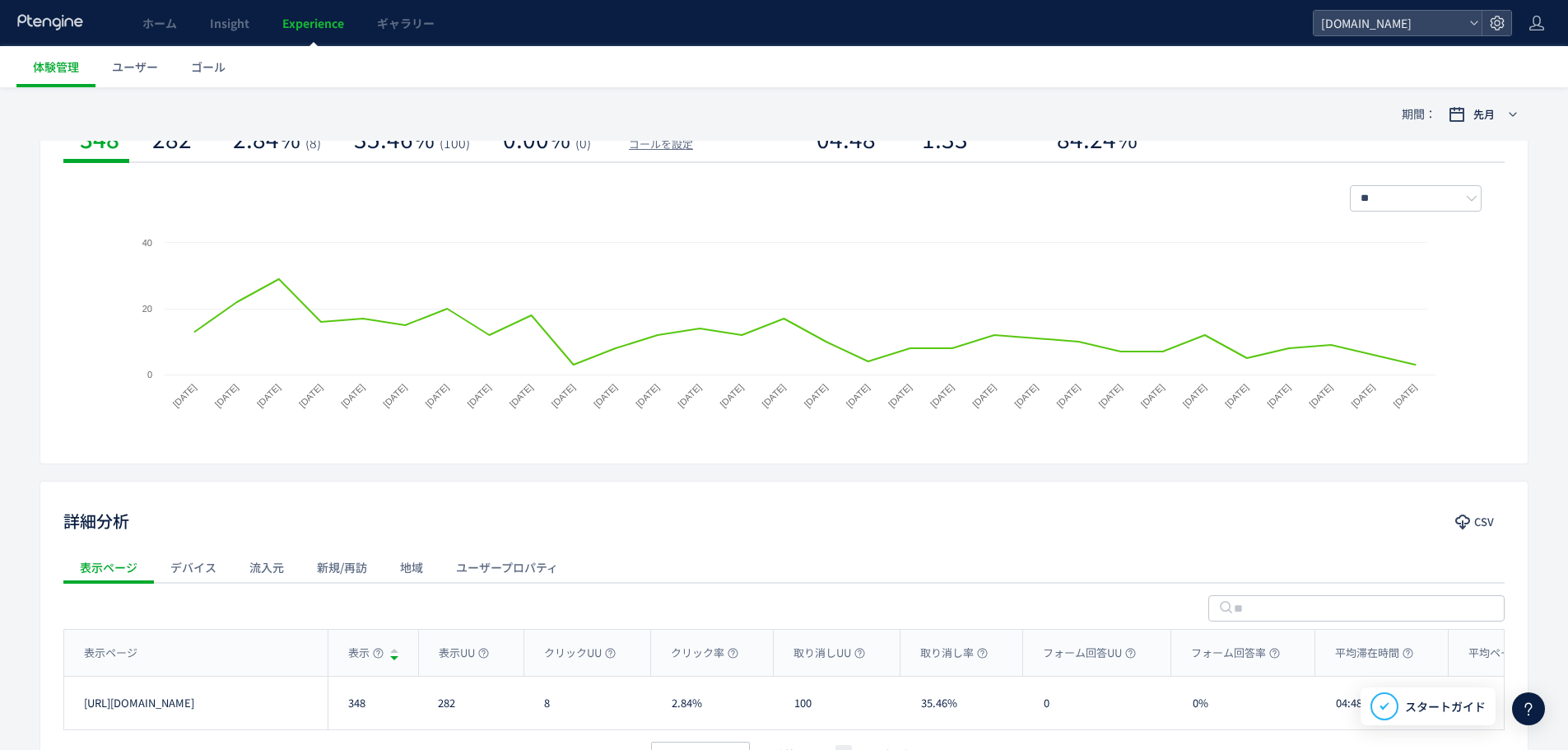
scroll to position [355, 0]
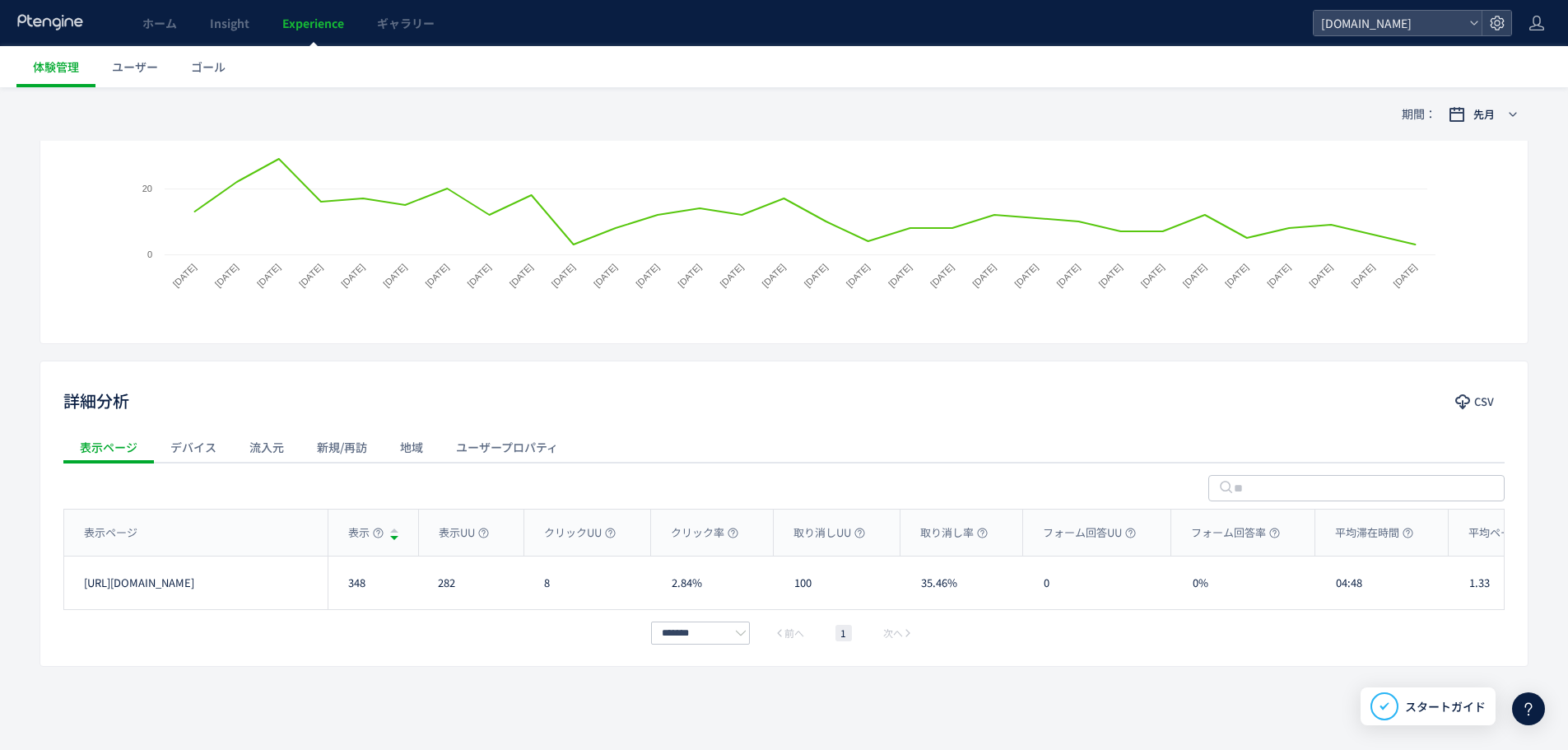
click at [278, 433] on div "流入元" at bounding box center [266, 447] width 68 height 33
click at [184, 487] on span "流入元の種類" at bounding box center [168, 486] width 64 height 26
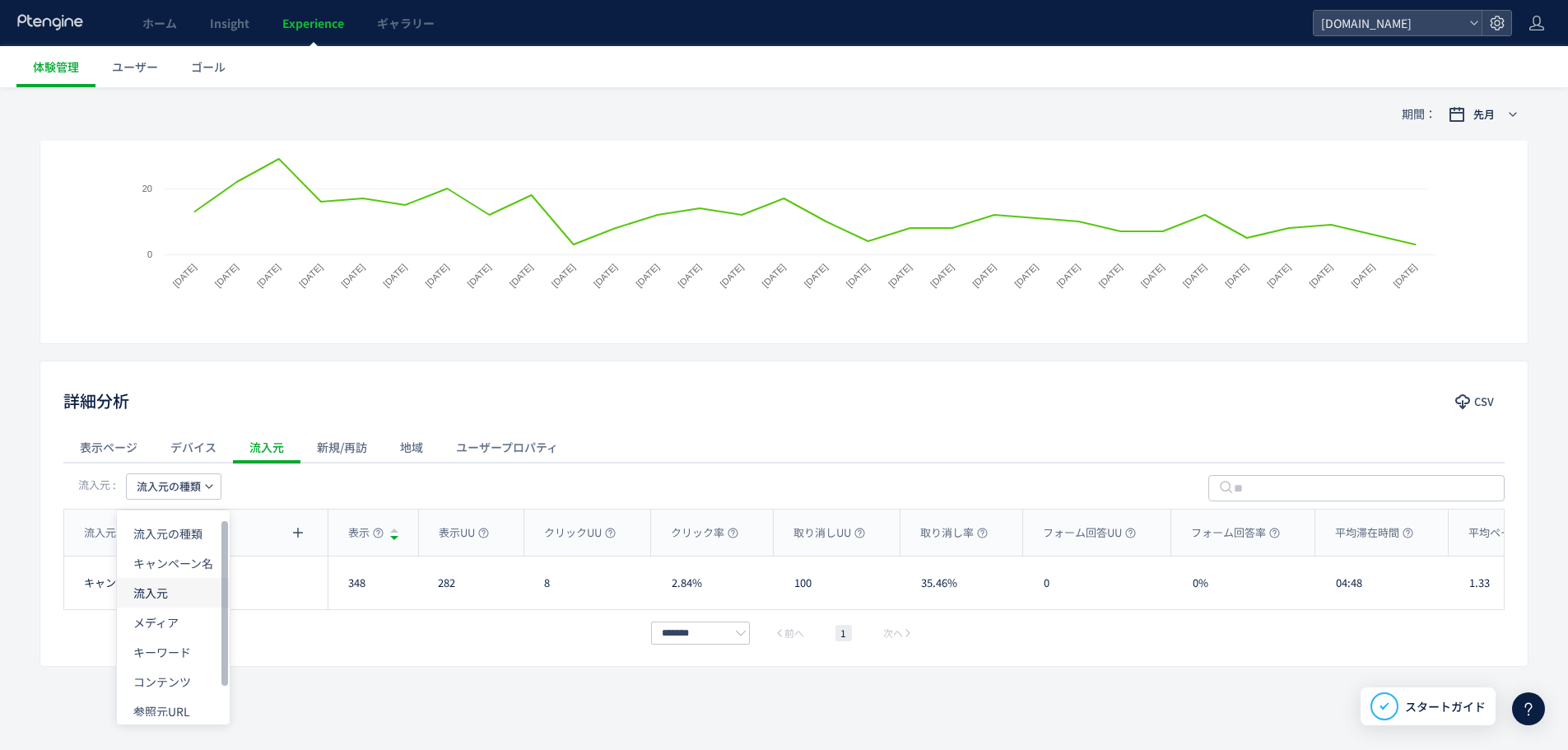
click at [174, 584] on li "流入元" at bounding box center [173, 592] width 113 height 29
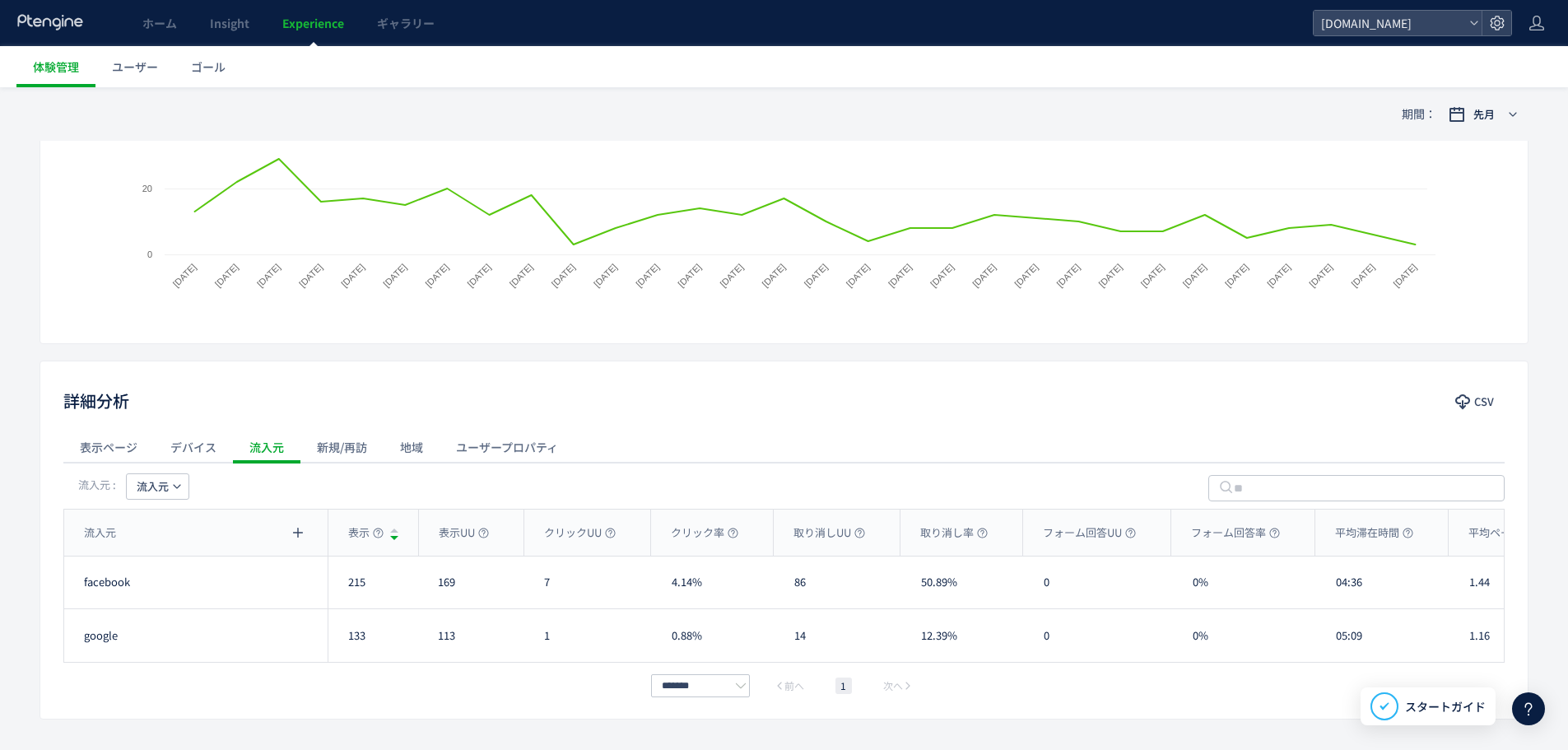
click at [1517, 391] on div "詳細分析 CSV" at bounding box center [783, 402] width 1487 height 29
click at [1509, 397] on div "詳細分析 CSV" at bounding box center [783, 402] width 1487 height 29
click at [1486, 407] on span "CSV" at bounding box center [1484, 401] width 20 height 26
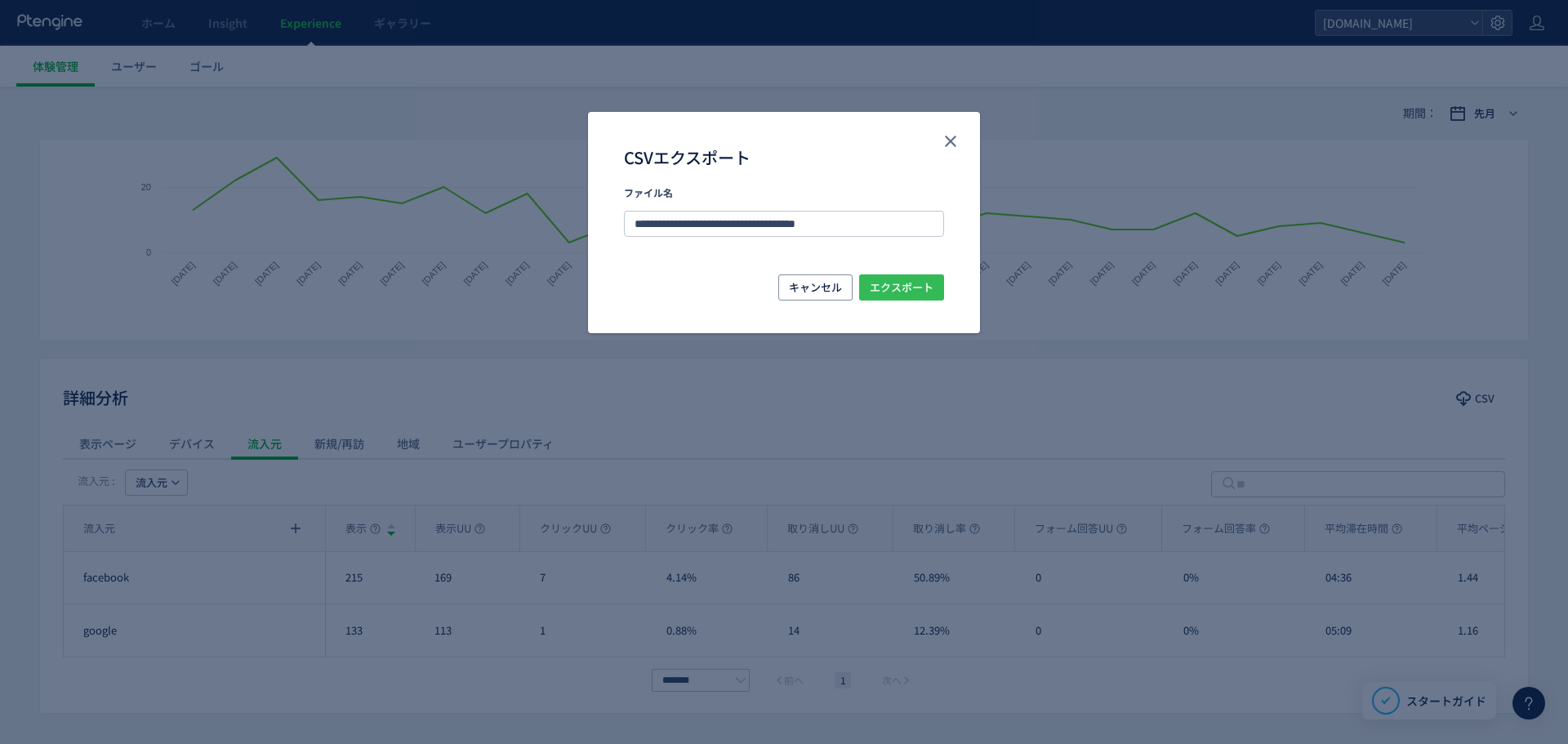
click at [877, 287] on span "エクスポート" at bounding box center [901, 287] width 64 height 26
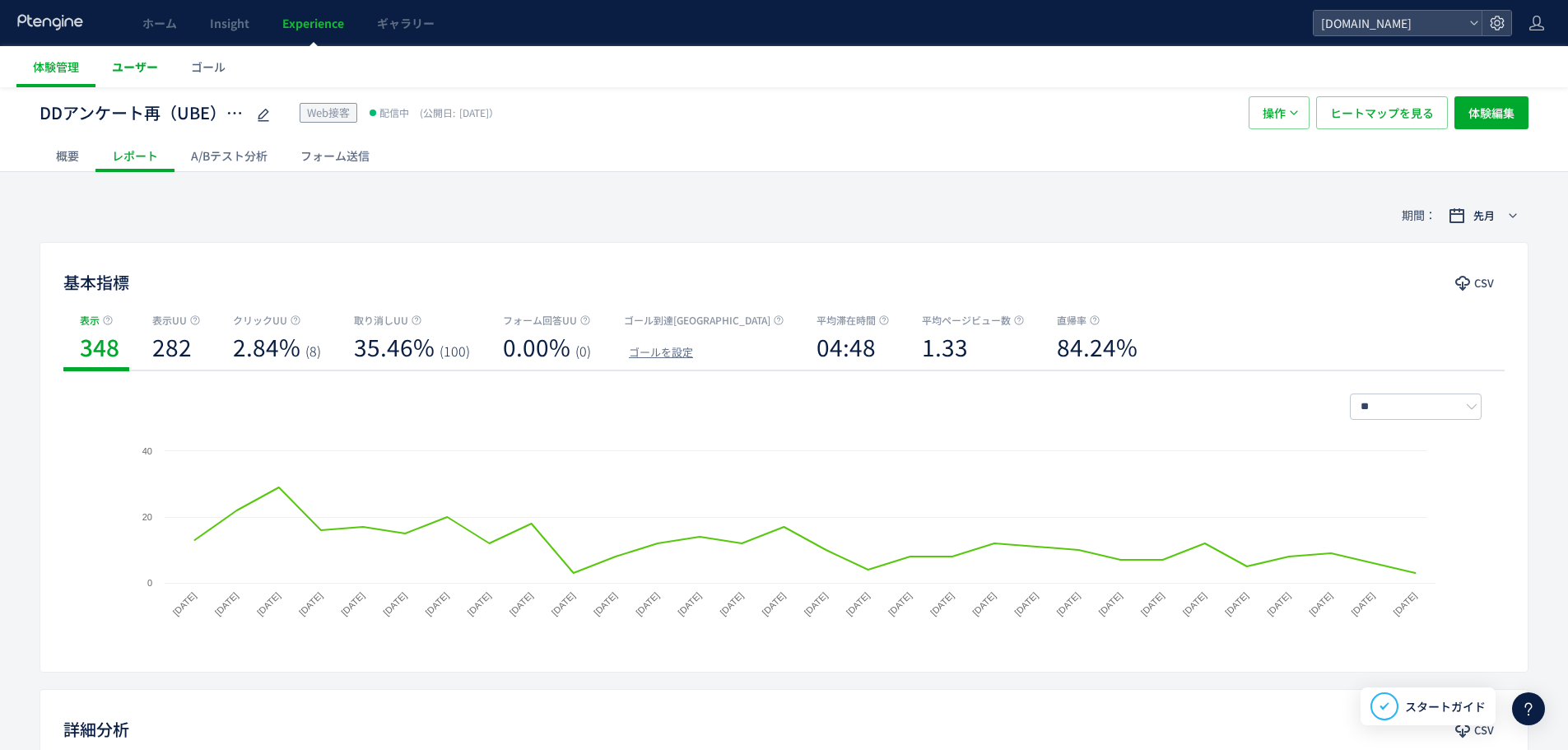
scroll to position [0, 0]
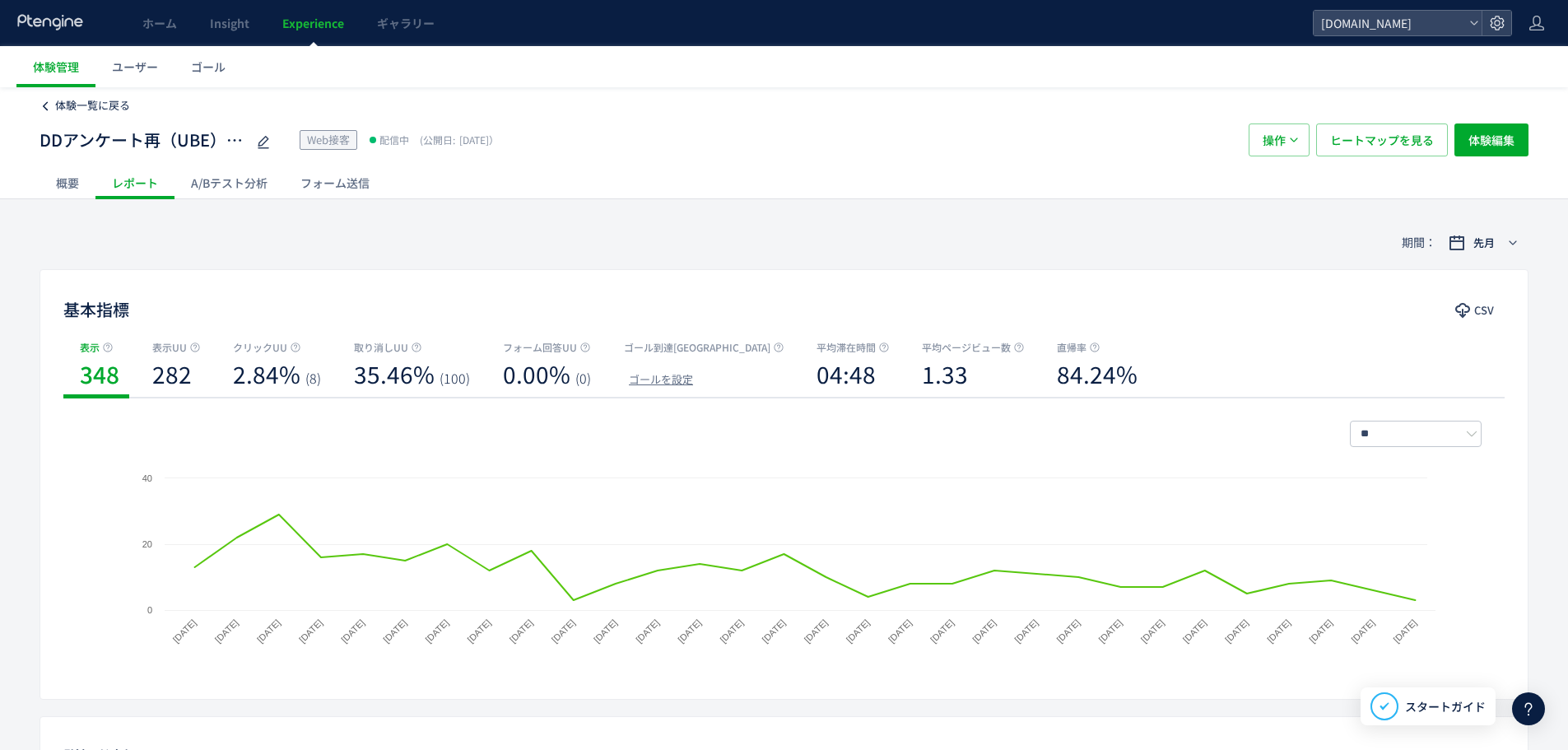
click at [104, 103] on span "体験一覧に戻る" at bounding box center [92, 105] width 75 height 16
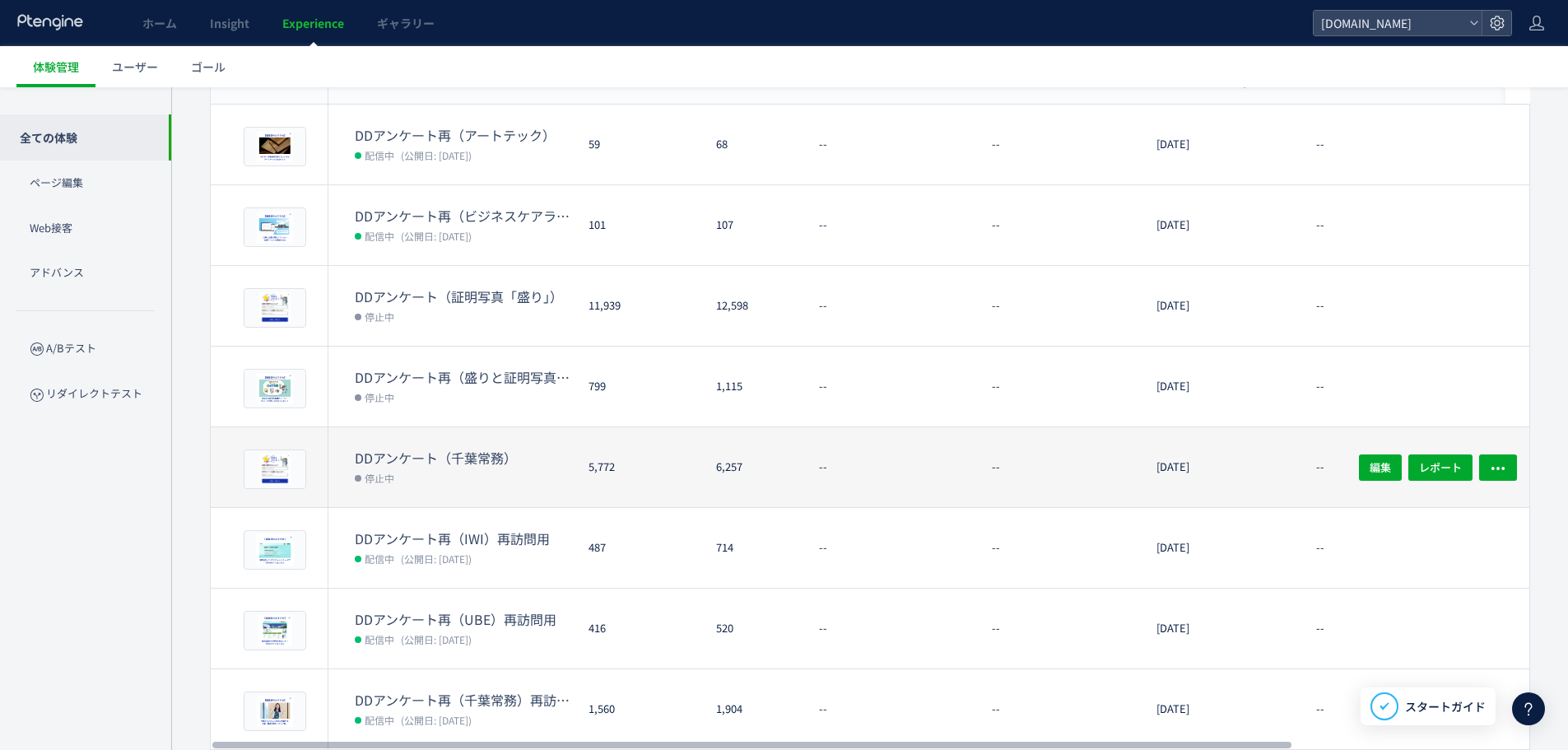
scroll to position [247, 0]
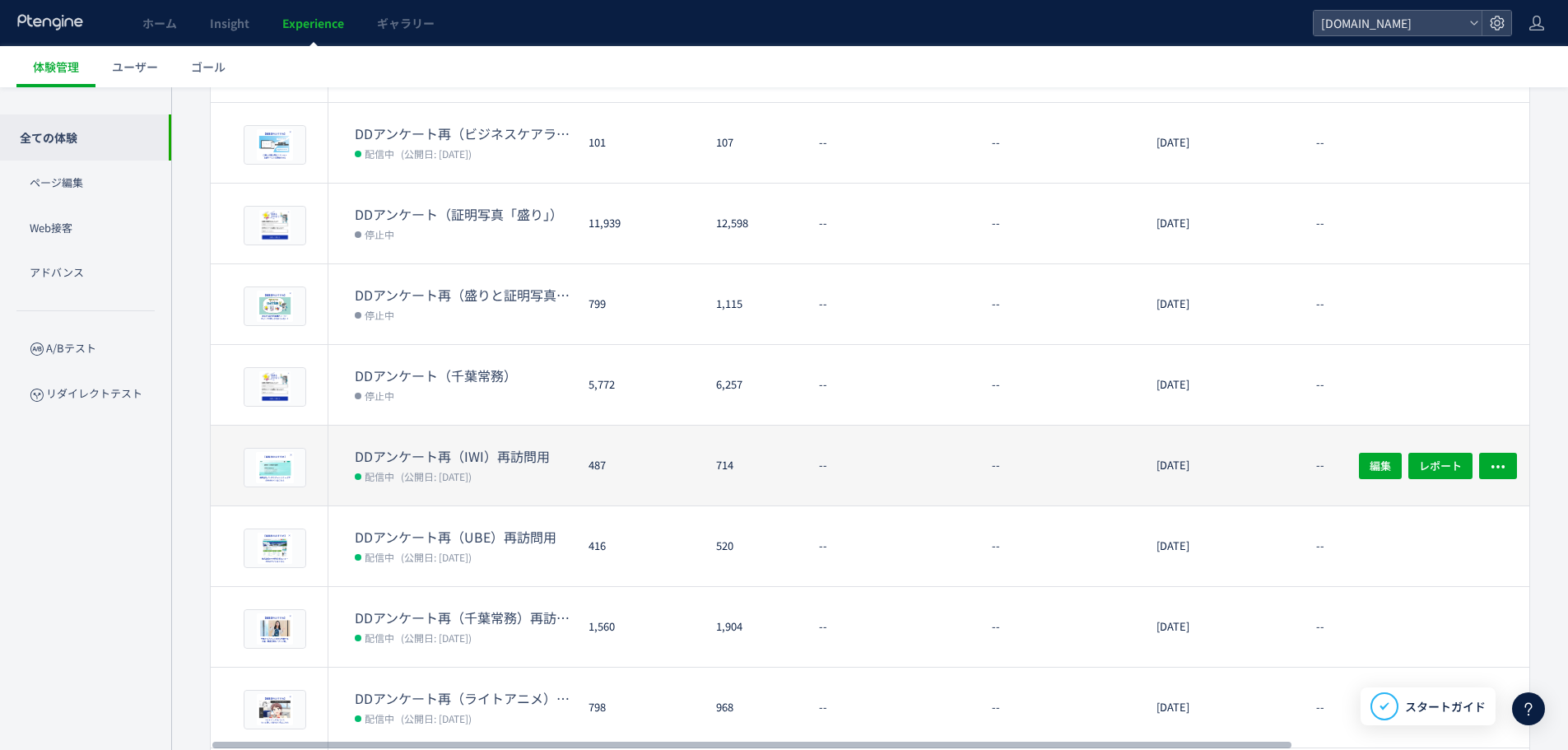
click at [514, 447] on dt "DDアンケート再（IWI）再訪問用" at bounding box center [464, 456] width 220 height 19
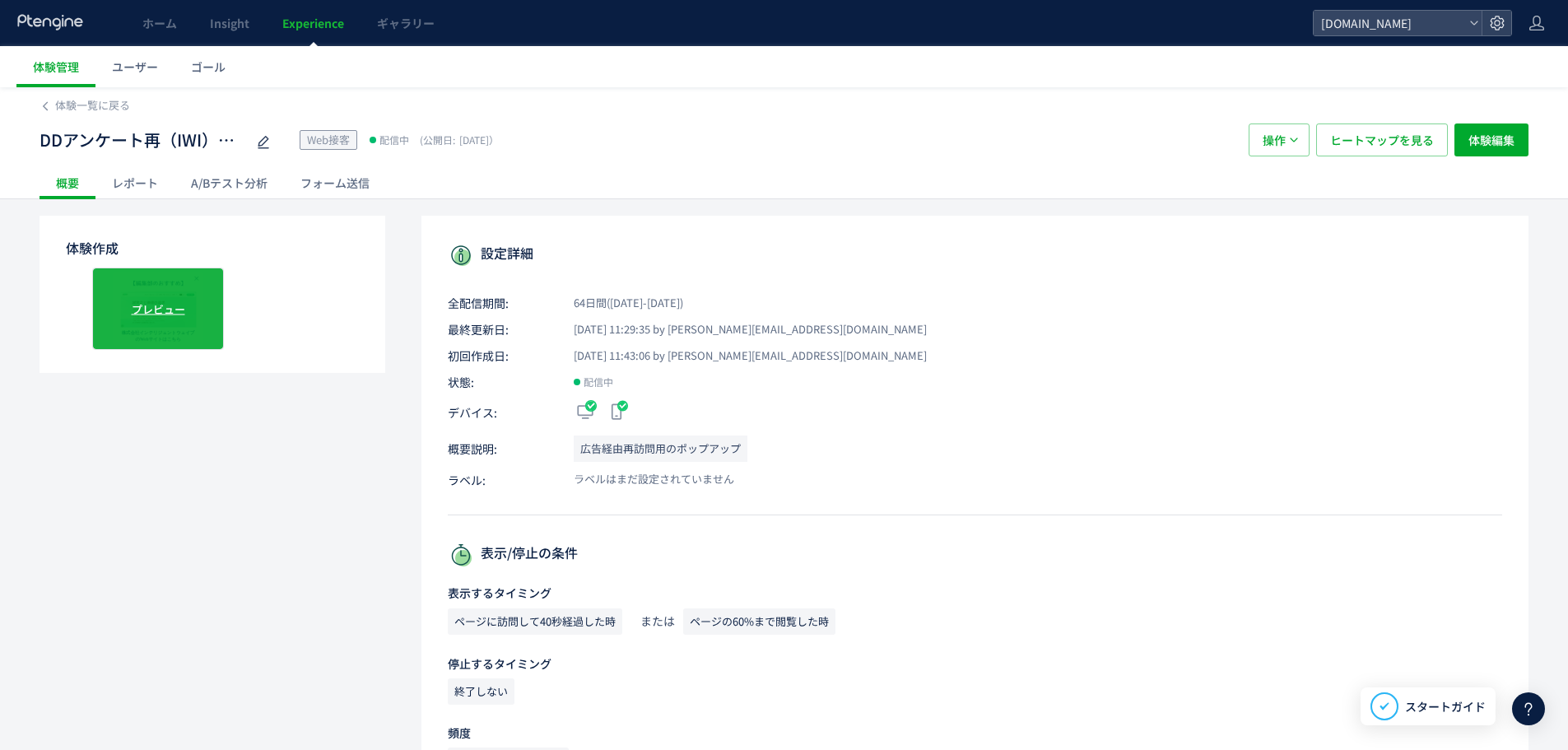
click at [168, 305] on span "プレビュー" at bounding box center [158, 308] width 54 height 16
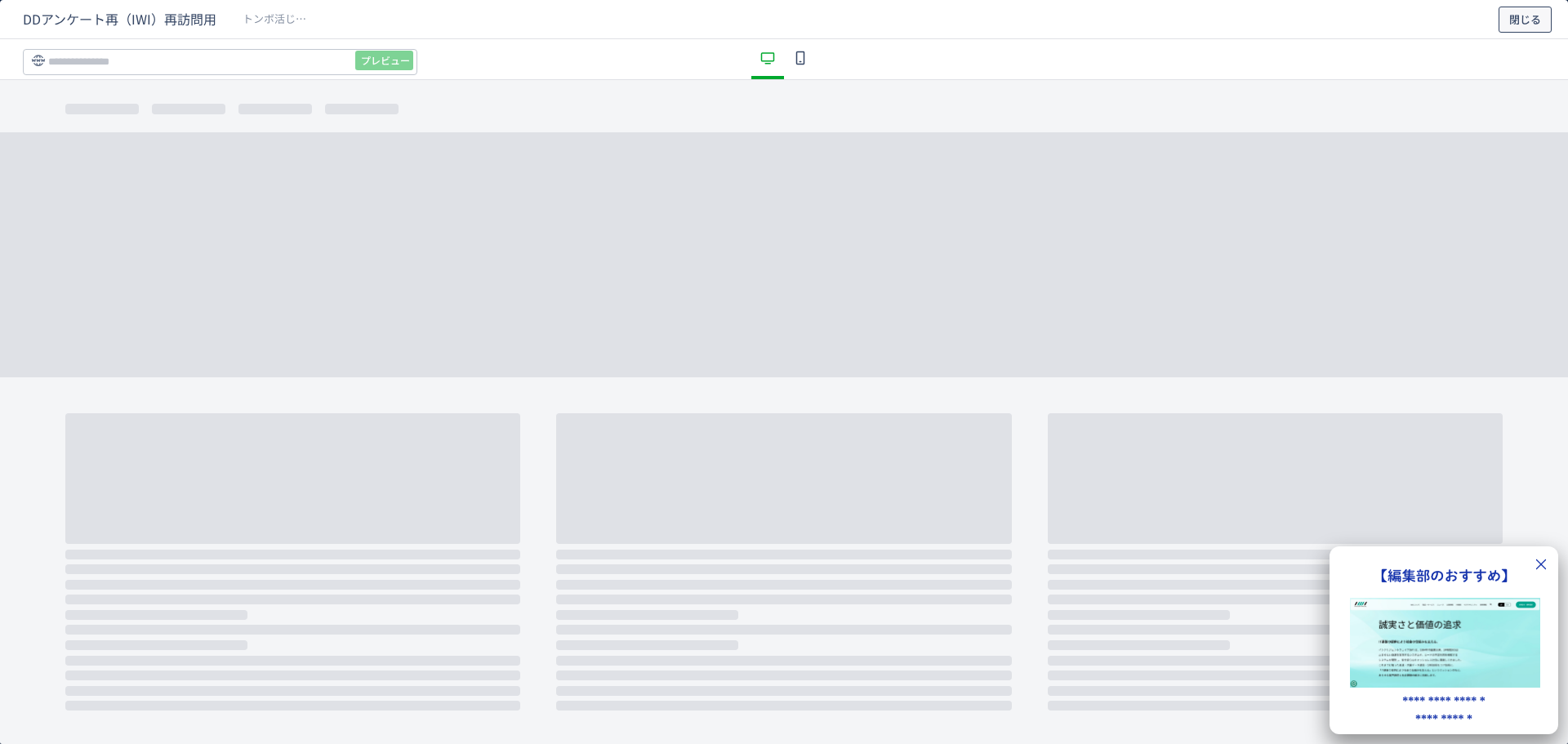
click at [1509, 18] on button "閉じる" at bounding box center [1526, 19] width 53 height 26
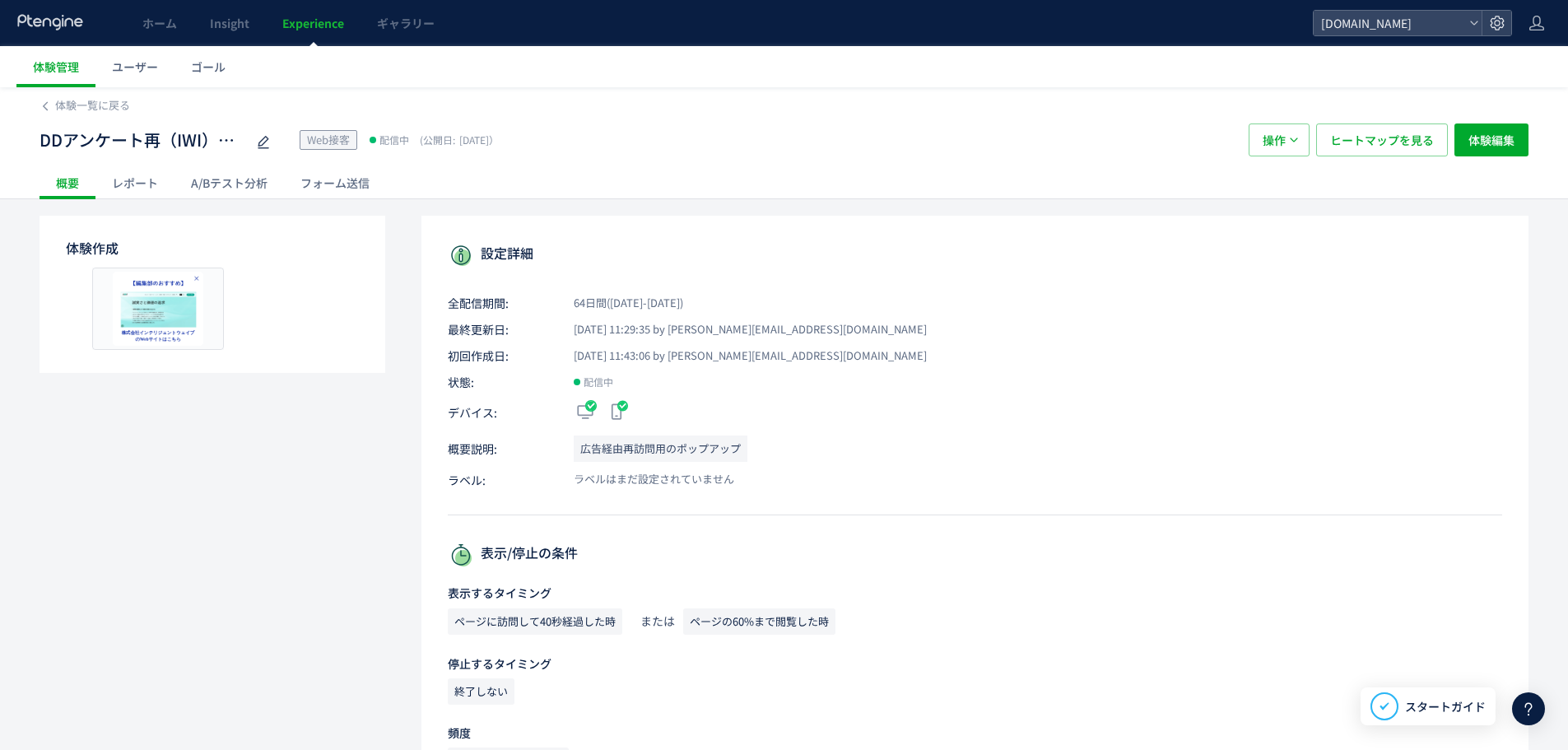
click at [146, 184] on div "レポート" at bounding box center [135, 182] width 79 height 33
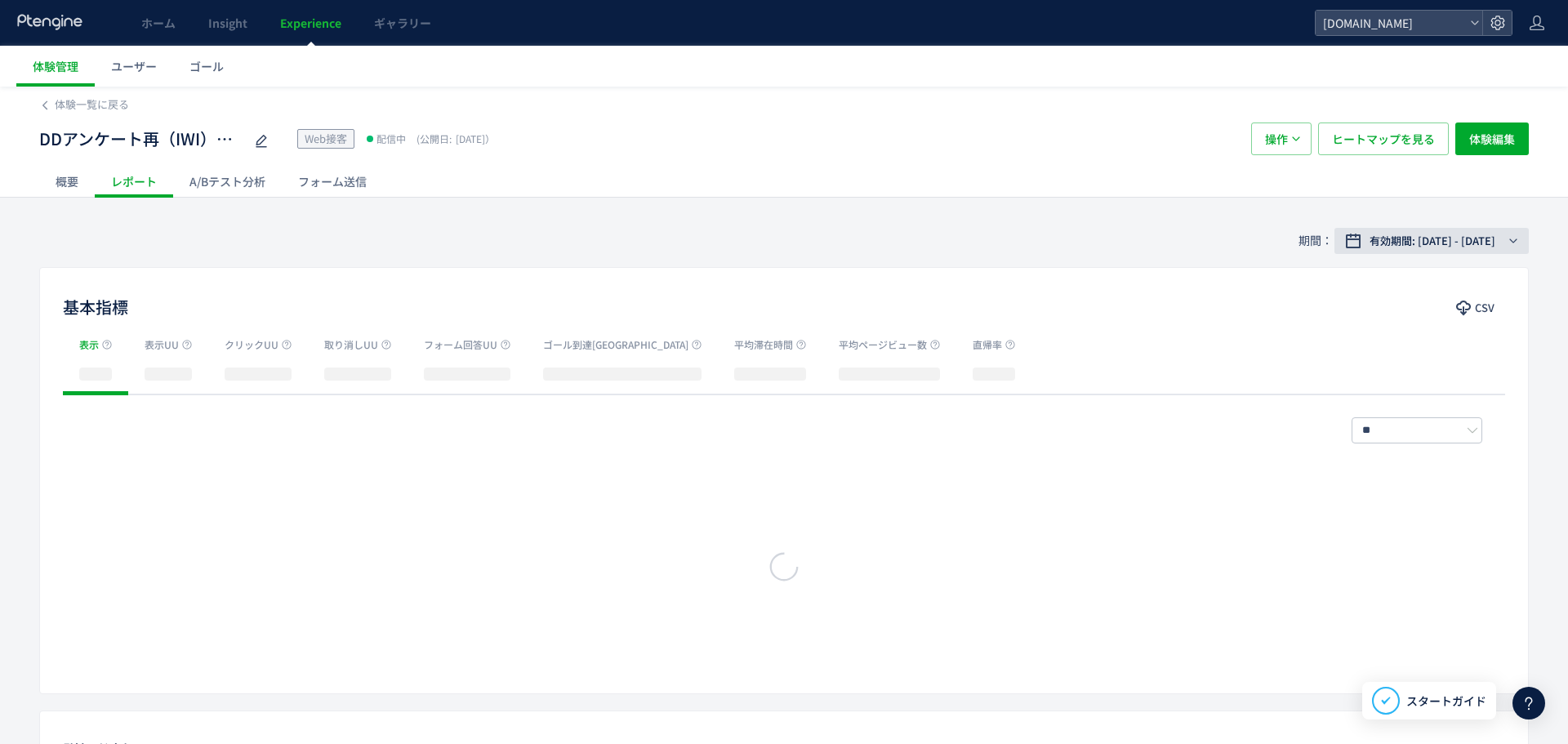
click at [1452, 239] on span "有効期間: [DATE] - [DATE]" at bounding box center [1432, 241] width 126 height 17
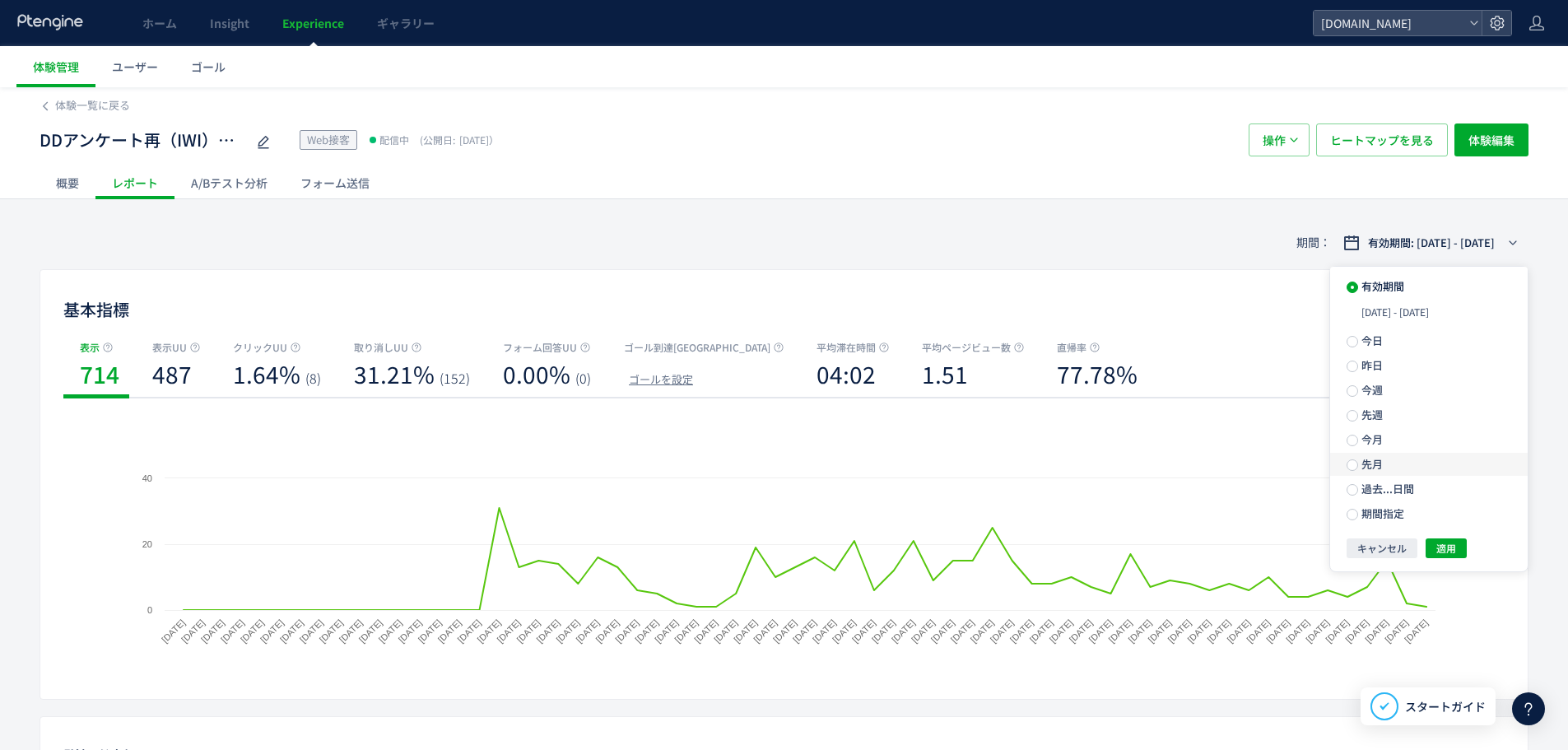
click at [1484, 458] on label "先月" at bounding box center [1429, 464] width 198 height 23
click at [1445, 514] on span "適用" at bounding box center [1446, 519] width 20 height 20
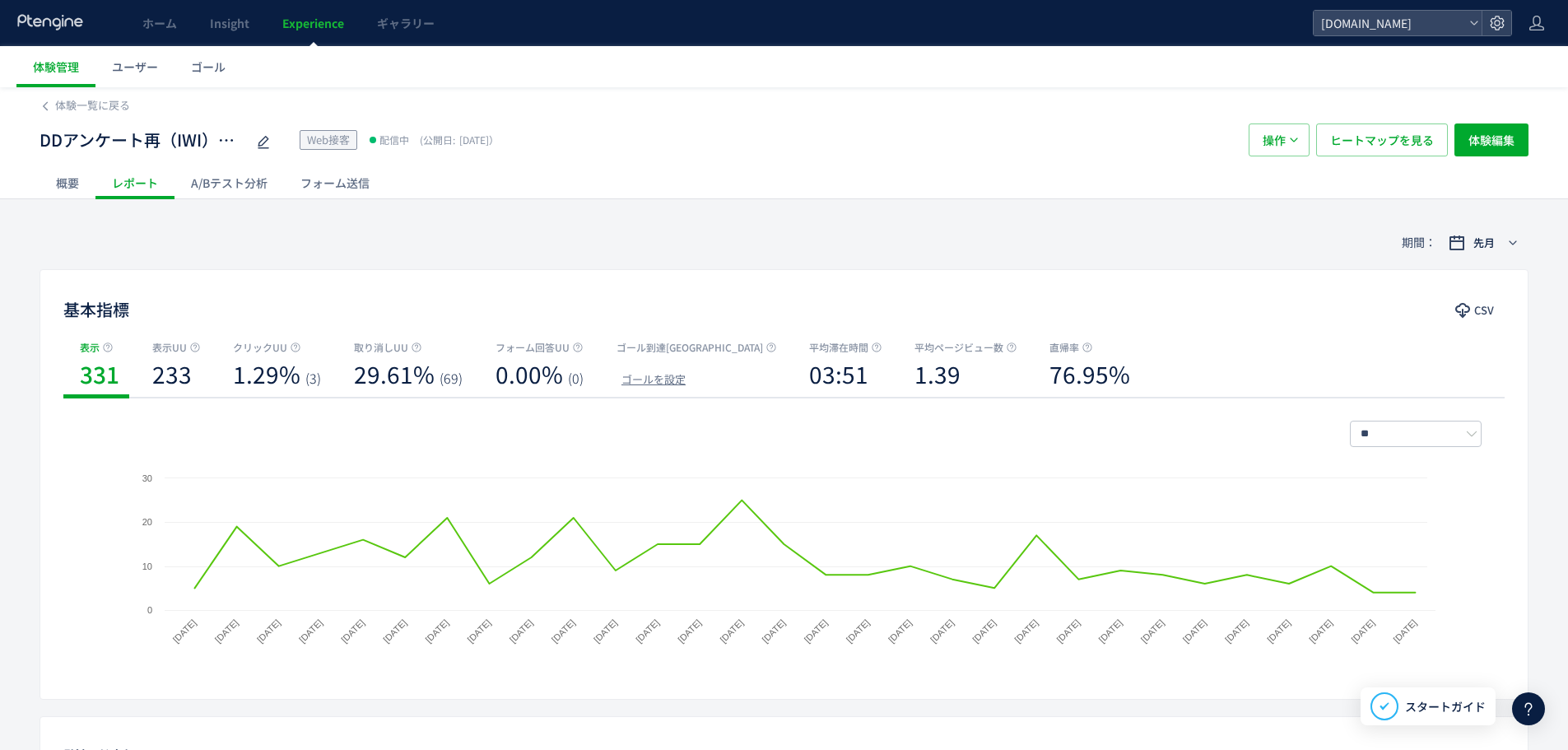
scroll to position [355, 0]
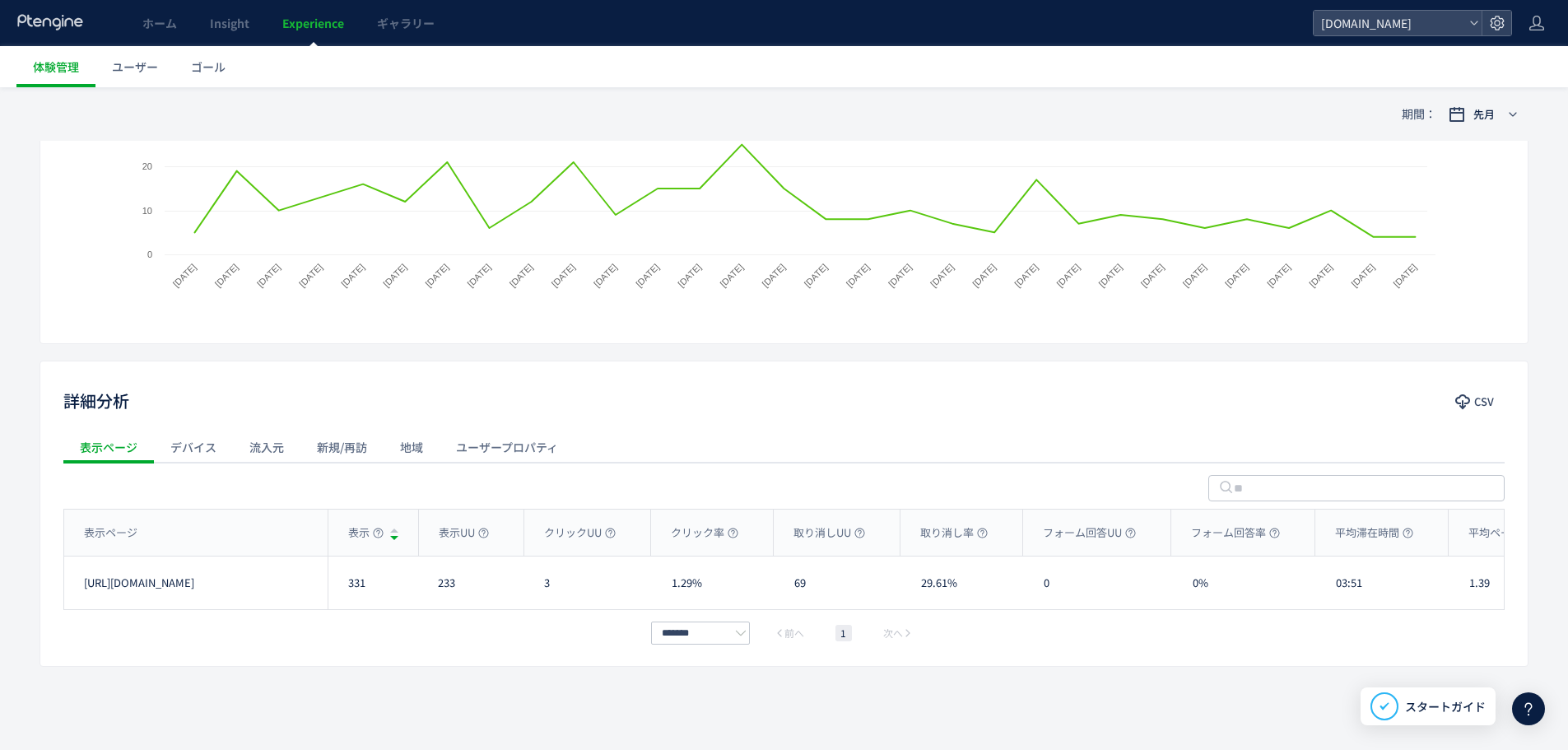
click at [255, 442] on div "流入元" at bounding box center [266, 447] width 68 height 33
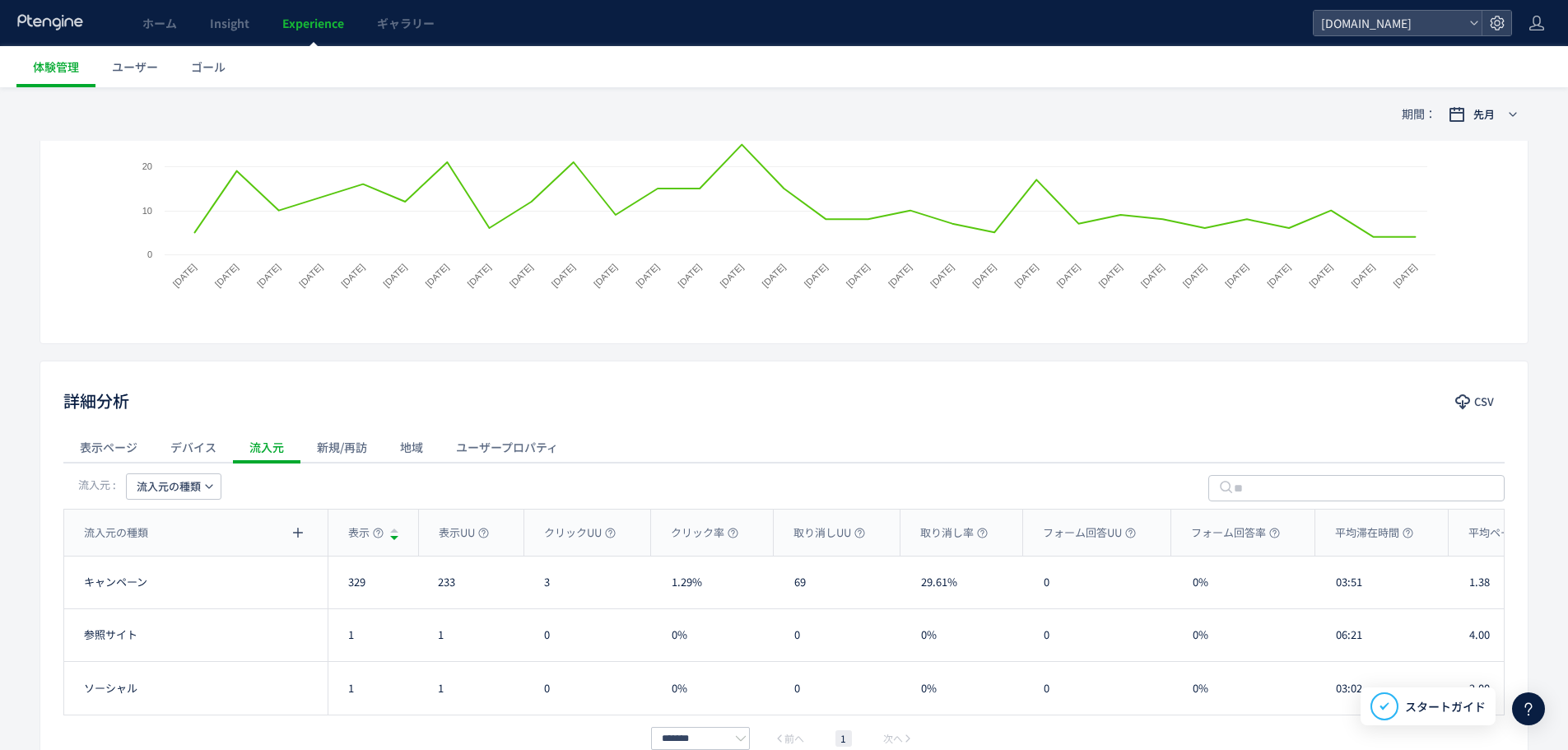
click at [191, 491] on span "流入元の種類" at bounding box center [168, 486] width 64 height 26
click at [194, 600] on li "流入元" at bounding box center [173, 592] width 113 height 29
click at [1484, 406] on span "CSV" at bounding box center [1484, 401] width 20 height 26
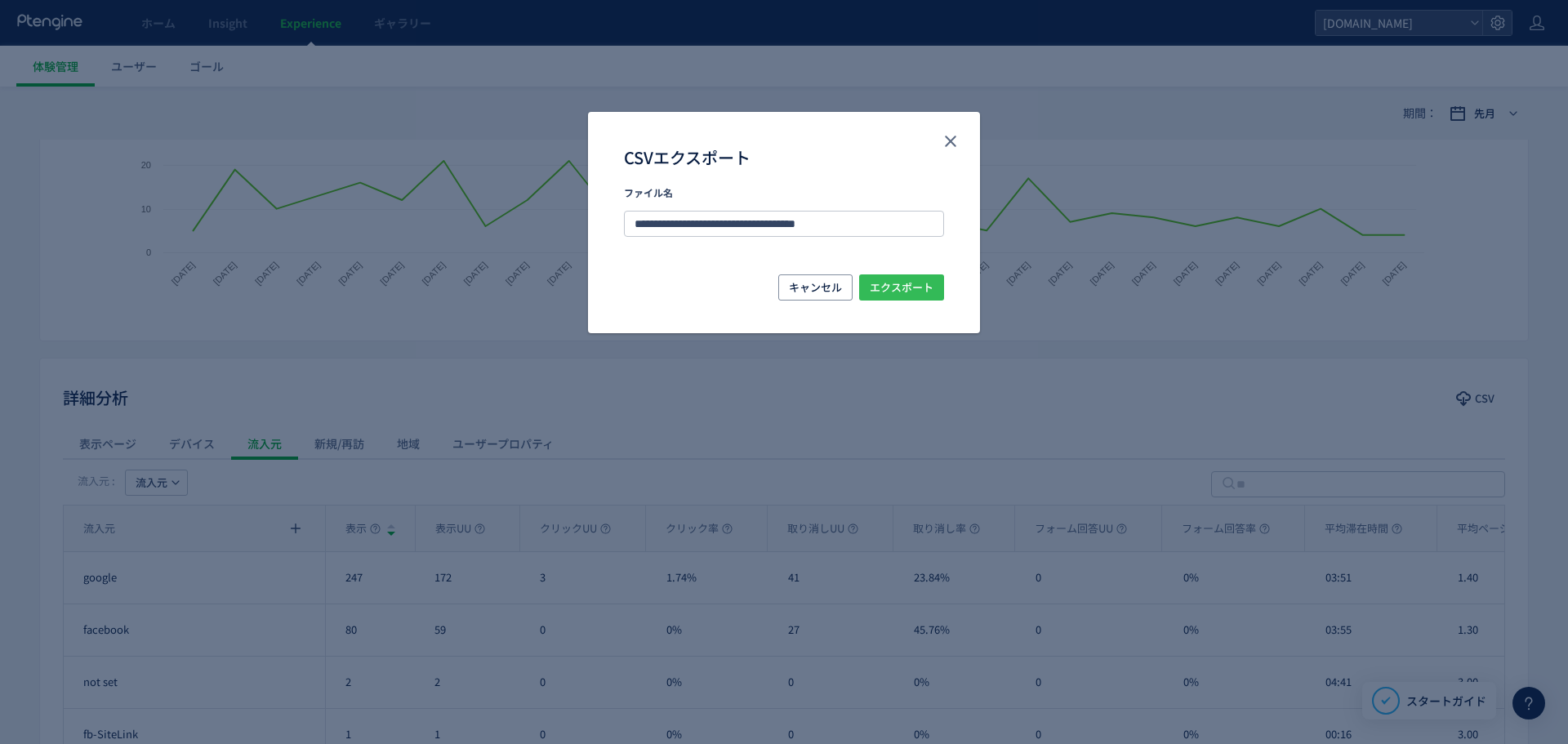
click at [935, 292] on button "エクスポート" at bounding box center [902, 287] width 85 height 26
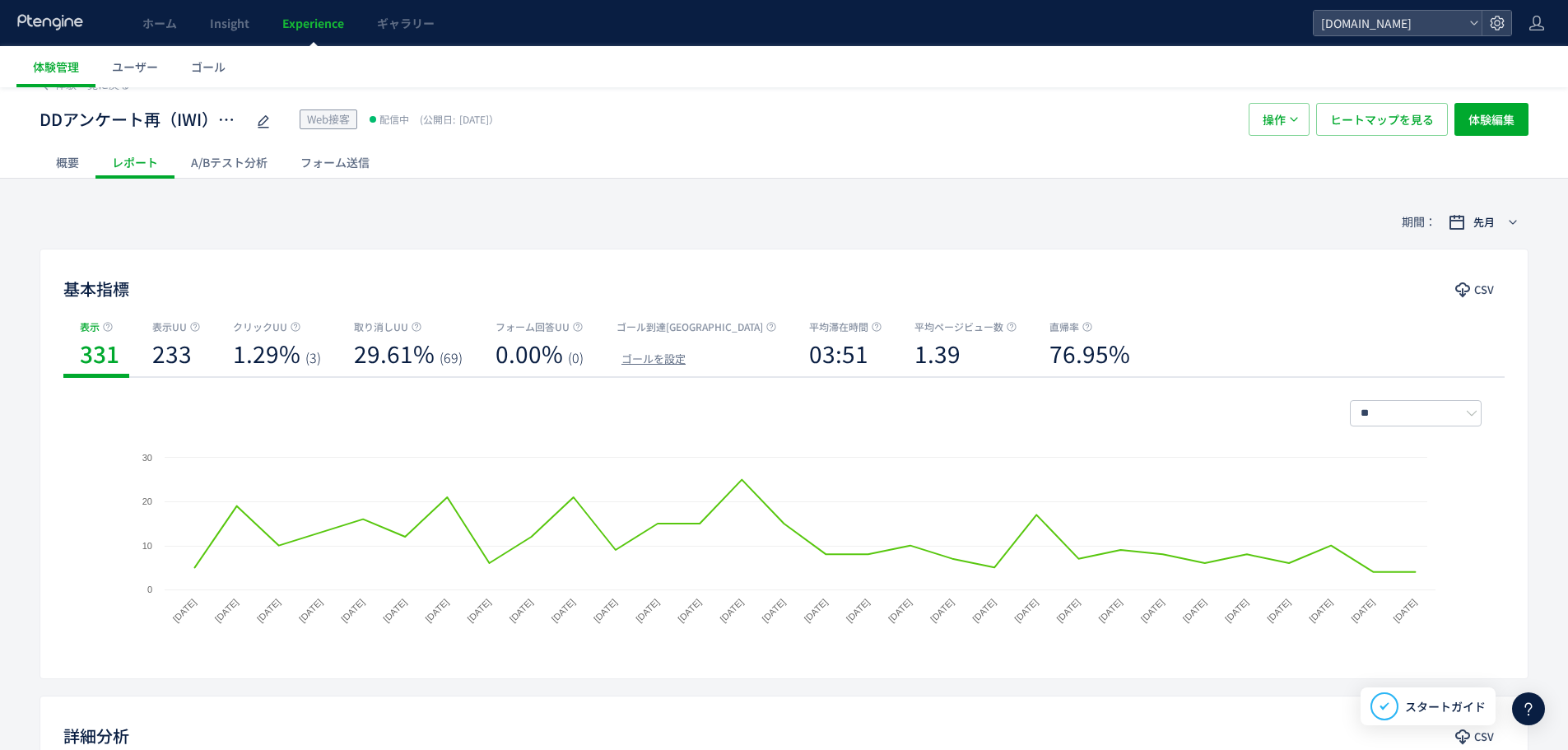
scroll to position [0, 0]
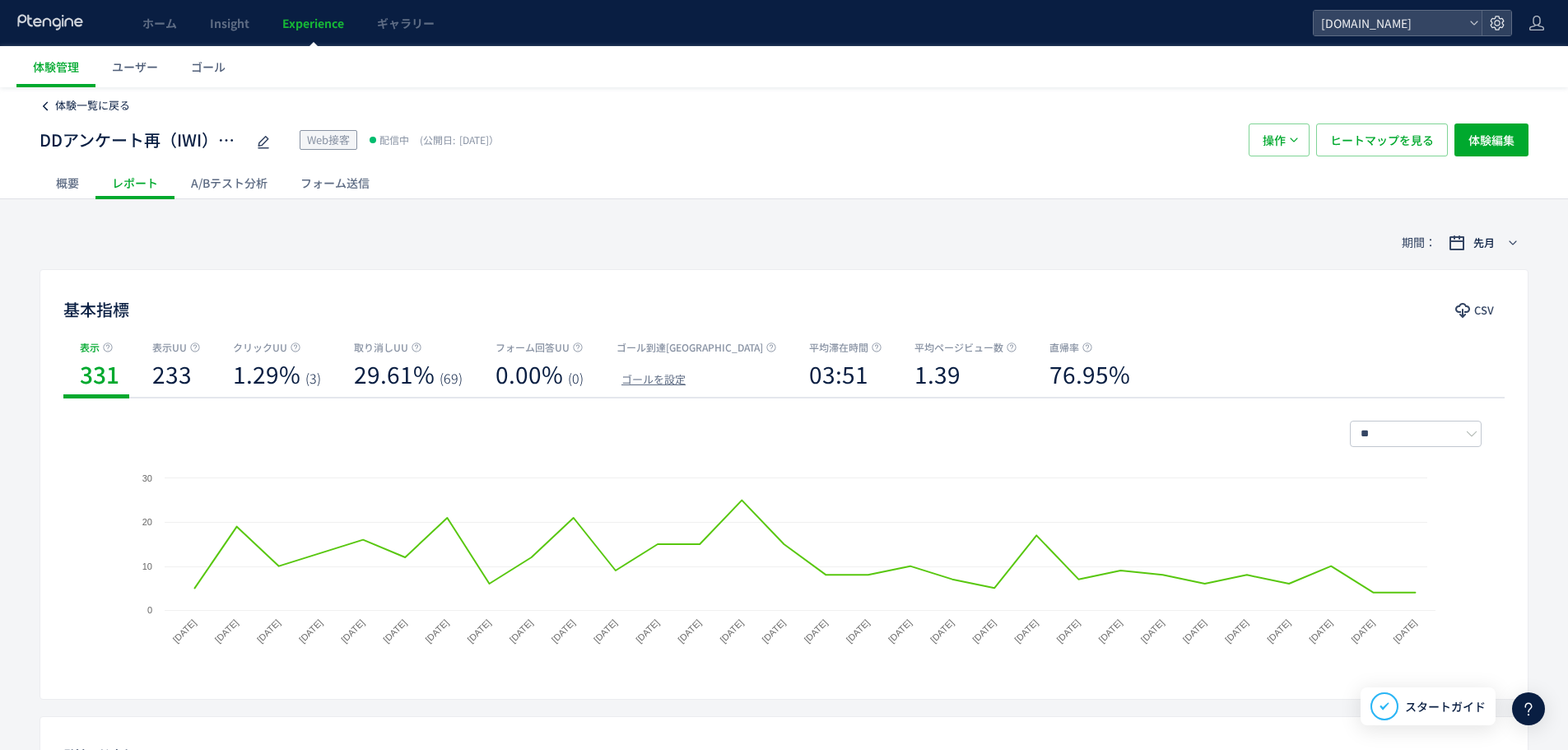
click at [111, 110] on span "体験一覧に戻る" at bounding box center [92, 105] width 75 height 16
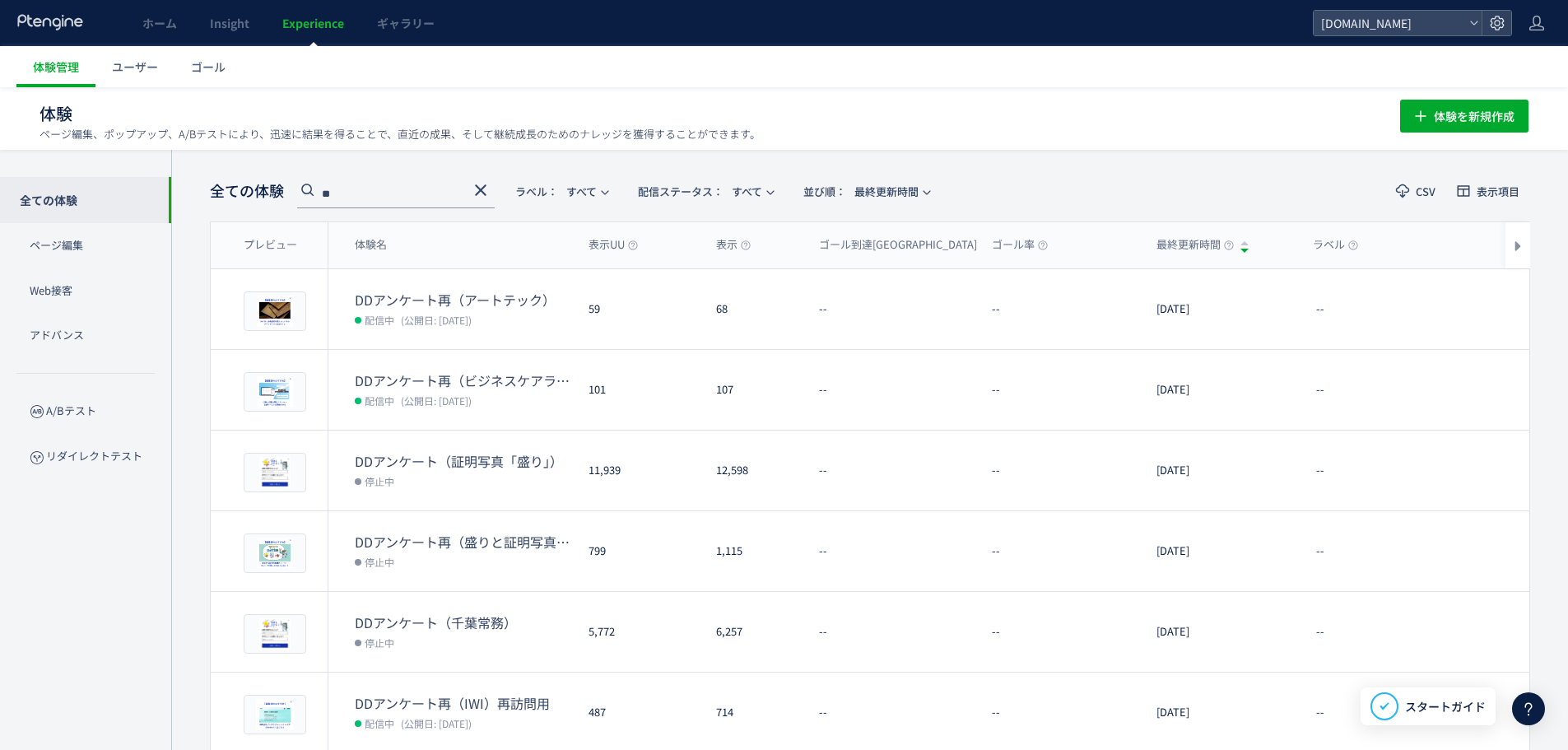
scroll to position [387, 0]
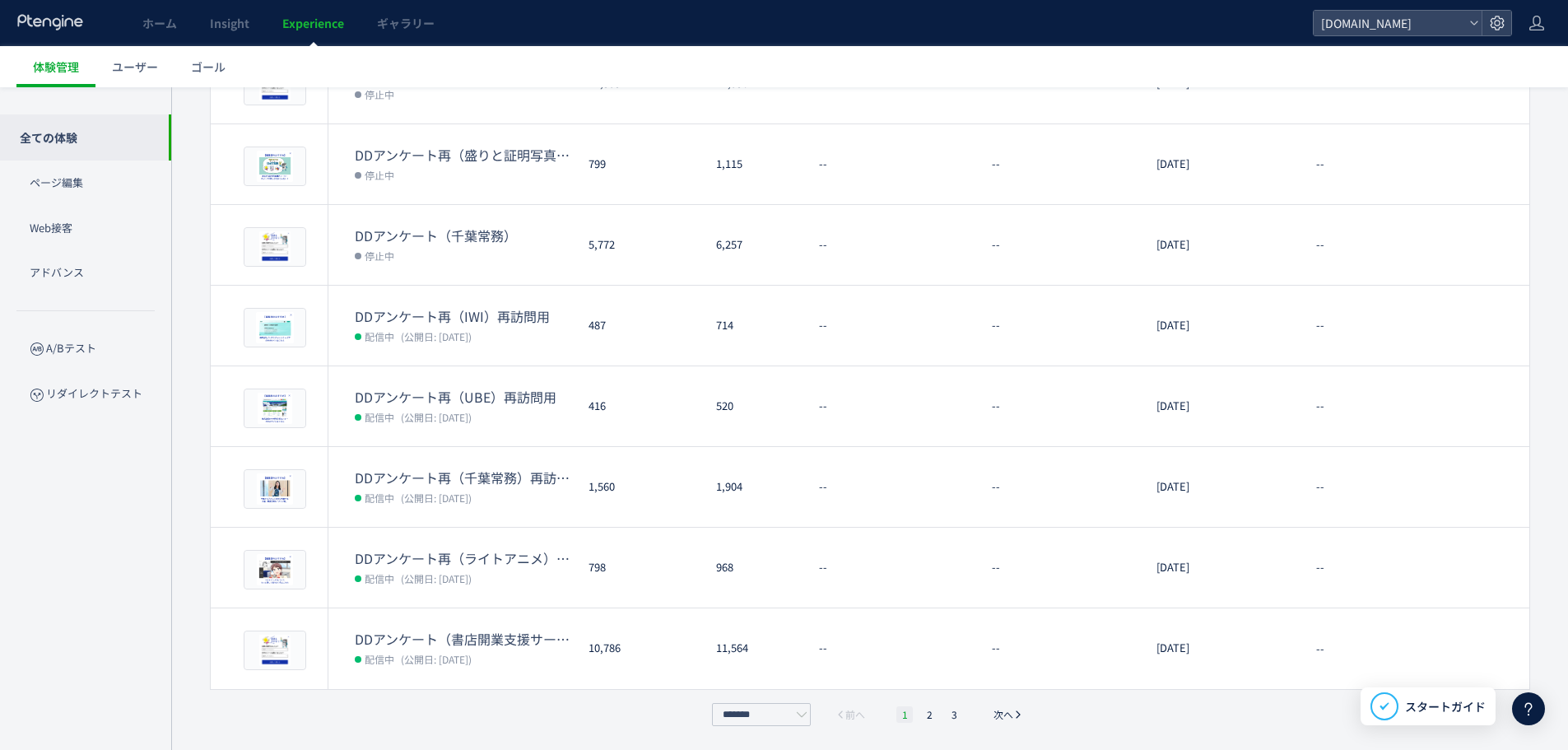
click at [909, 721] on li "1" at bounding box center [905, 715] width 17 height 17
click at [54, 520] on div "全ての体験 ページ編集 Web接客 アドバンス A/Bテスト リダイレクトテスト" at bounding box center [85, 387] width 171 height 600
